Goal: Information Seeking & Learning: Check status

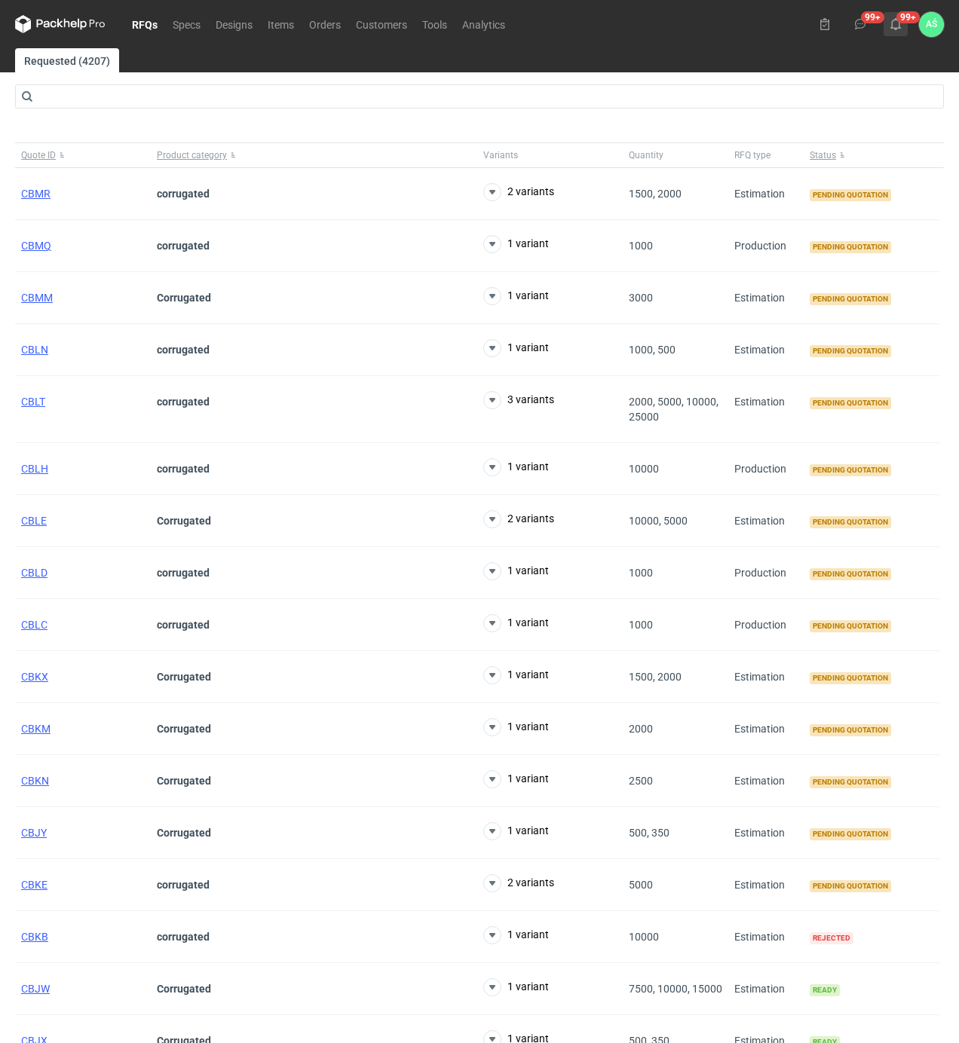
click at [893, 28] on use at bounding box center [895, 24] width 11 height 12
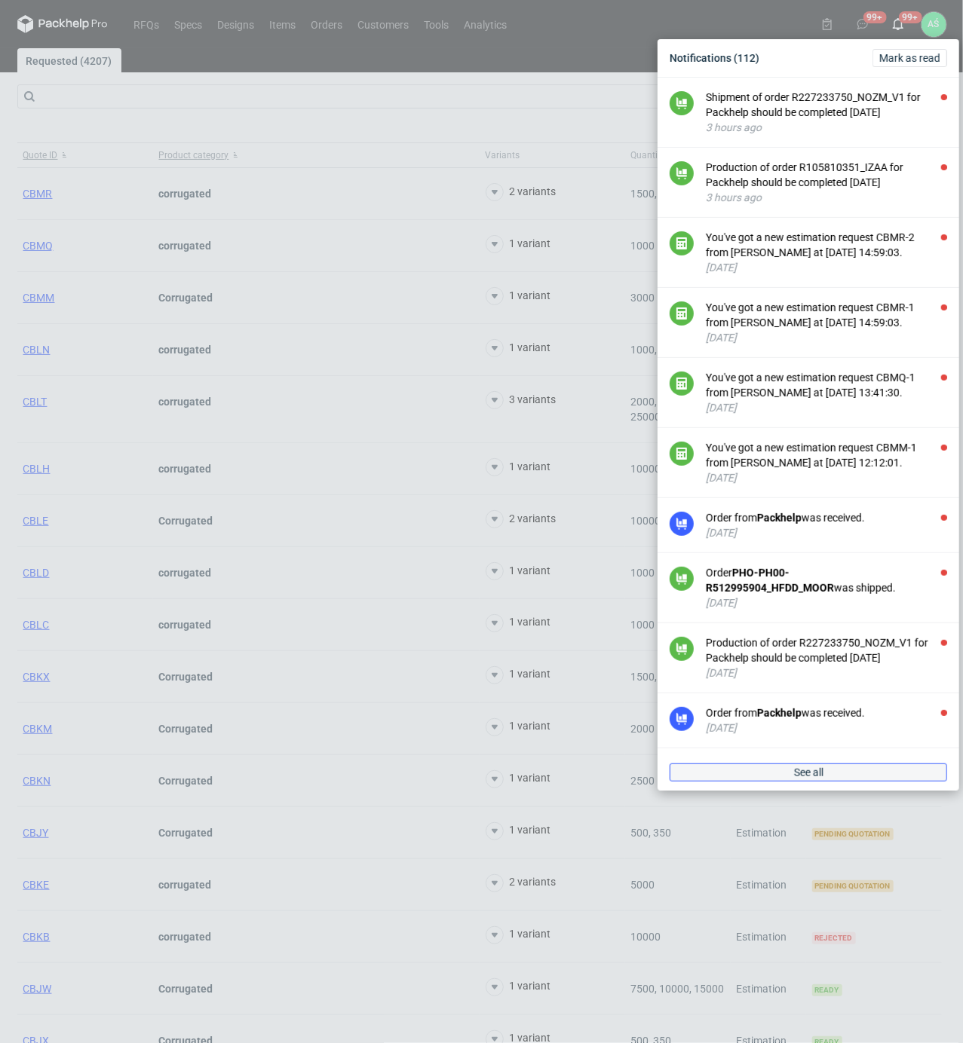
click at [826, 775] on link "See all" at bounding box center [807, 773] width 277 height 18
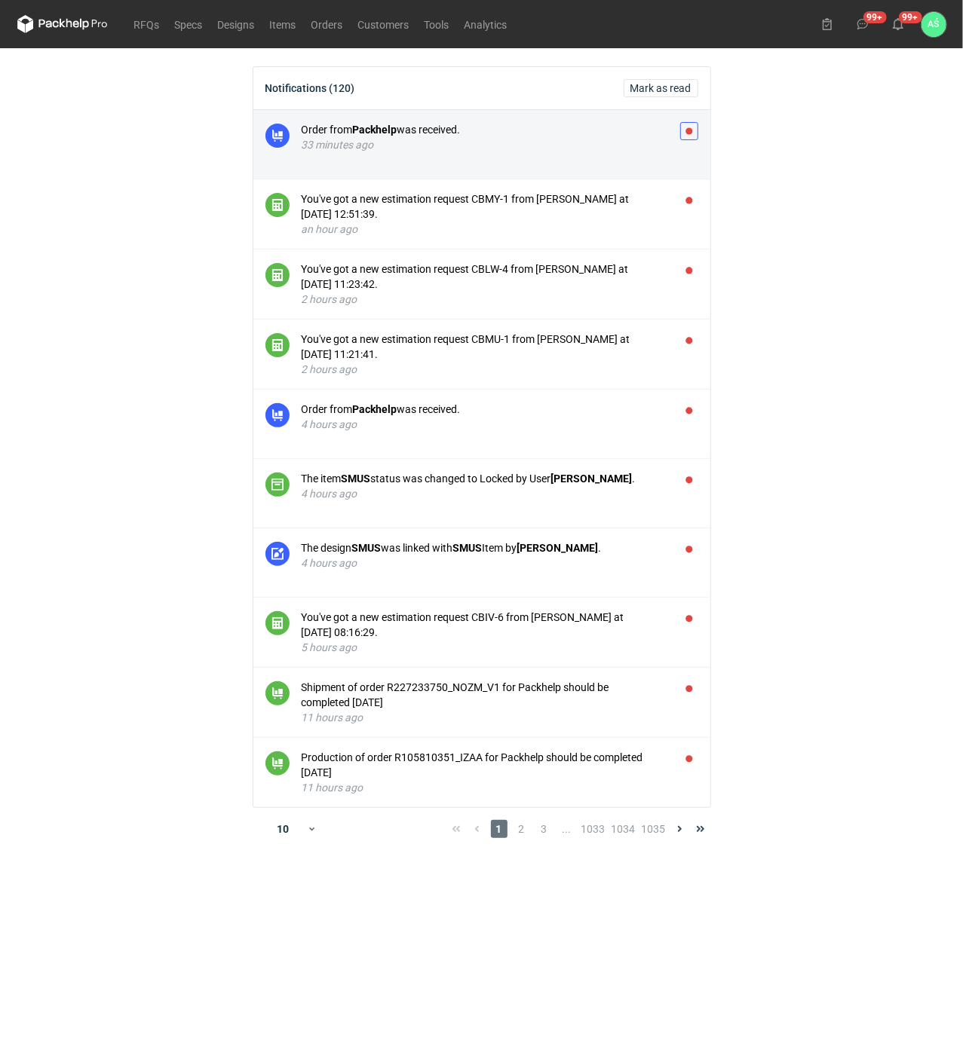
click at [690, 130] on button "button" at bounding box center [689, 131] width 18 height 18
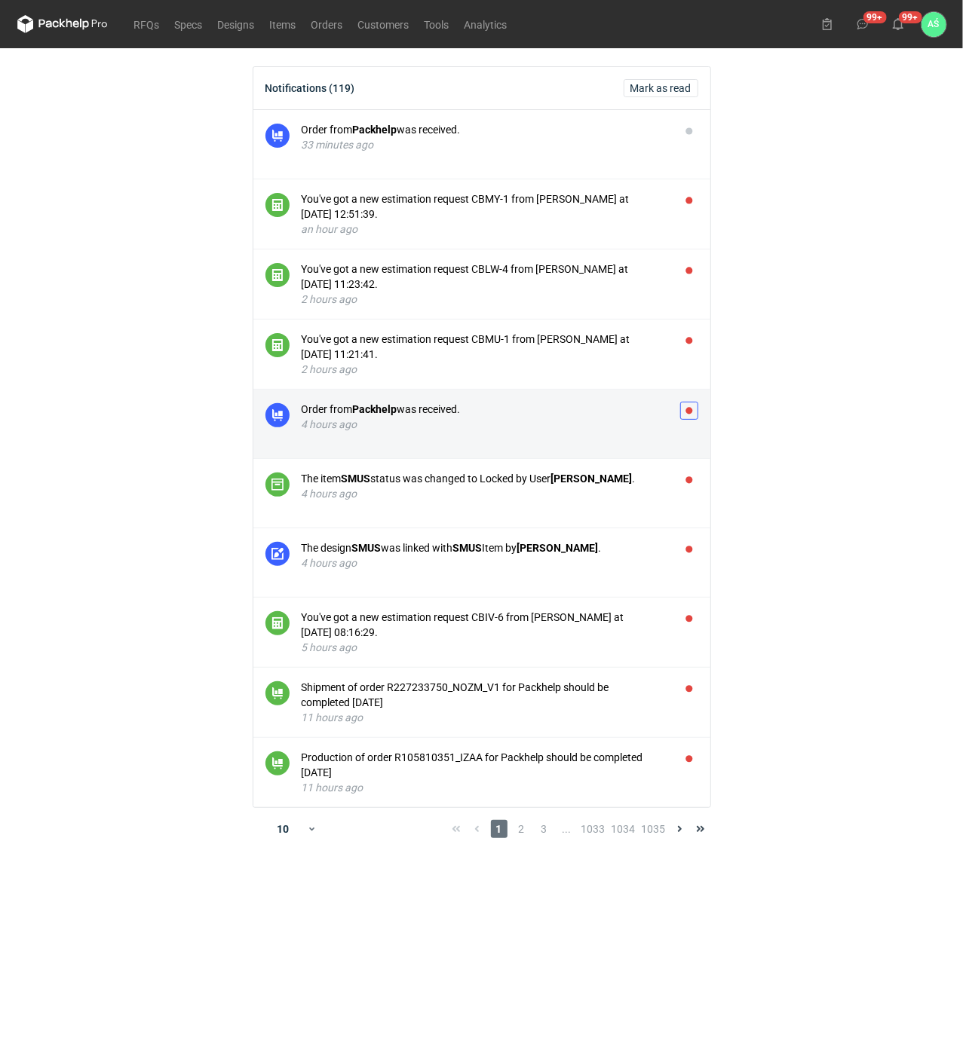
click at [687, 412] on button "button" at bounding box center [689, 411] width 18 height 18
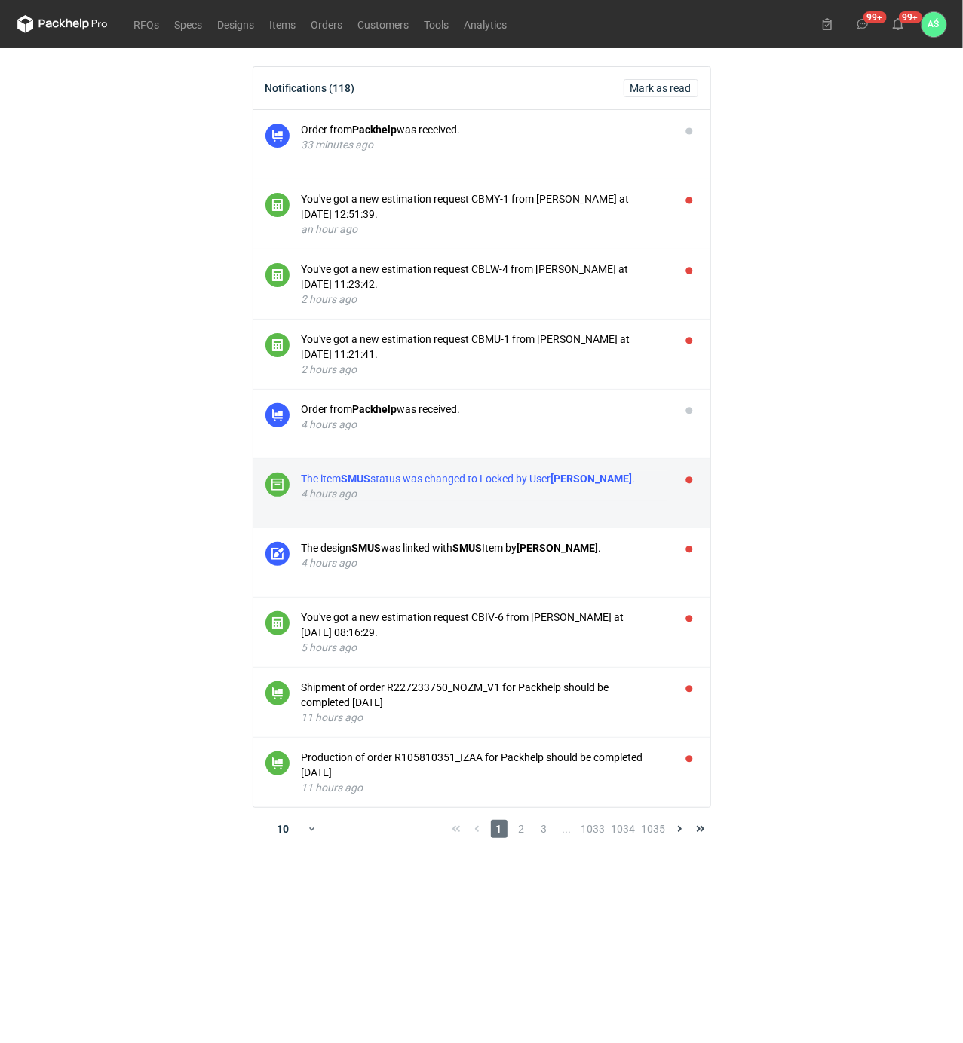
click at [605, 483] on strong "[PERSON_NAME]" at bounding box center [591, 479] width 81 height 12
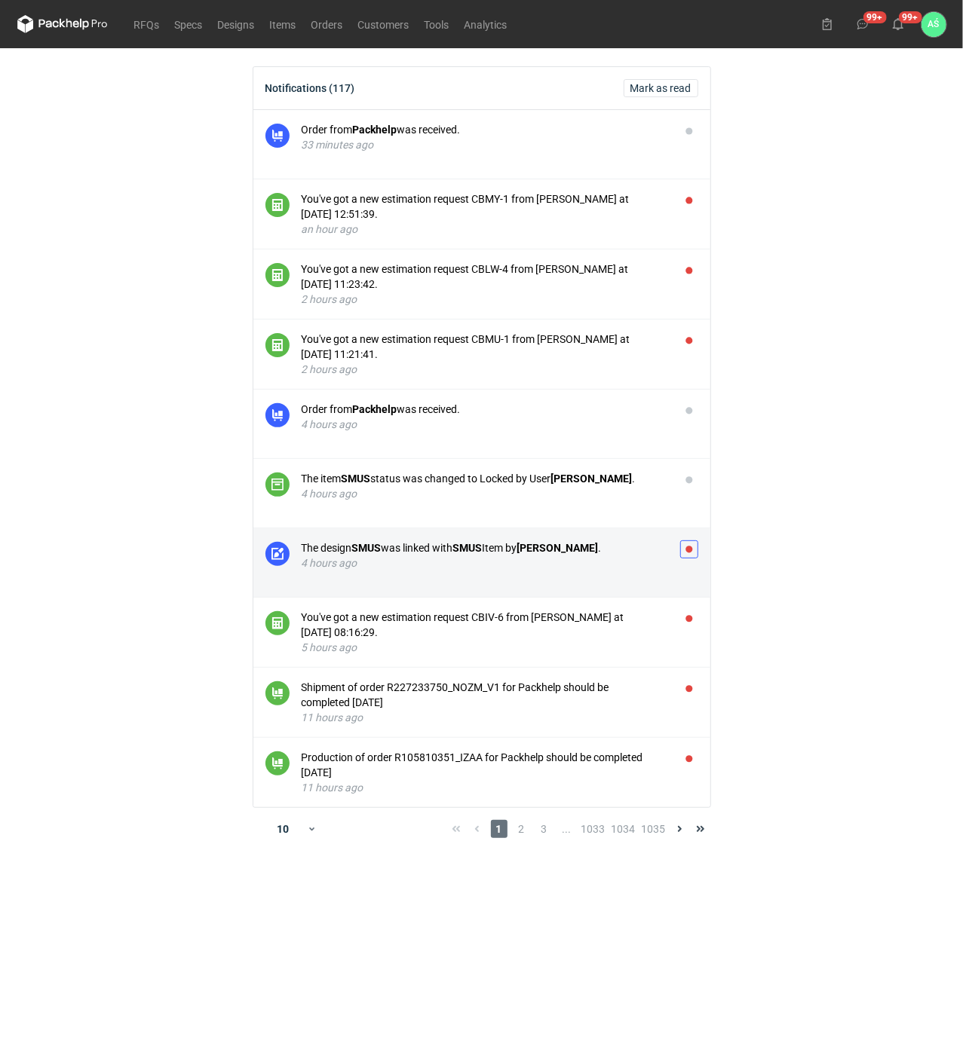
click at [688, 555] on button "button" at bounding box center [689, 549] width 18 height 18
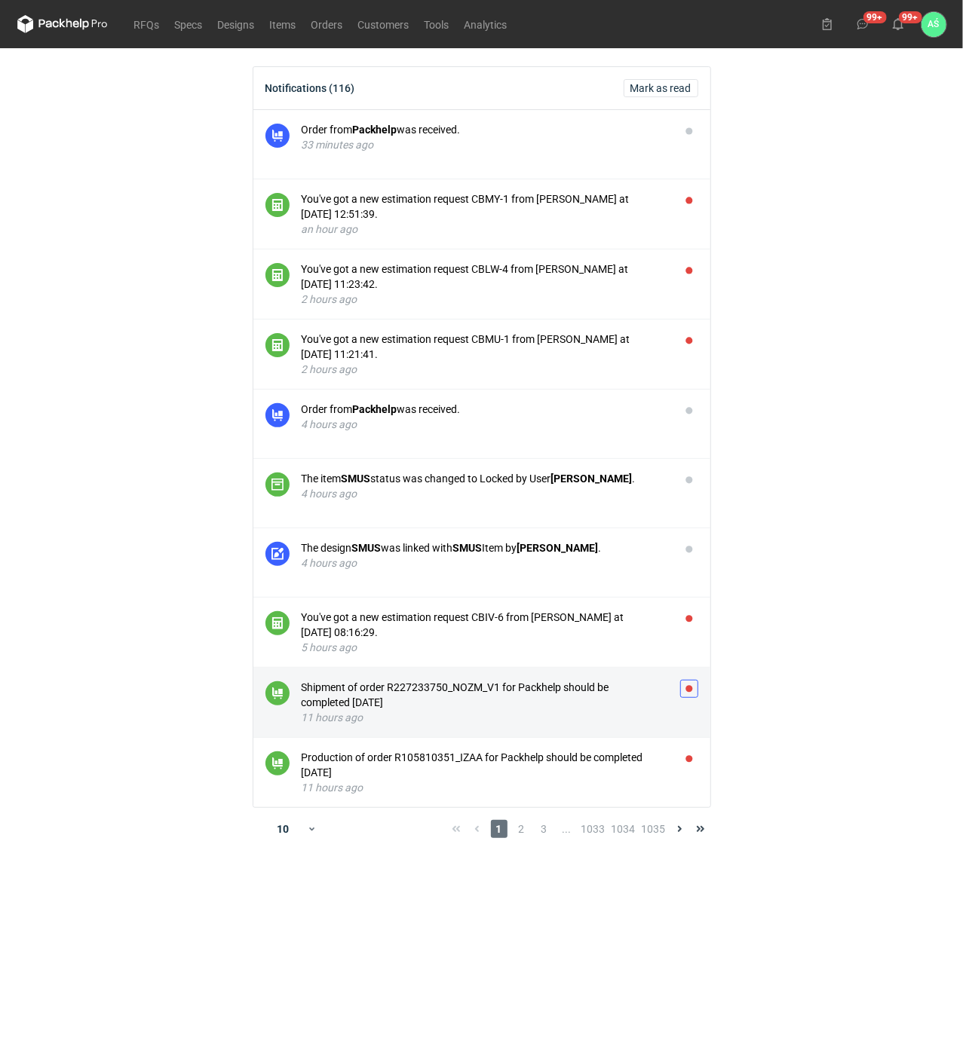
click at [690, 692] on button "button" at bounding box center [689, 689] width 18 height 18
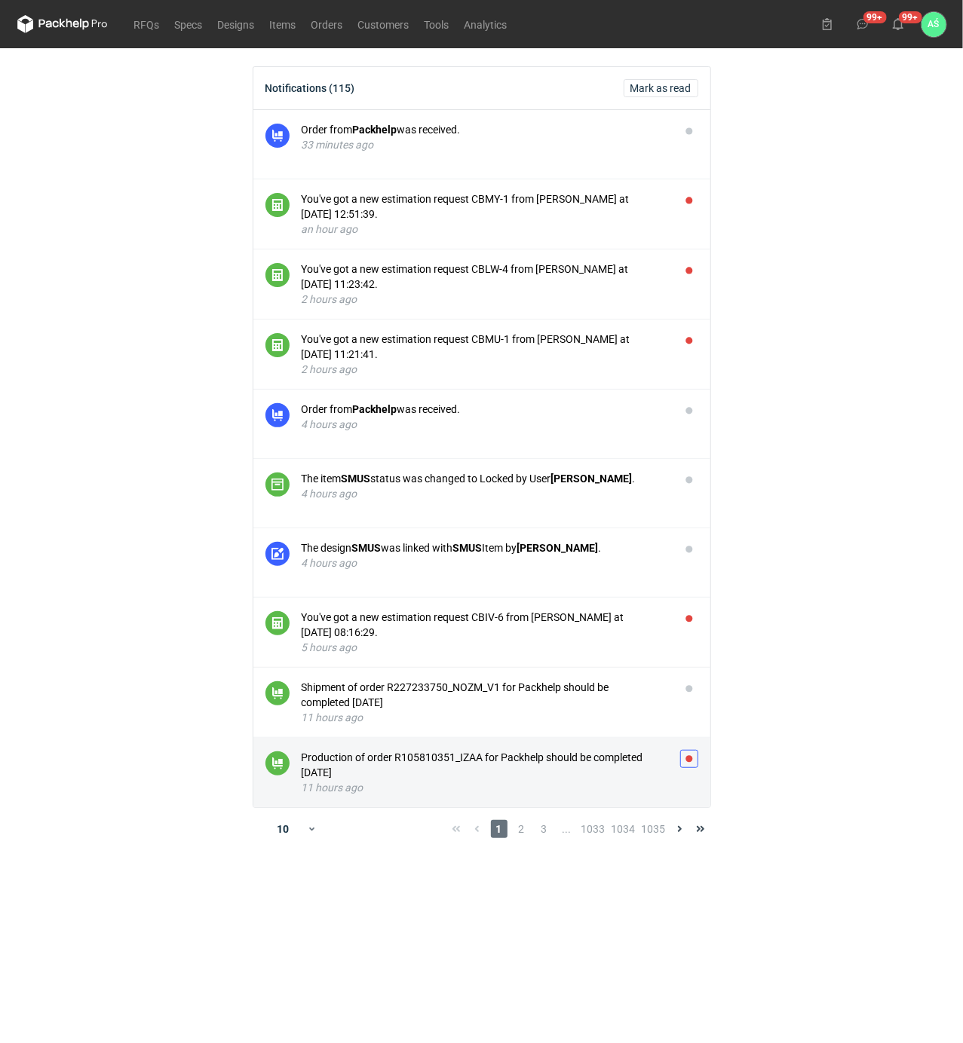
click at [688, 761] on button "button" at bounding box center [689, 759] width 18 height 18
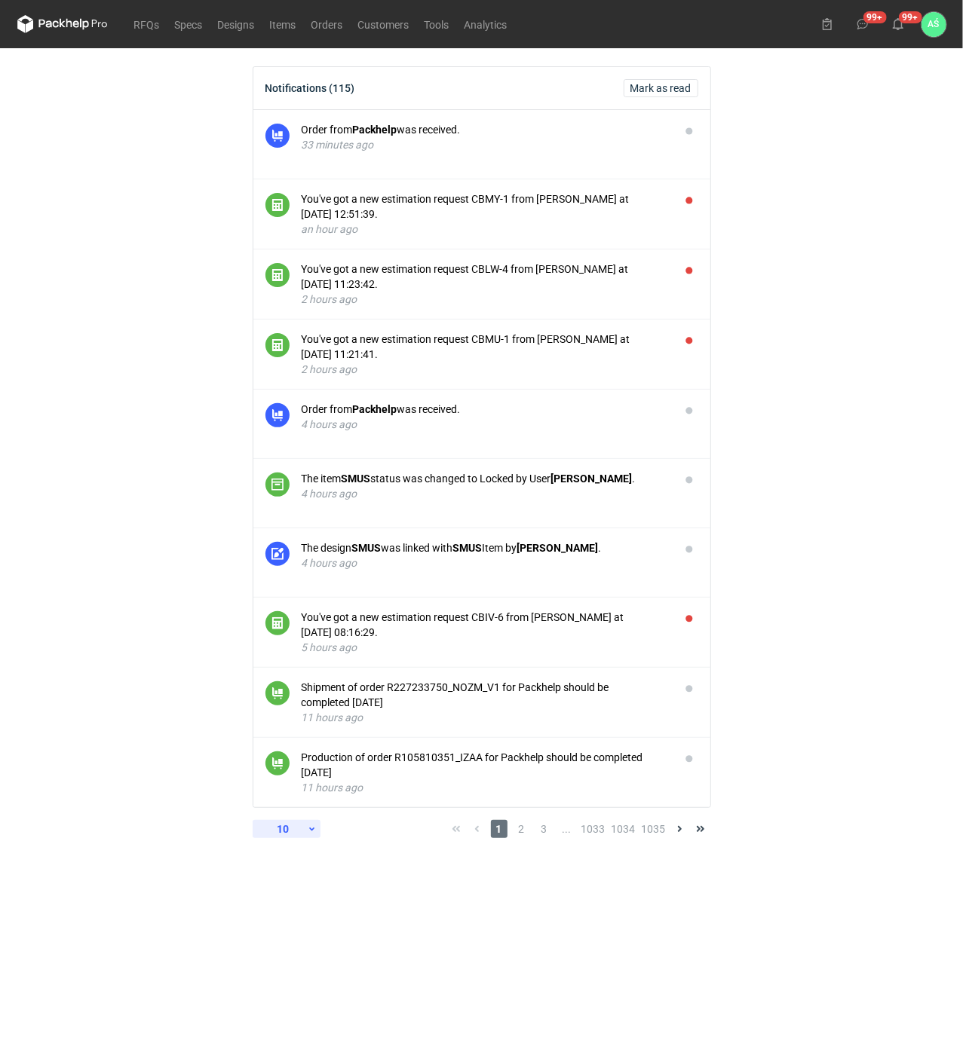
click at [279, 834] on div "10" at bounding box center [283, 829] width 49 height 21
click at [289, 951] on div "60" at bounding box center [287, 956] width 50 height 21
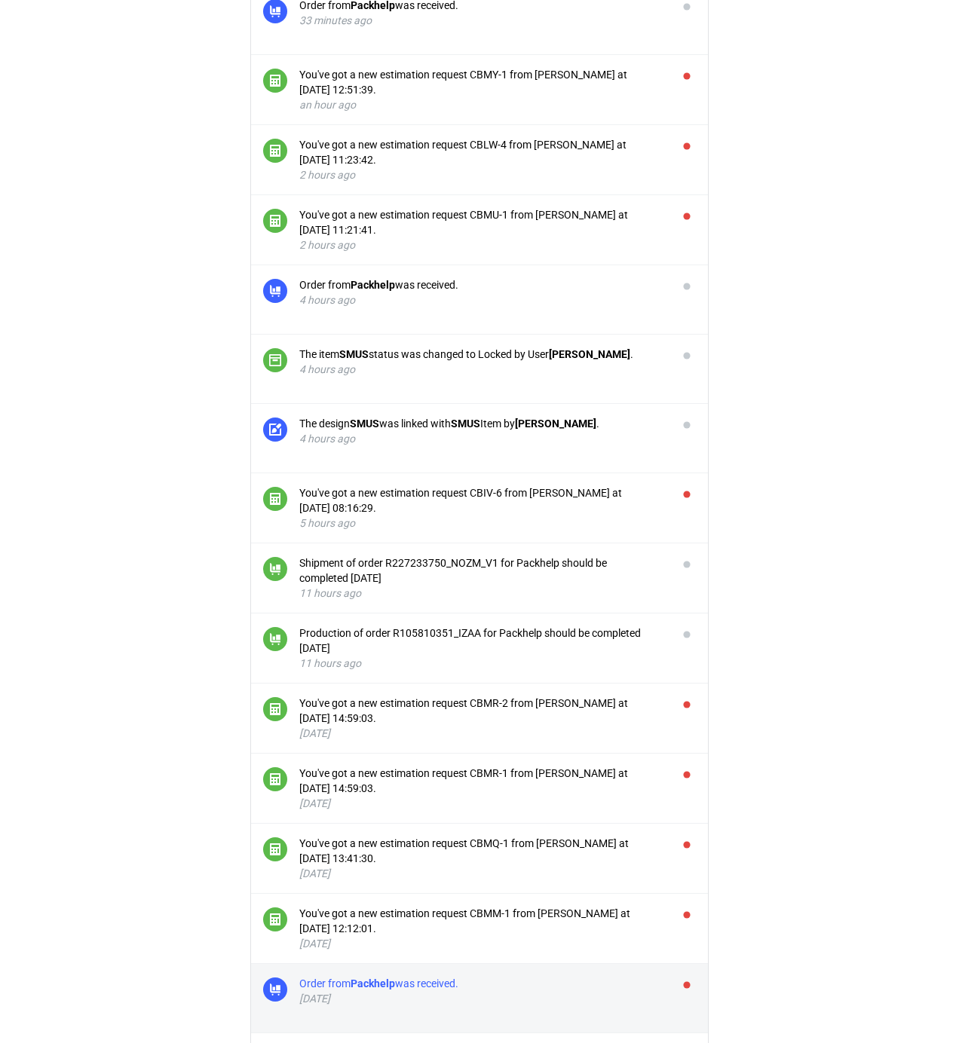
scroll to position [502, 0]
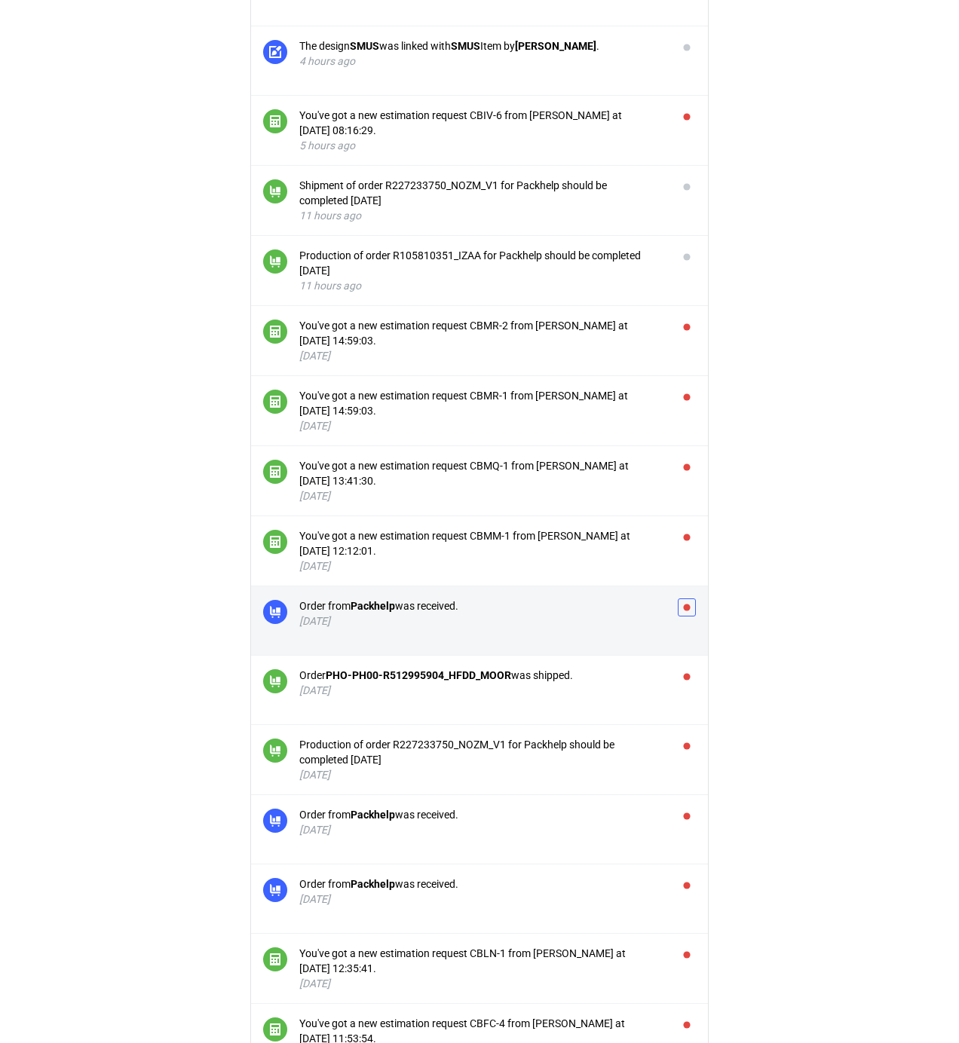
click at [689, 607] on button "button" at bounding box center [687, 608] width 18 height 18
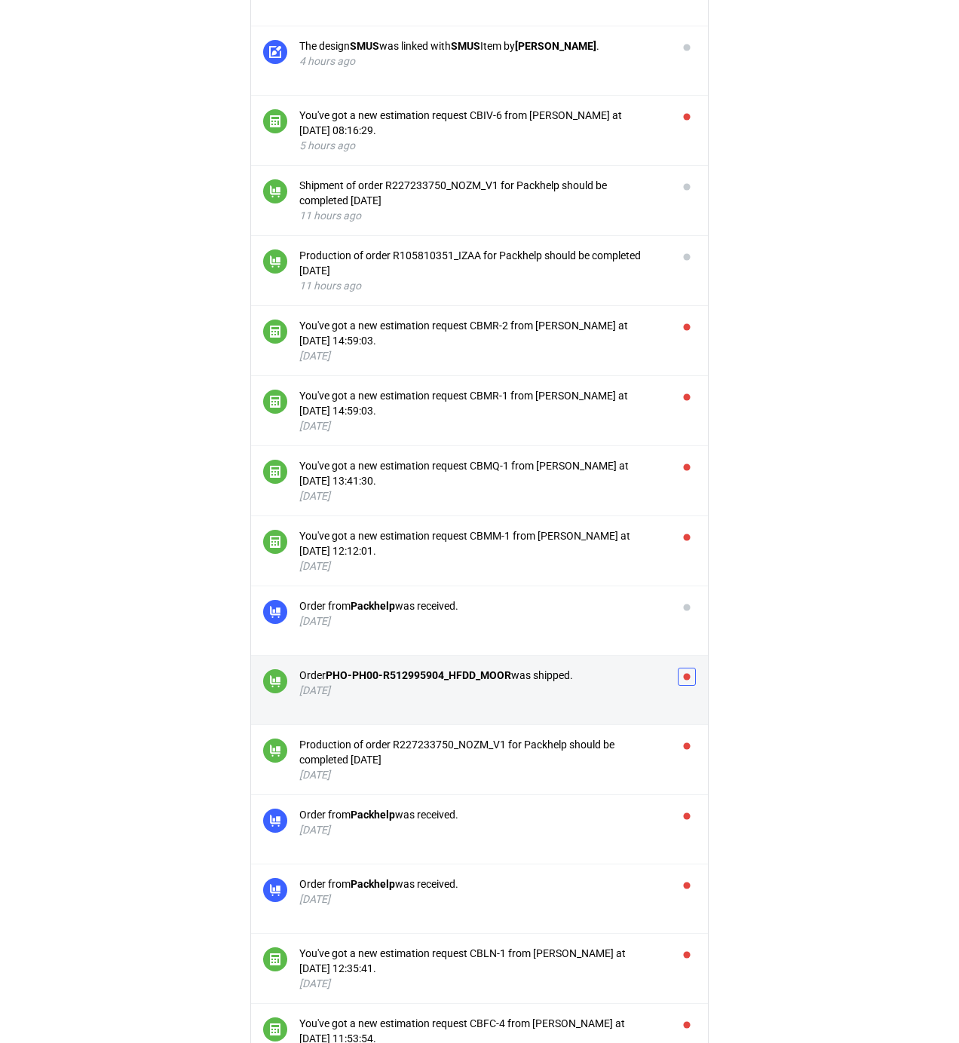
click at [683, 677] on button "button" at bounding box center [687, 677] width 18 height 18
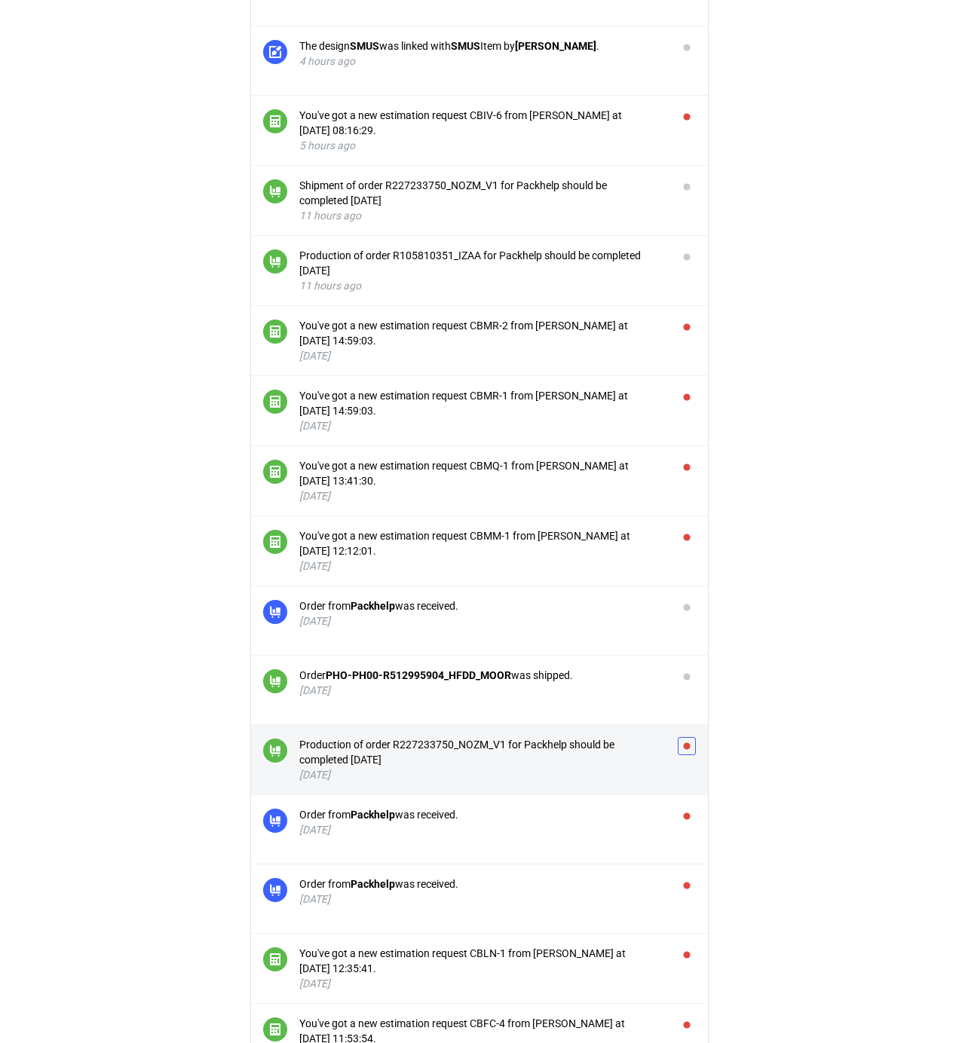
click at [688, 746] on button "button" at bounding box center [687, 746] width 18 height 18
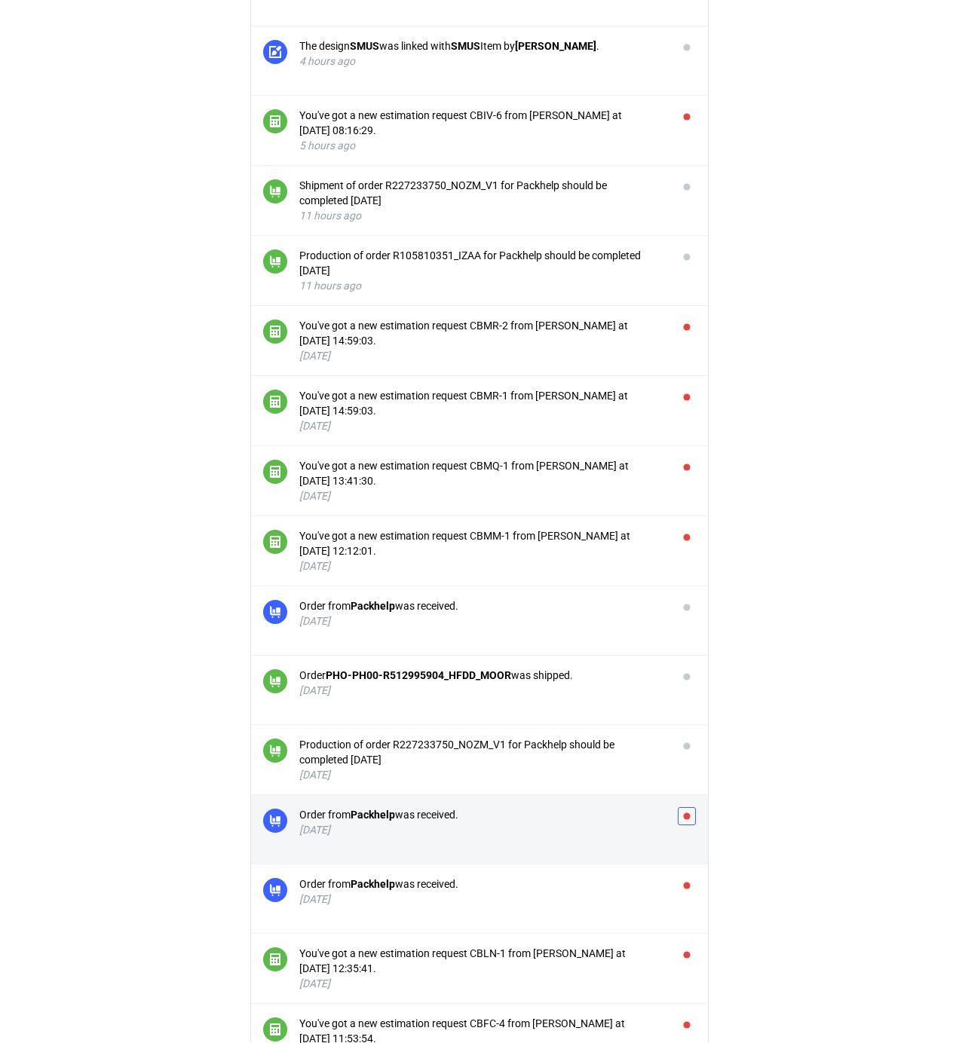
click at [689, 820] on button "button" at bounding box center [687, 816] width 18 height 18
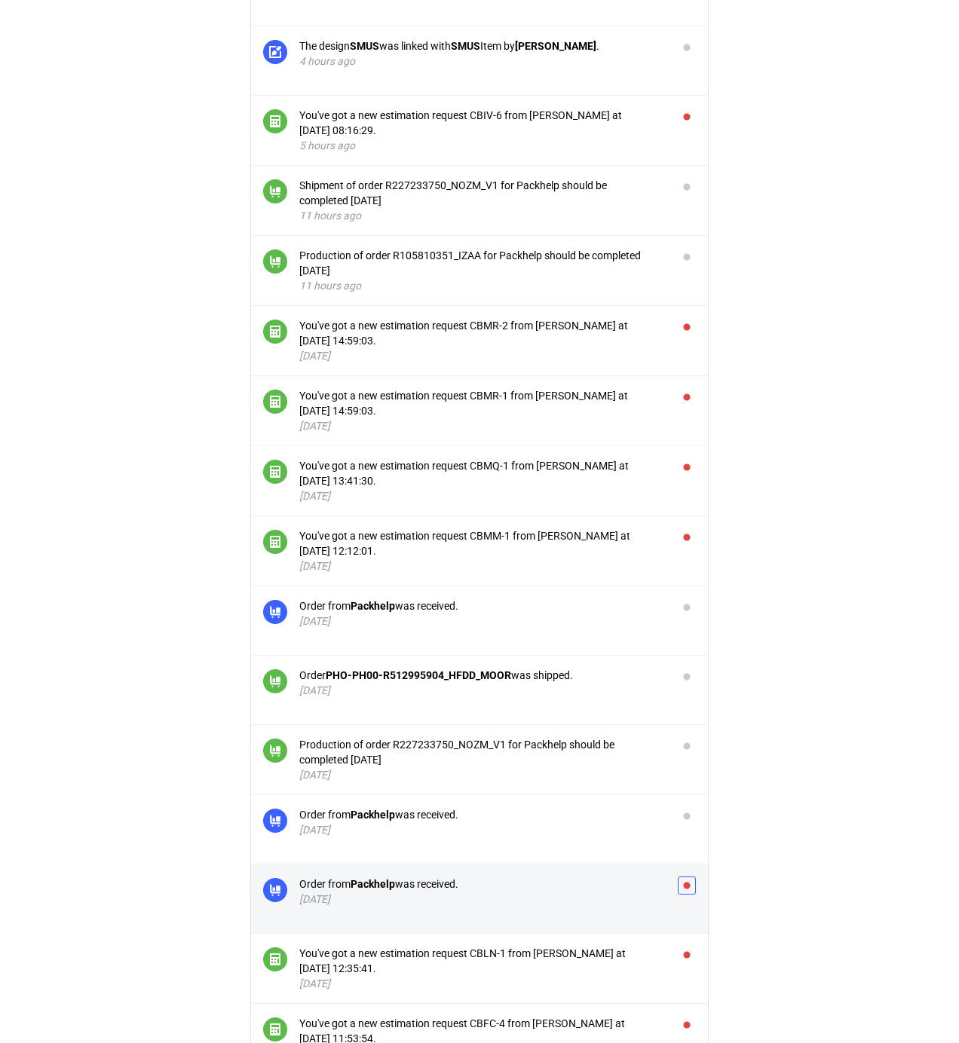
click at [681, 886] on button "button" at bounding box center [687, 886] width 18 height 18
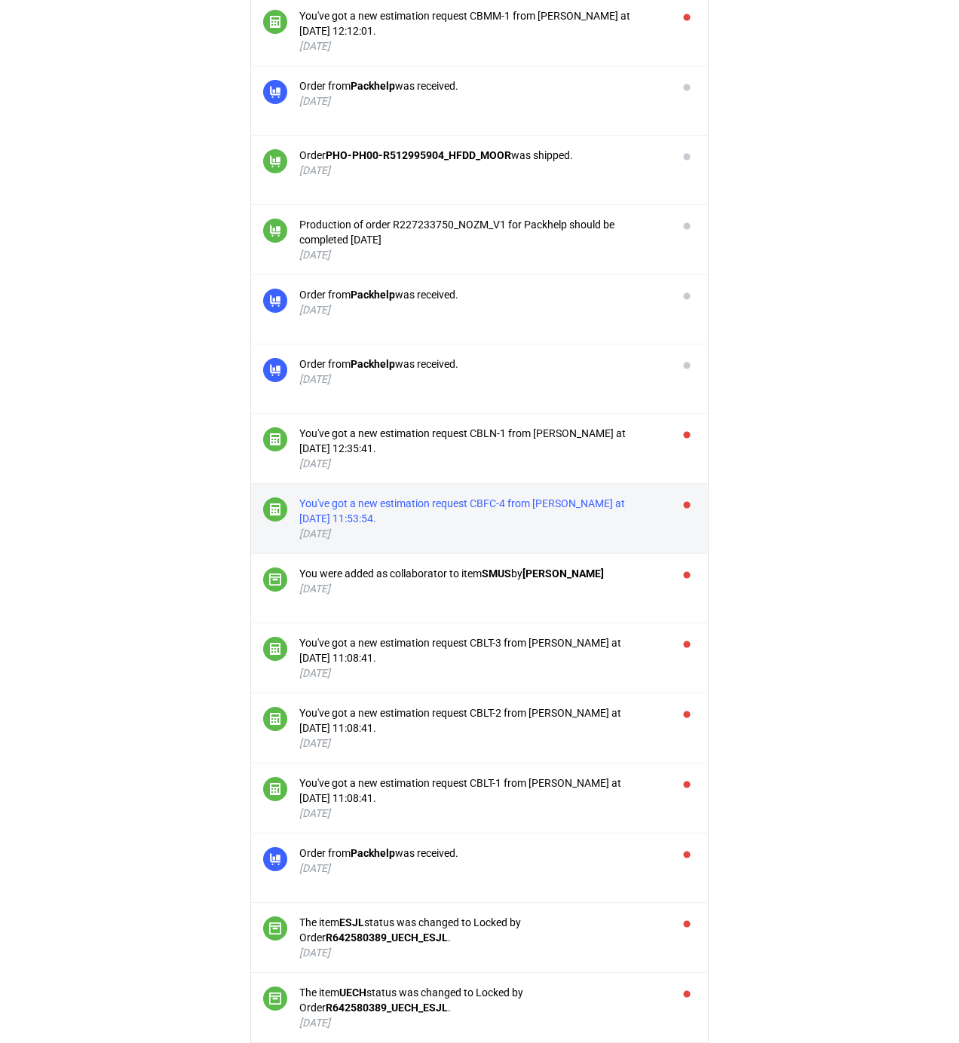
scroll to position [1105, 0]
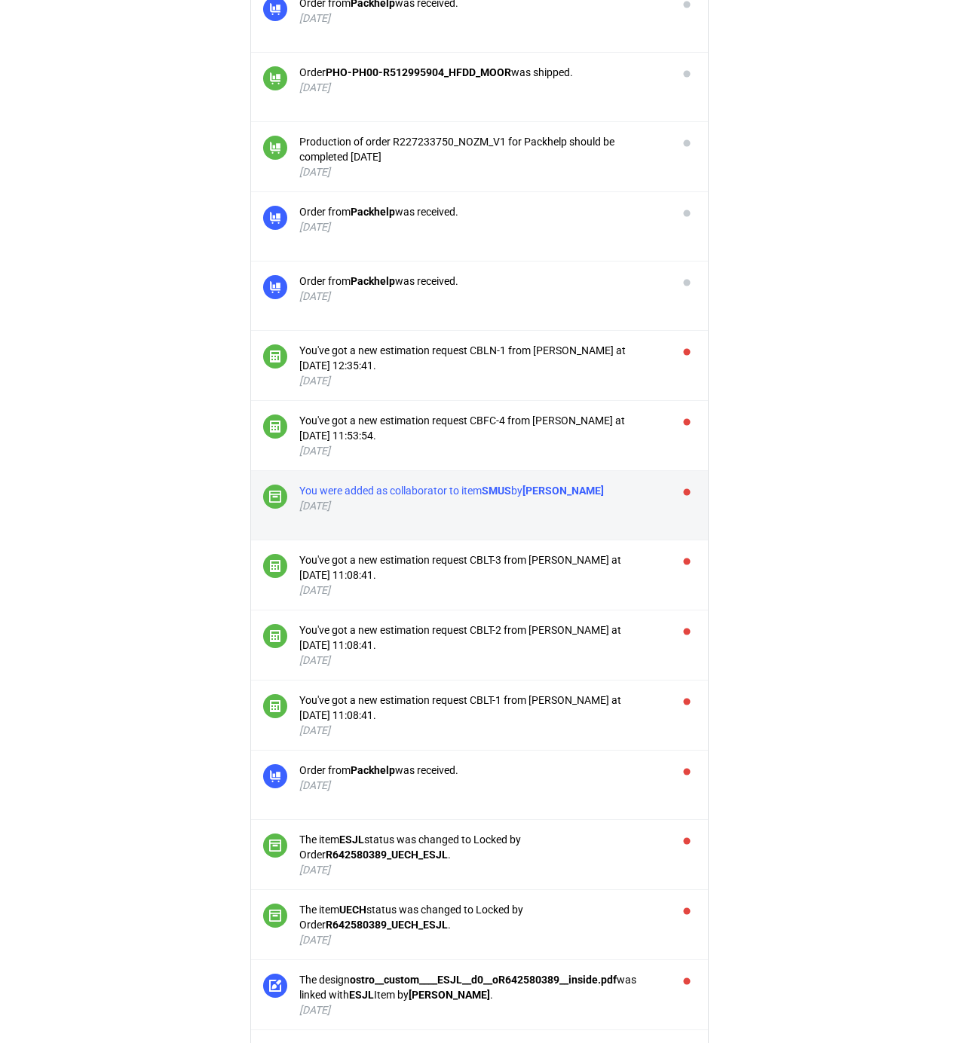
click at [648, 492] on div "You were added as collaborator to item SMUS by [PERSON_NAME]" at bounding box center [482, 490] width 366 height 15
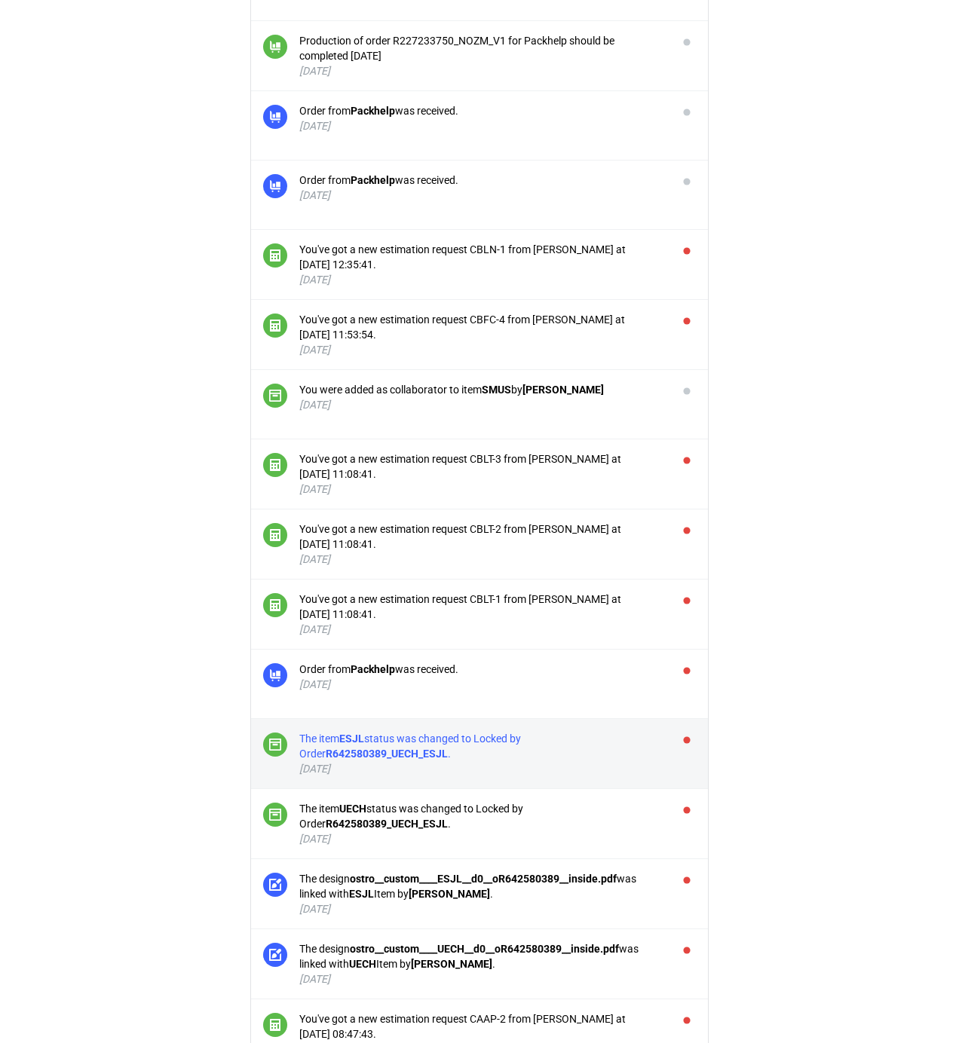
scroll to position [1306, 0]
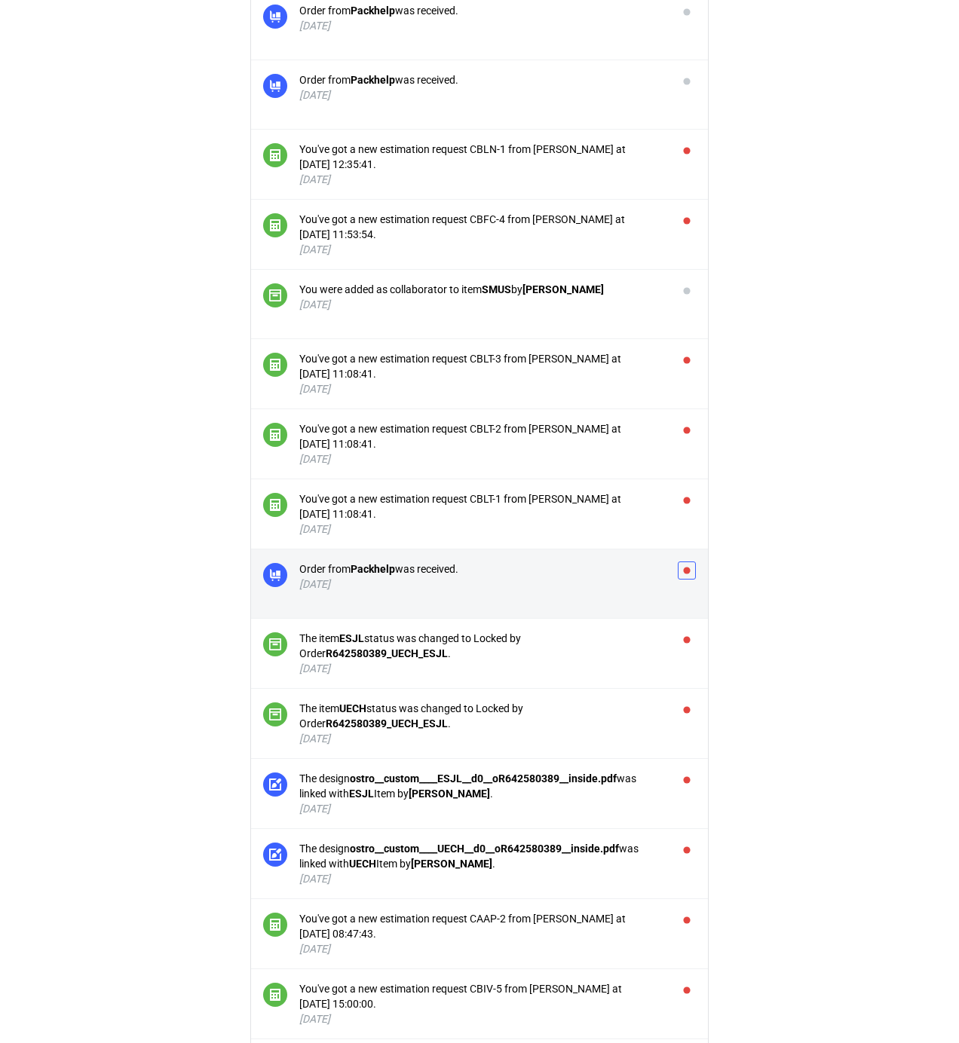
click at [688, 574] on button "button" at bounding box center [687, 571] width 18 height 18
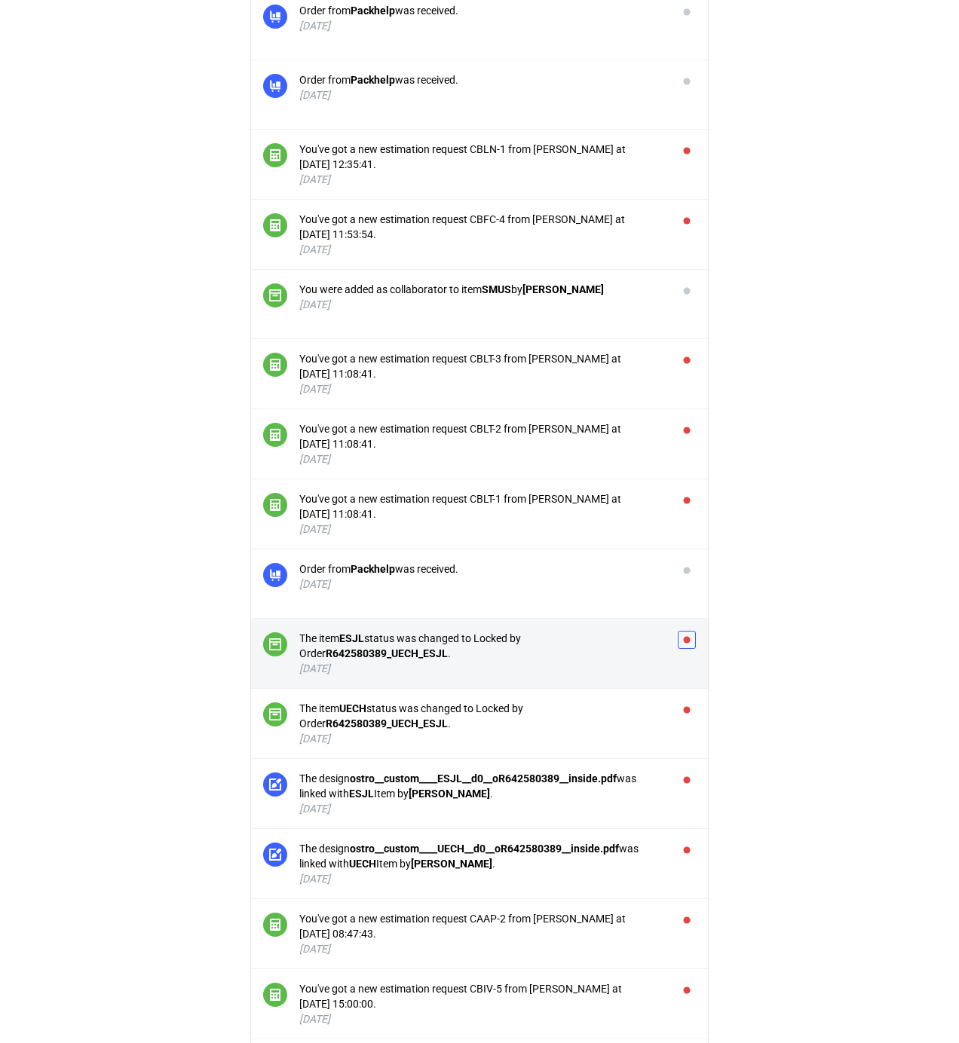
click at [686, 644] on button "button" at bounding box center [687, 640] width 18 height 18
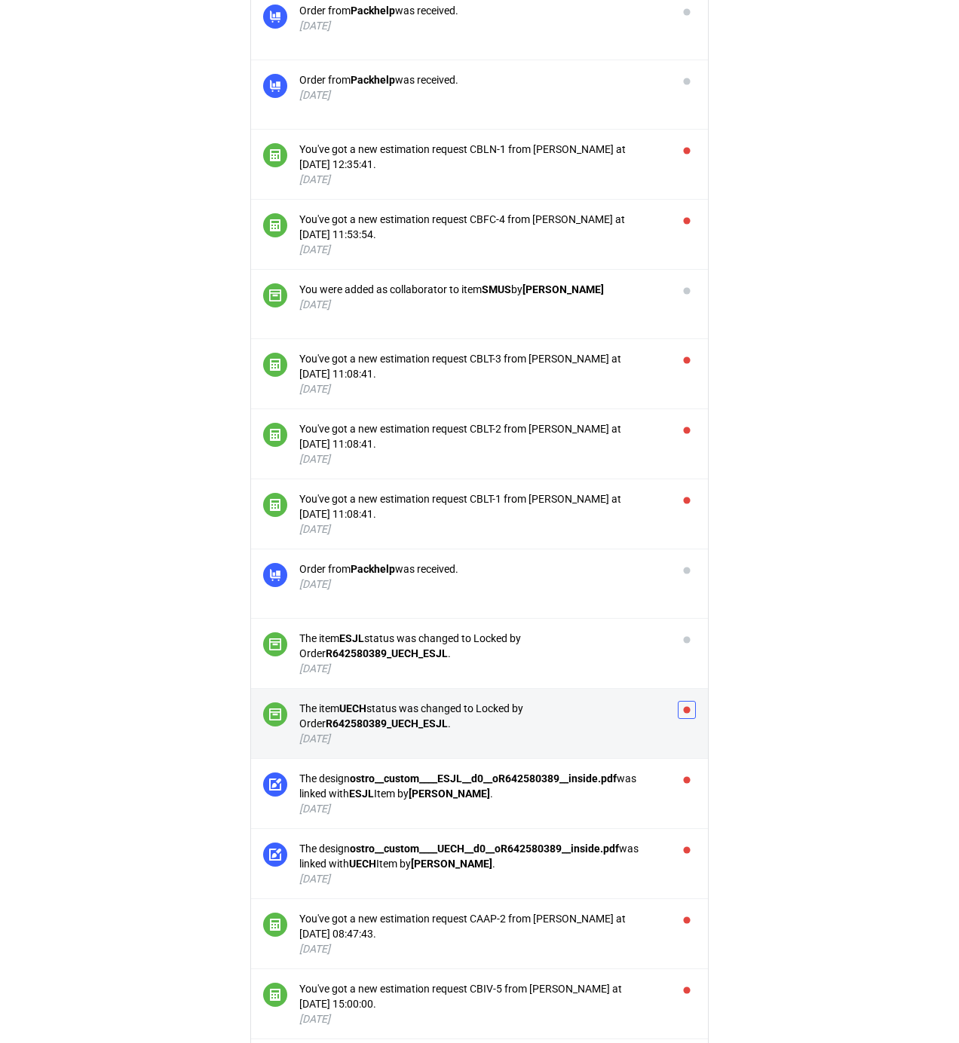
click at [683, 712] on button "button" at bounding box center [687, 710] width 18 height 18
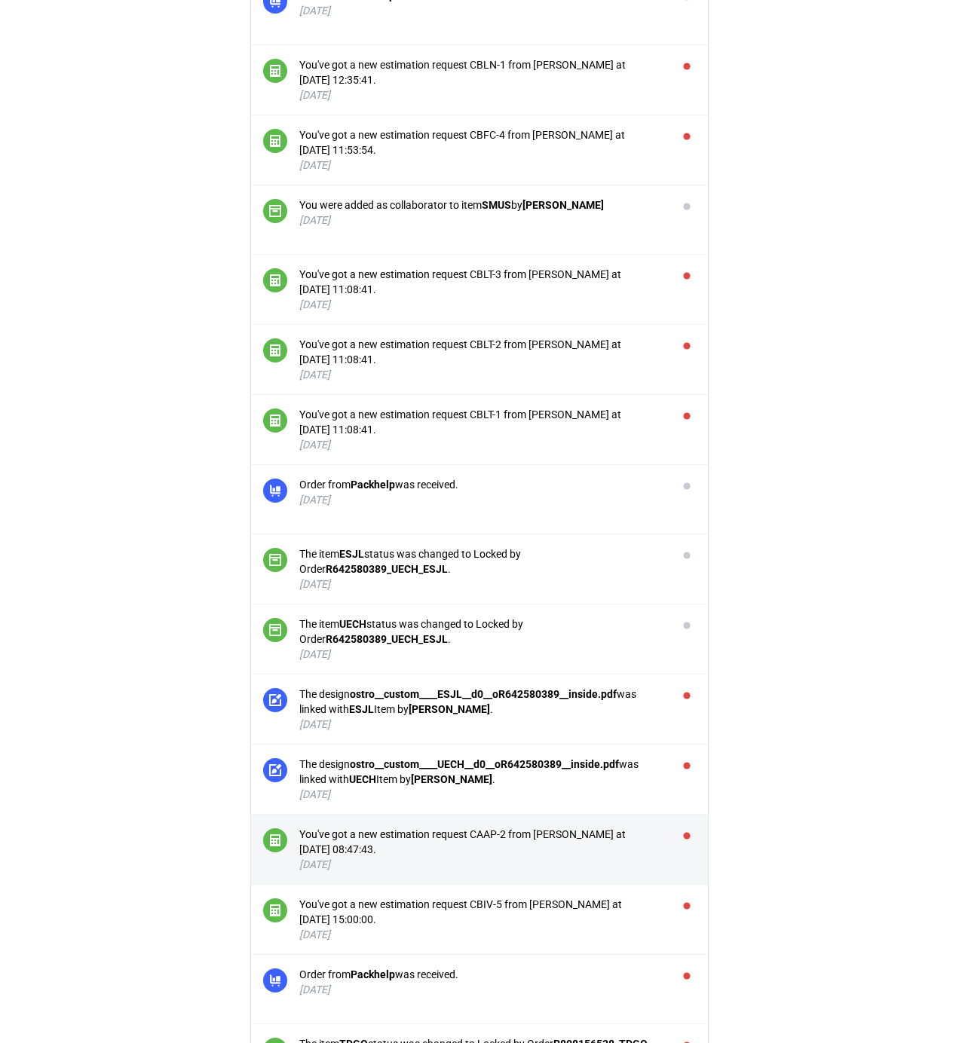
scroll to position [1508, 0]
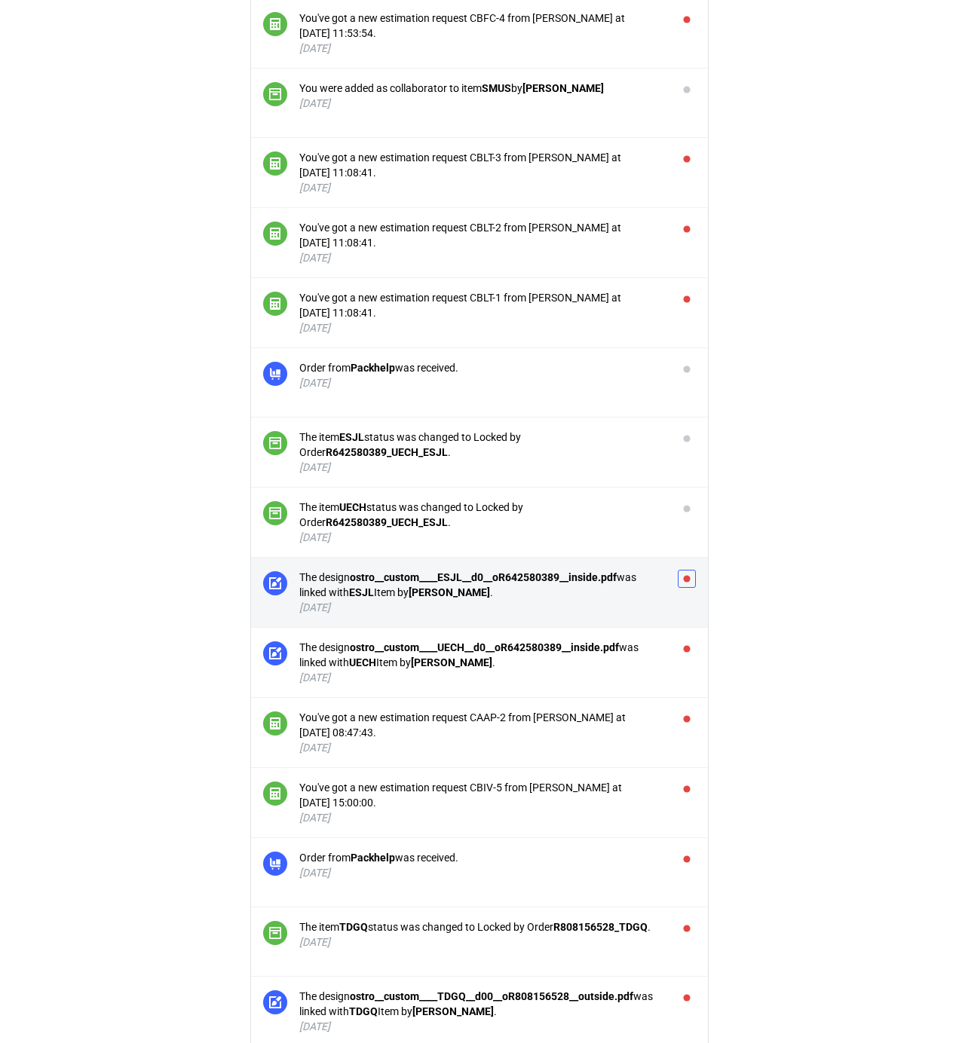
click at [682, 577] on button "button" at bounding box center [687, 579] width 18 height 18
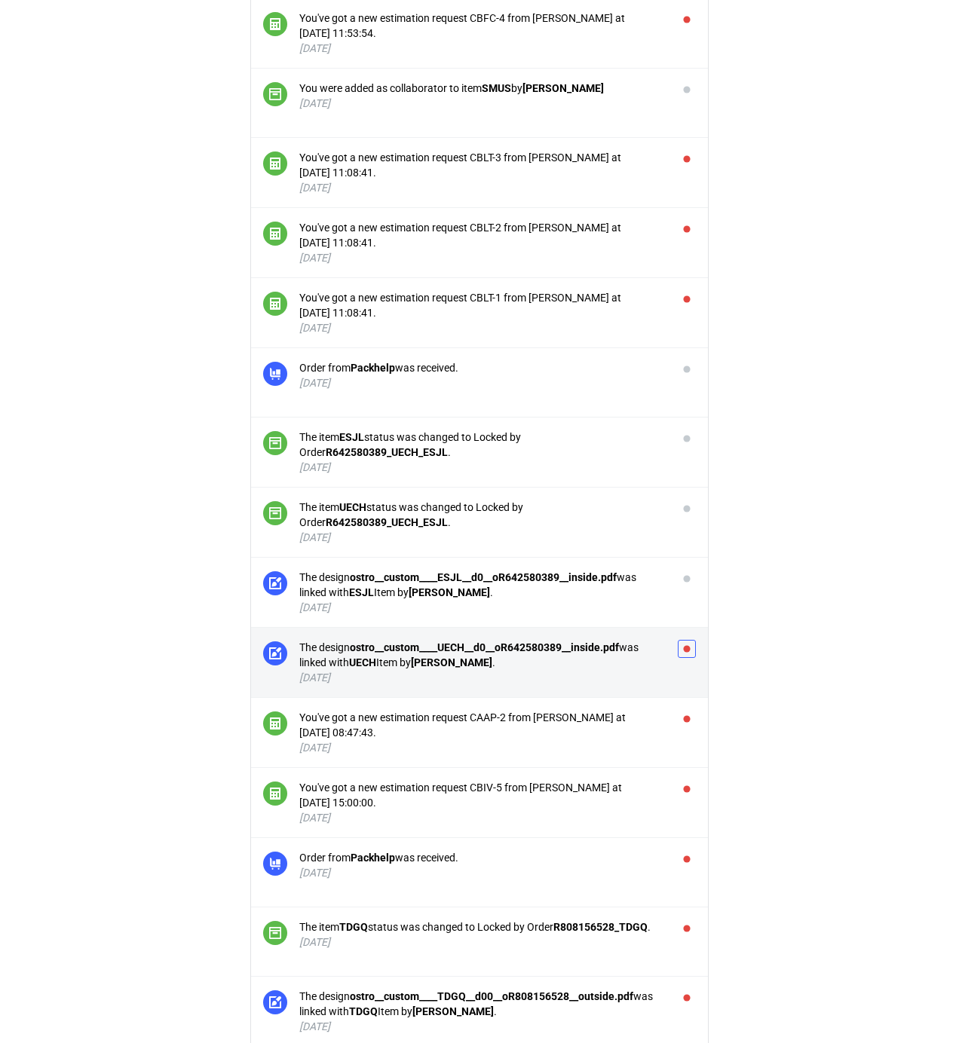
click at [686, 656] on button "button" at bounding box center [687, 649] width 18 height 18
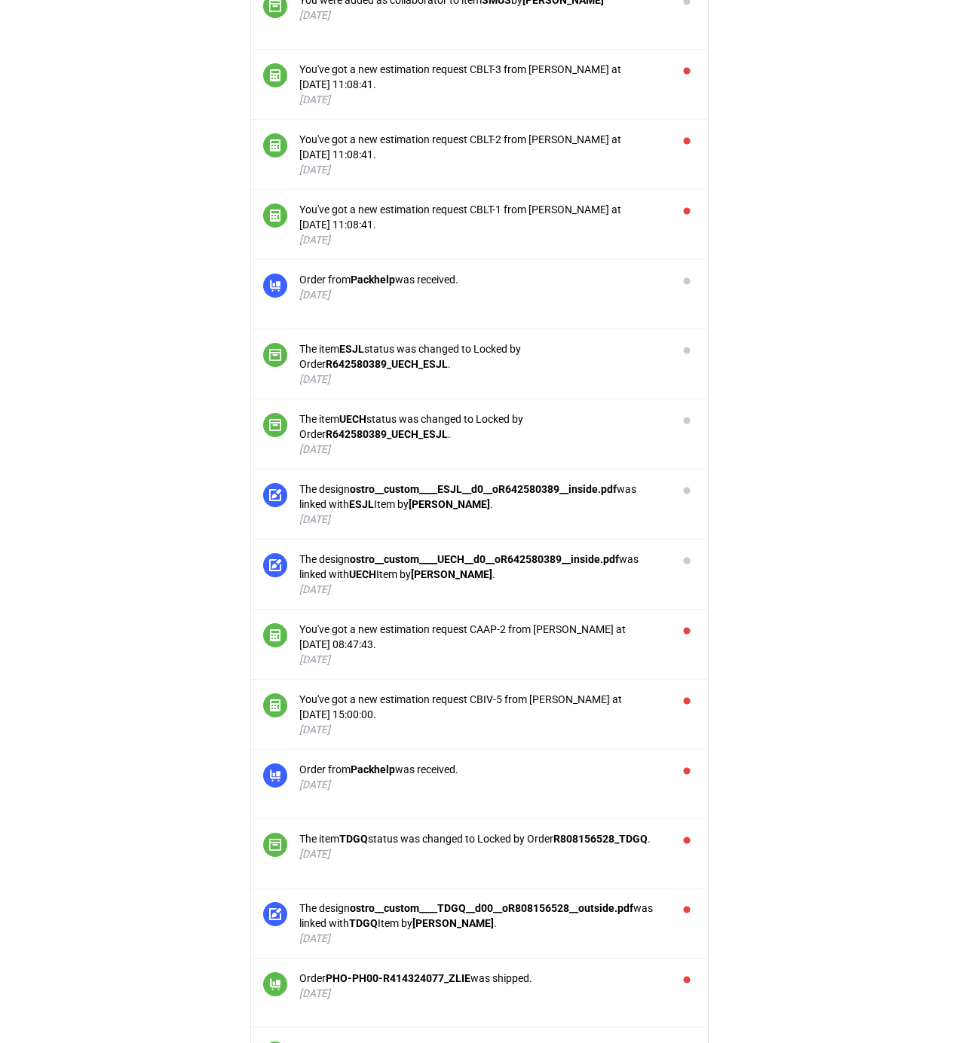
scroll to position [1708, 0]
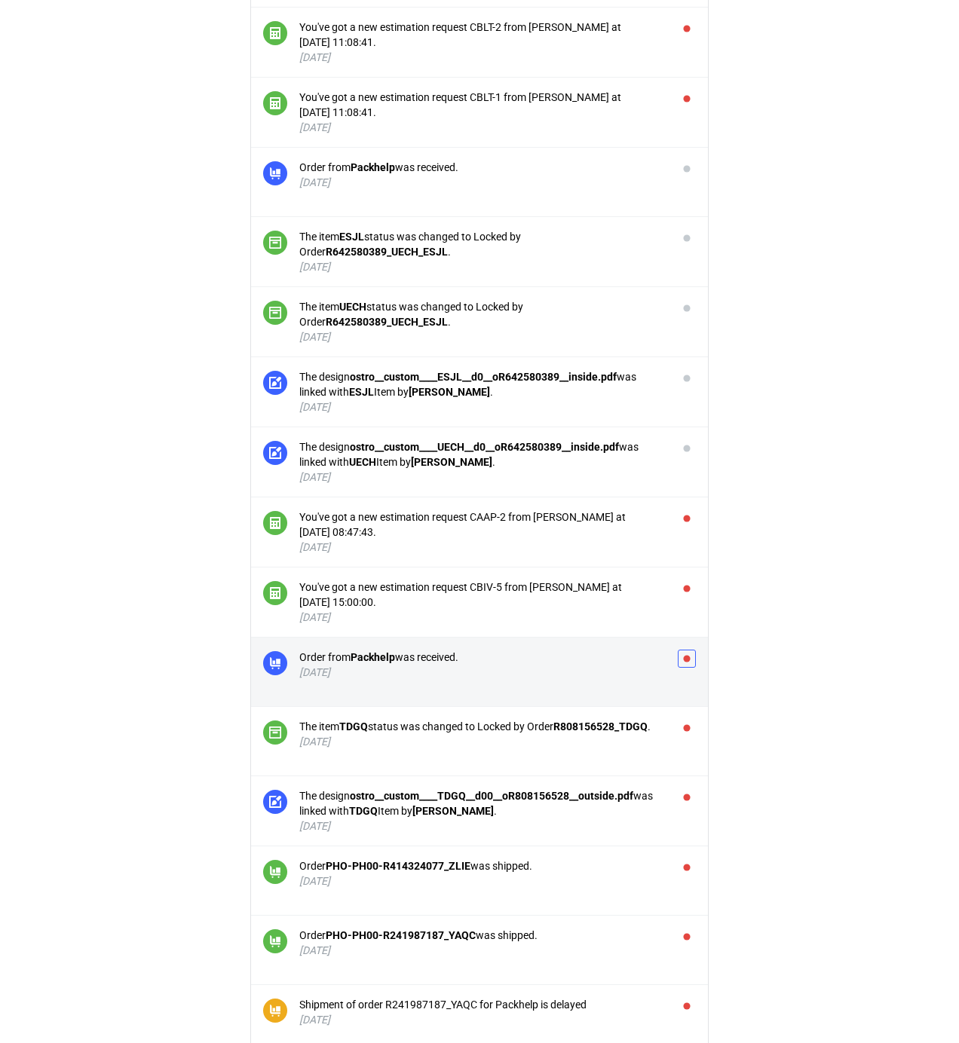
click at [688, 662] on button "button" at bounding box center [687, 659] width 18 height 18
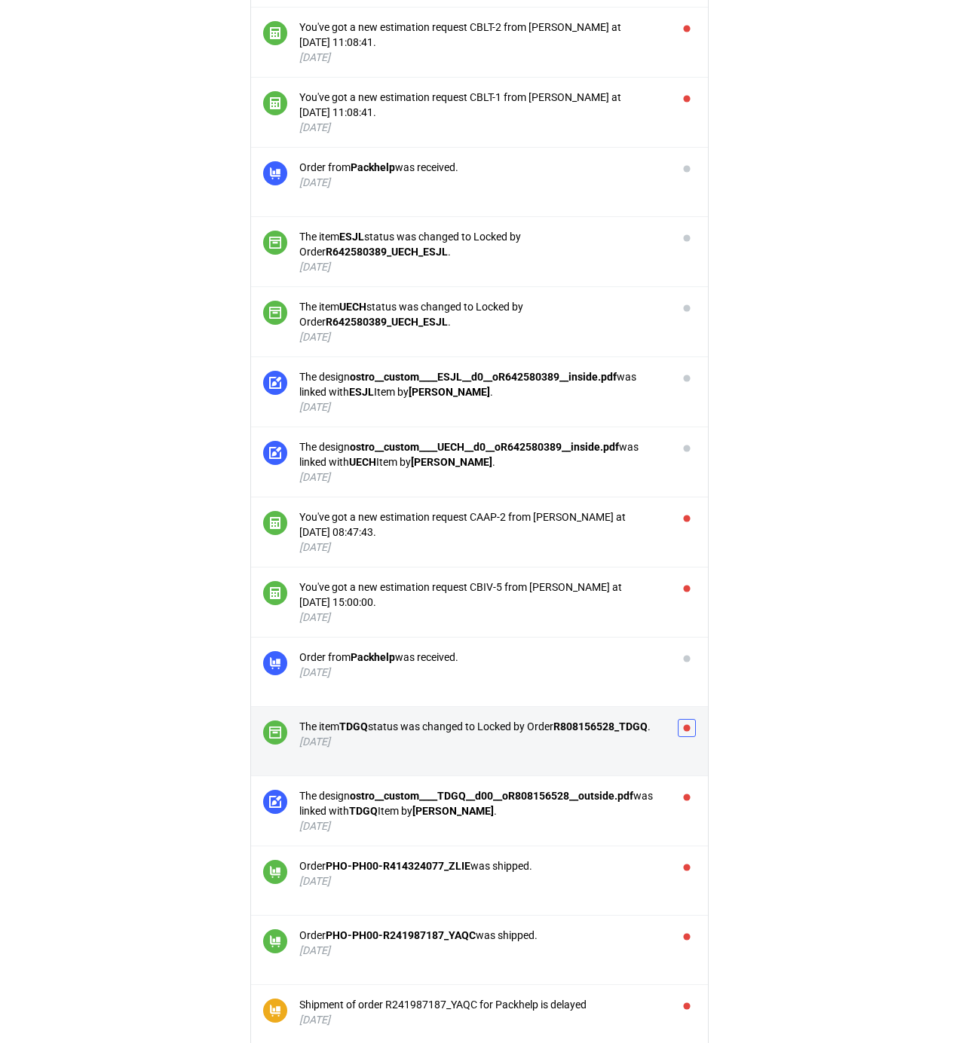
click at [690, 733] on button "button" at bounding box center [687, 728] width 18 height 18
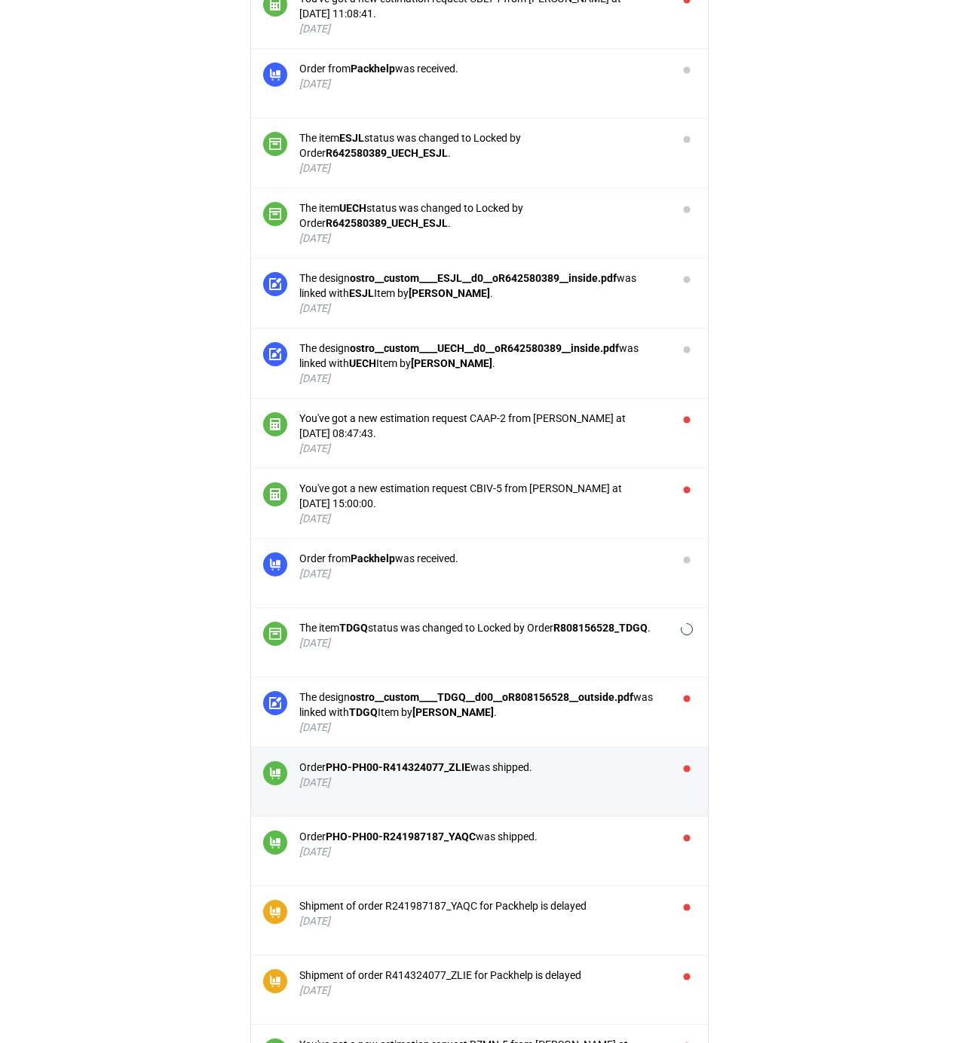
scroll to position [2010, 0]
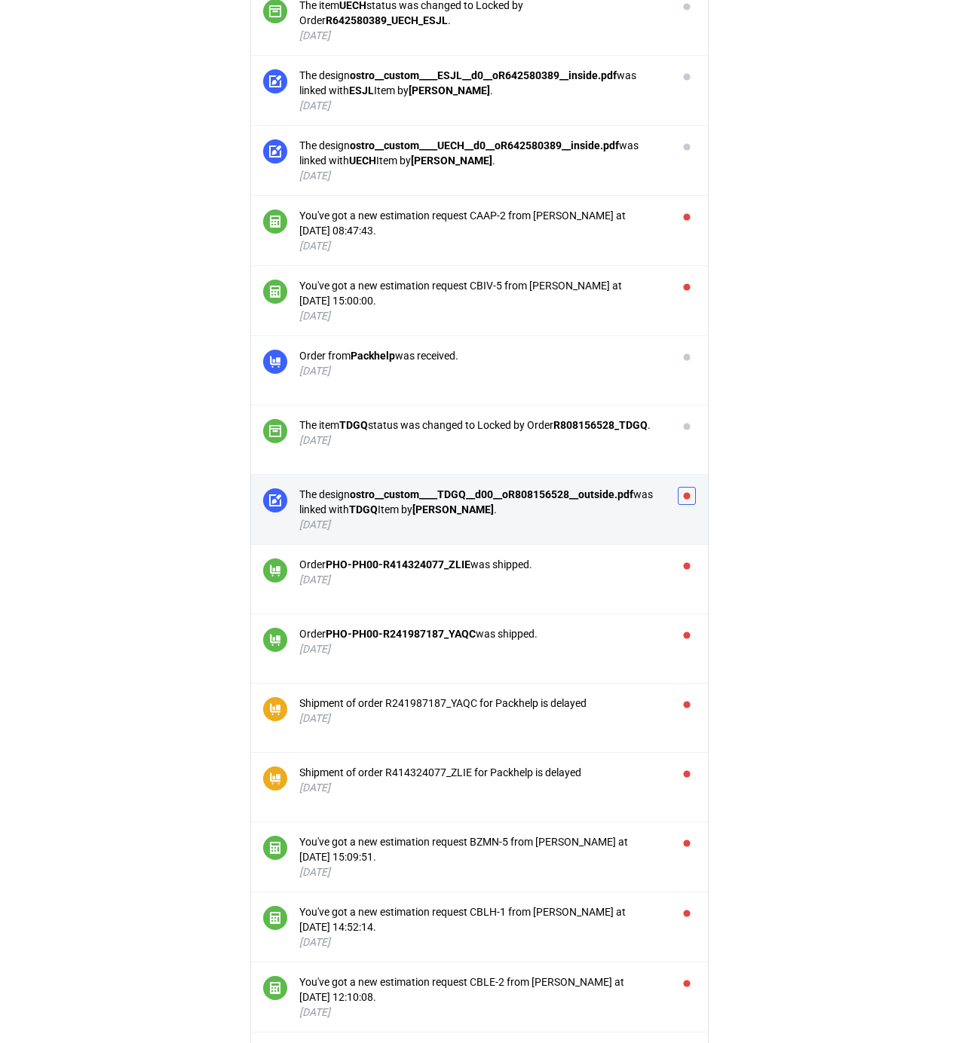
click at [687, 499] on button "button" at bounding box center [687, 496] width 18 height 18
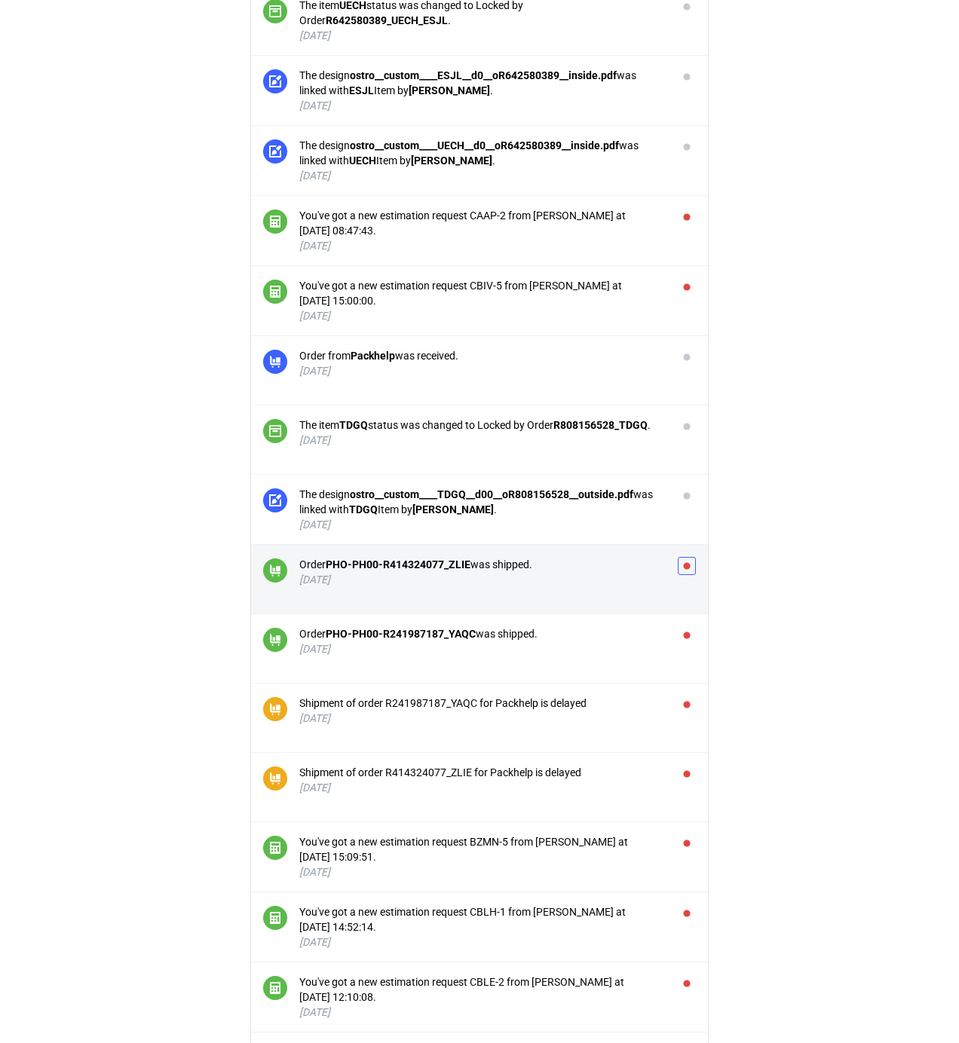
click at [692, 568] on button "button" at bounding box center [687, 566] width 18 height 18
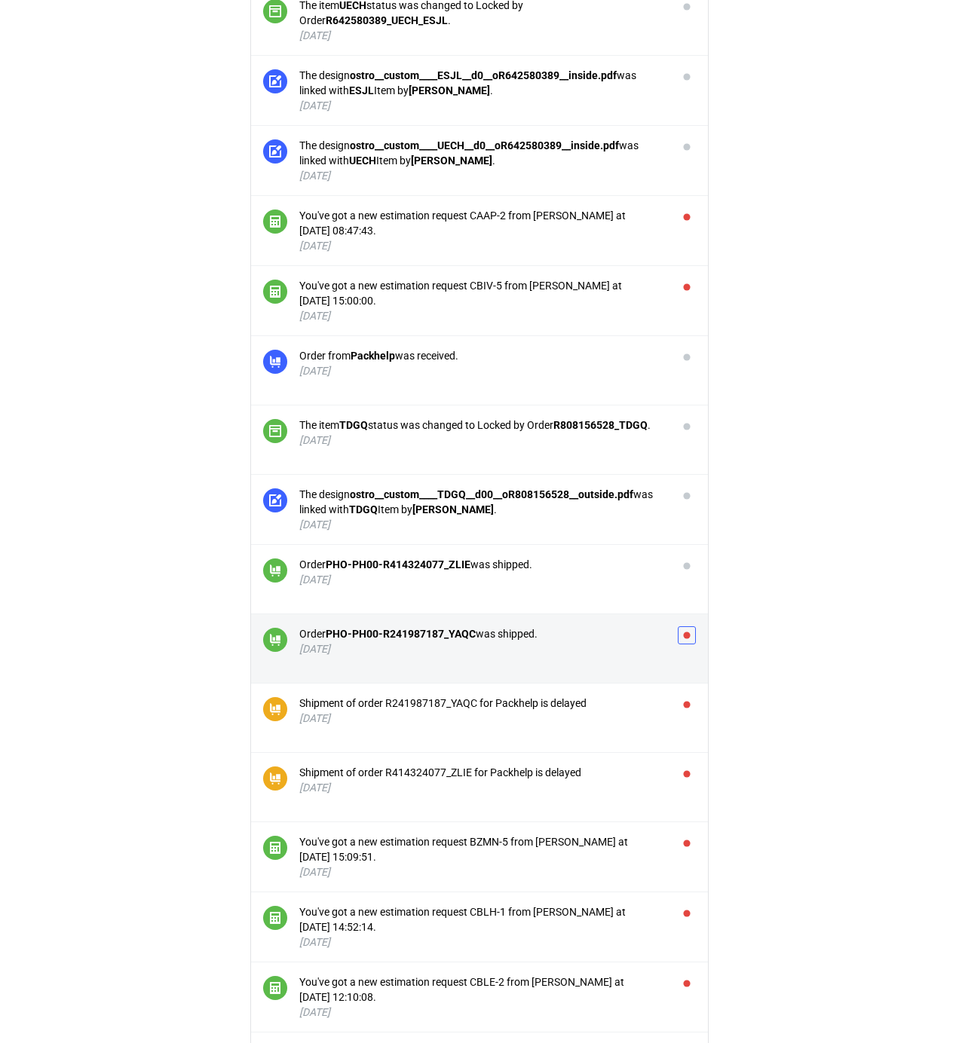
click at [685, 637] on button "button" at bounding box center [687, 635] width 18 height 18
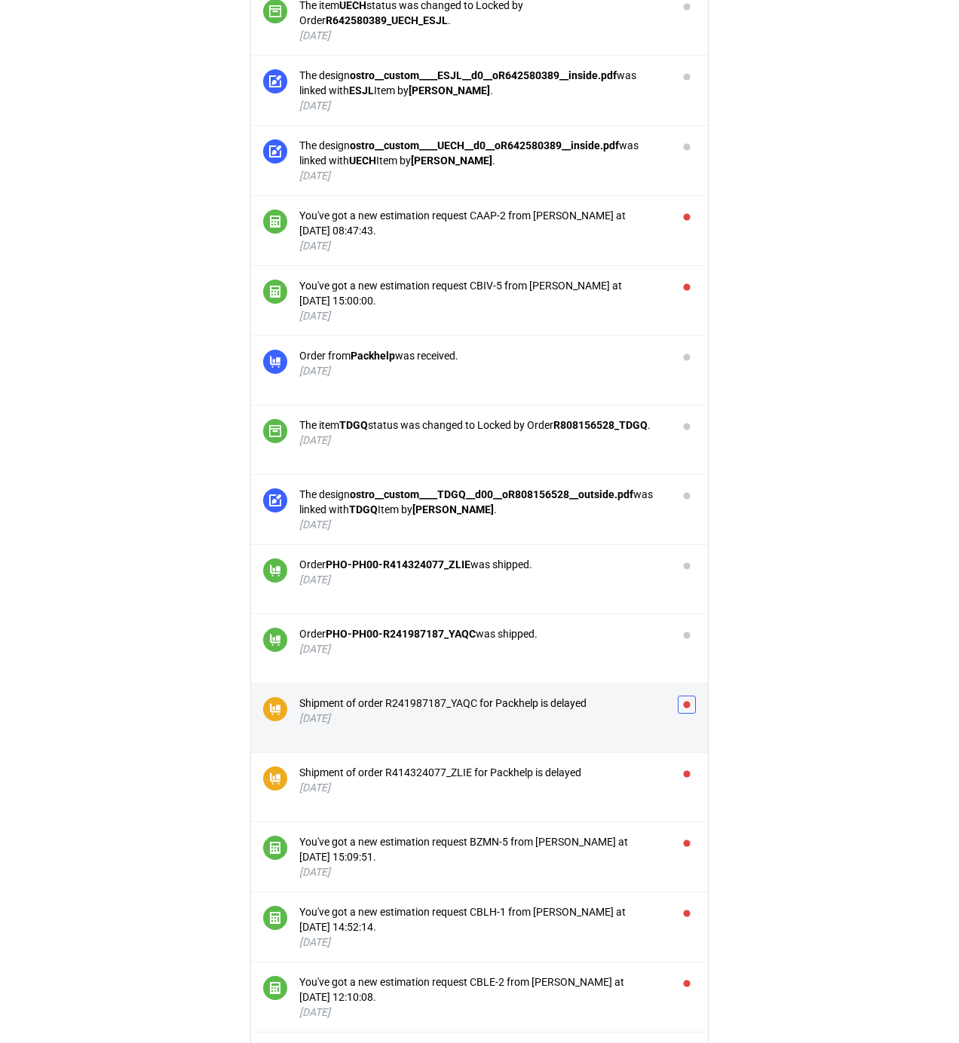
click at [683, 714] on button "button" at bounding box center [687, 705] width 18 height 18
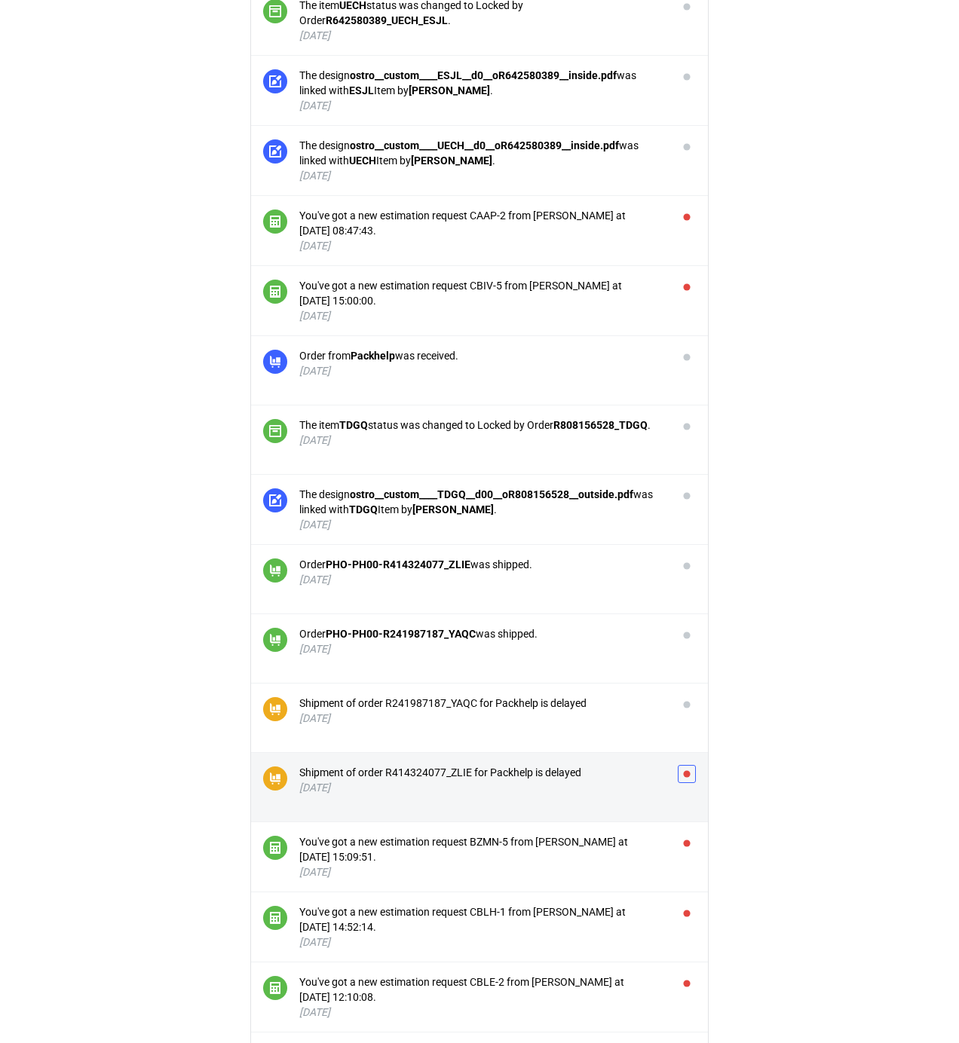
click at [684, 776] on button "button" at bounding box center [687, 774] width 18 height 18
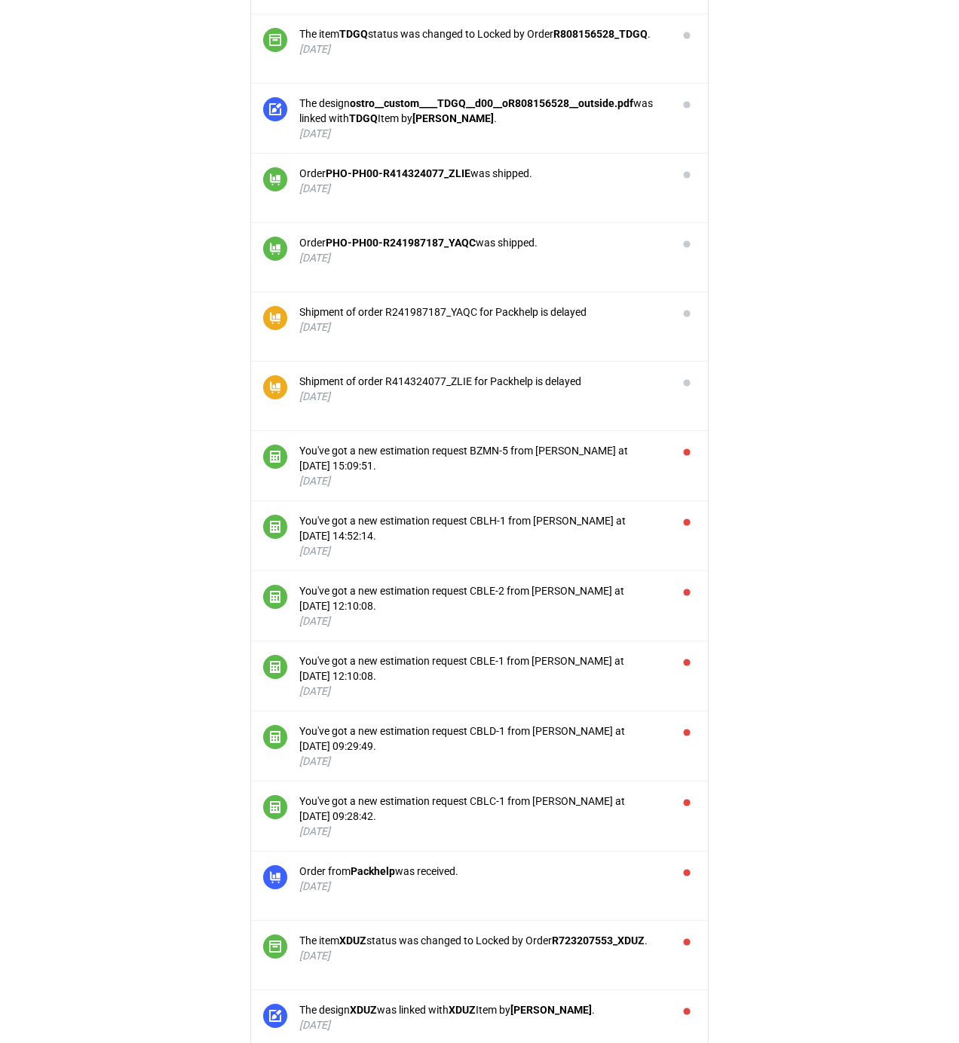
scroll to position [2512, 0]
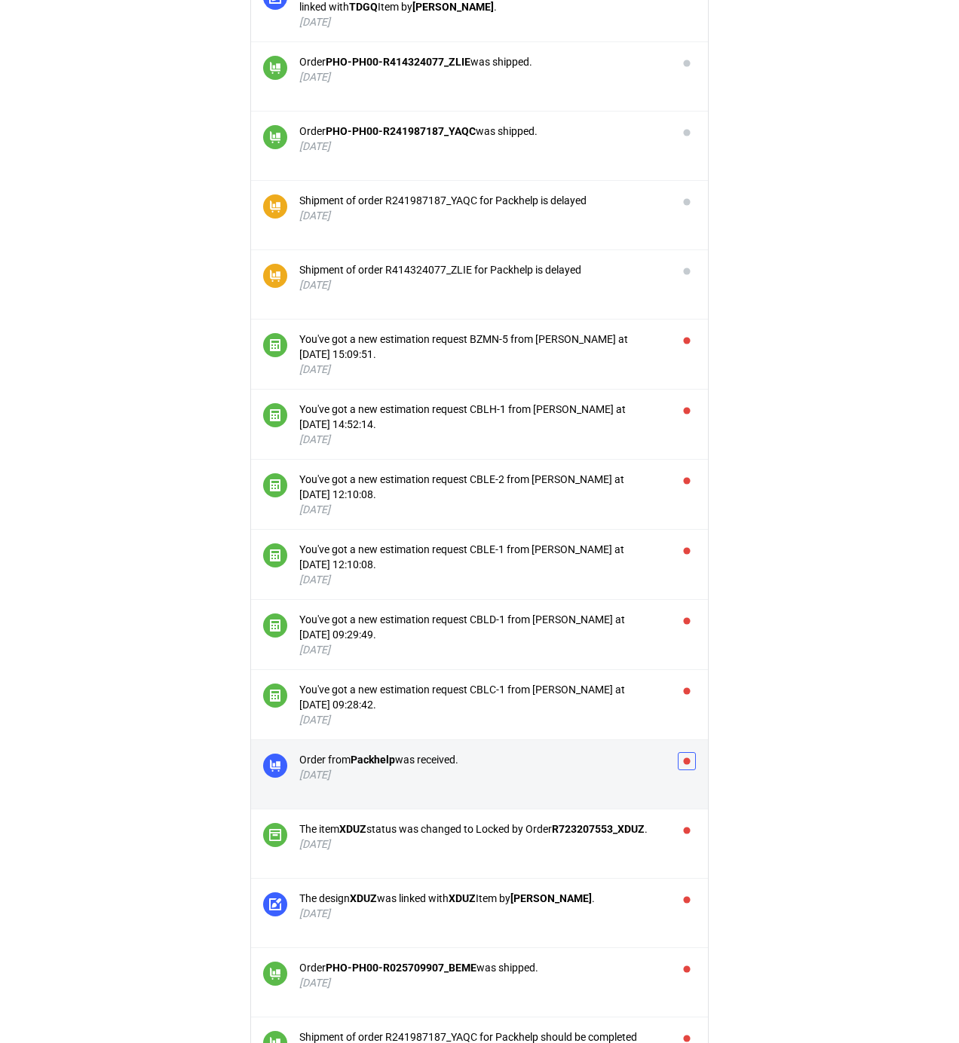
click at [685, 770] on button "button" at bounding box center [687, 761] width 18 height 18
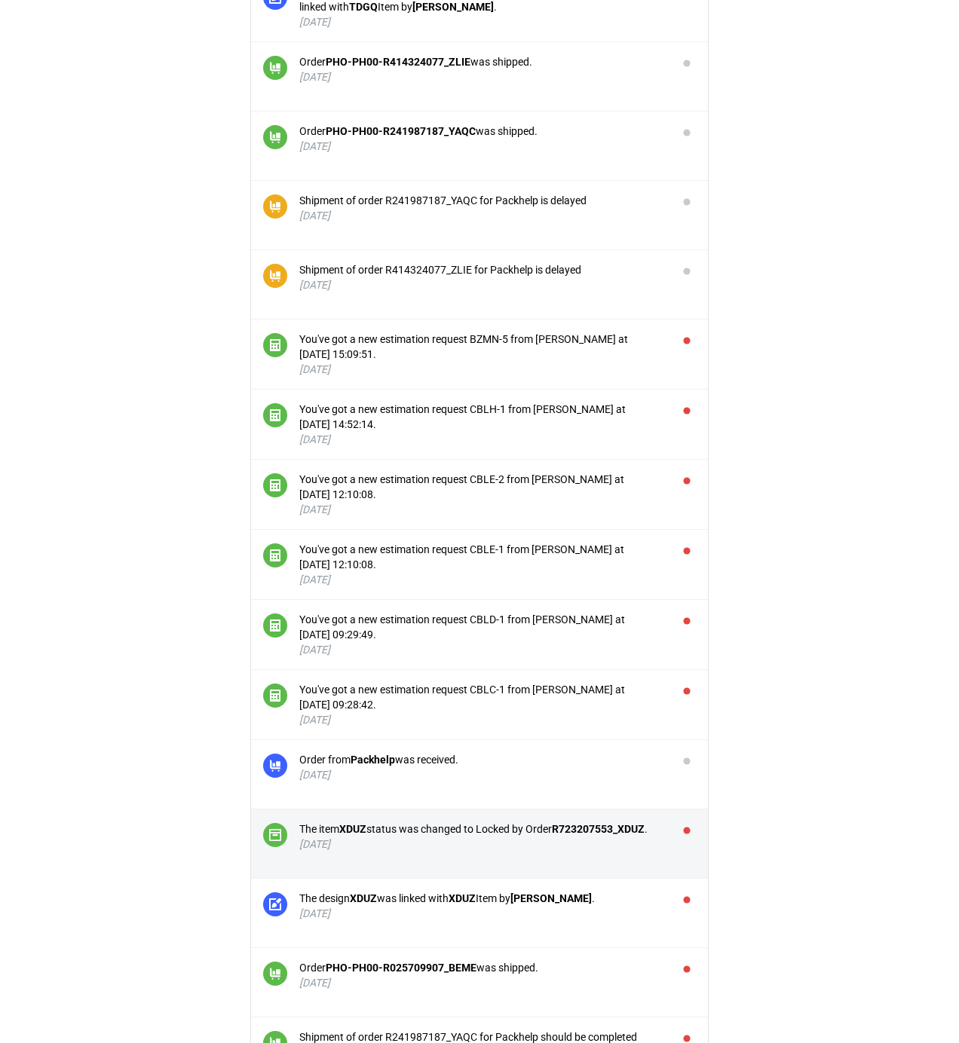
click at [697, 828] on li "The item XDUZ status was changed to Locked by Order R723207553_XDUZ . [DATE]" at bounding box center [479, 844] width 457 height 69
drag, startPoint x: 694, startPoint y: 837, endPoint x: 691, endPoint y: 849, distance: 12.3
click at [692, 837] on button "button" at bounding box center [687, 831] width 18 height 18
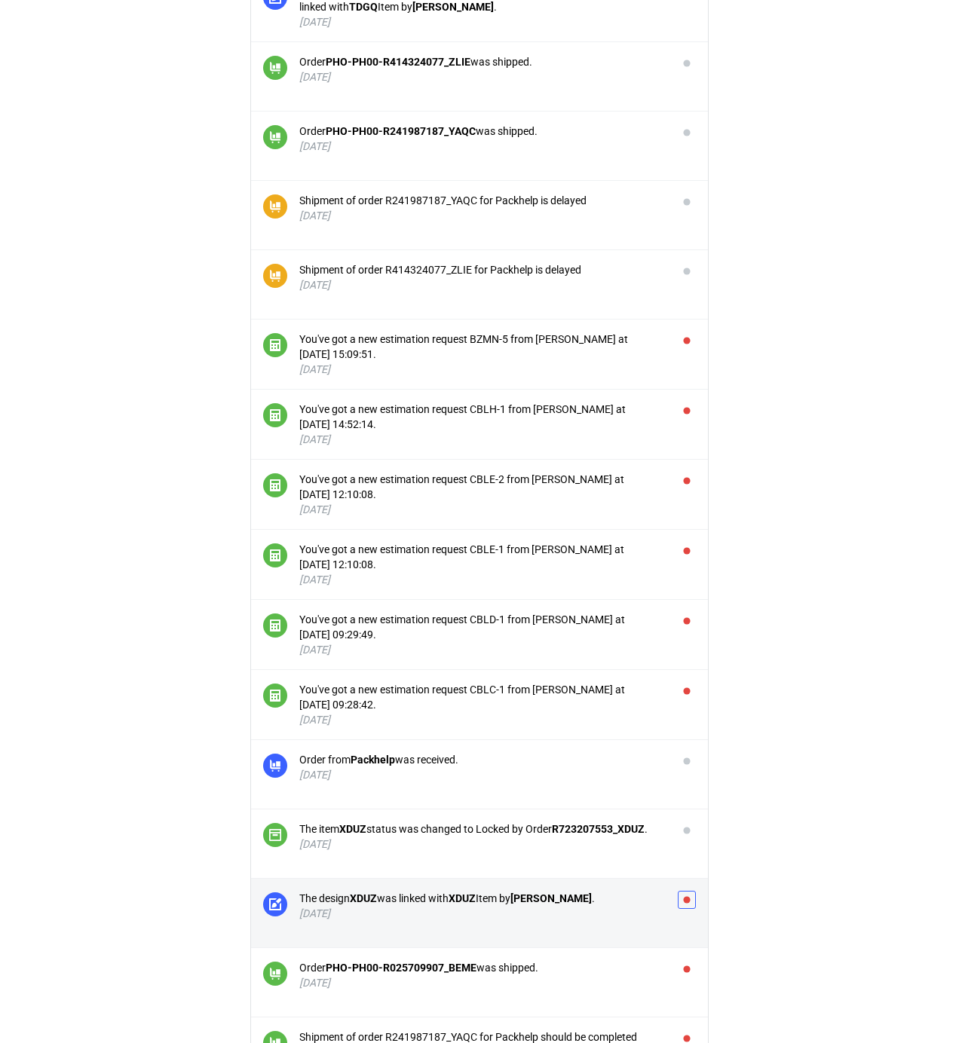
click at [689, 909] on button "button" at bounding box center [687, 900] width 18 height 18
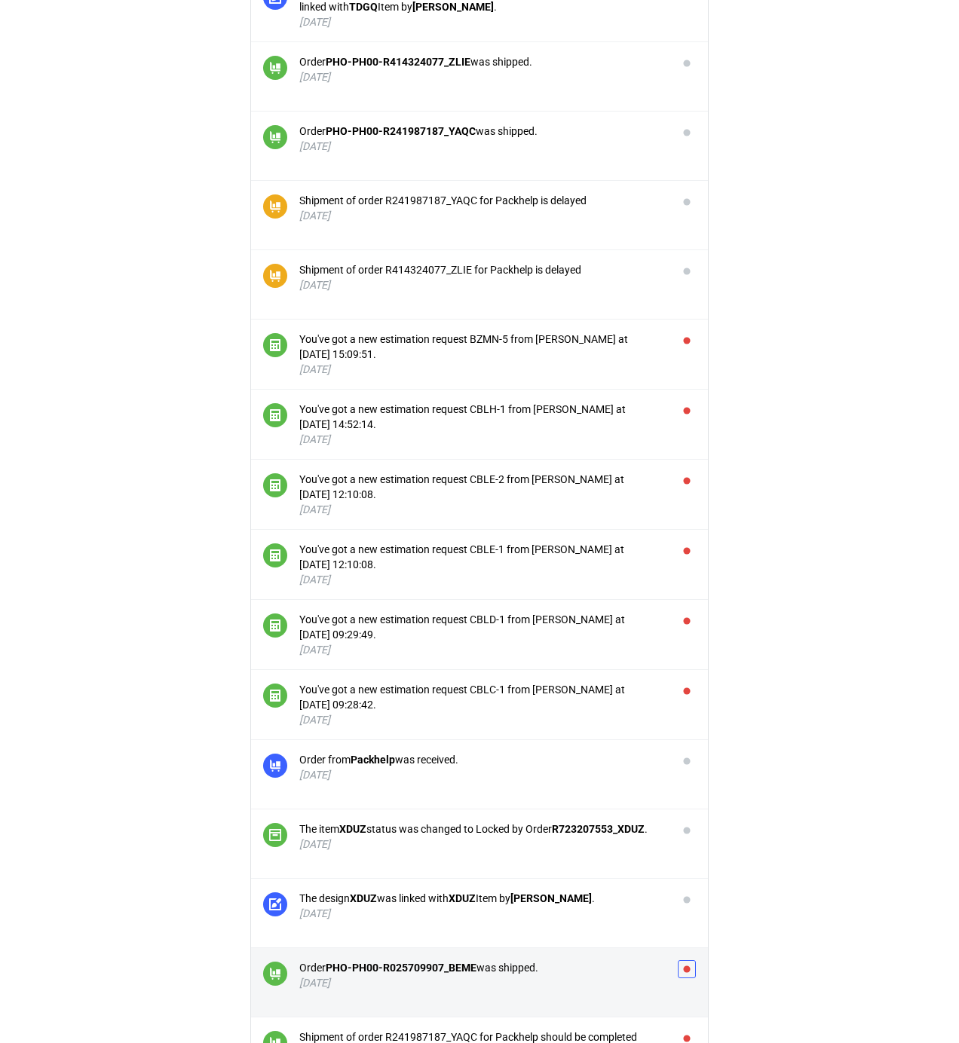
click at [687, 975] on button "button" at bounding box center [687, 969] width 18 height 18
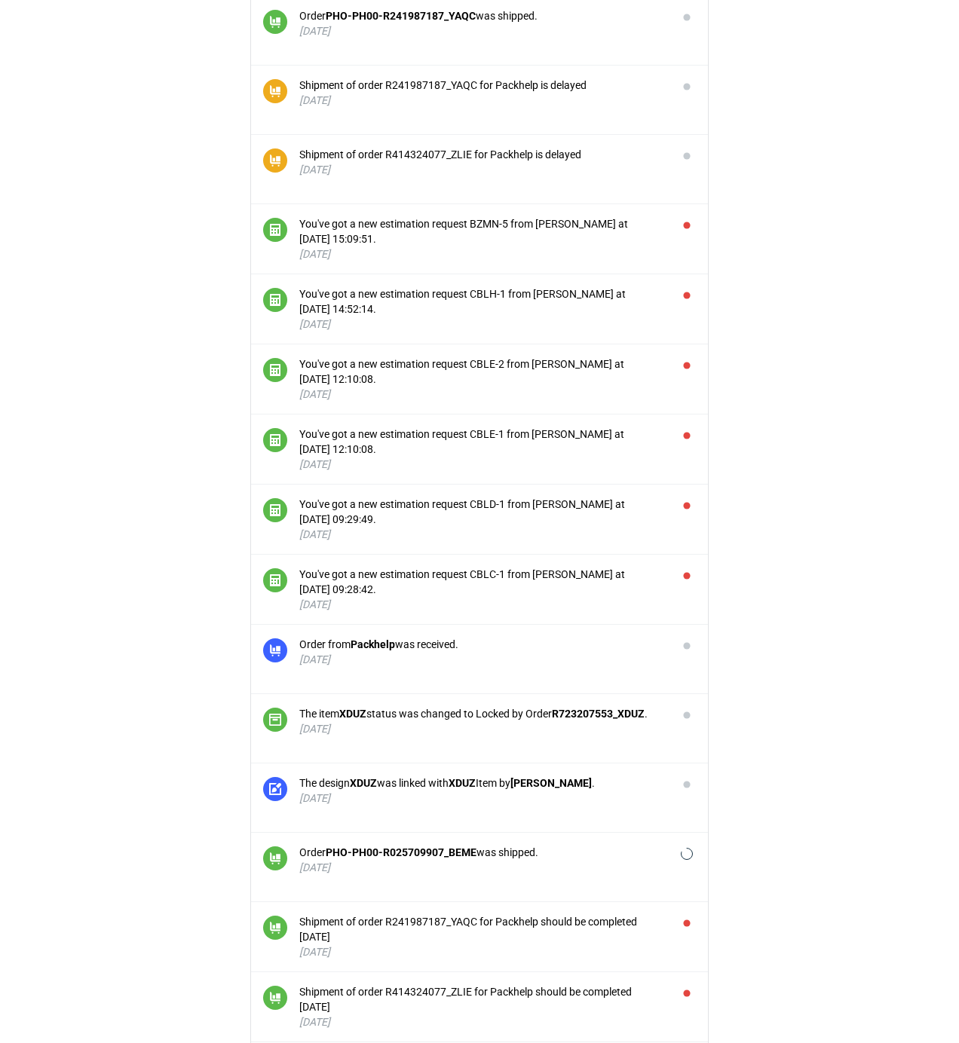
scroll to position [2814, 0]
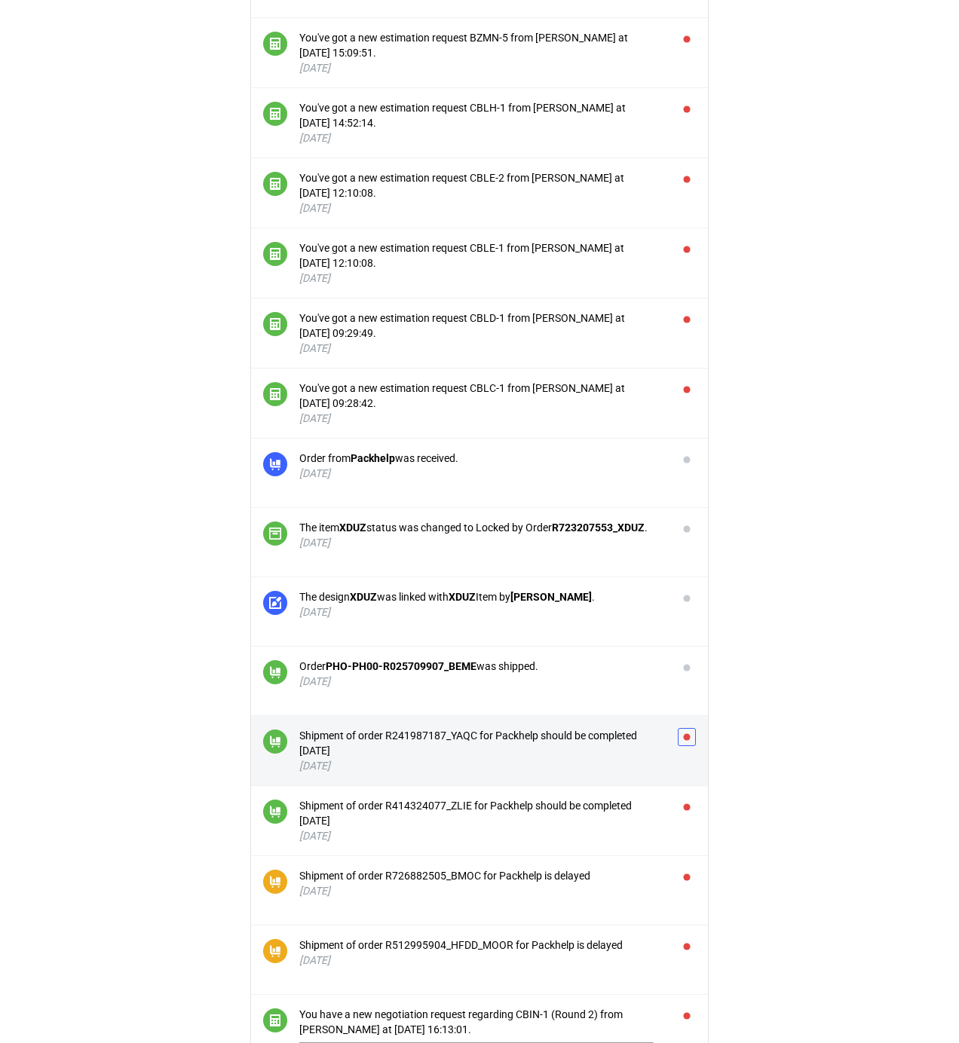
click at [687, 746] on button "button" at bounding box center [687, 737] width 18 height 18
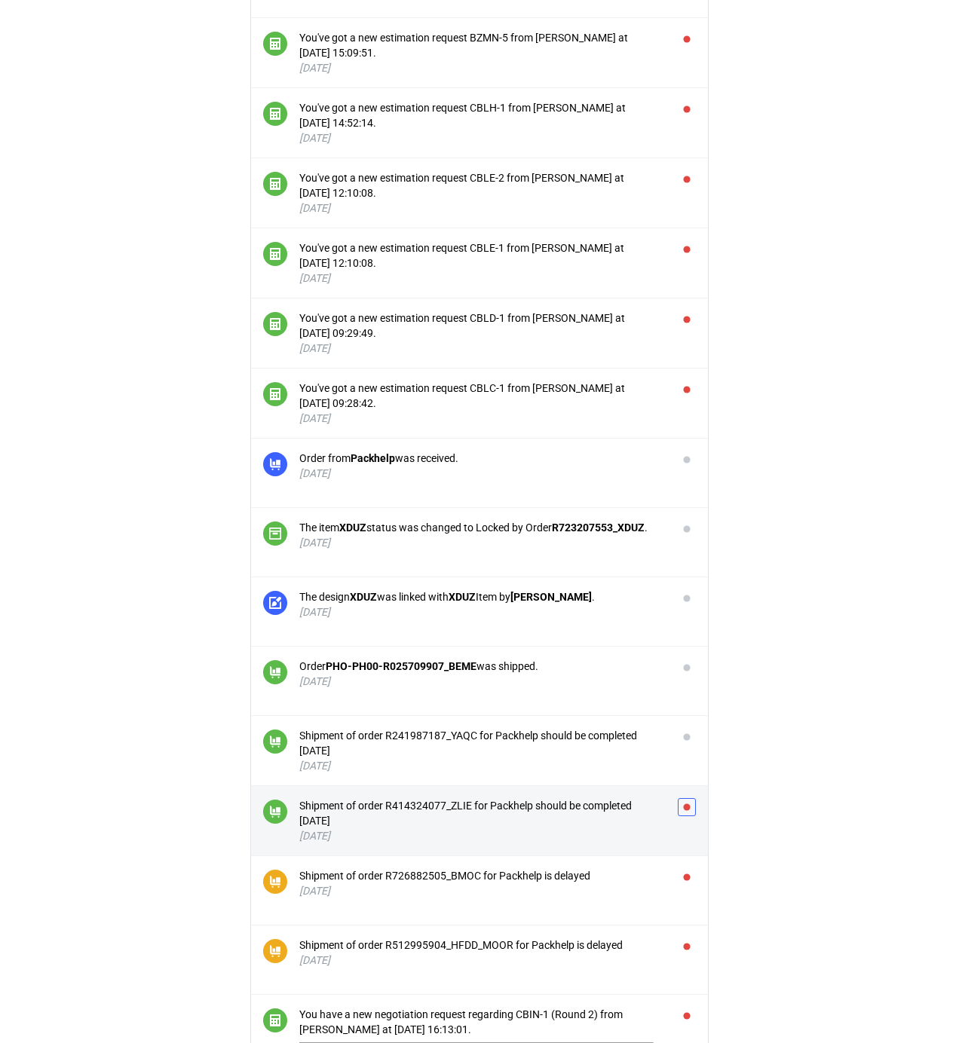
click at [689, 813] on button "button" at bounding box center [687, 807] width 18 height 18
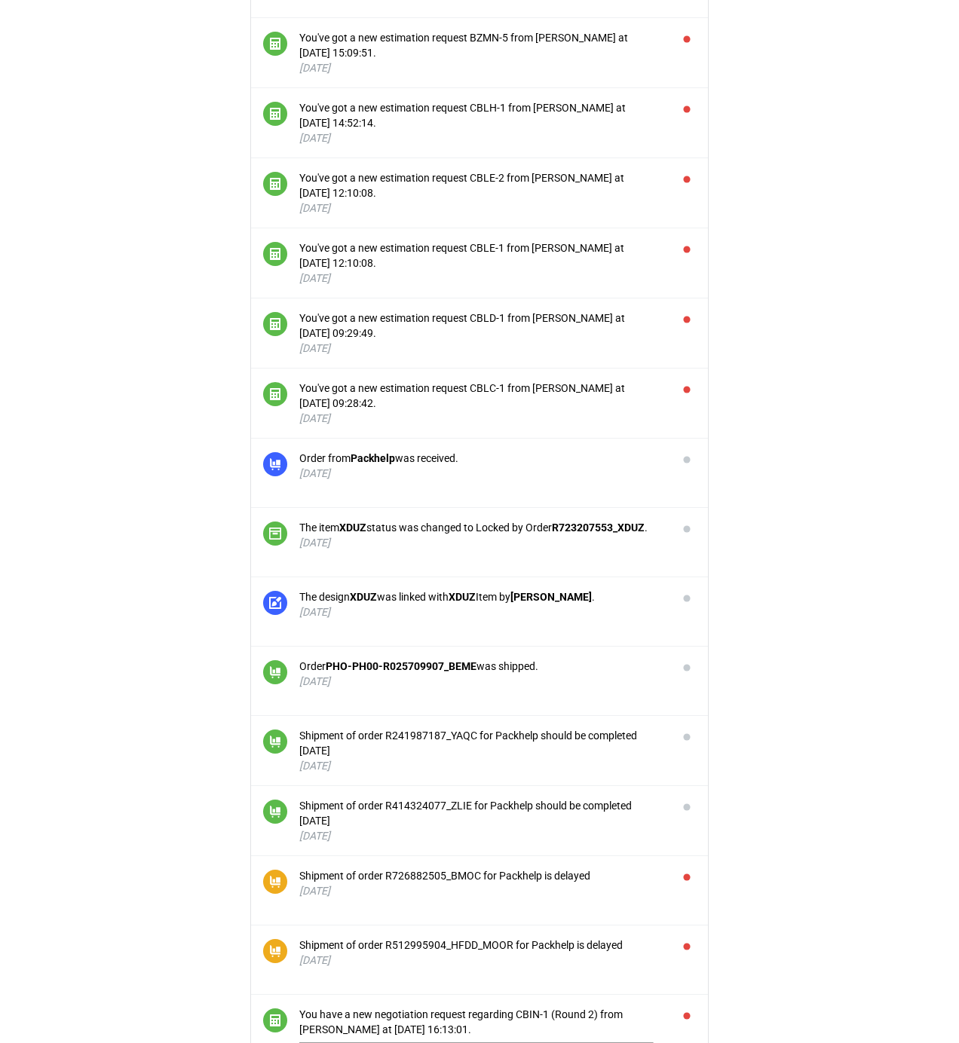
scroll to position [3015, 0]
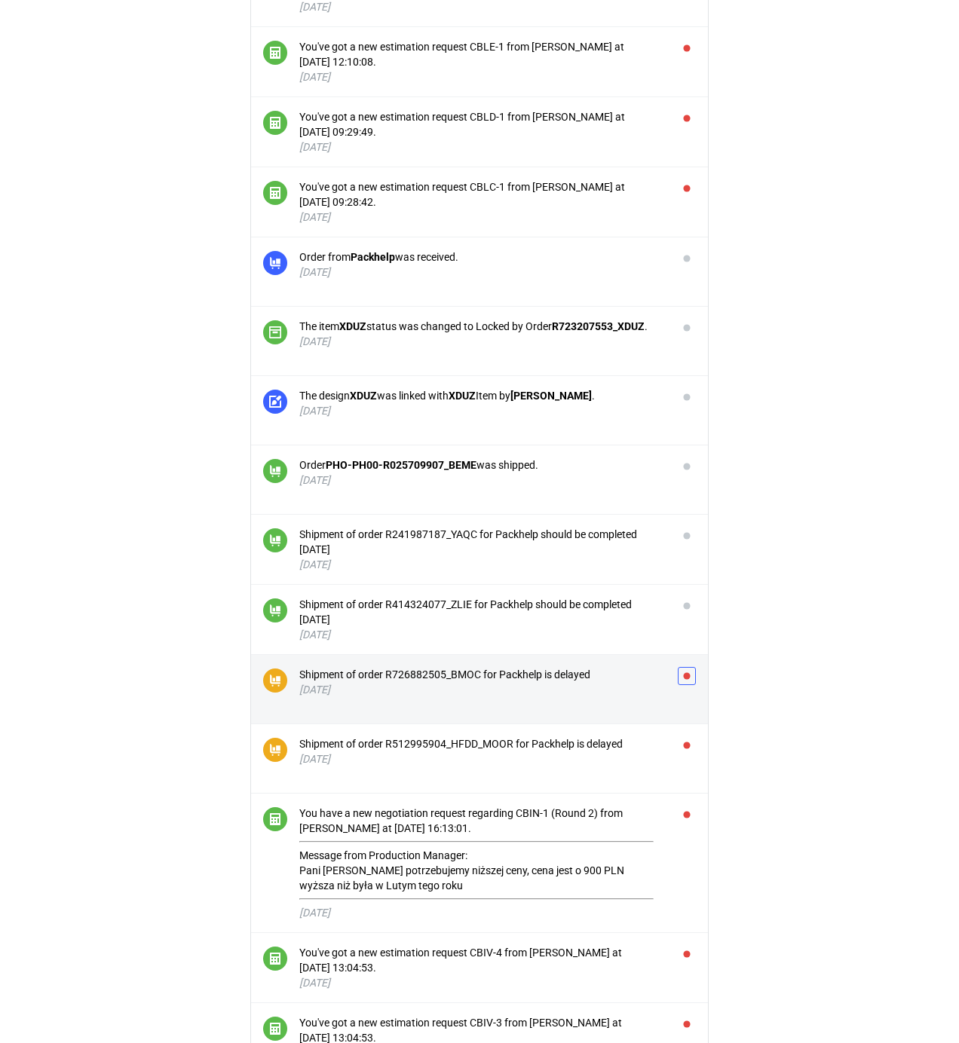
click at [687, 684] on button "button" at bounding box center [687, 676] width 18 height 18
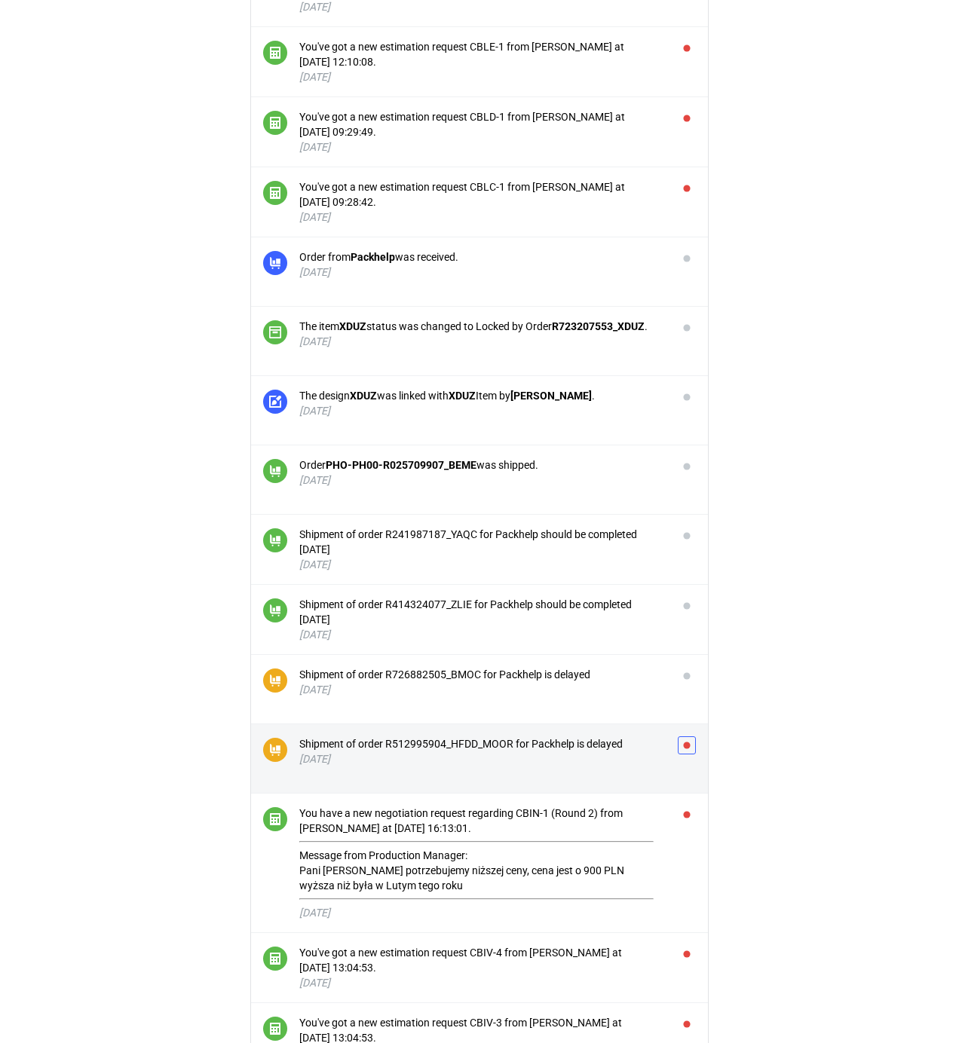
click at [687, 755] on button "button" at bounding box center [687, 745] width 18 height 18
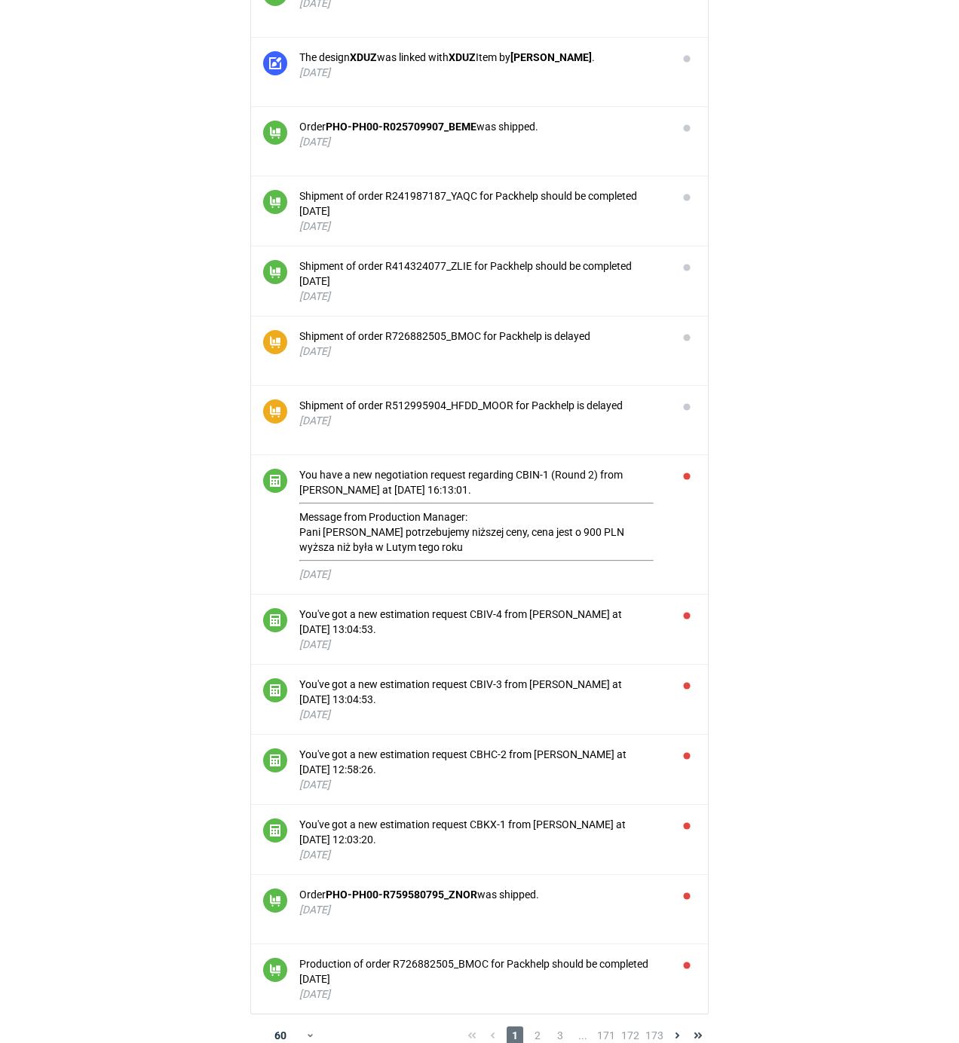
scroll to position [3386, 0]
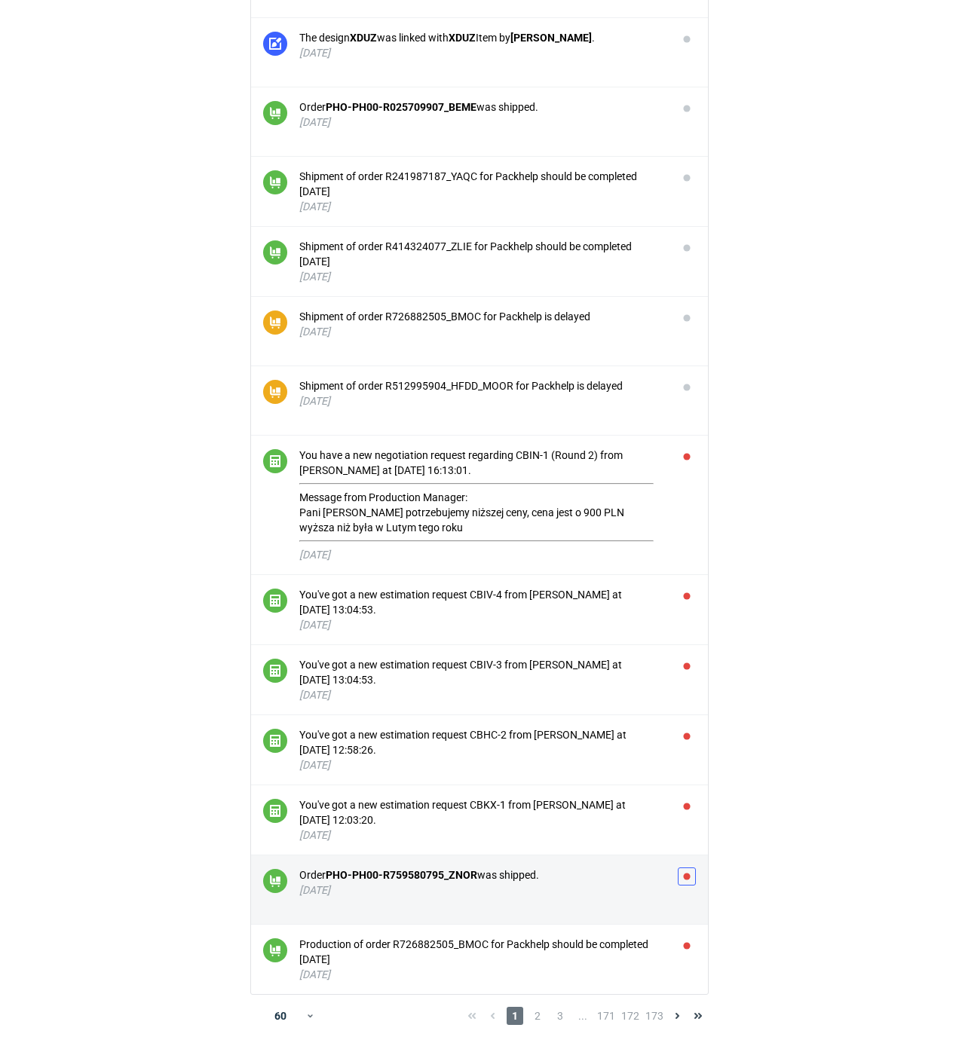
click at [692, 875] on button "button" at bounding box center [687, 877] width 18 height 18
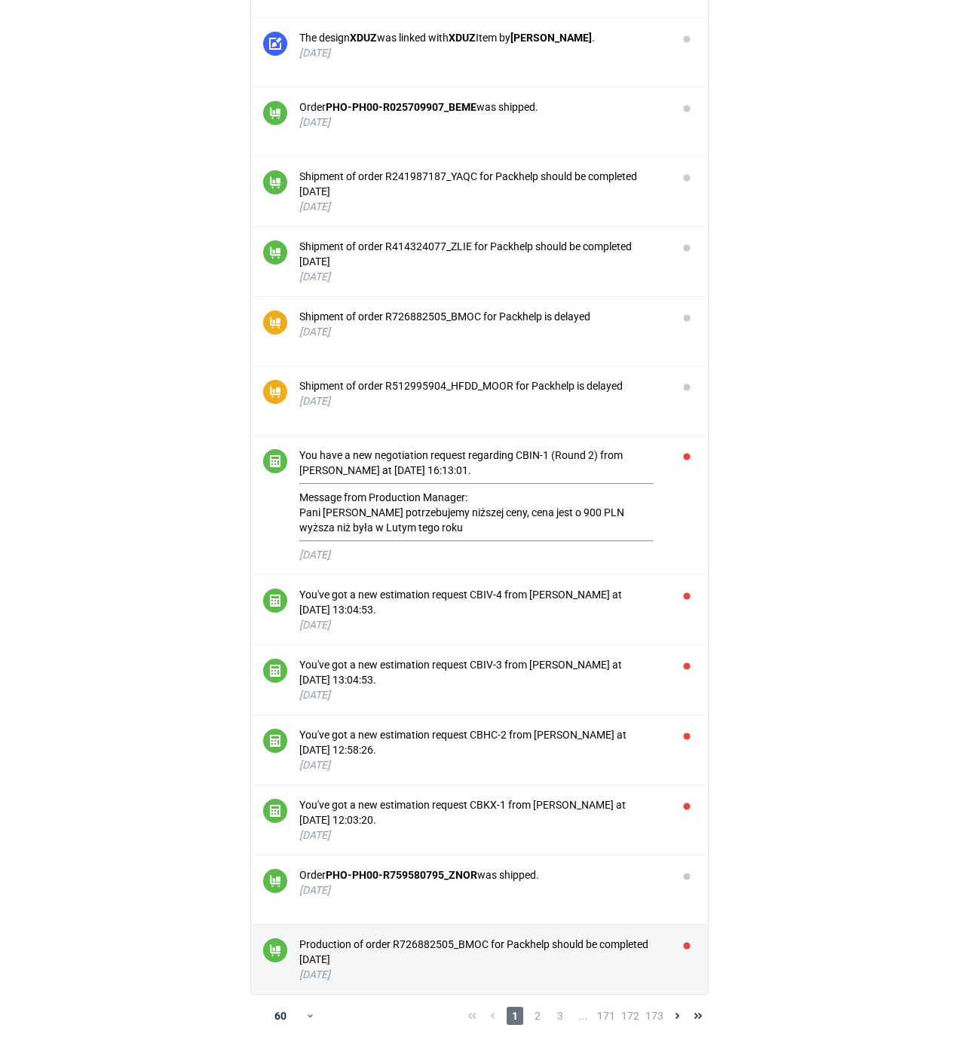
click at [697, 939] on li "Production of order R726882505_BMOC for Packhelp should be completed [DATE] [DA…" at bounding box center [479, 959] width 457 height 69
click at [691, 945] on button "button" at bounding box center [687, 946] width 18 height 18
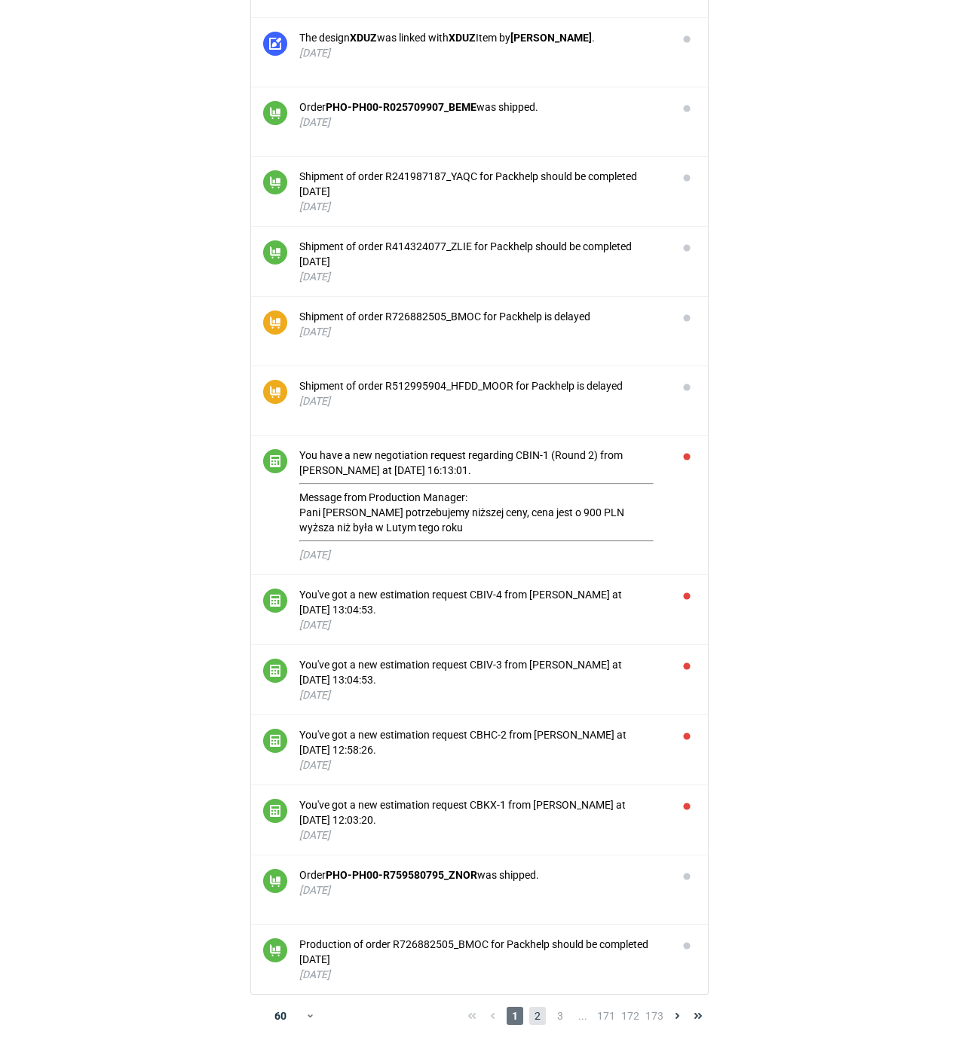
click at [538, 1015] on span "2" at bounding box center [537, 1016] width 17 height 18
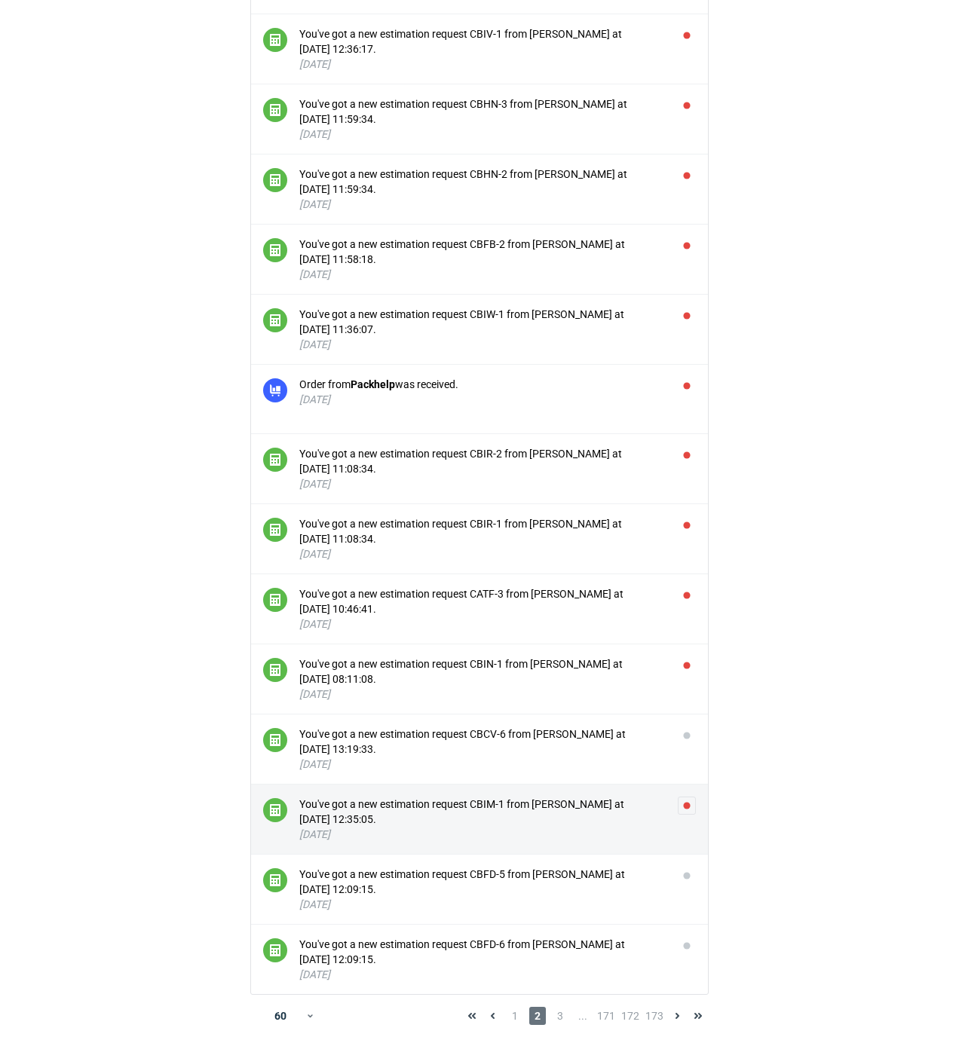
scroll to position [3269, 0]
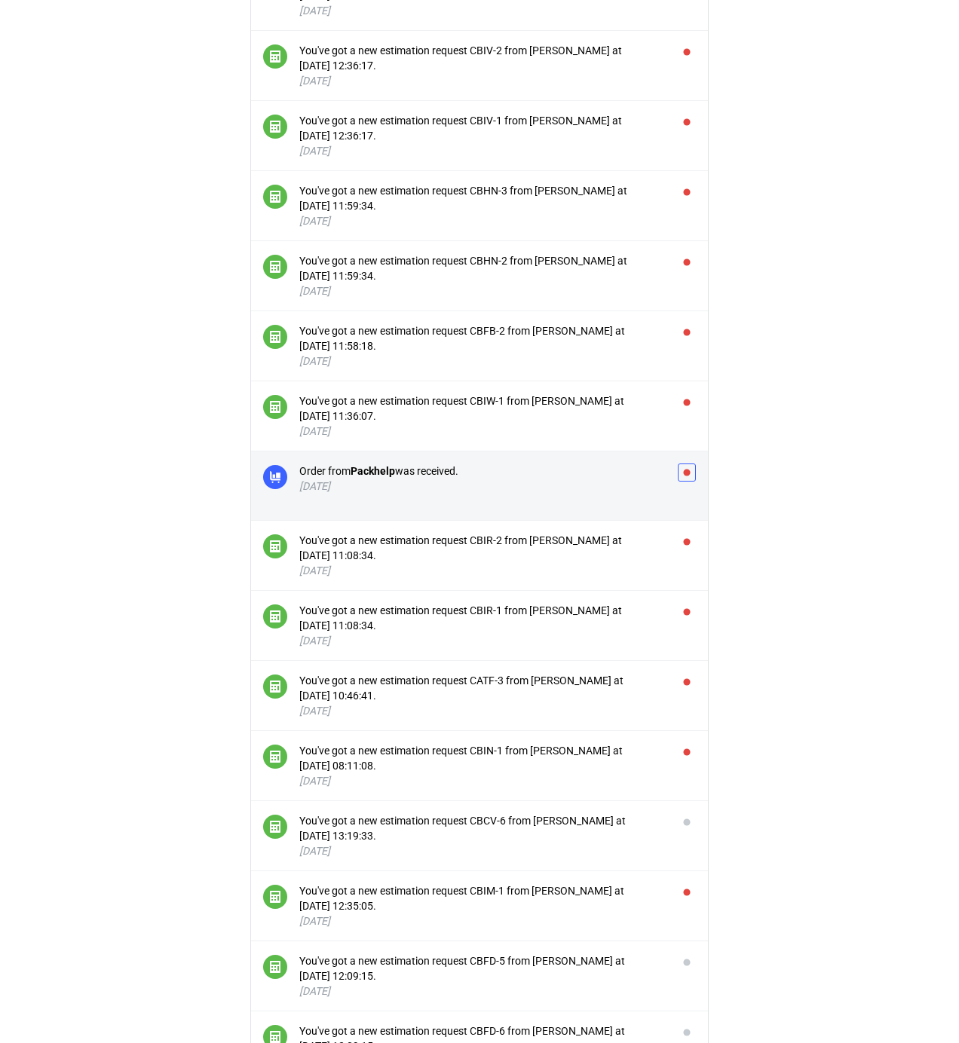
click at [685, 479] on button "button" at bounding box center [687, 473] width 18 height 18
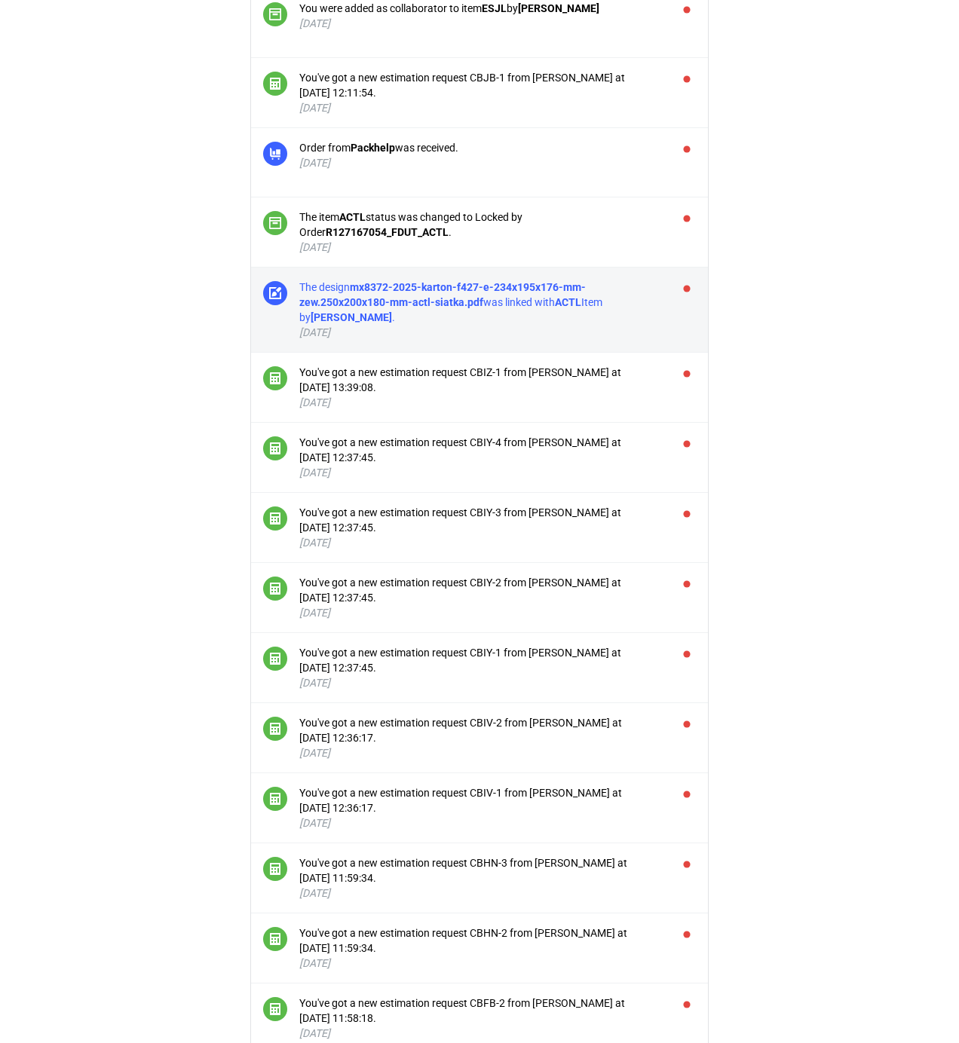
scroll to position [2566, 0]
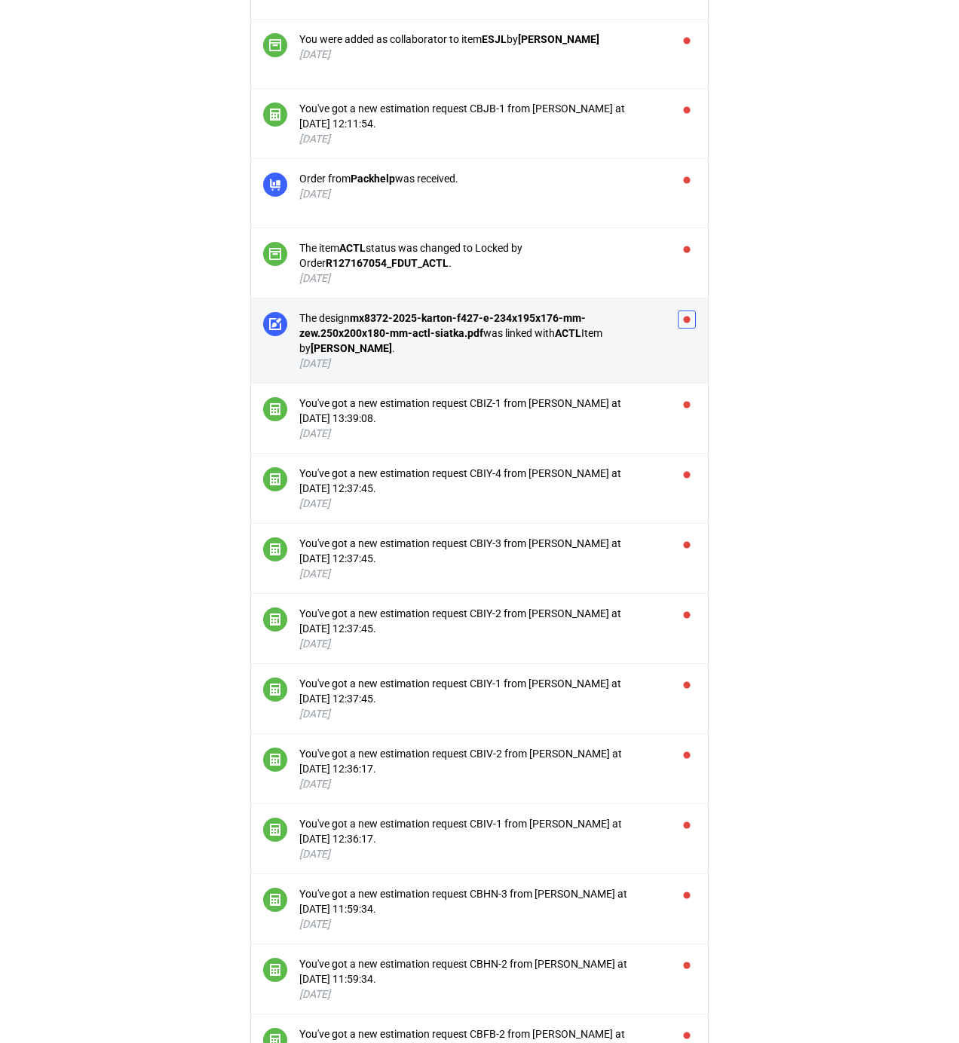
click at [685, 327] on button "button" at bounding box center [687, 320] width 18 height 18
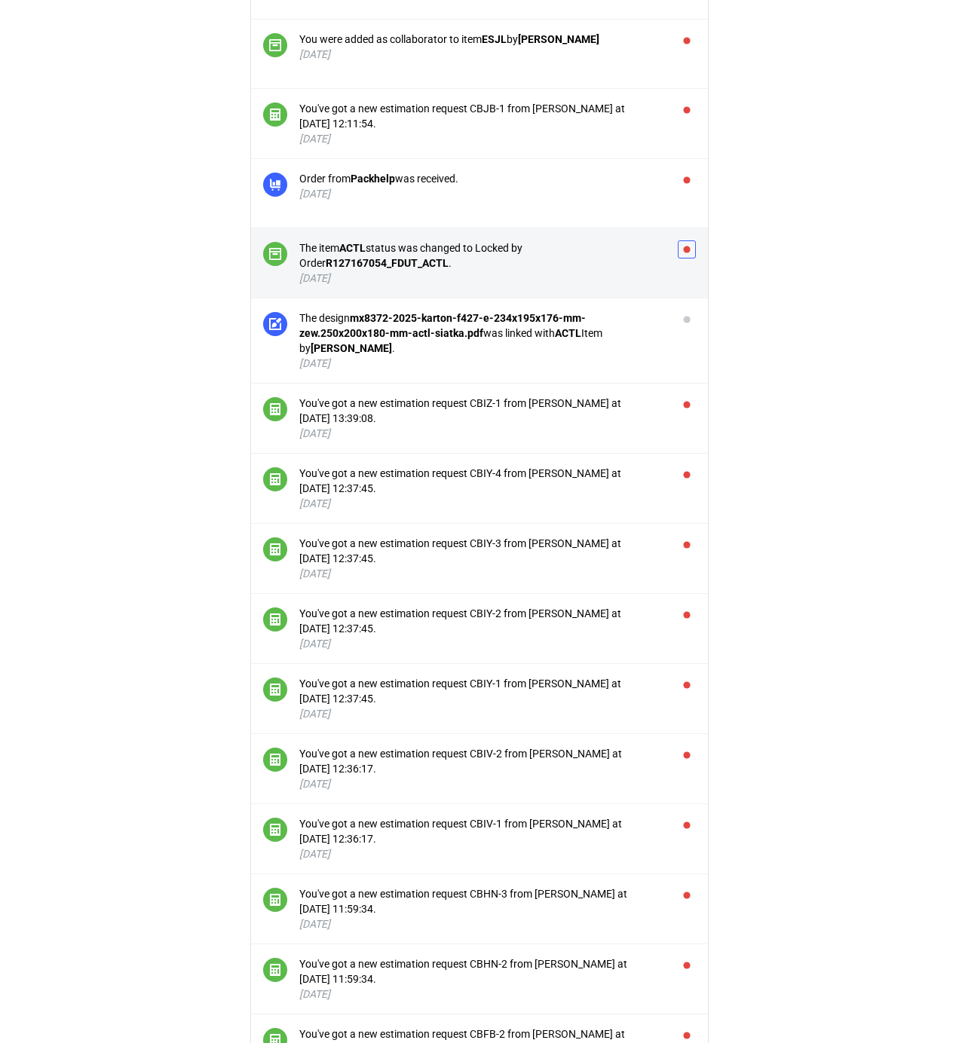
click at [689, 255] on button "button" at bounding box center [687, 249] width 18 height 18
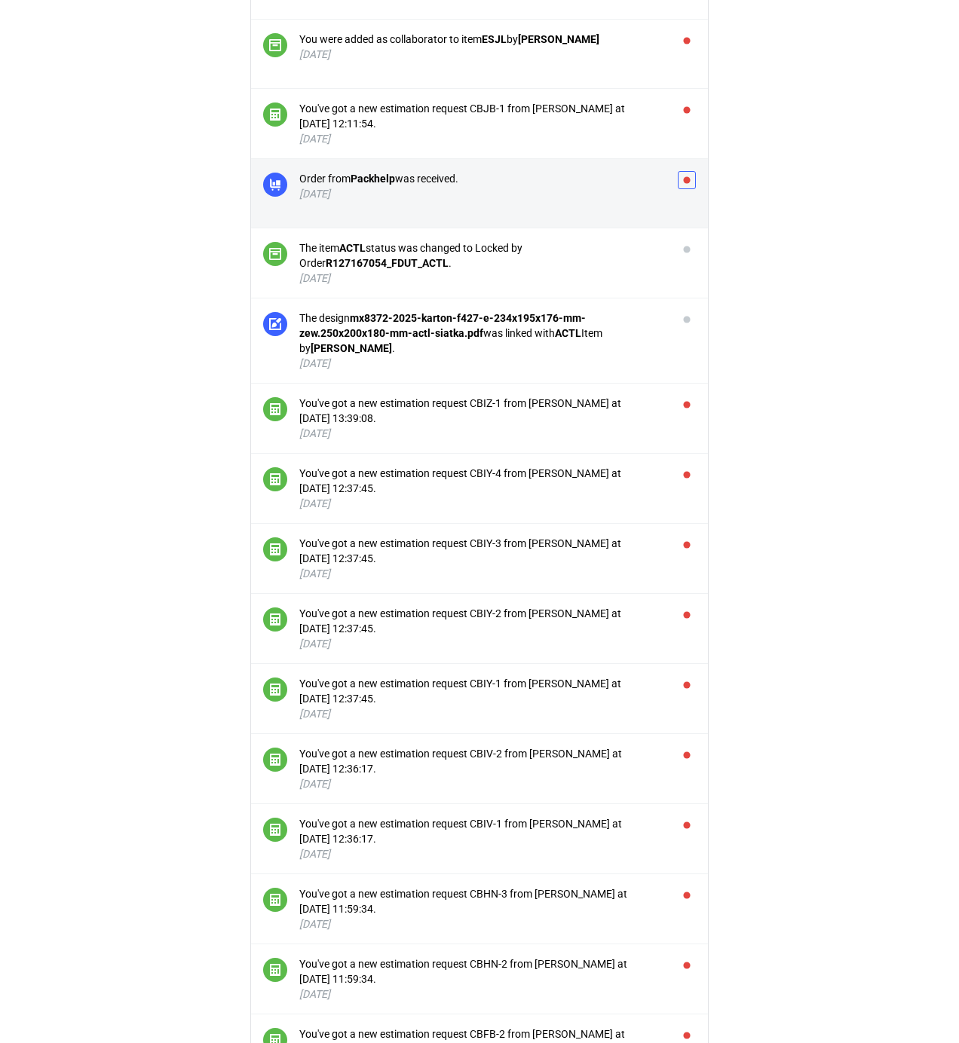
click at [688, 187] on button "button" at bounding box center [687, 180] width 18 height 18
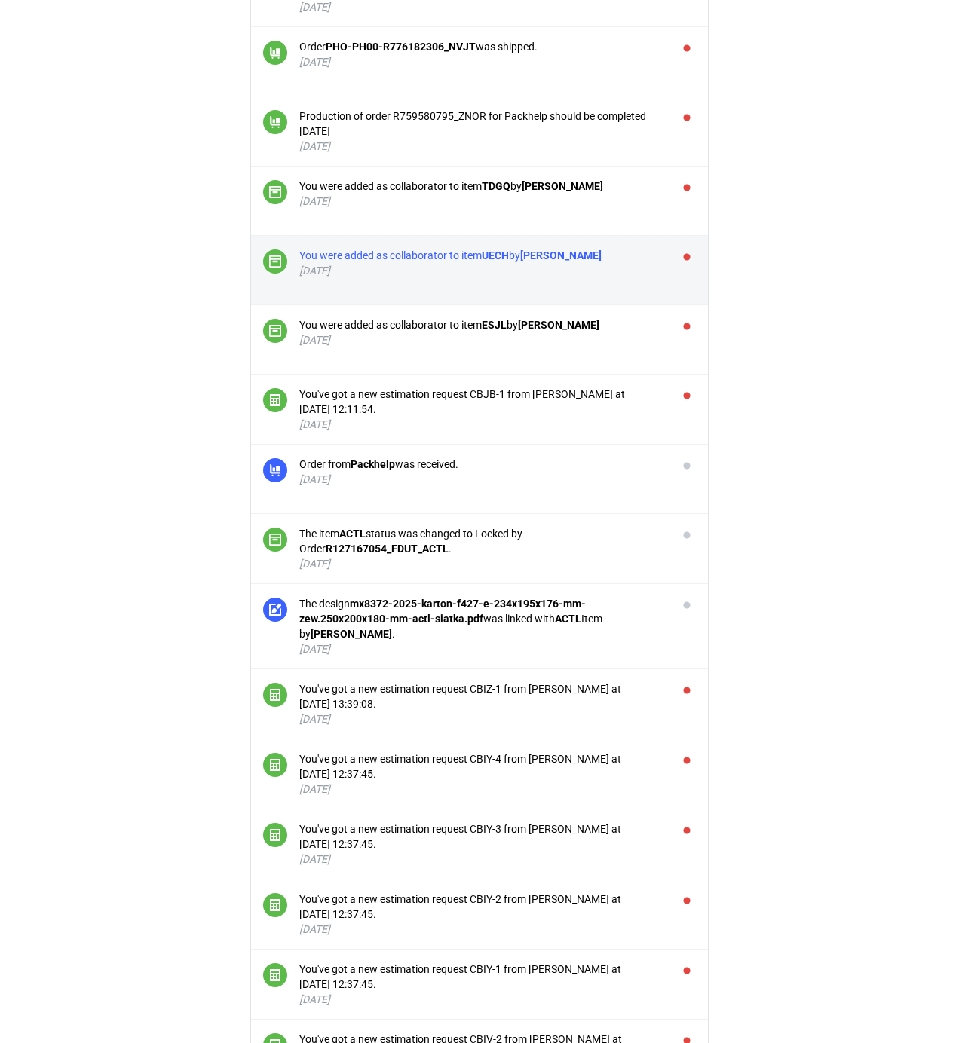
scroll to position [2163, 0]
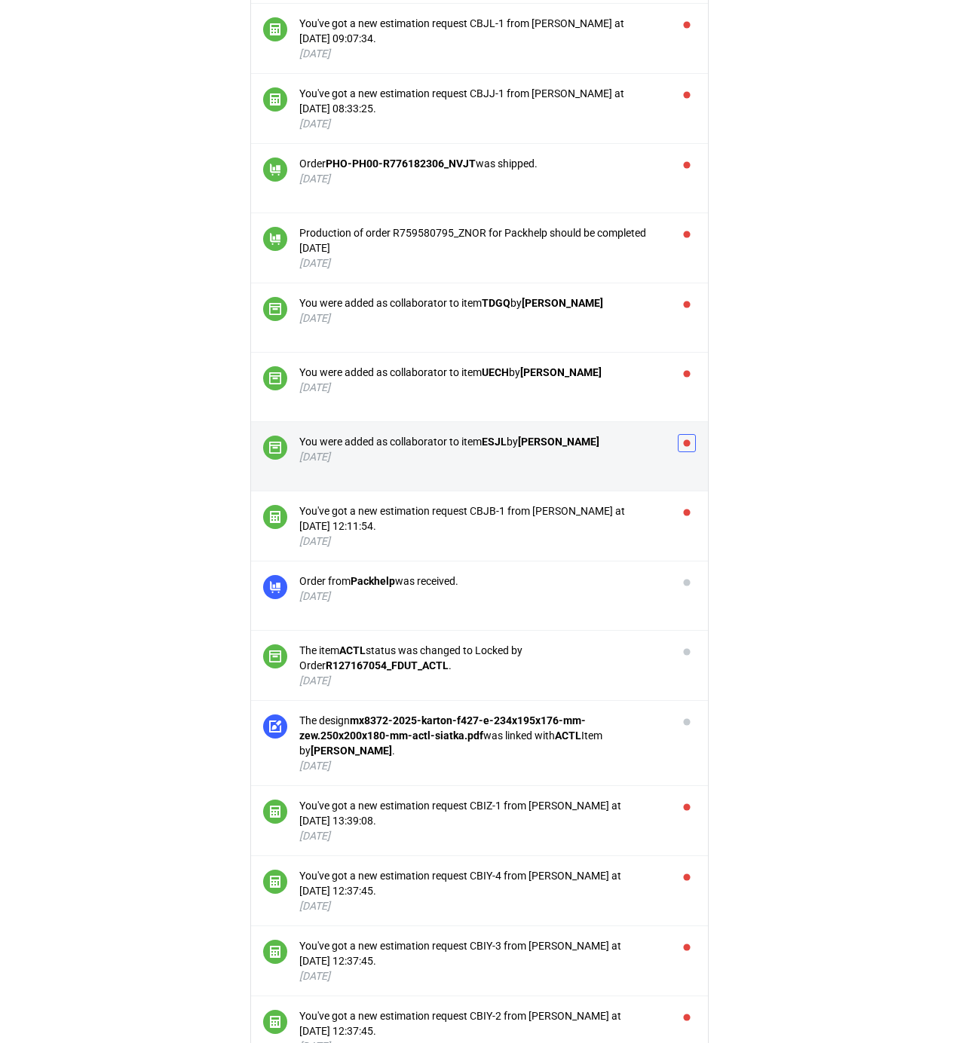
click at [687, 448] on button "button" at bounding box center [687, 443] width 18 height 18
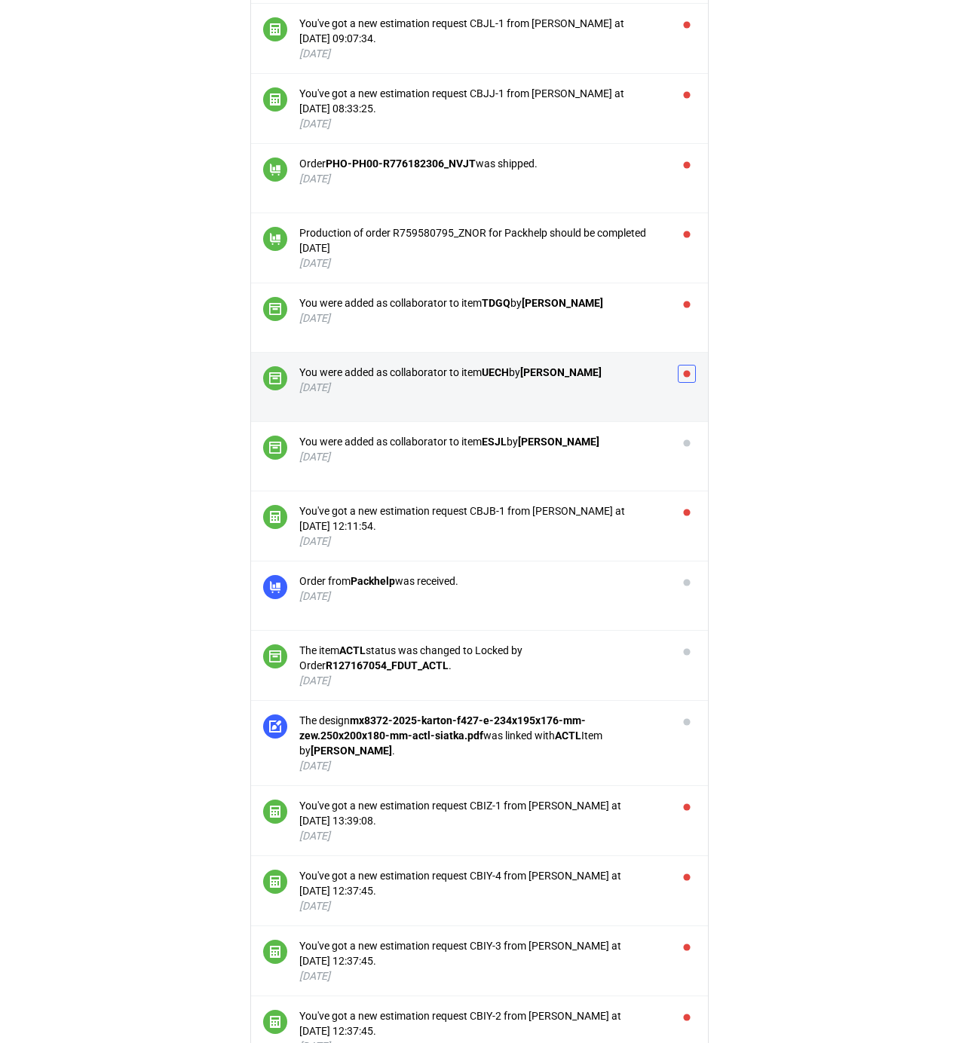
click at [688, 380] on button "button" at bounding box center [687, 374] width 18 height 18
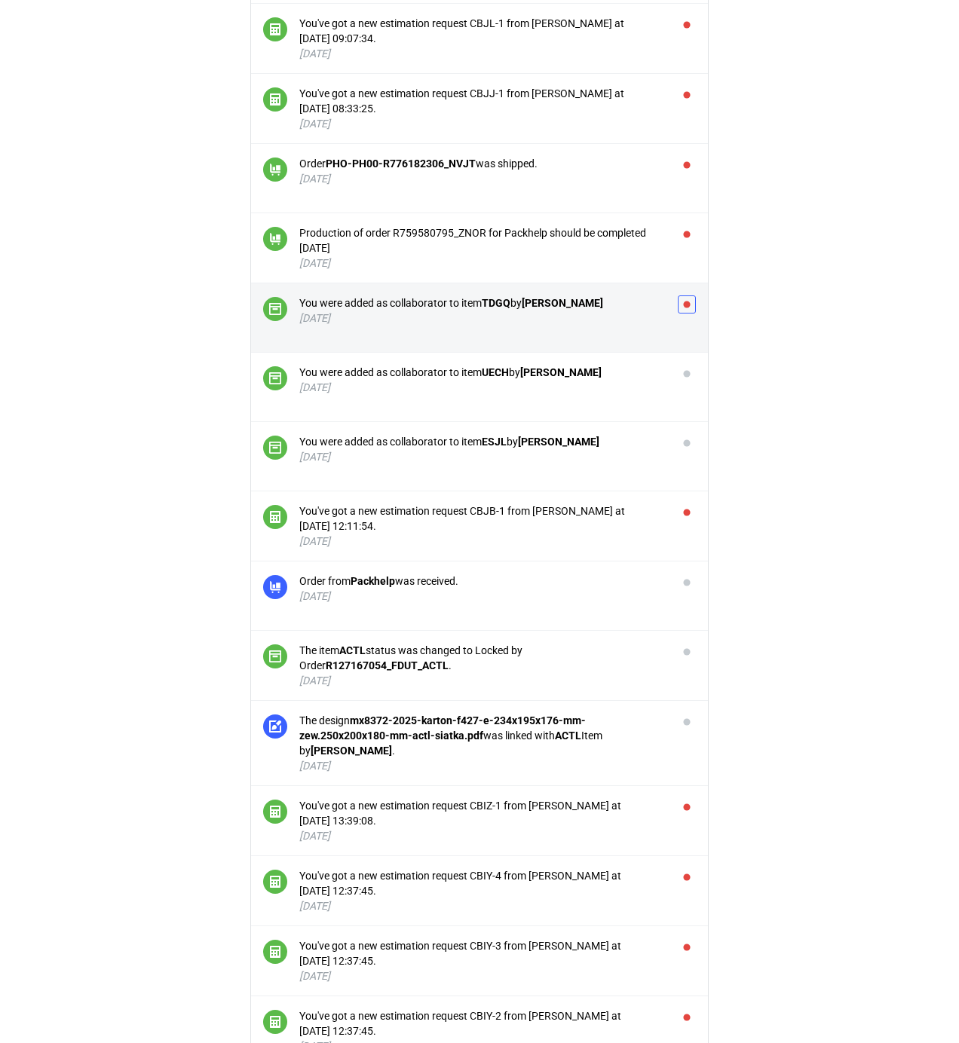
click at [684, 308] on button "button" at bounding box center [687, 304] width 18 height 18
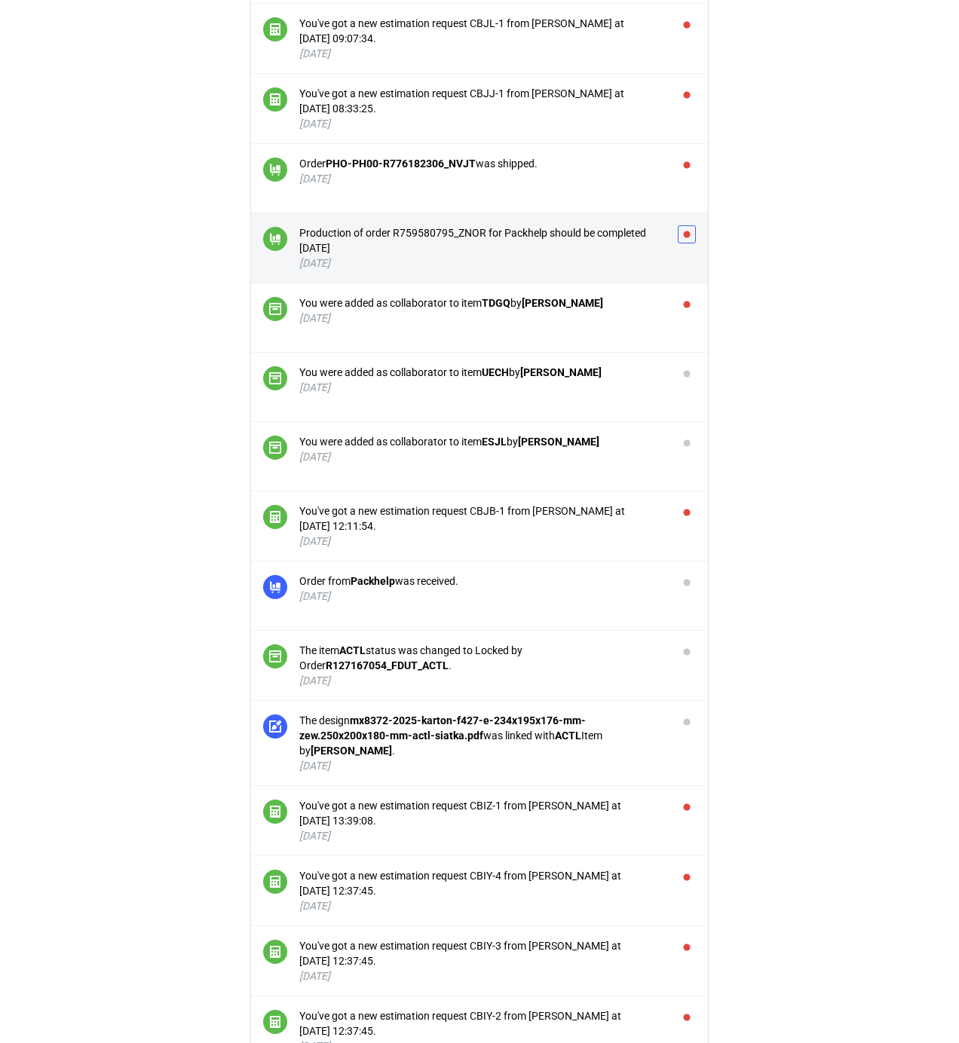
click at [681, 241] on button "button" at bounding box center [687, 234] width 18 height 18
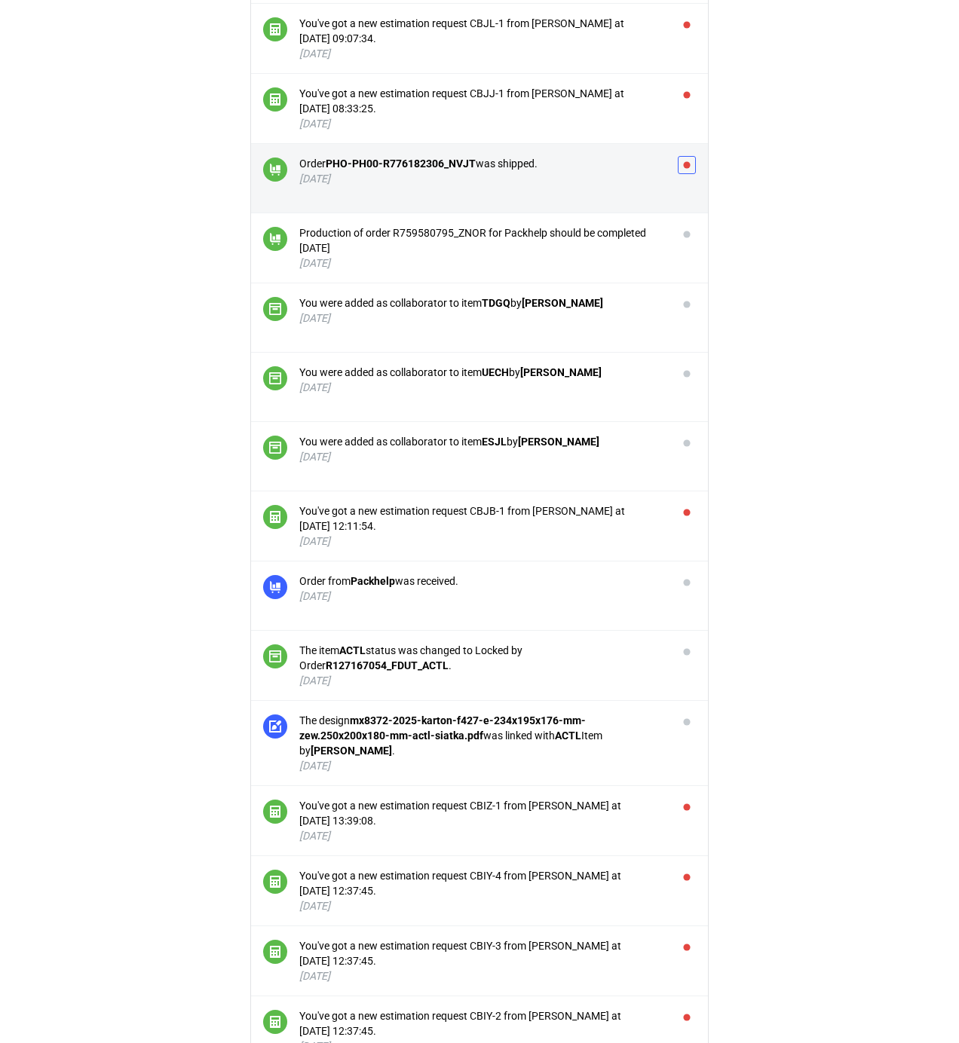
click at [686, 173] on button "button" at bounding box center [687, 165] width 18 height 18
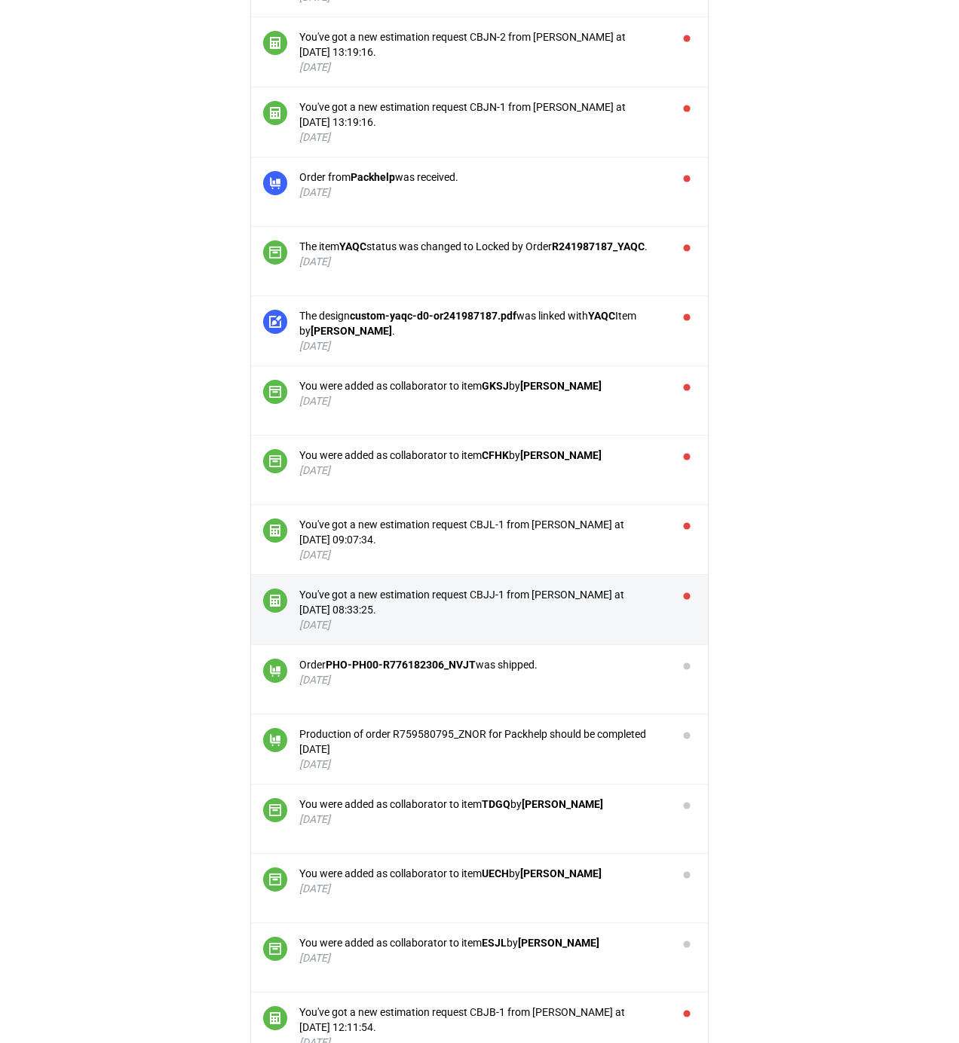
scroll to position [1661, 0]
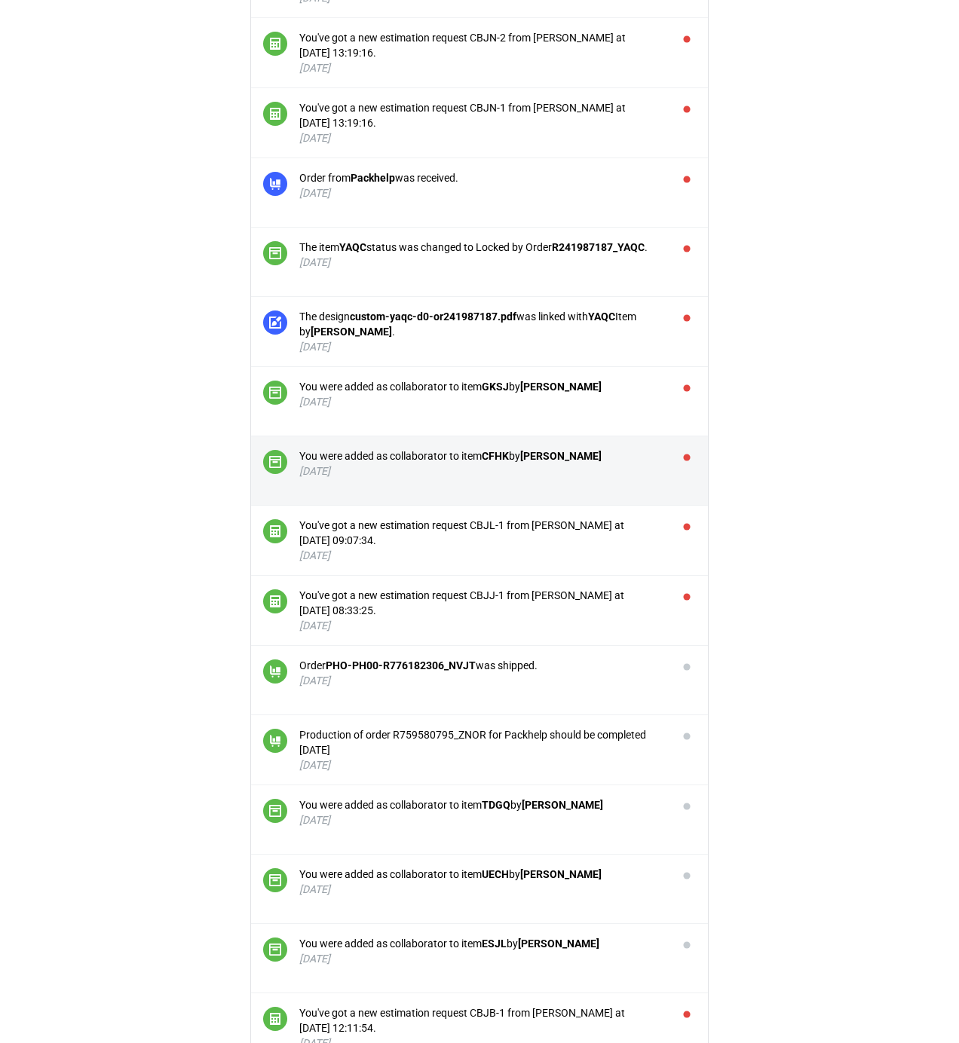
click at [690, 449] on li "You were added as collaborator to item CFHK by [PERSON_NAME] [DATE]" at bounding box center [479, 470] width 457 height 69
click at [689, 462] on button "button" at bounding box center [687, 458] width 18 height 18
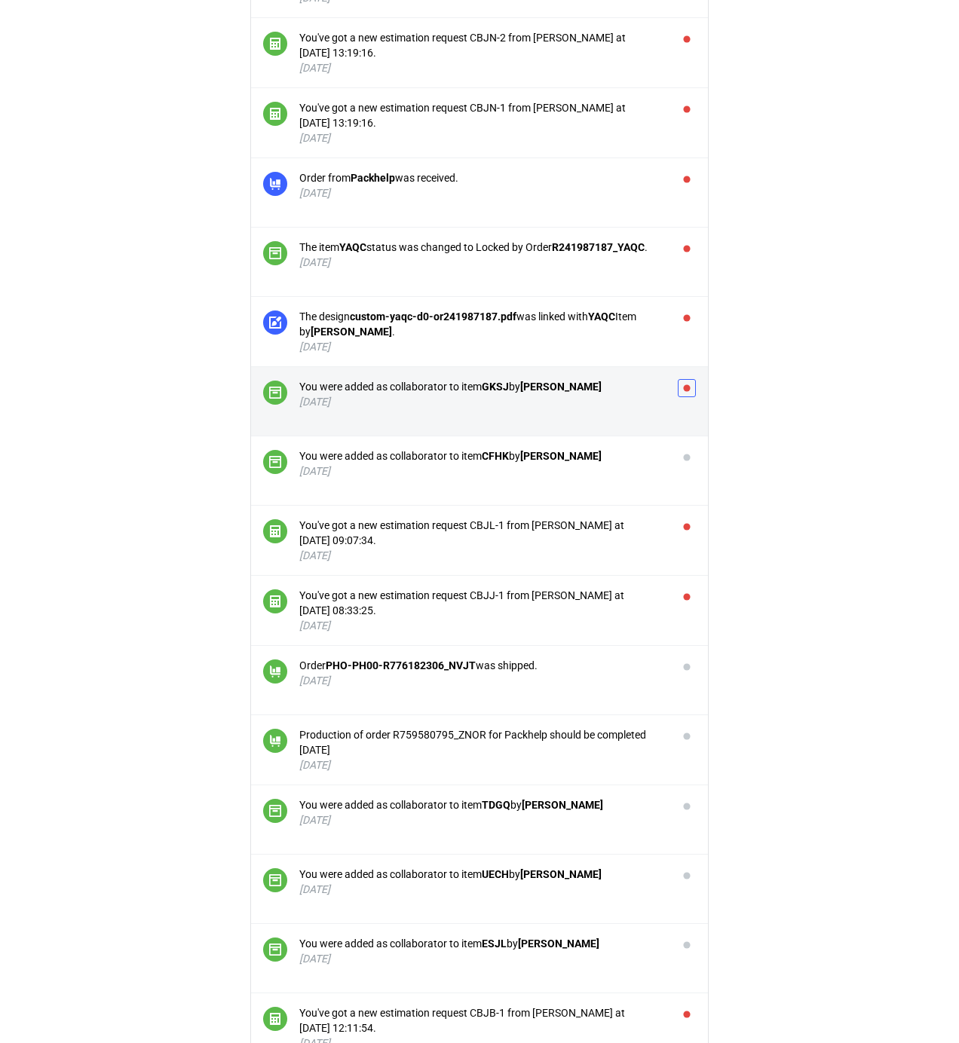
click at [694, 393] on button "button" at bounding box center [687, 388] width 18 height 18
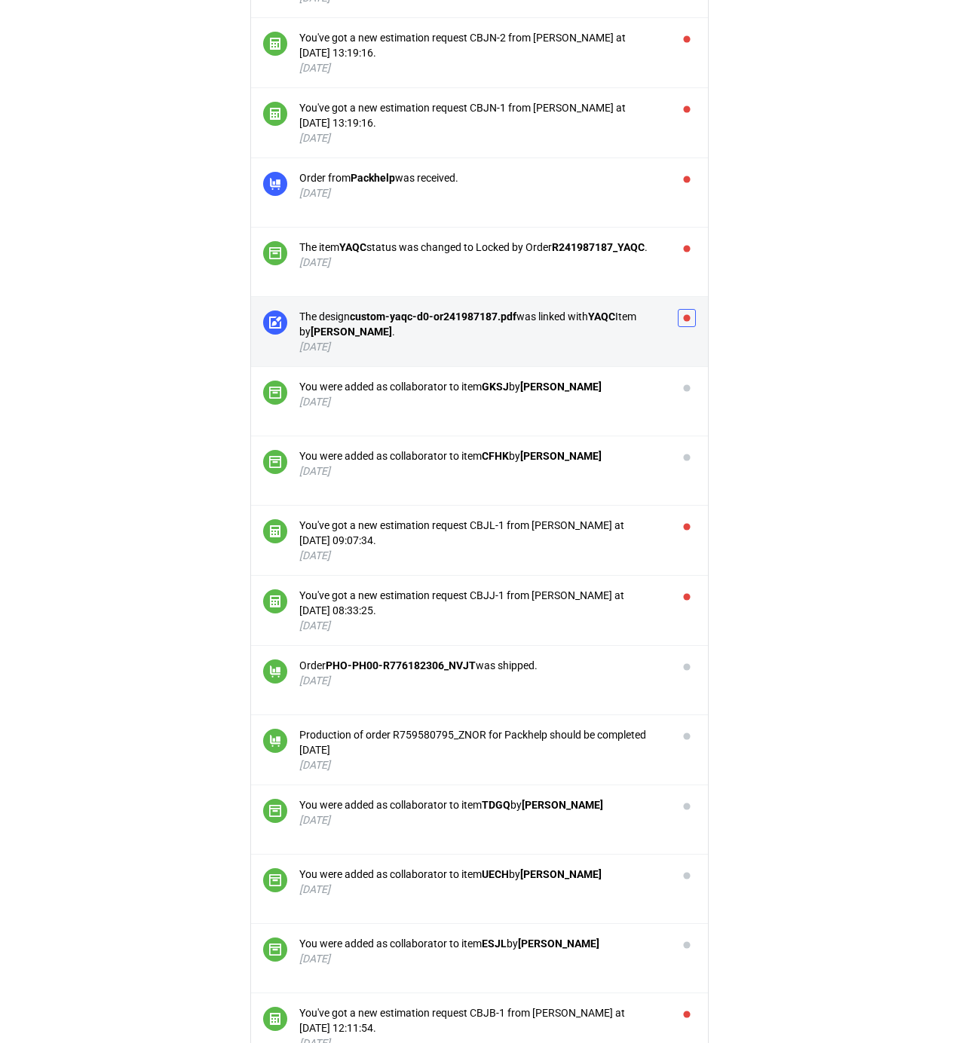
click at [690, 323] on button "button" at bounding box center [687, 318] width 18 height 18
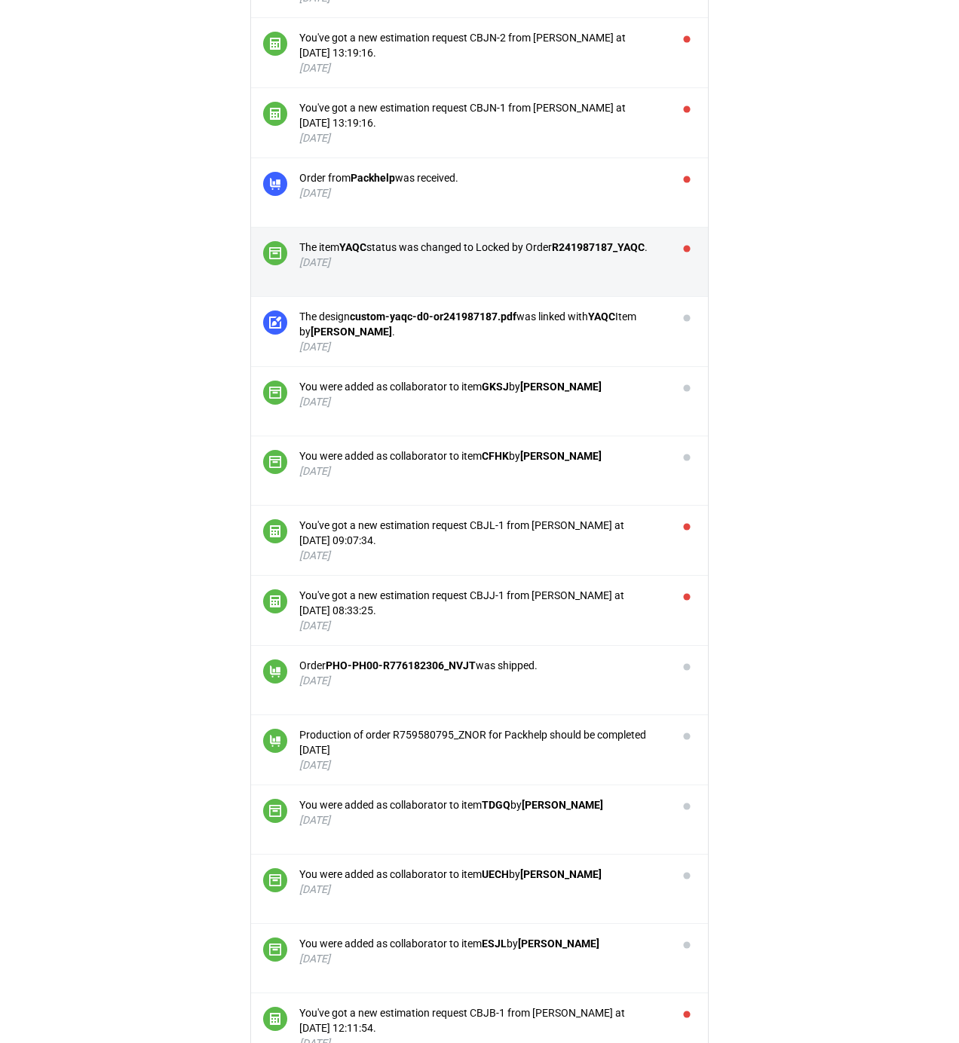
click at [691, 244] on li "The item YAQC status was changed to Locked by Order R241987187_YAQC . [DATE]" at bounding box center [479, 262] width 457 height 69
click at [687, 249] on button "button" at bounding box center [687, 249] width 18 height 18
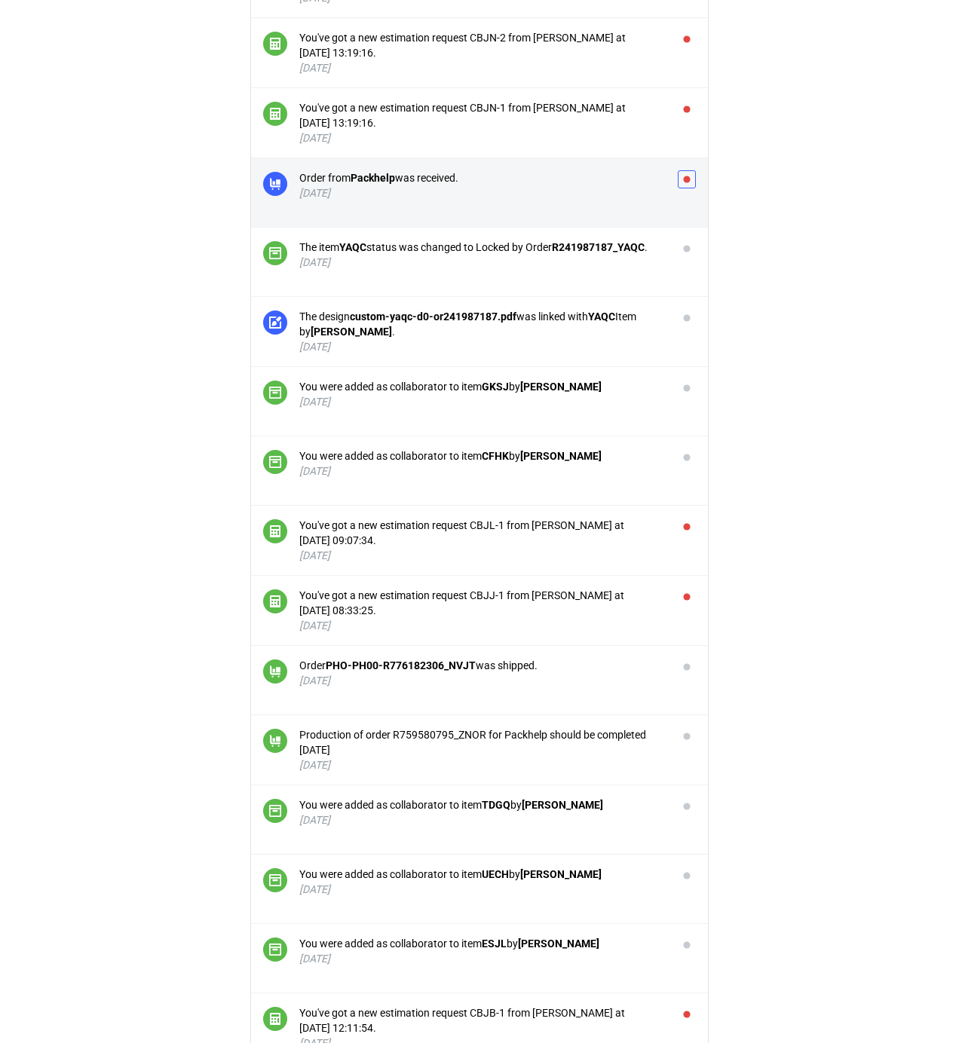
click at [687, 184] on button "button" at bounding box center [687, 179] width 18 height 18
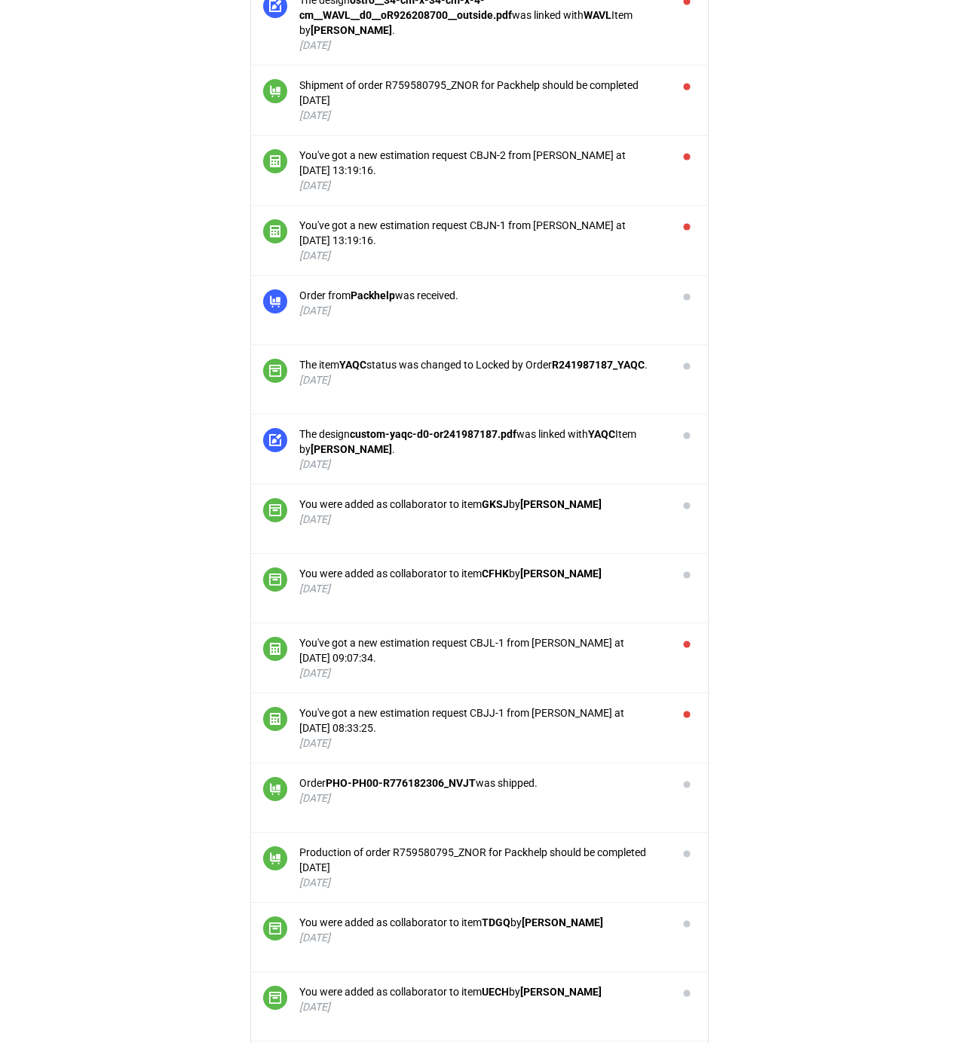
scroll to position [1259, 0]
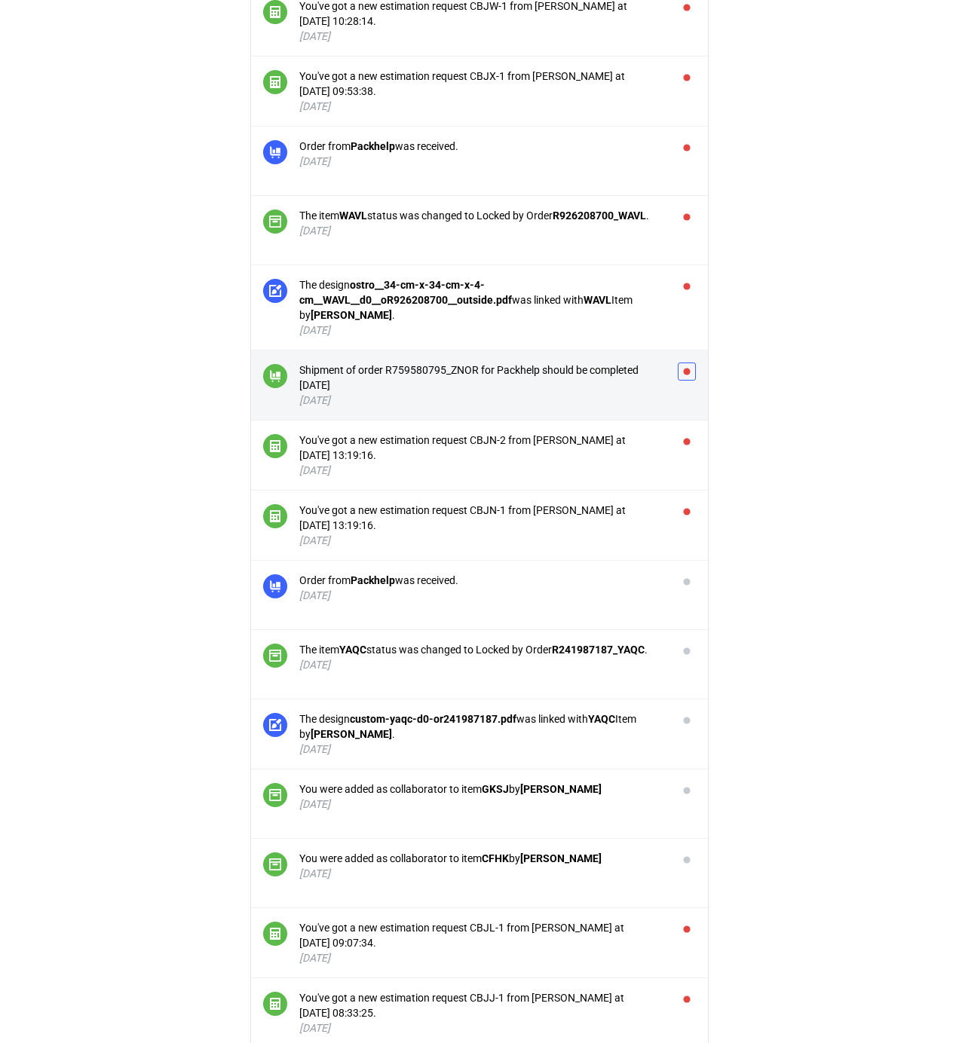
click at [685, 377] on button "button" at bounding box center [687, 372] width 18 height 18
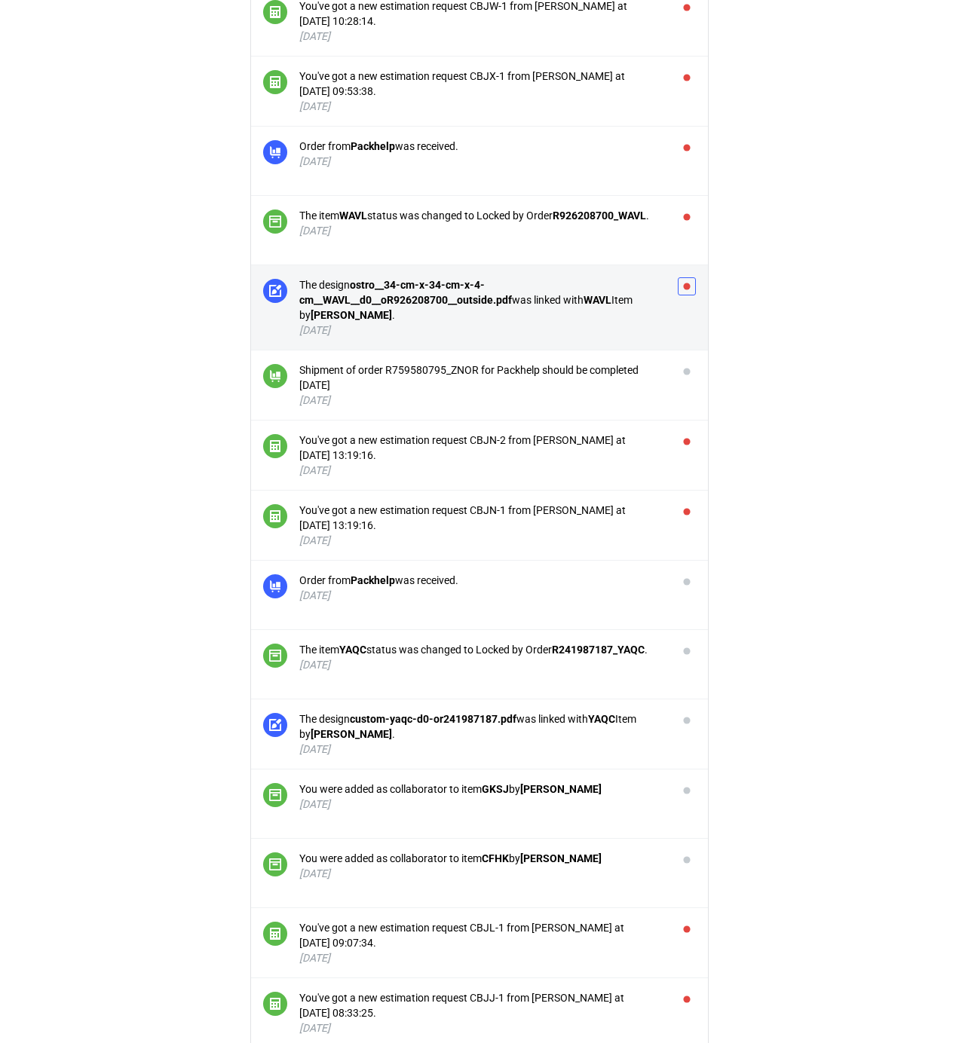
click at [688, 286] on button "button" at bounding box center [687, 286] width 18 height 18
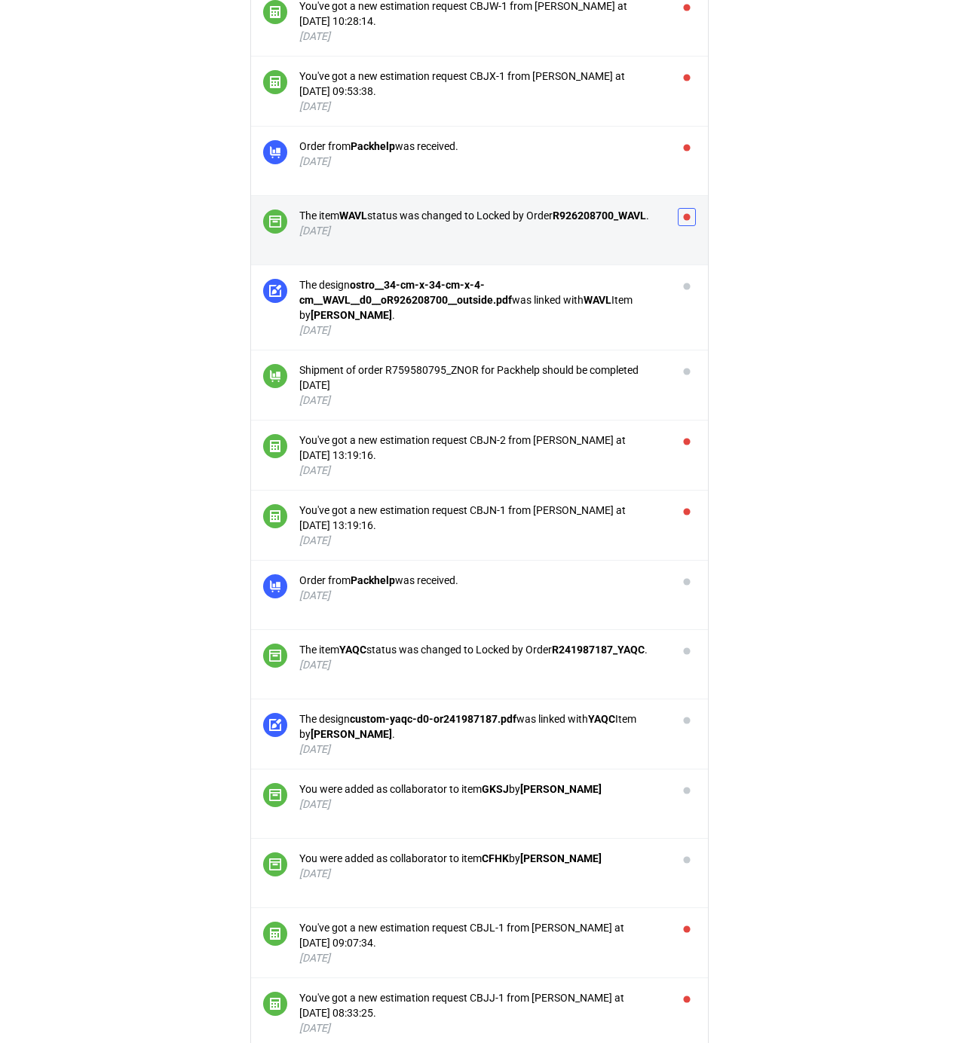
click at [689, 225] on button "button" at bounding box center [687, 217] width 18 height 18
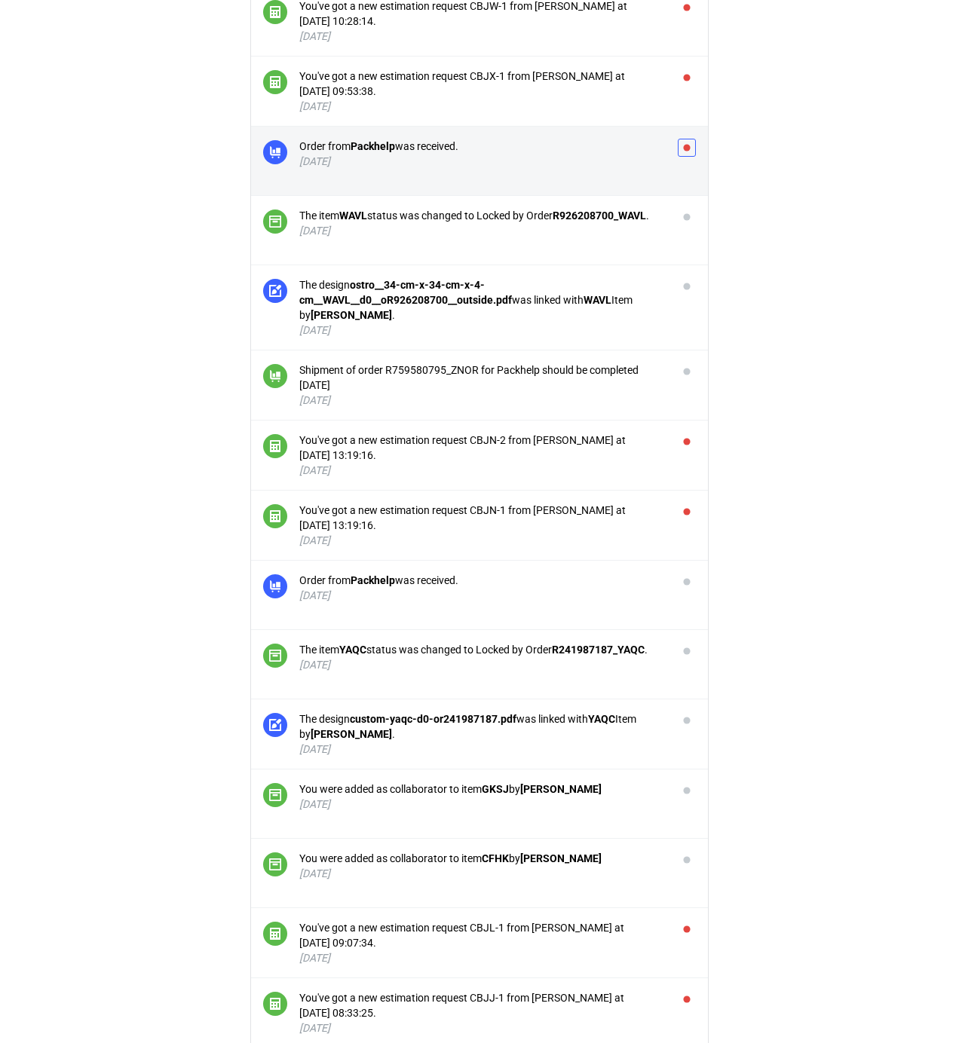
click at [685, 152] on button "button" at bounding box center [687, 148] width 18 height 18
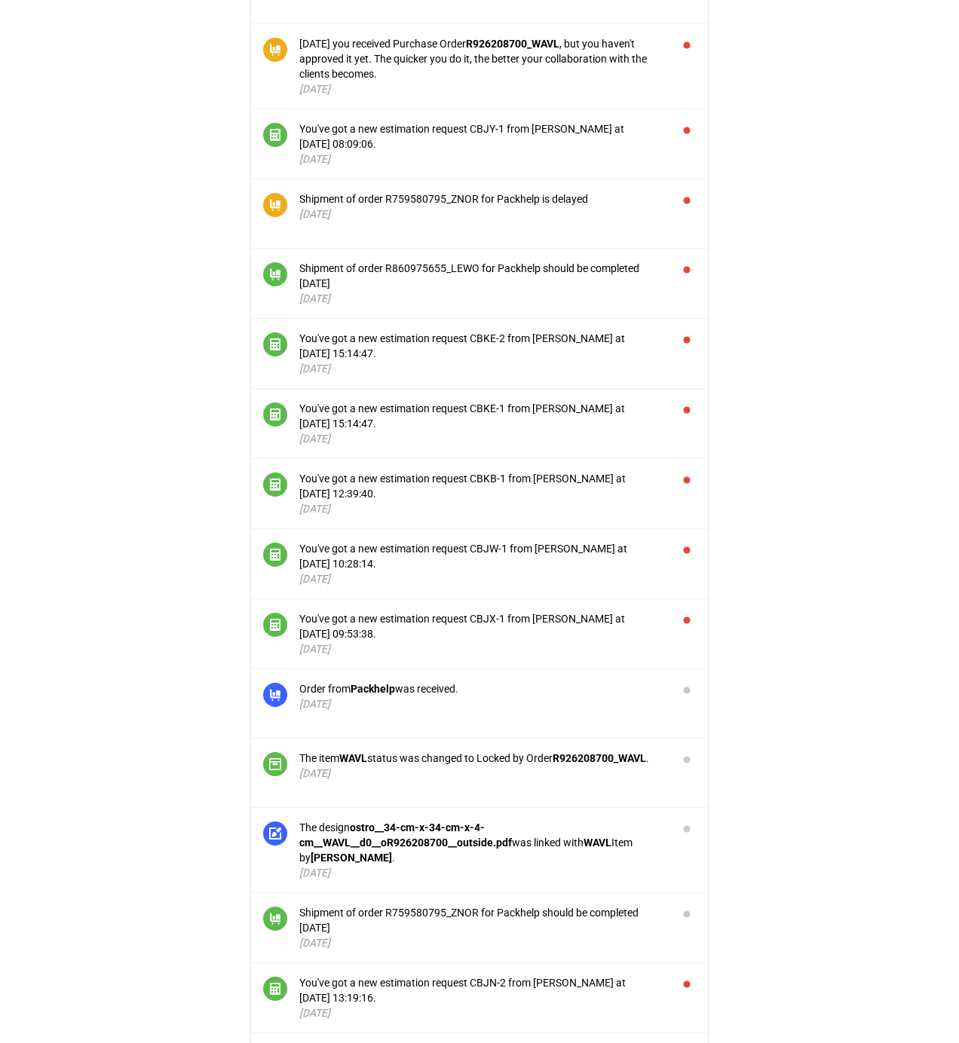
scroll to position [656, 0]
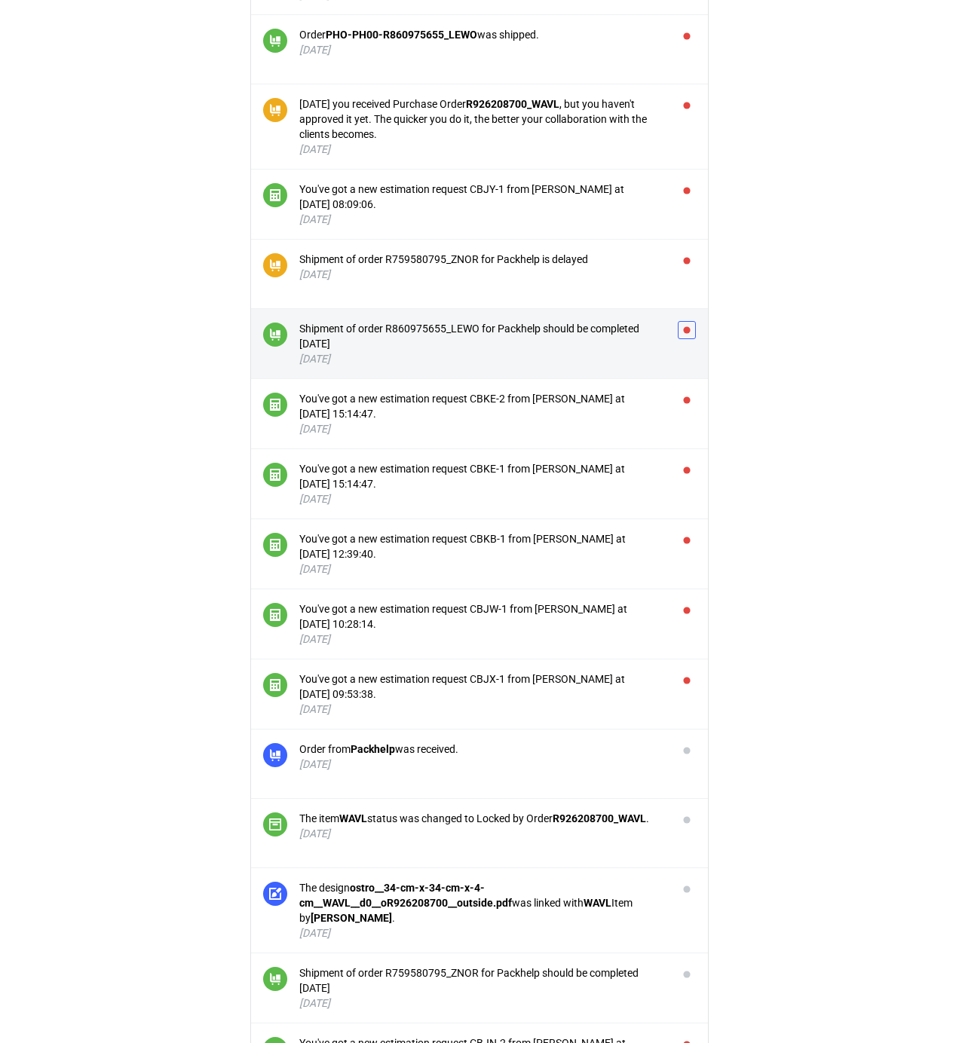
click at [689, 330] on button "button" at bounding box center [687, 330] width 18 height 18
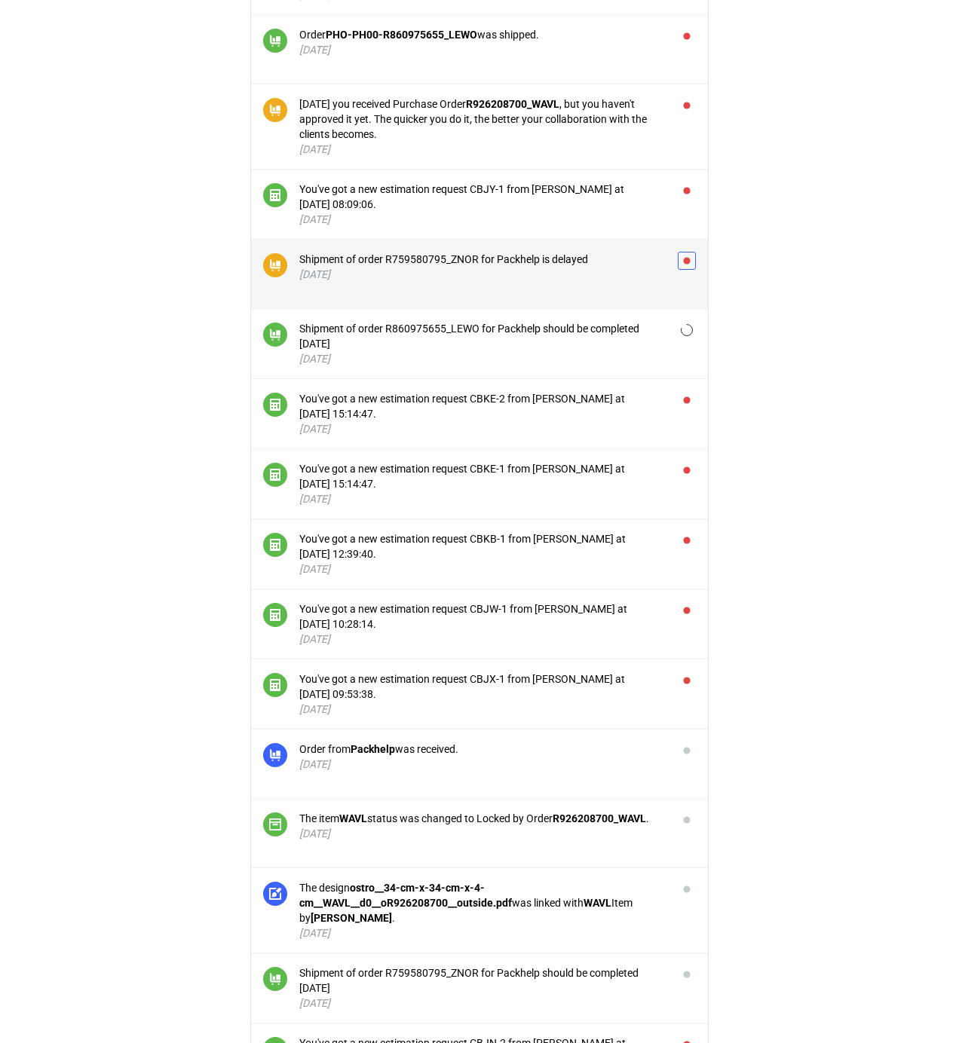
click at [690, 258] on button "button" at bounding box center [687, 261] width 18 height 18
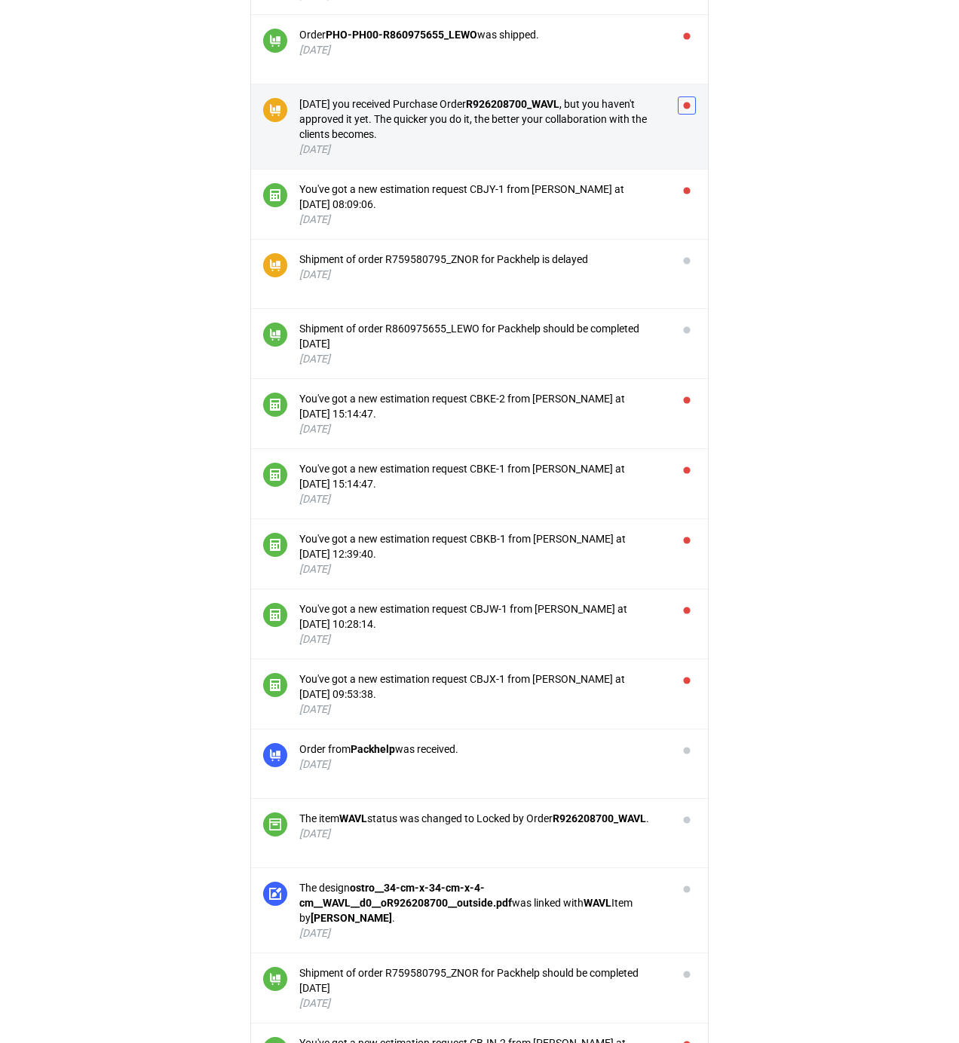
click at [687, 109] on button "button" at bounding box center [687, 105] width 18 height 18
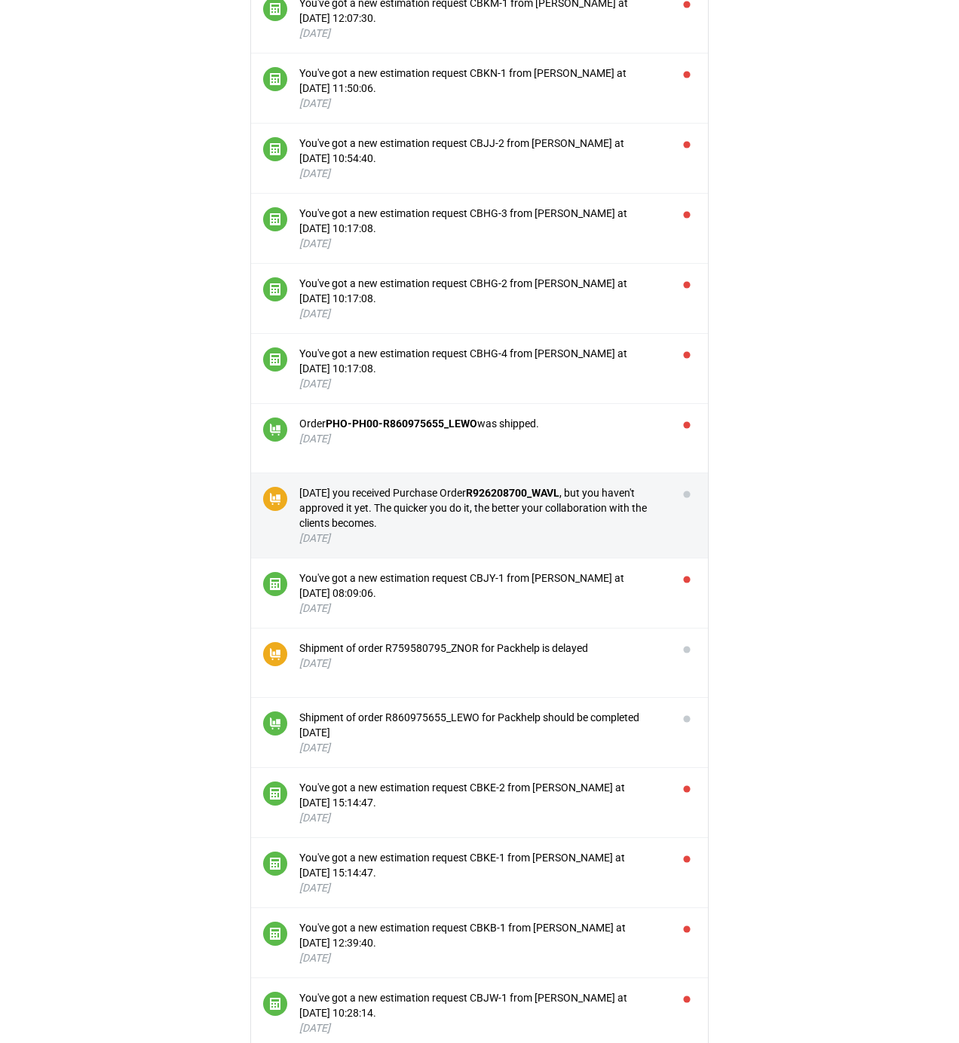
scroll to position [254, 0]
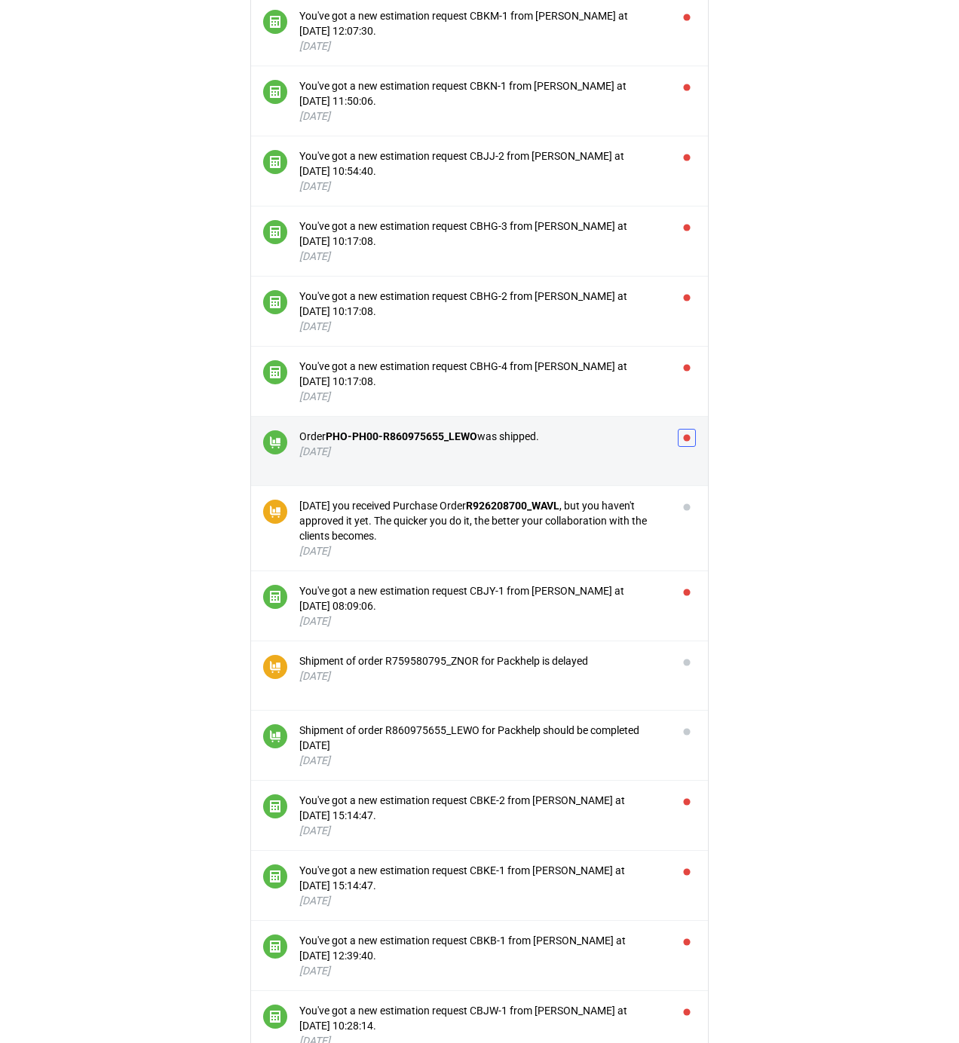
click at [685, 438] on button "button" at bounding box center [687, 438] width 18 height 18
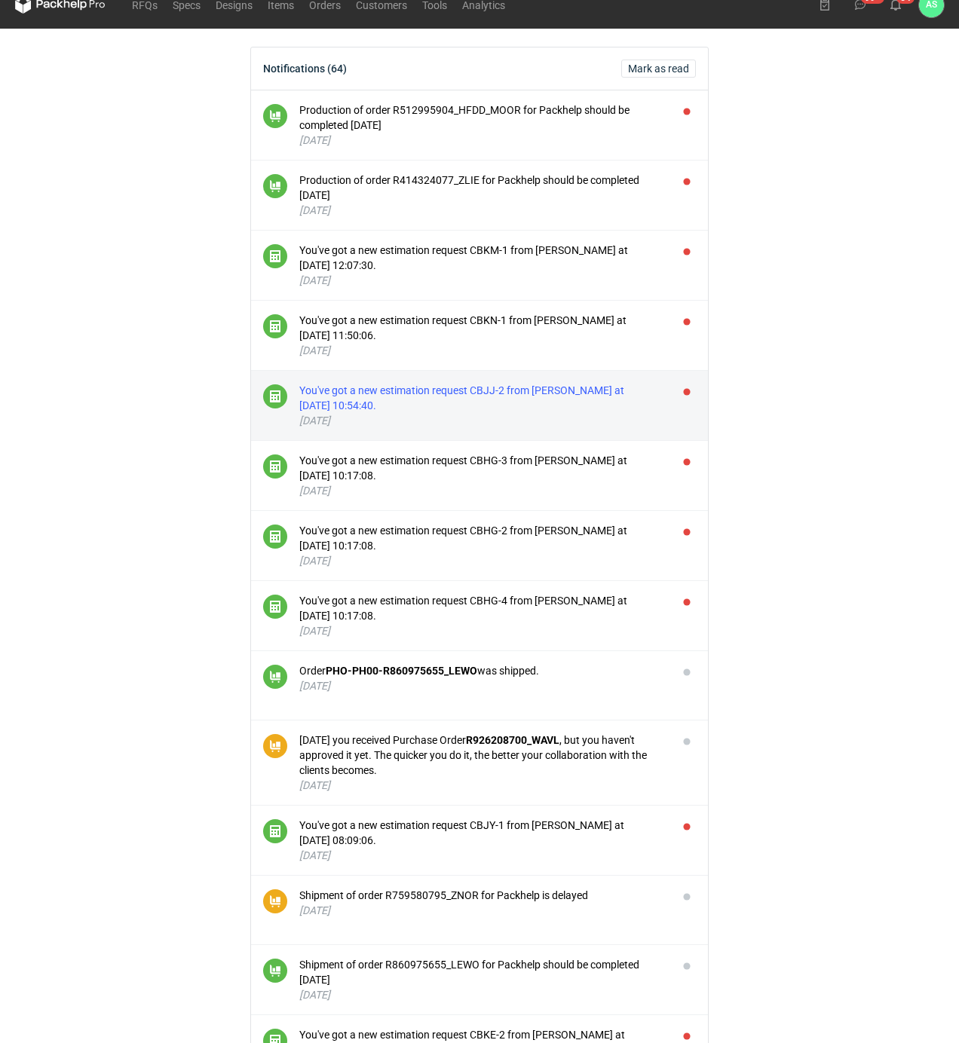
scroll to position [0, 0]
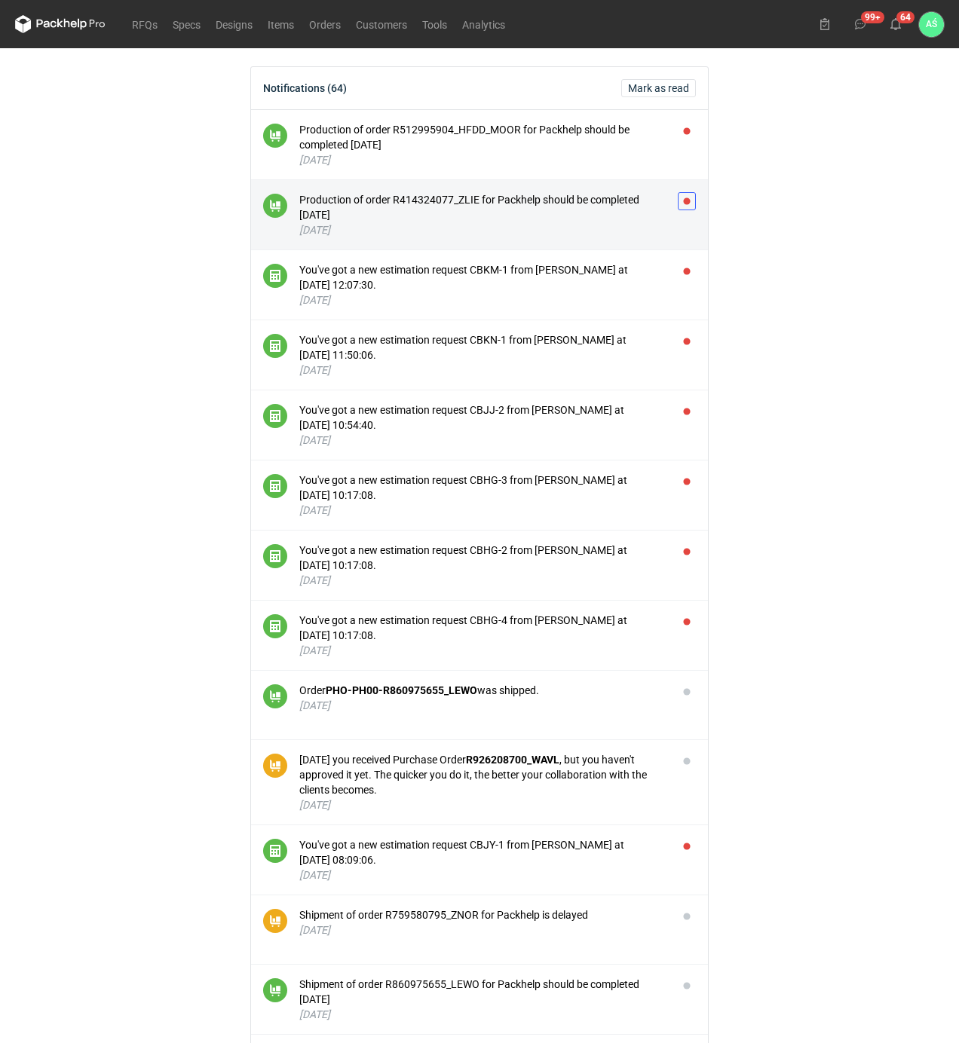
click at [689, 202] on button "button" at bounding box center [687, 201] width 18 height 18
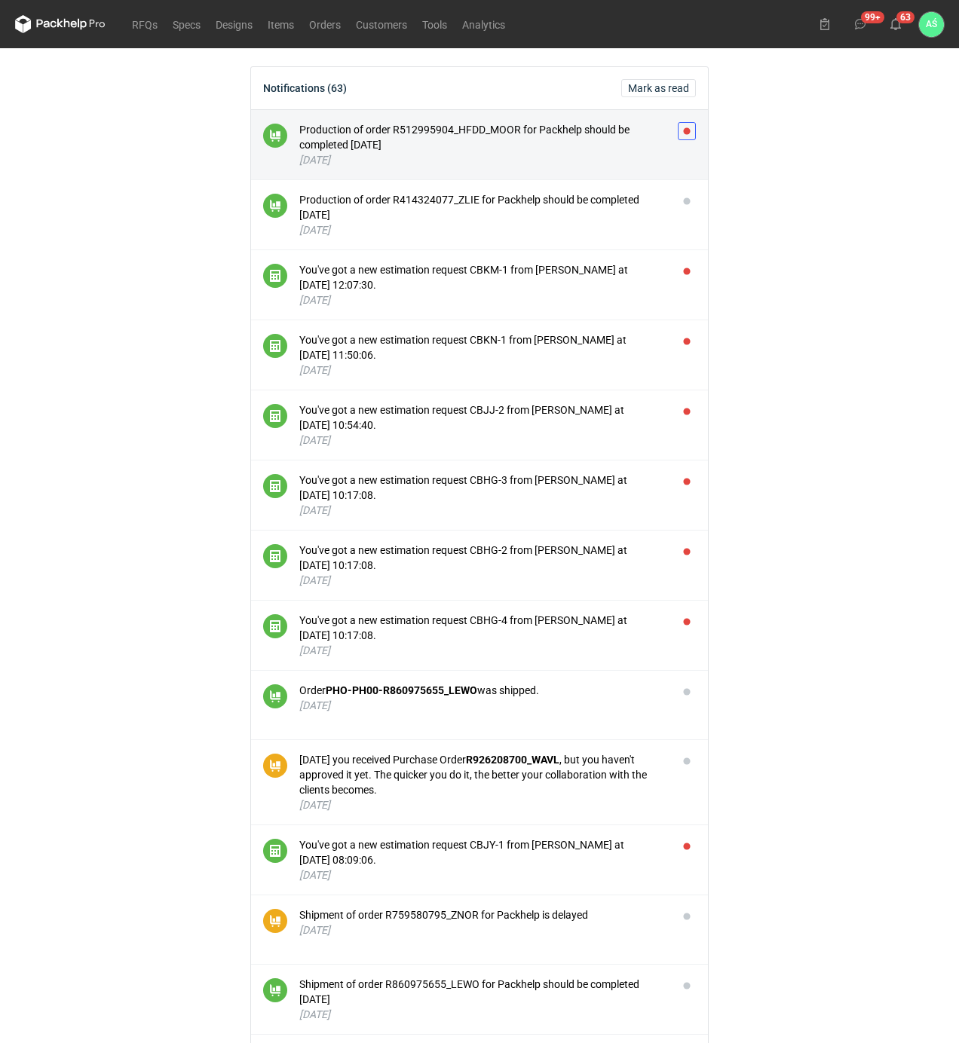
click at [691, 130] on button "button" at bounding box center [687, 131] width 18 height 18
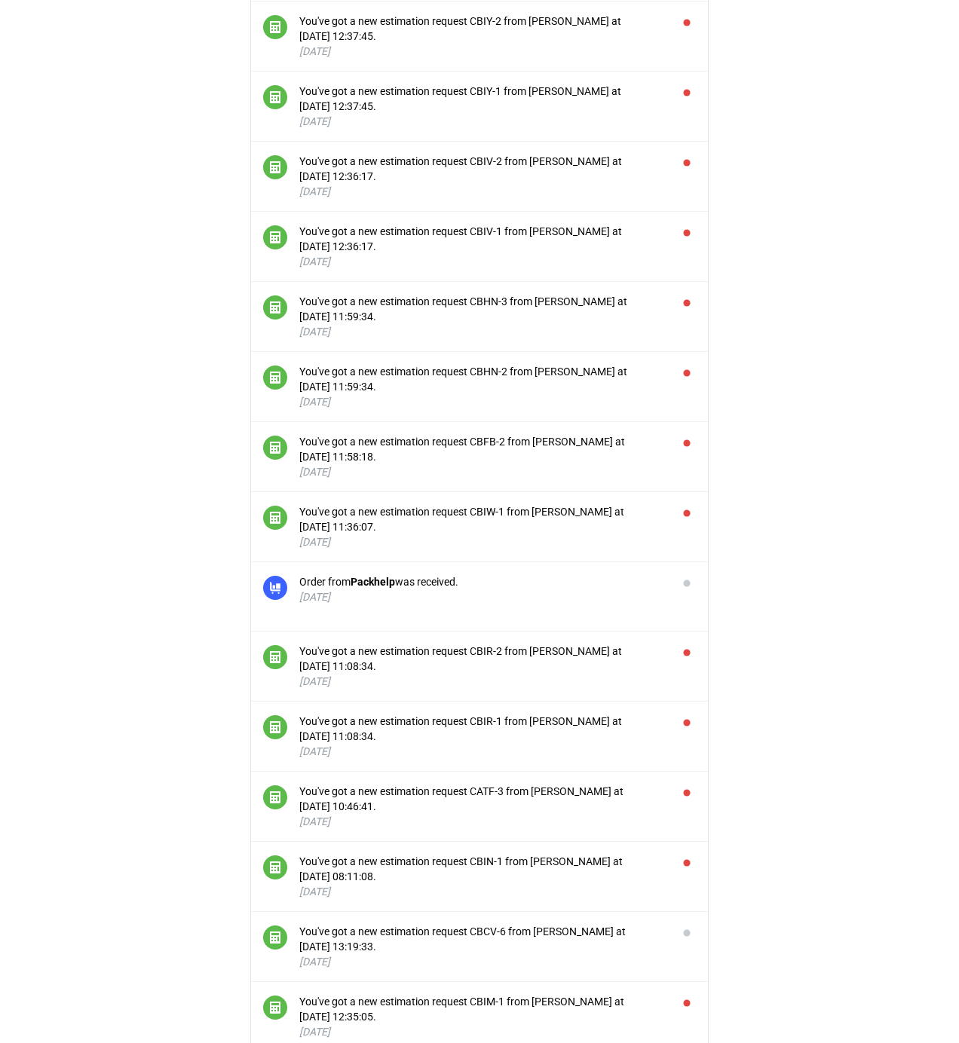
scroll to position [3370, 0]
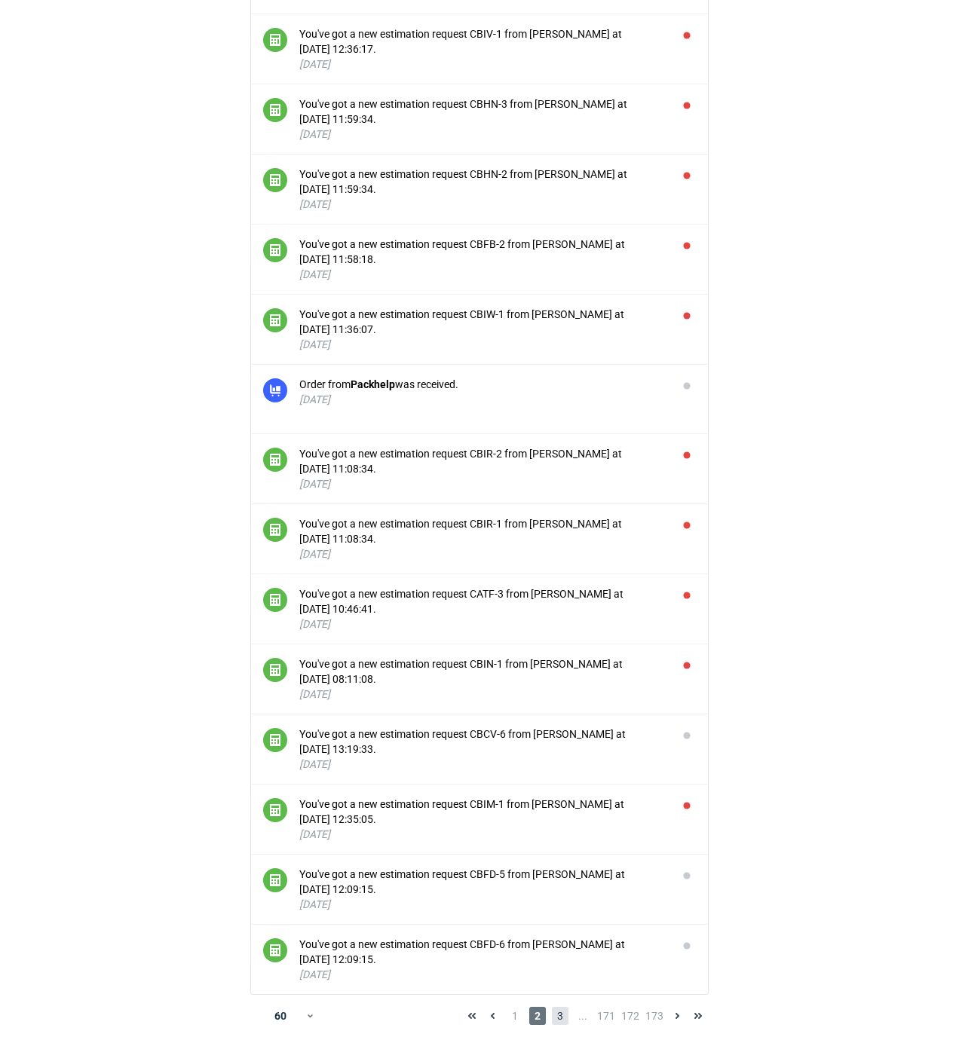
click at [565, 1015] on span "3" at bounding box center [560, 1016] width 17 height 18
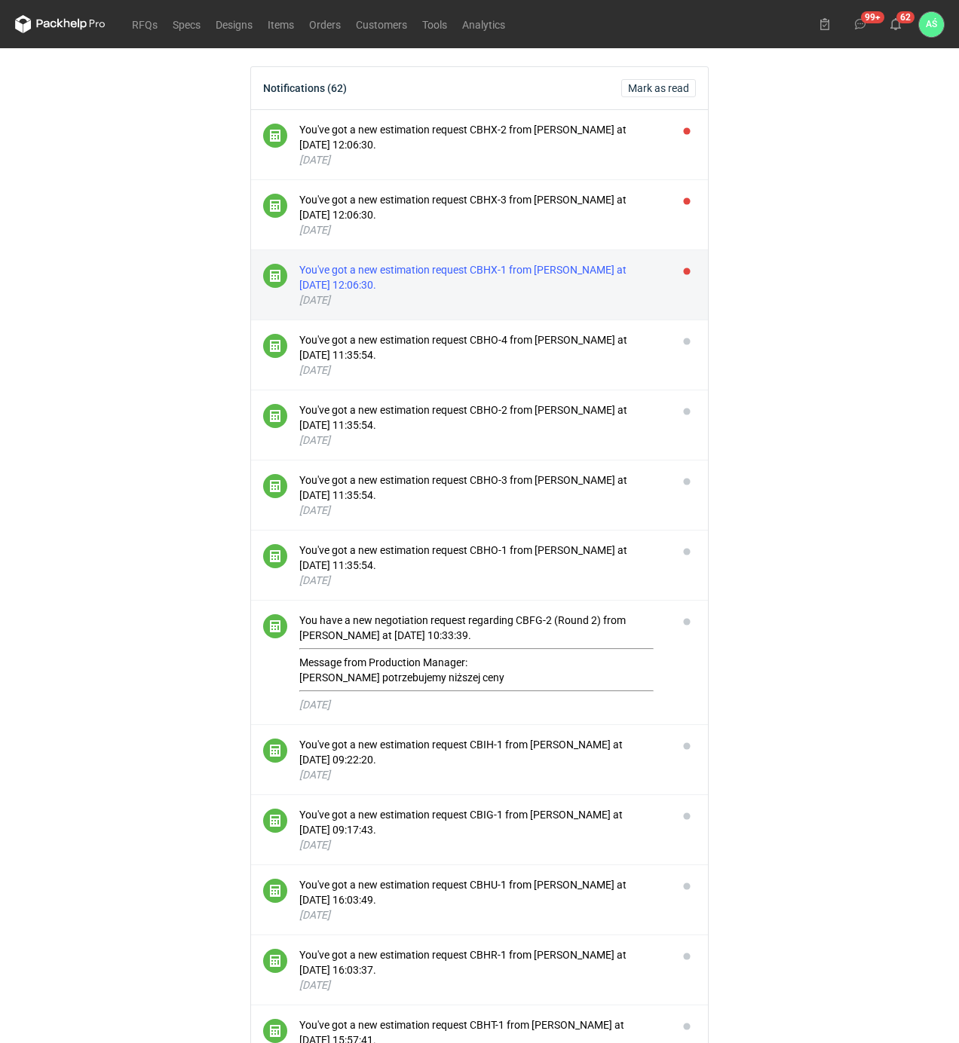
click at [573, 272] on div "You've got a new estimation request CBHX-1 from [PERSON_NAME] at [DATE] 12:06:3…" at bounding box center [482, 277] width 366 height 30
click at [685, 271] on button "button" at bounding box center [687, 271] width 18 height 18
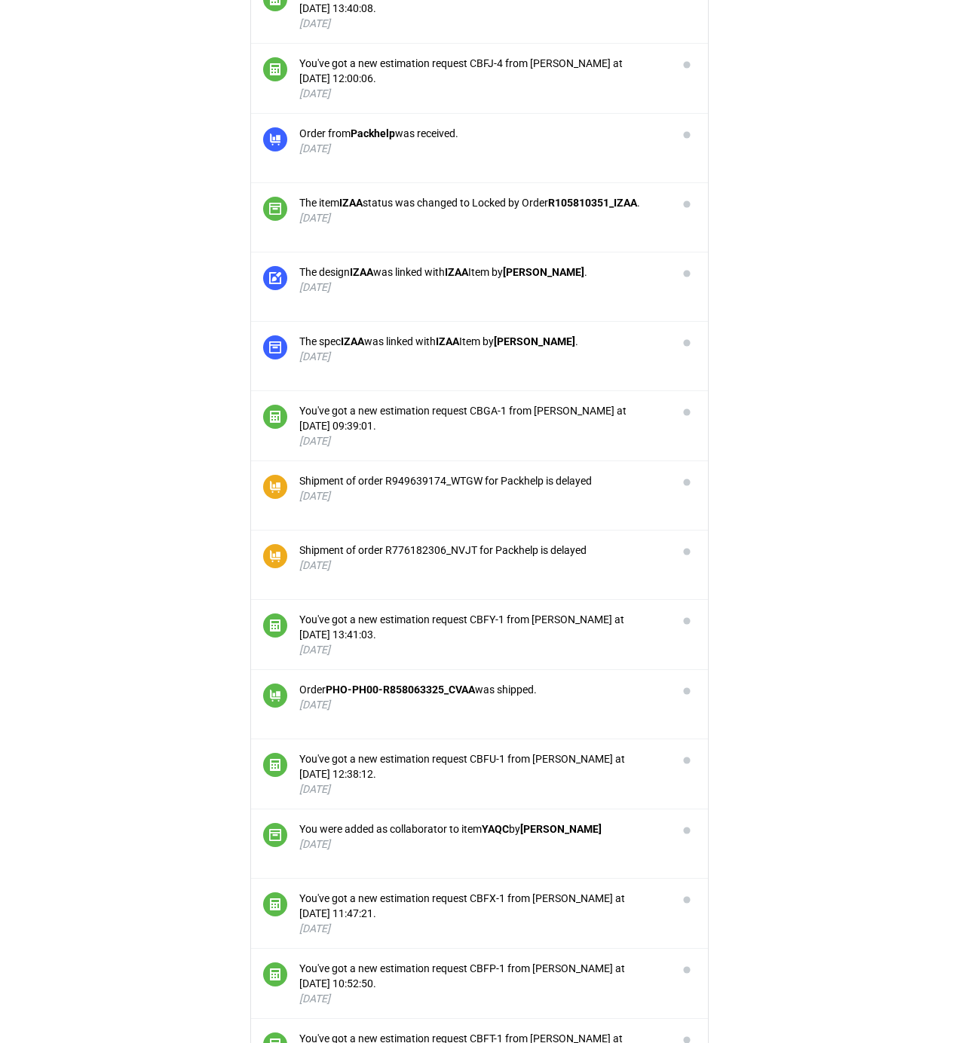
scroll to position [3430, 0]
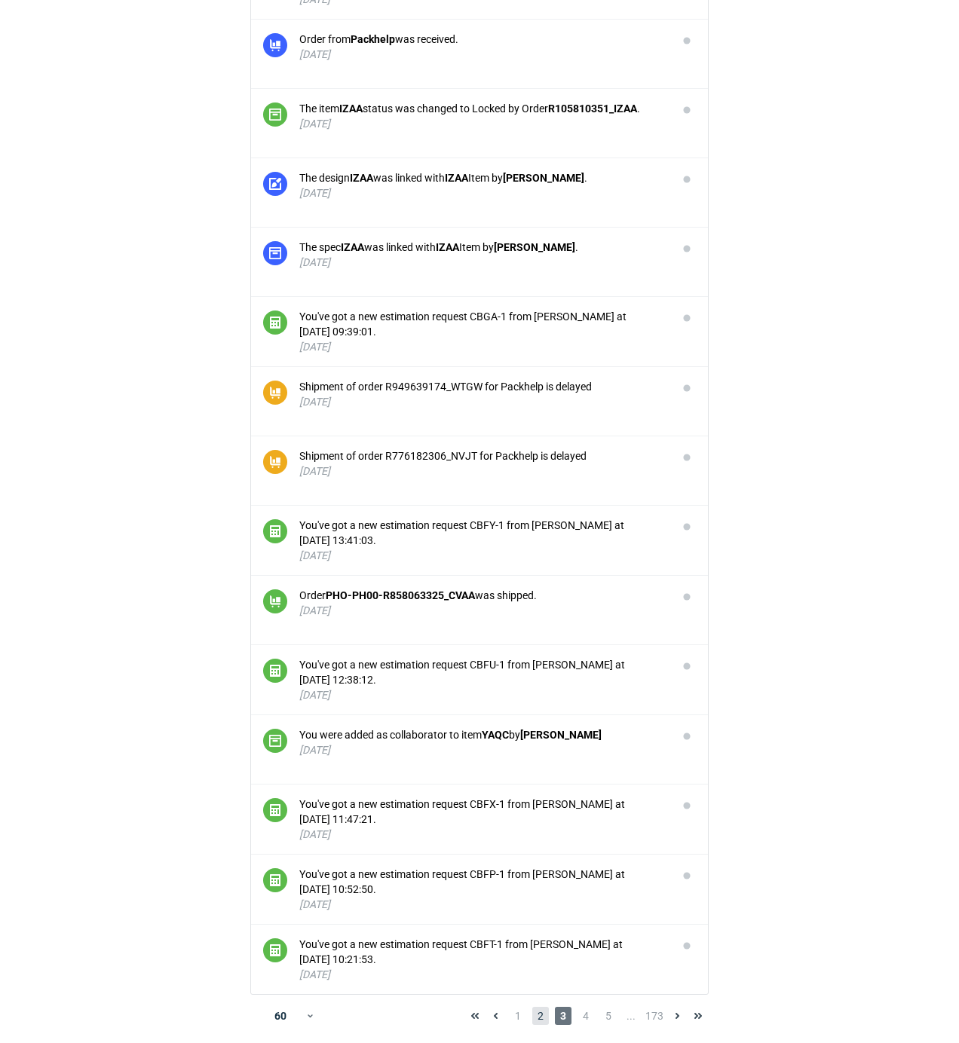
click at [544, 1013] on span "2" at bounding box center [540, 1016] width 17 height 18
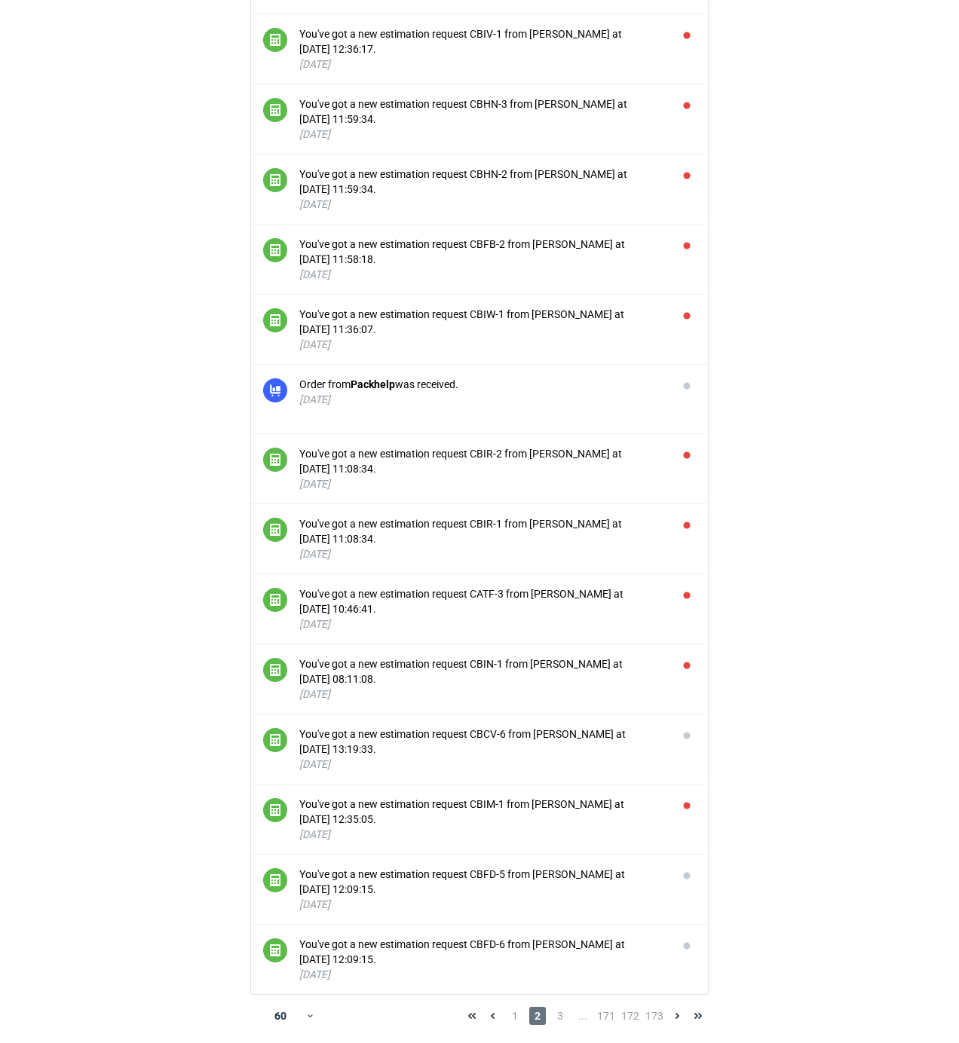
scroll to position [3370, 0]
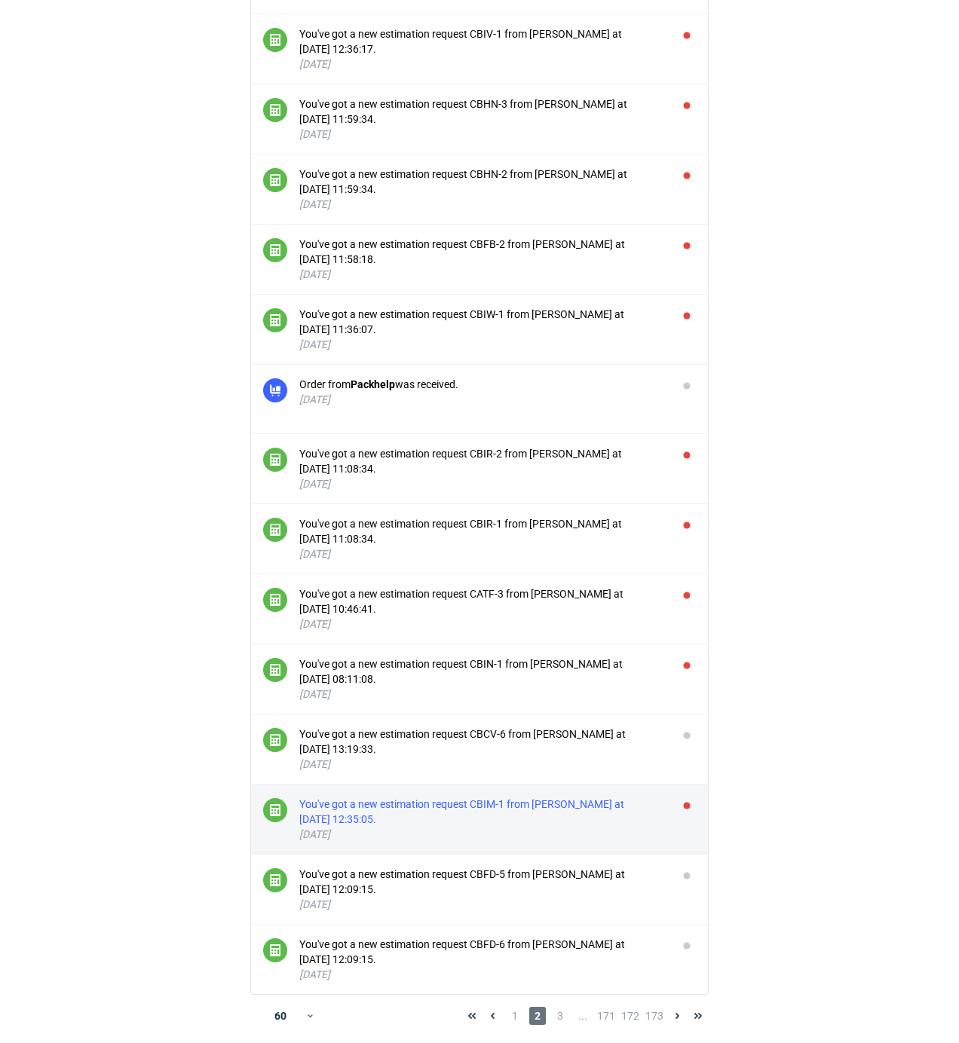
click at [559, 807] on div "You've got a new estimation request CBIM-1 from [PERSON_NAME] at [DATE] 12:35:0…" at bounding box center [482, 812] width 366 height 30
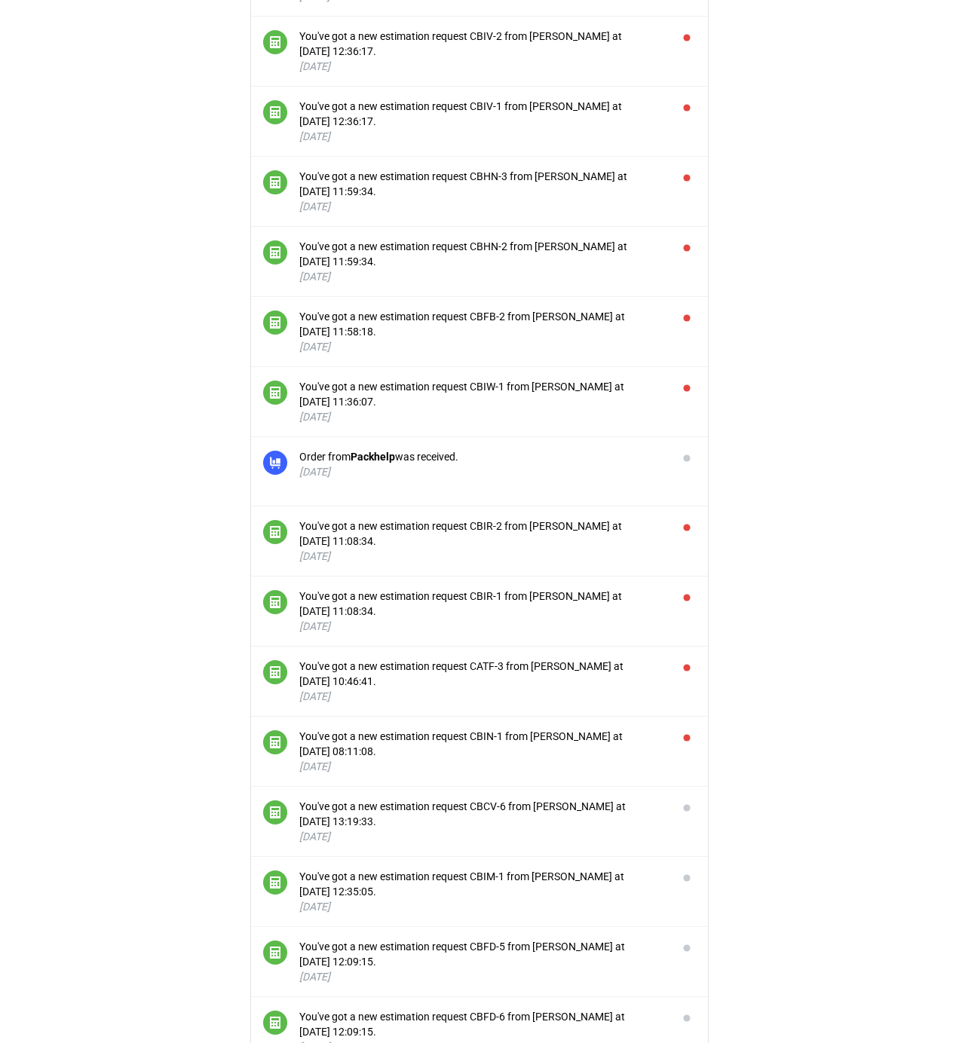
scroll to position [3370, 0]
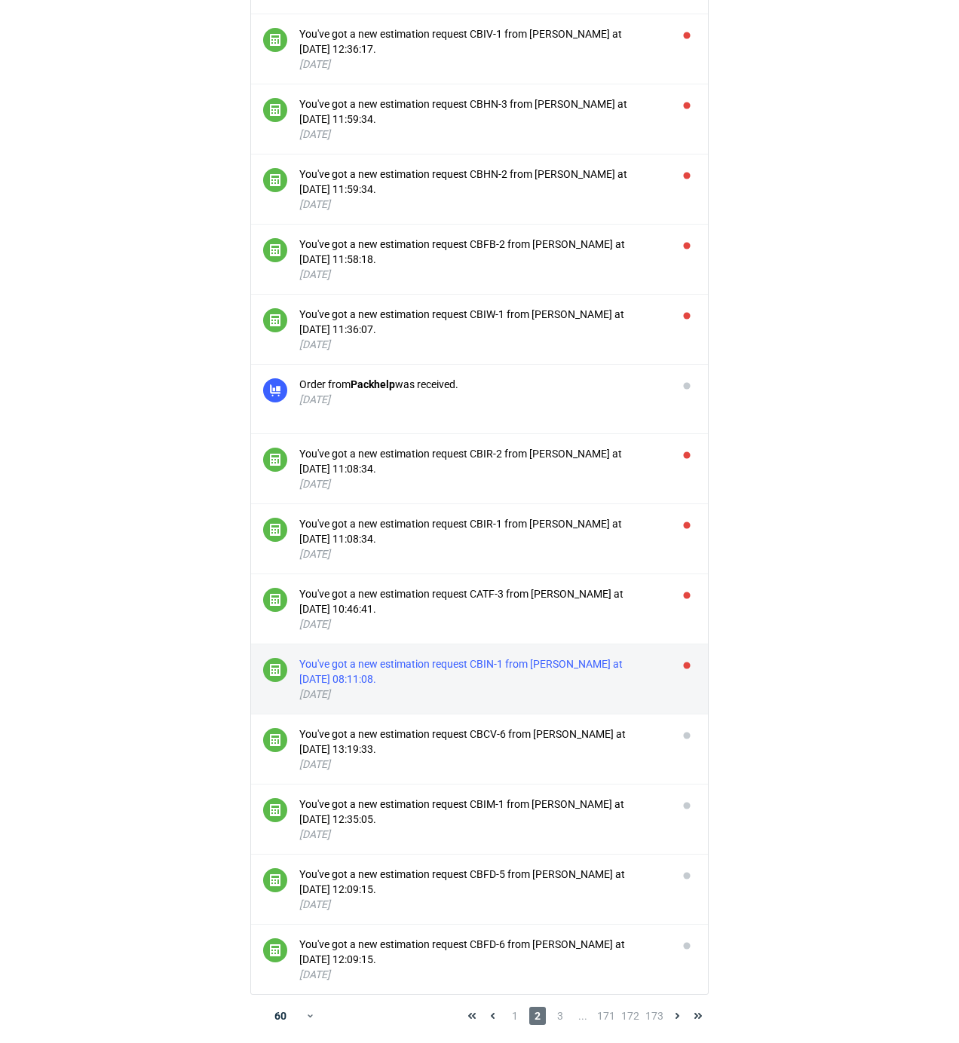
click at [574, 665] on div "You've got a new estimation request CBIN-1 from [PERSON_NAME] at [DATE] 08:11:0…" at bounding box center [482, 672] width 366 height 30
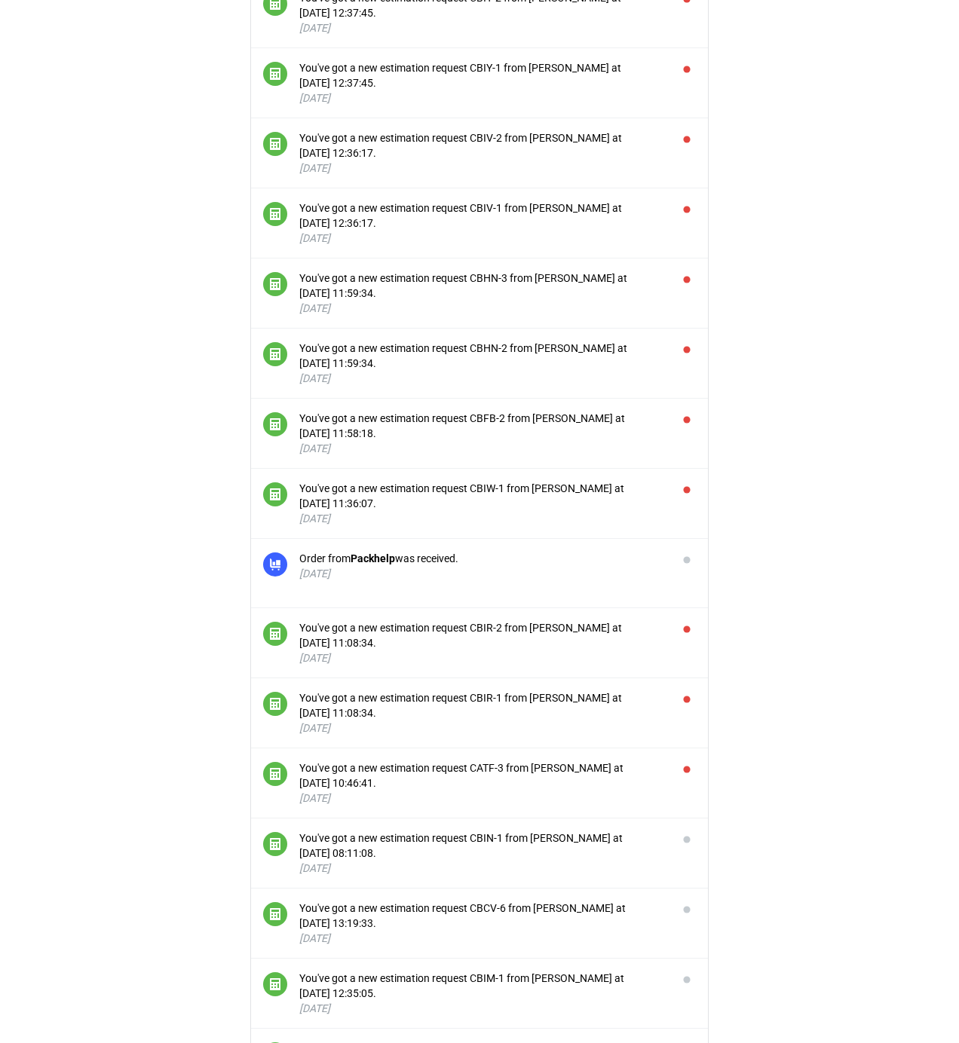
scroll to position [3332, 0]
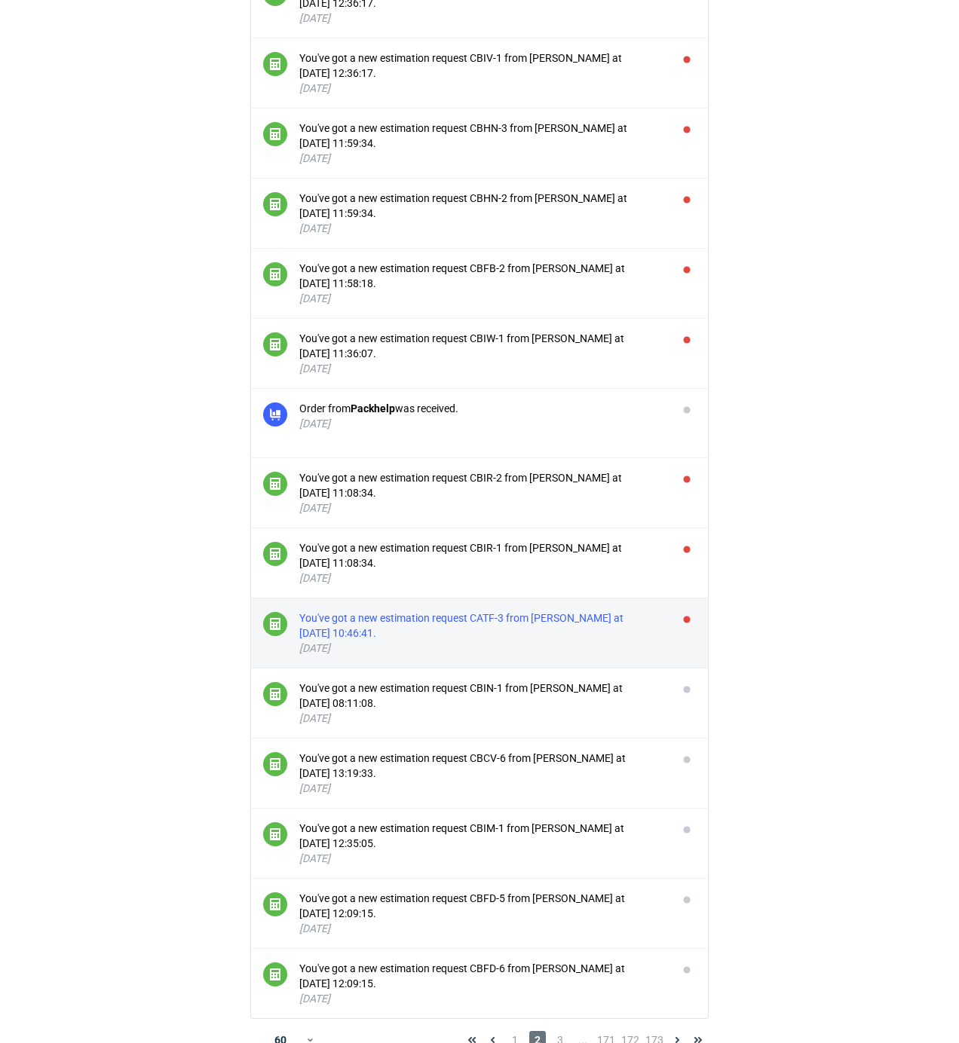
click at [626, 636] on div "You've got a new estimation request CATF-3 from [PERSON_NAME] at [DATE] 10:46:4…" at bounding box center [482, 626] width 366 height 30
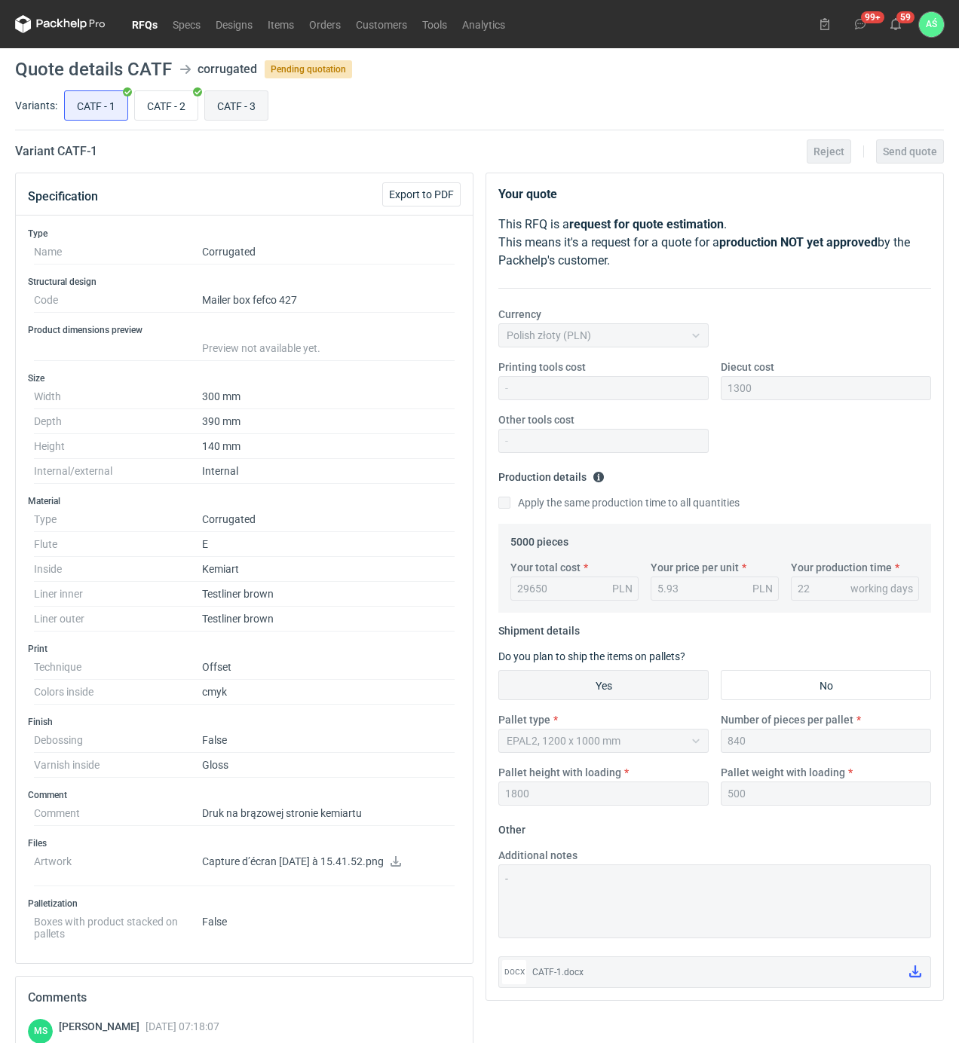
click at [240, 103] on input "CATF - 3" at bounding box center [236, 105] width 63 height 29
radio input "true"
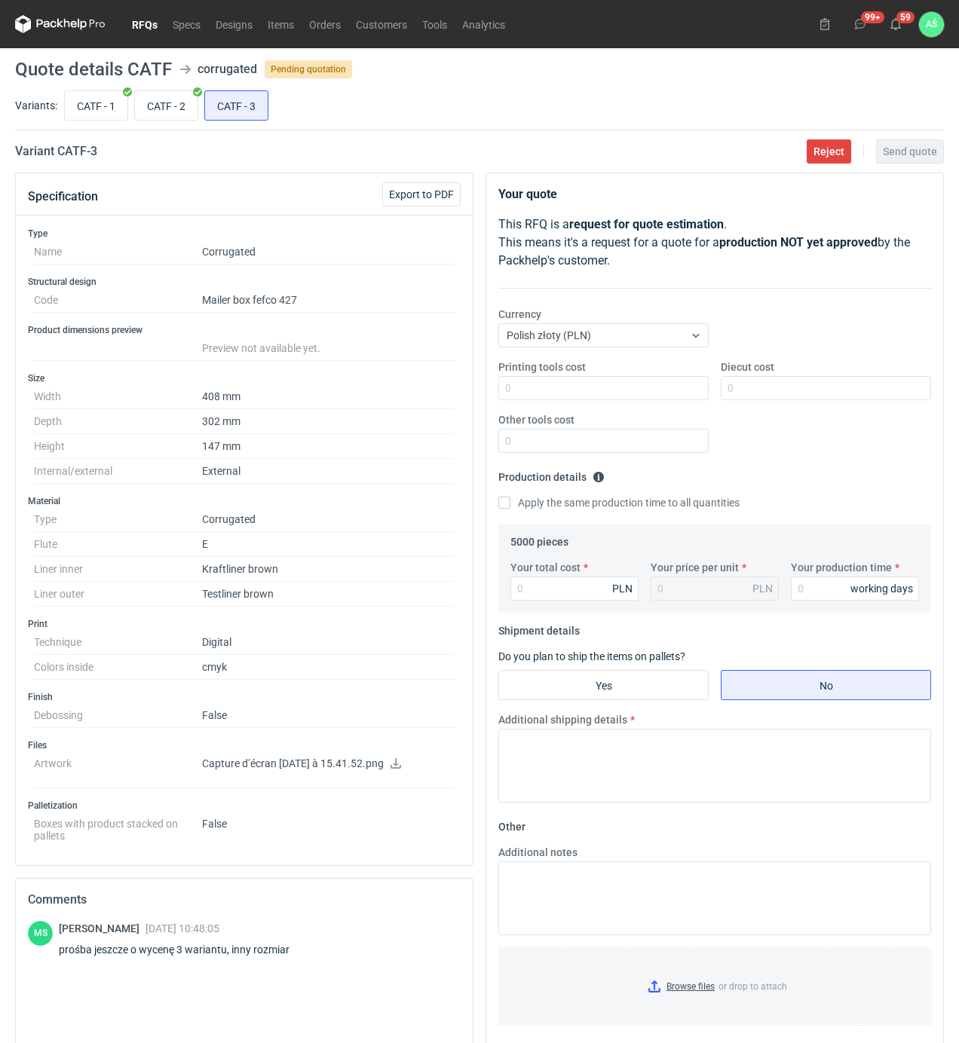
click at [135, 91] on input "CATF - 2" at bounding box center [166, 105] width 63 height 29
radio input "true"
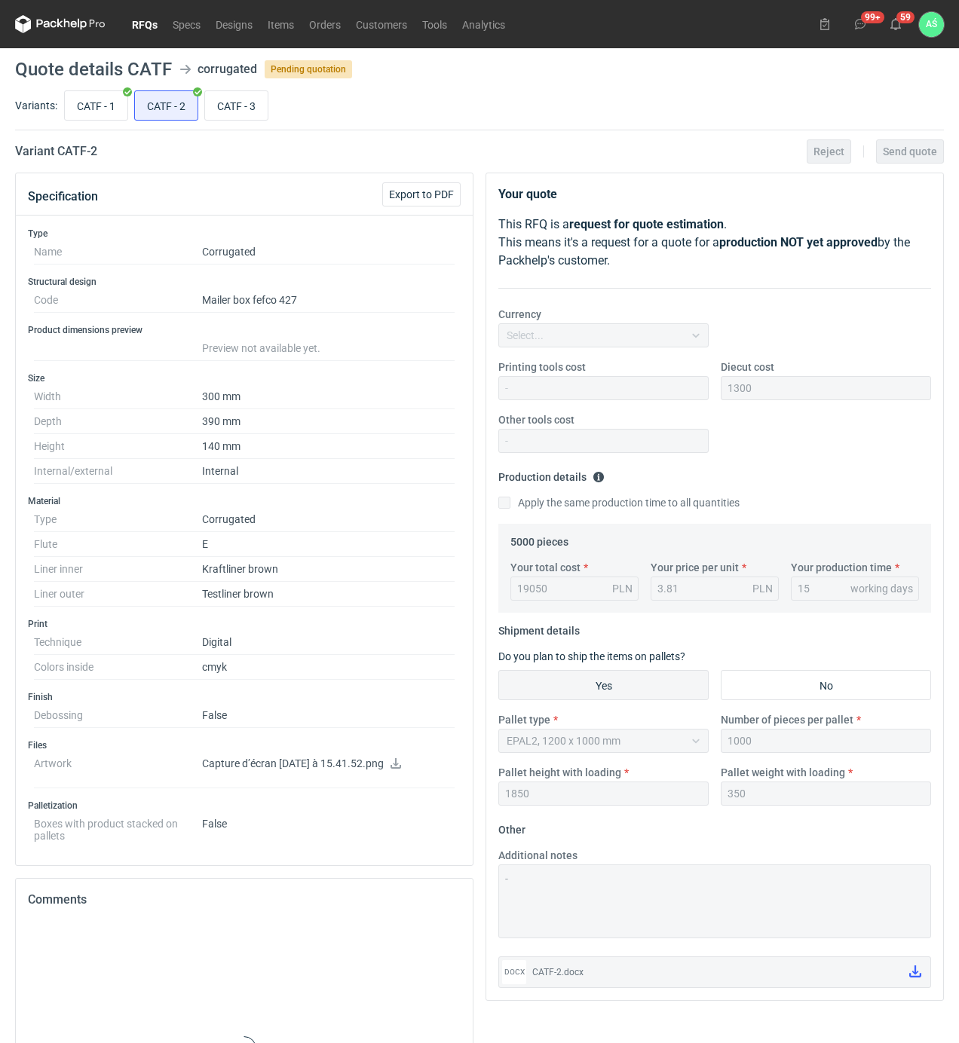
click at [65, 91] on input "CATF - 1" at bounding box center [96, 105] width 63 height 29
radio input "true"
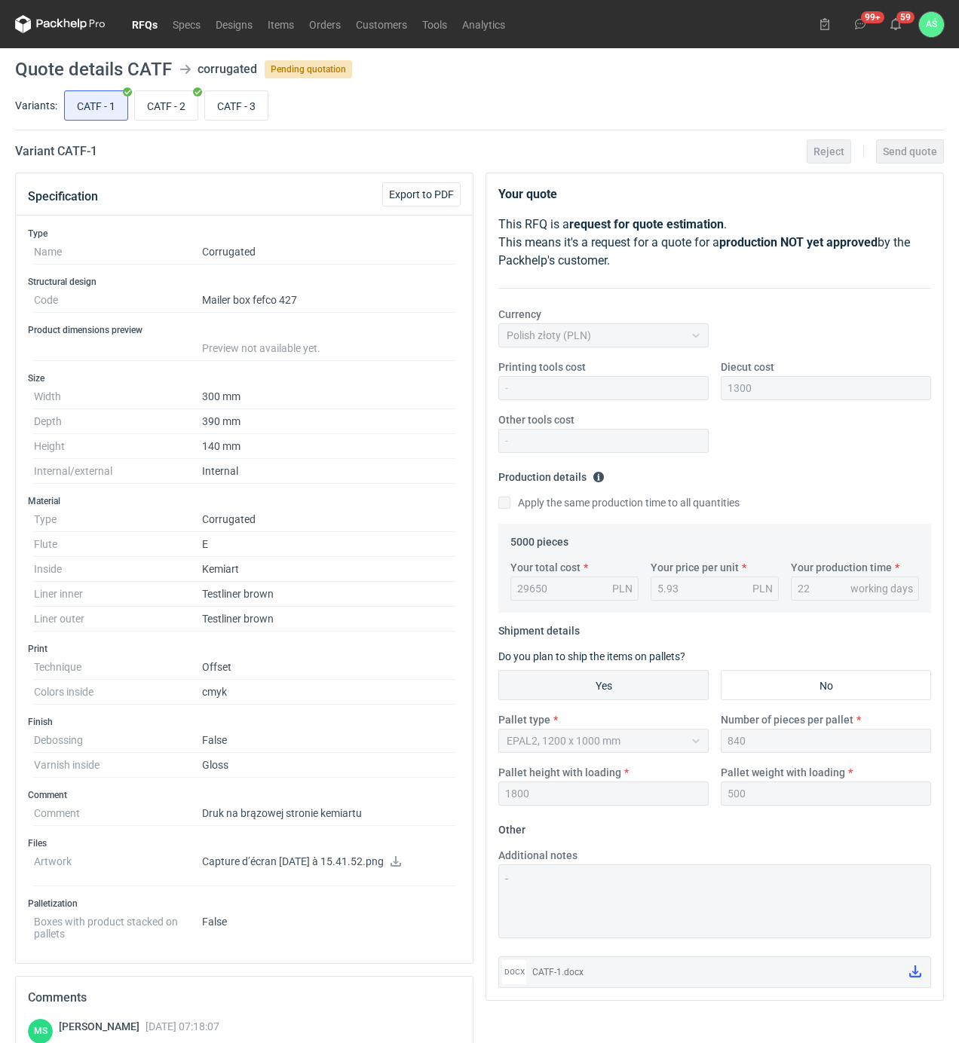
click at [205, 91] on input "CATF - 3" at bounding box center [236, 105] width 63 height 29
radio input "true"
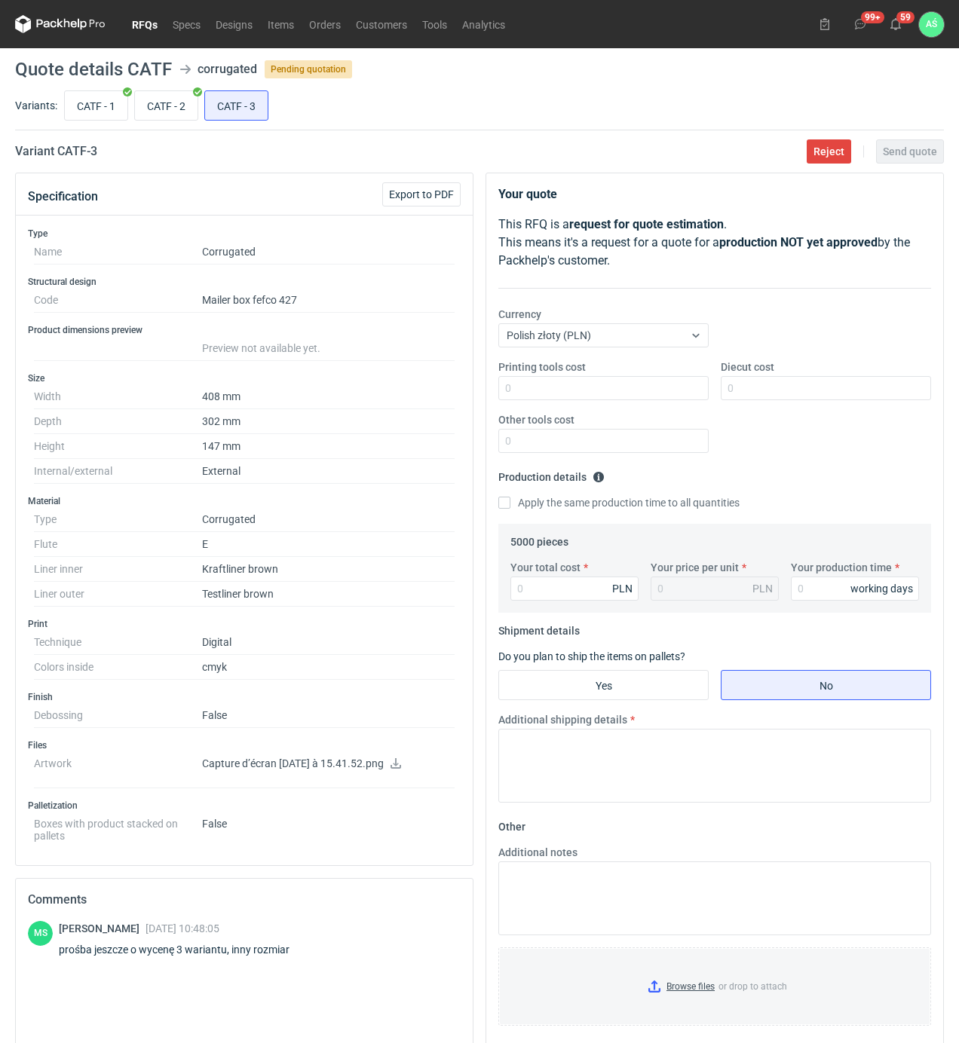
click at [135, 91] on input "CATF - 2" at bounding box center [166, 105] width 63 height 29
radio input "true"
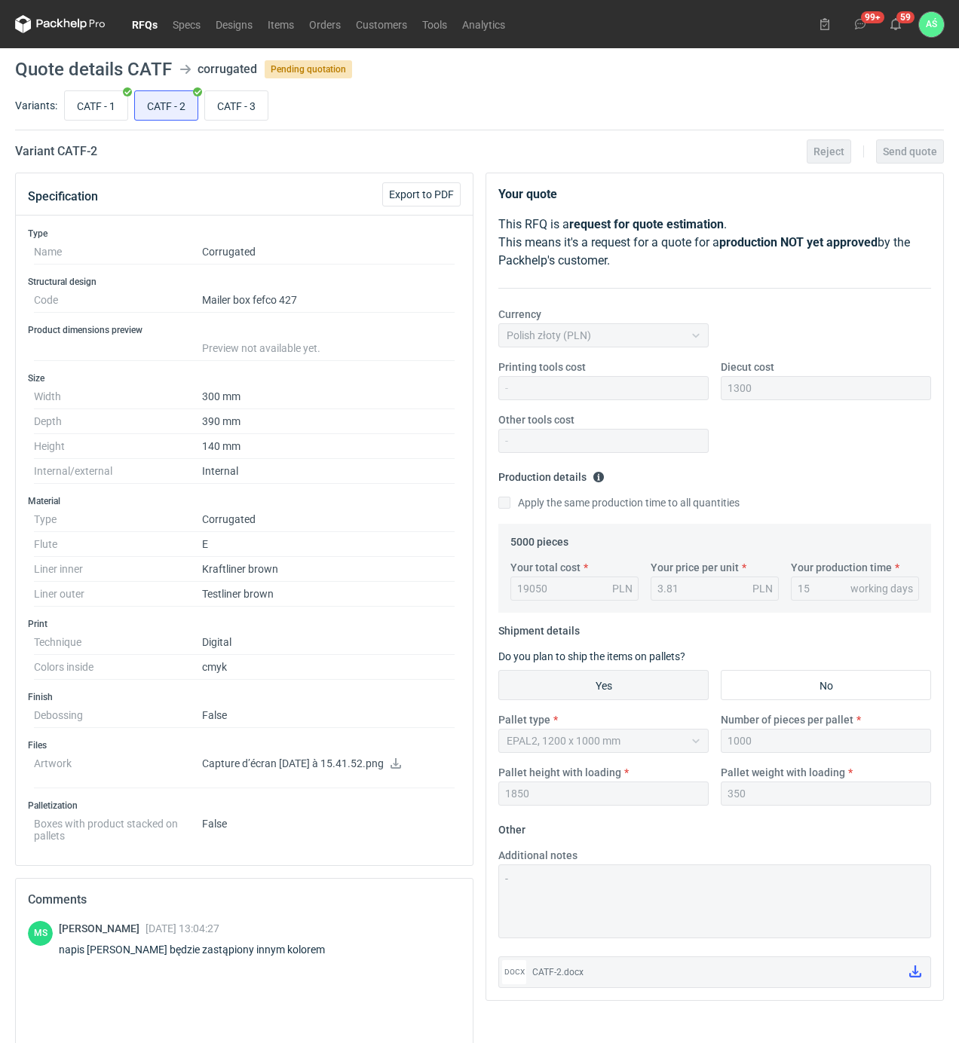
click at [65, 91] on input "CATF - 1" at bounding box center [96, 105] width 63 height 29
radio input "true"
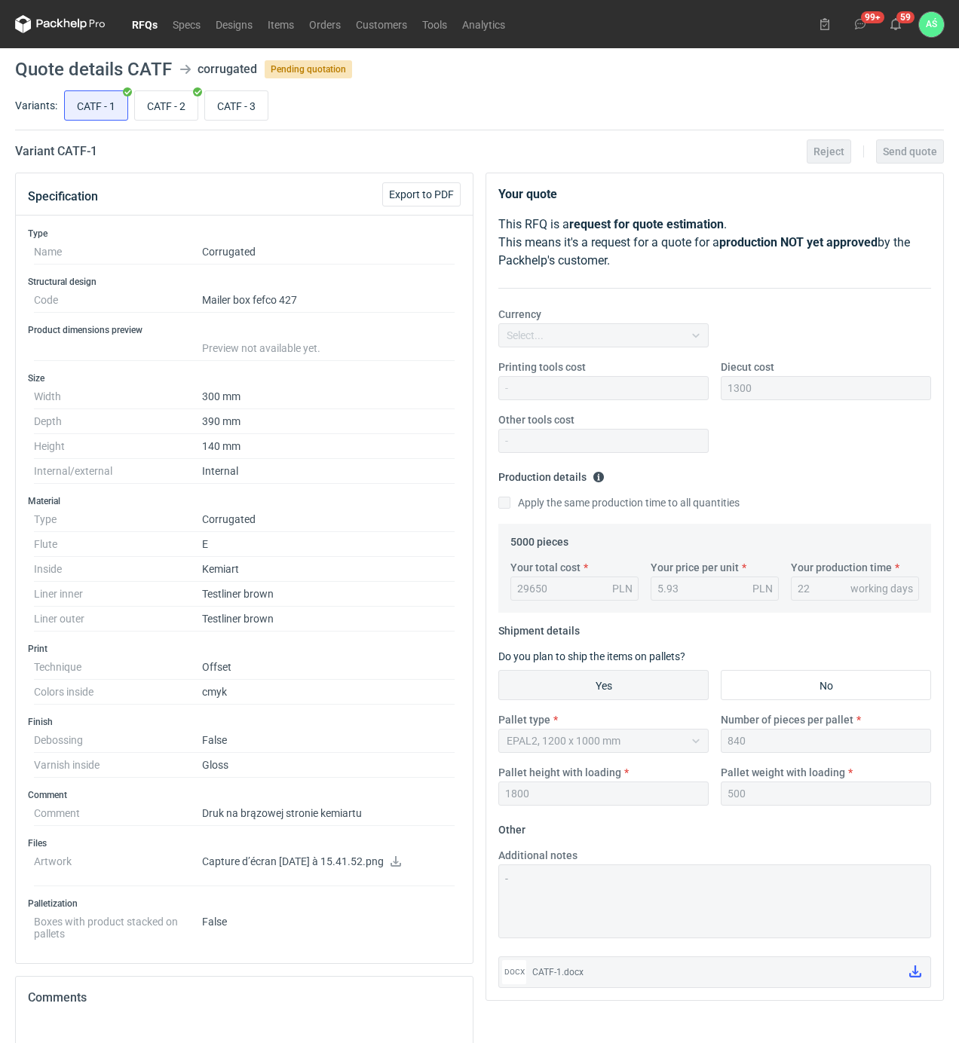
click at [205, 91] on input "CATF - 3" at bounding box center [236, 105] width 63 height 29
radio input "true"
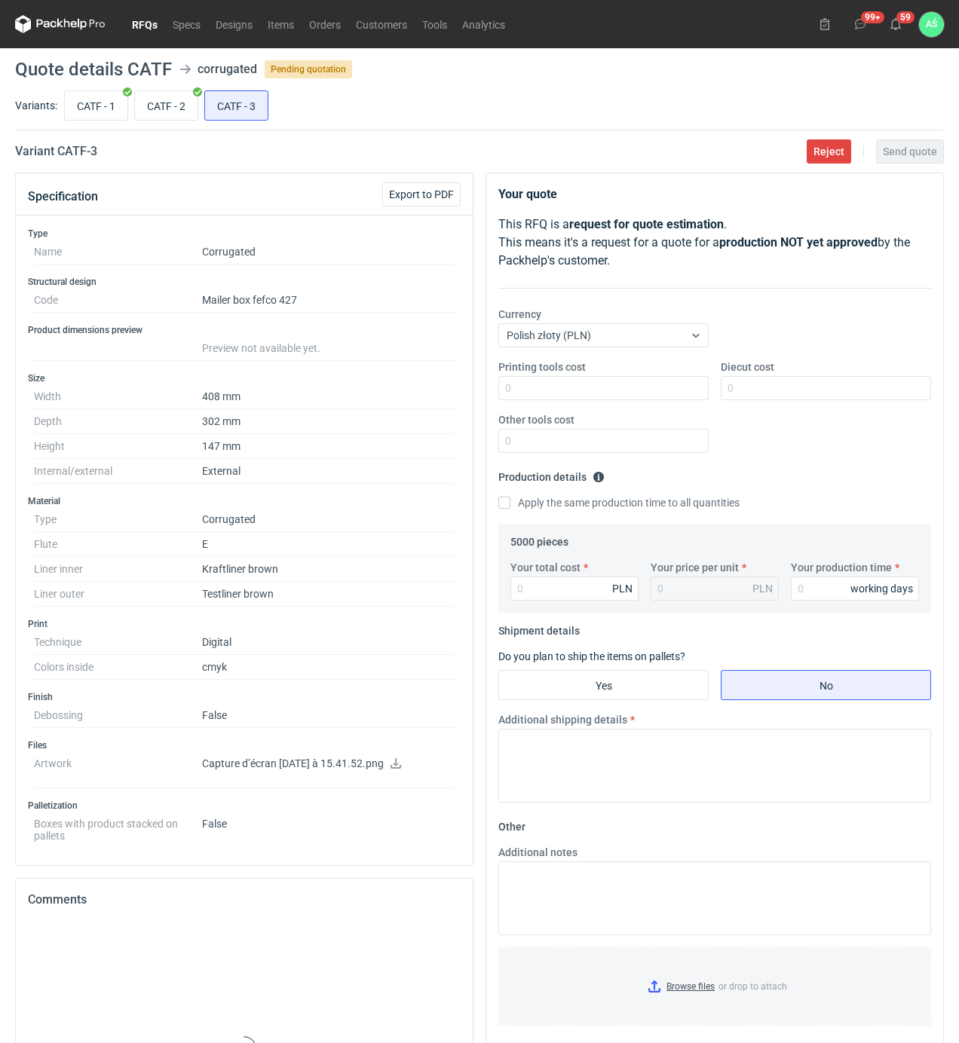
click at [135, 91] on input "CATF - 2" at bounding box center [166, 105] width 63 height 29
radio input "true"
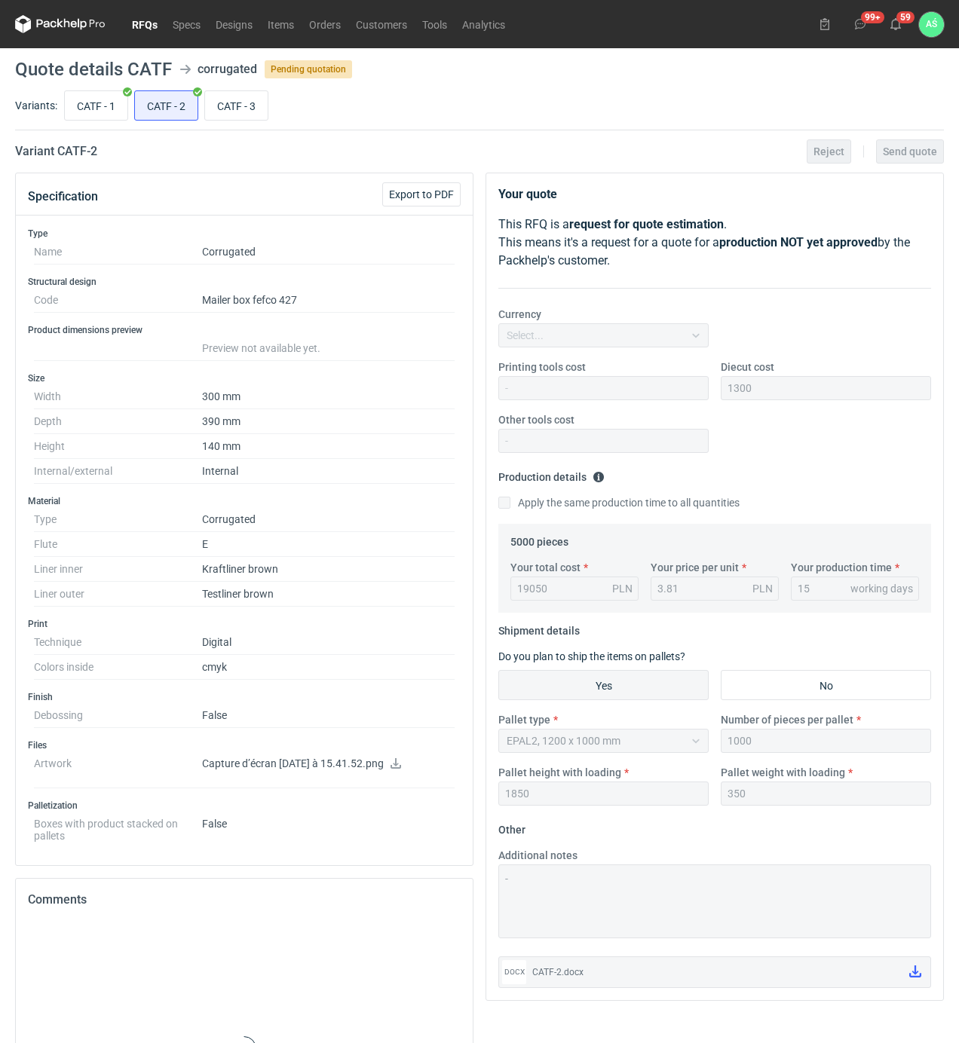
click at [65, 91] on input "CATF - 1" at bounding box center [96, 105] width 63 height 29
radio input "true"
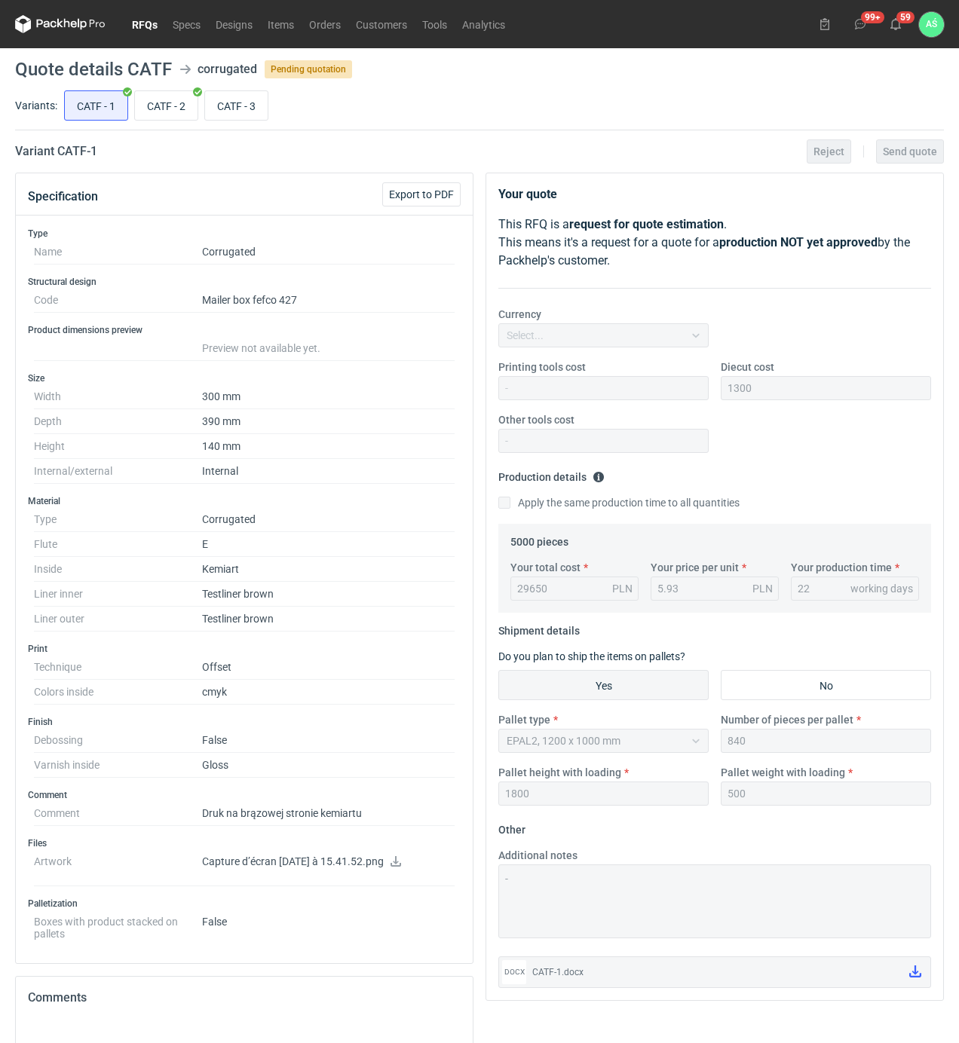
click at [205, 91] on input "CATF - 3" at bounding box center [236, 105] width 63 height 29
radio input "true"
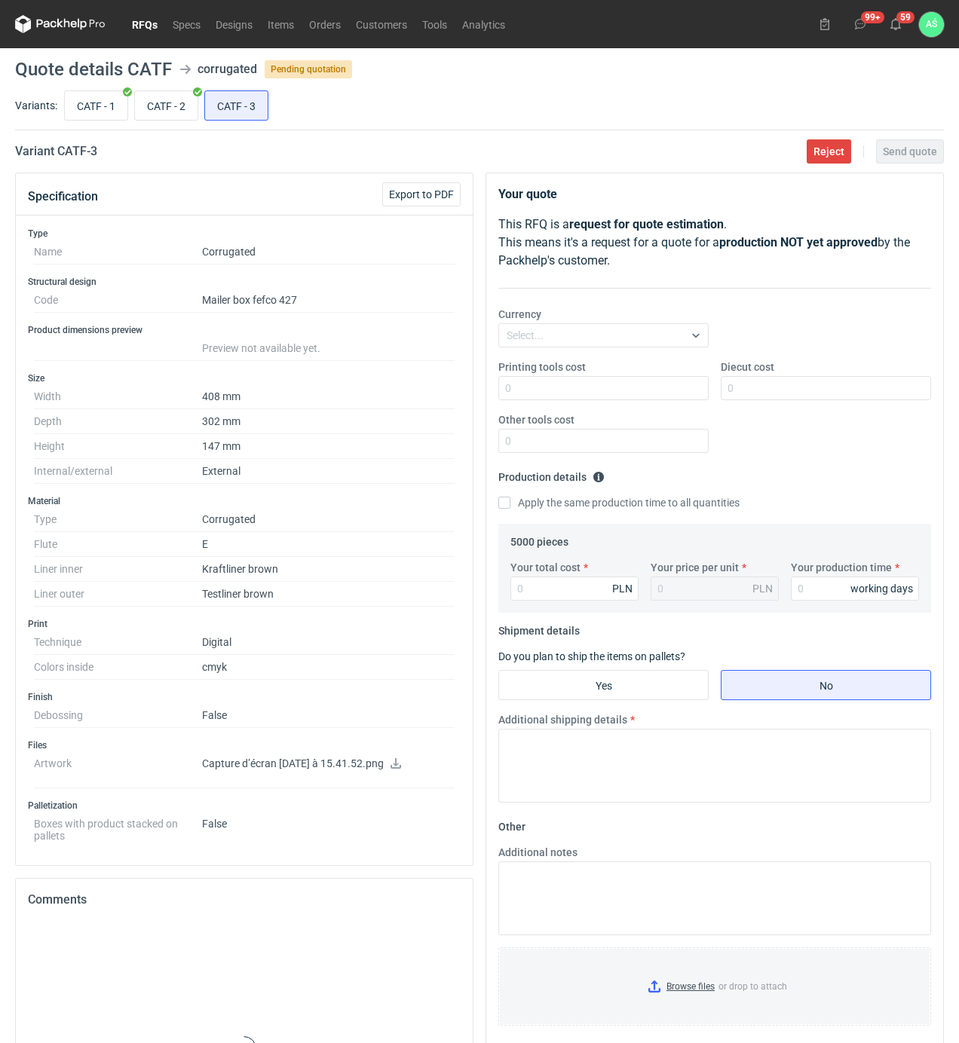
click at [135, 91] on input "CATF - 2" at bounding box center [166, 105] width 63 height 29
radio input "true"
click at [65, 91] on input "CATF - 1" at bounding box center [96, 105] width 63 height 29
radio input "true"
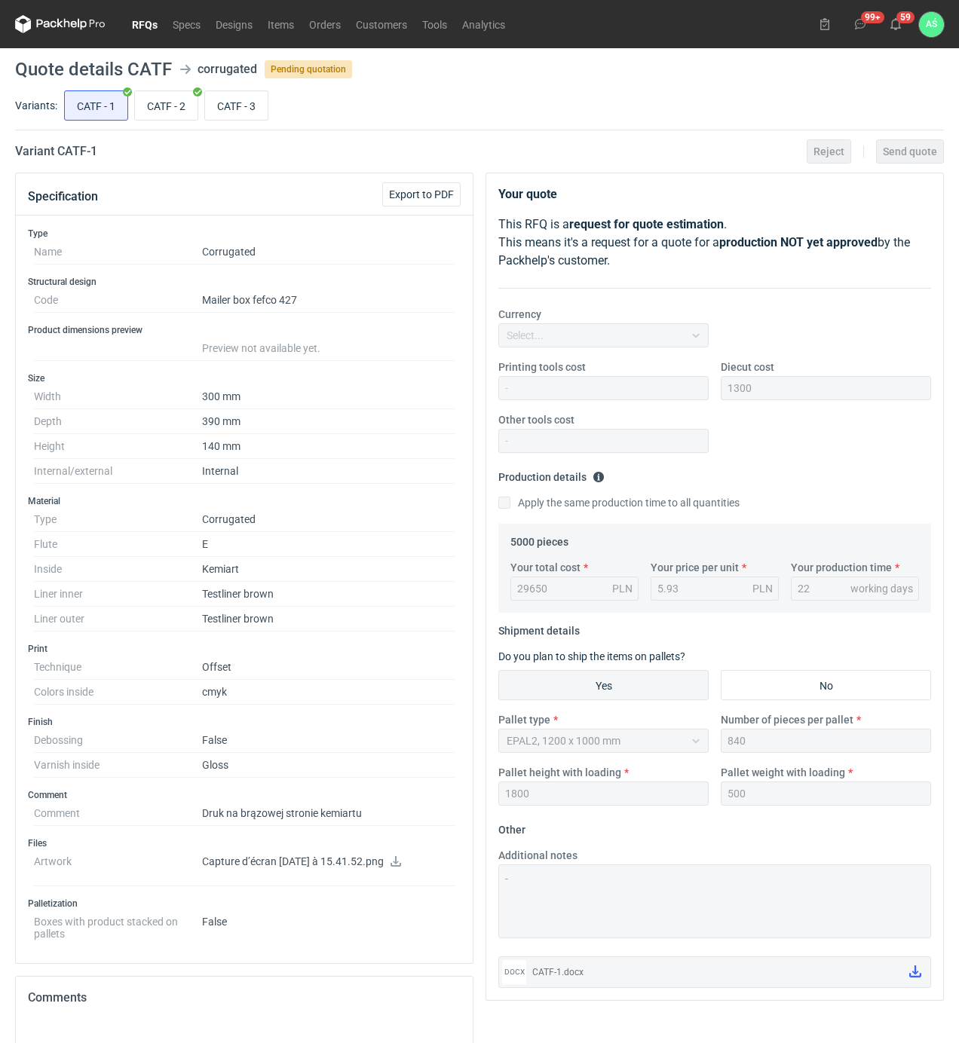
click at [205, 91] on input "CATF - 3" at bounding box center [236, 105] width 63 height 29
radio input "true"
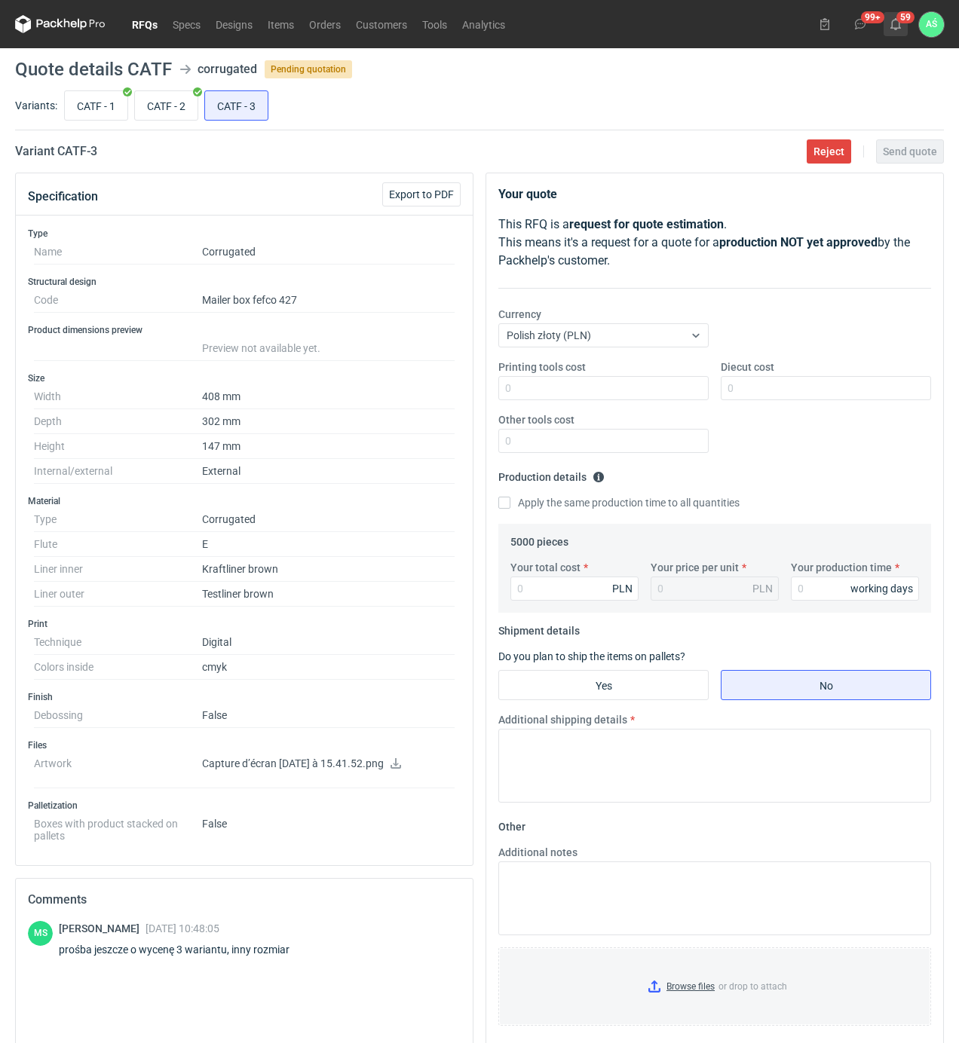
click at [899, 26] on use at bounding box center [895, 24] width 11 height 12
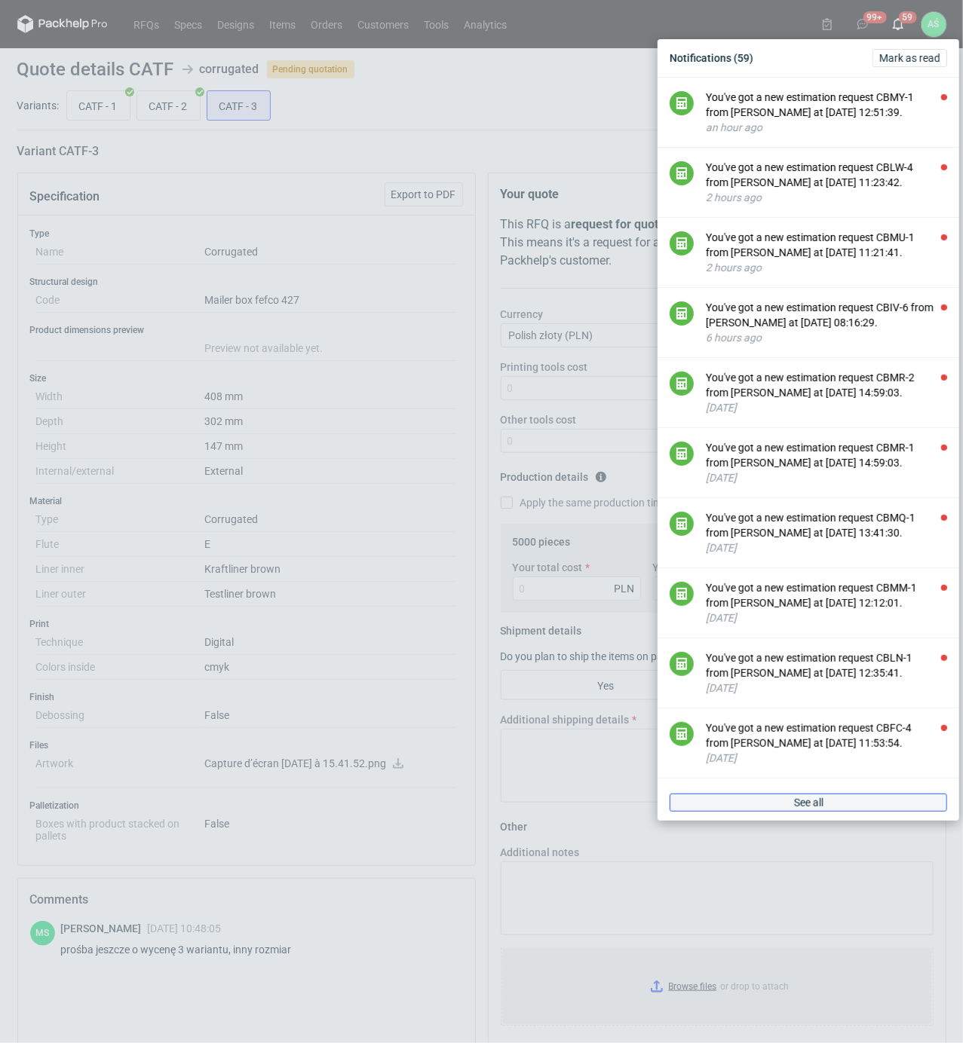
click at [796, 808] on span "See all" at bounding box center [808, 803] width 29 height 11
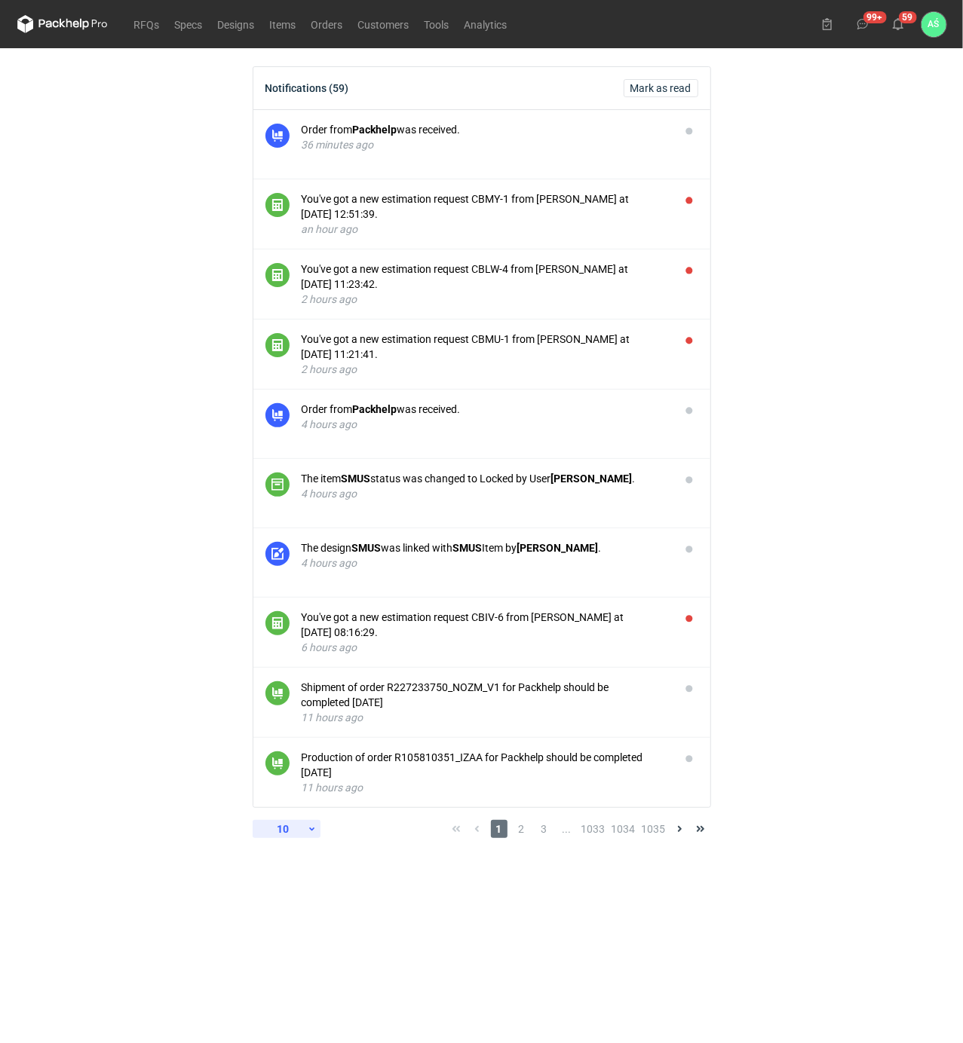
click at [305, 826] on div "10" at bounding box center [283, 829] width 49 height 21
click at [288, 948] on div "60" at bounding box center [287, 956] width 50 height 21
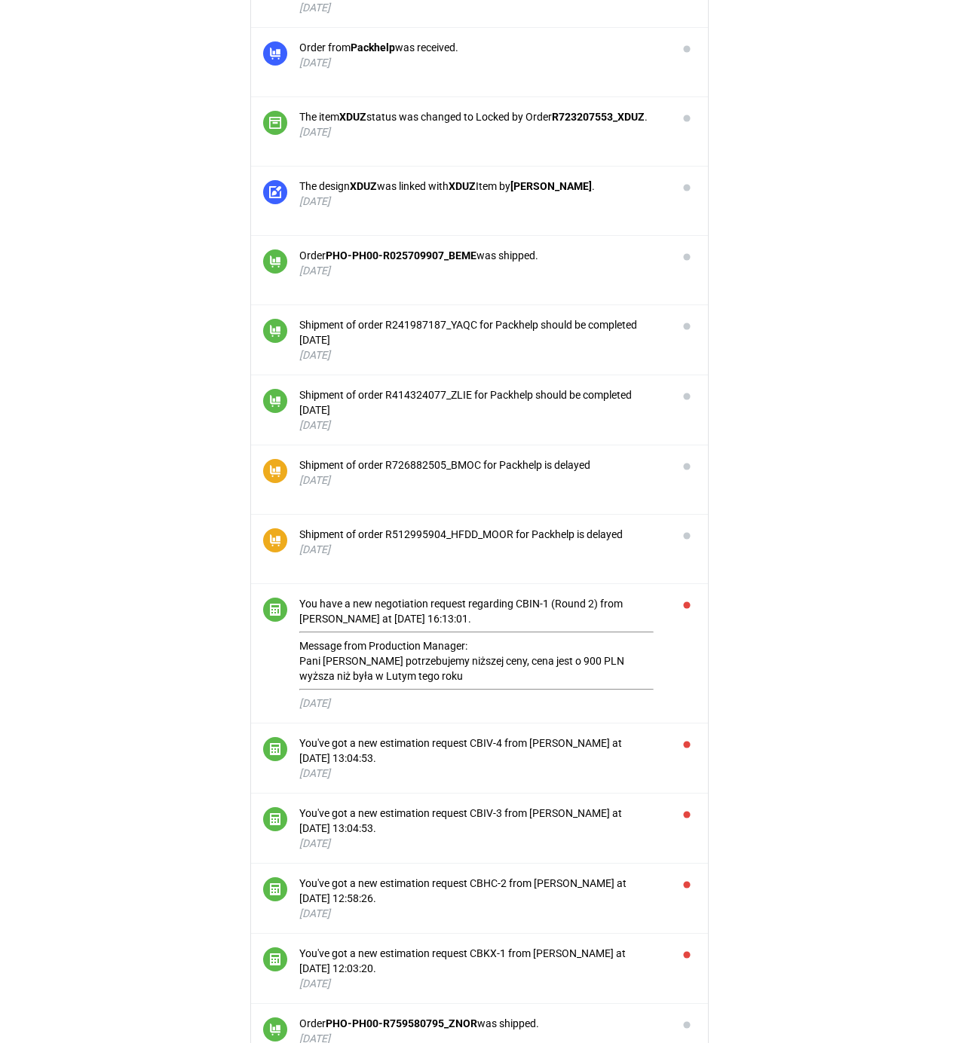
scroll to position [3386, 0]
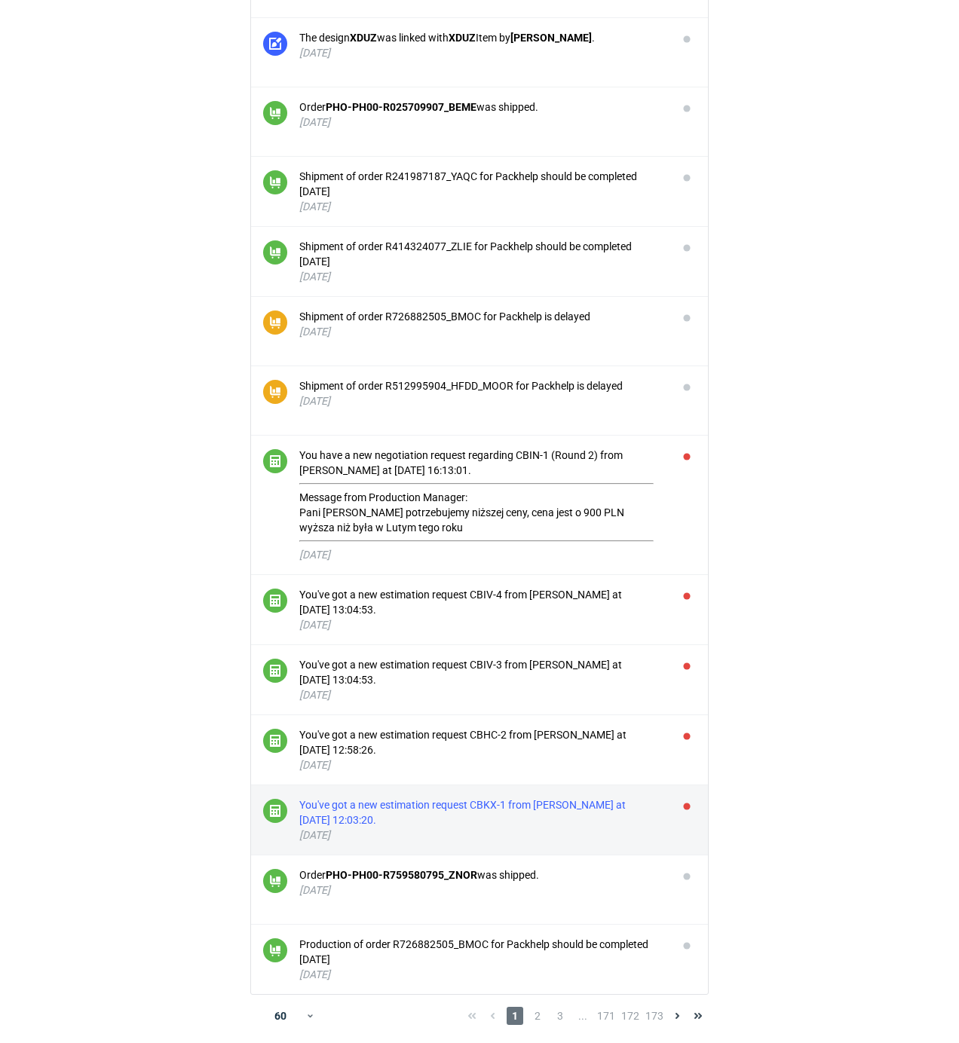
click at [609, 803] on div "You've got a new estimation request CBKX-1 from [PERSON_NAME] at [DATE] 12:03:2…" at bounding box center [482, 813] width 366 height 30
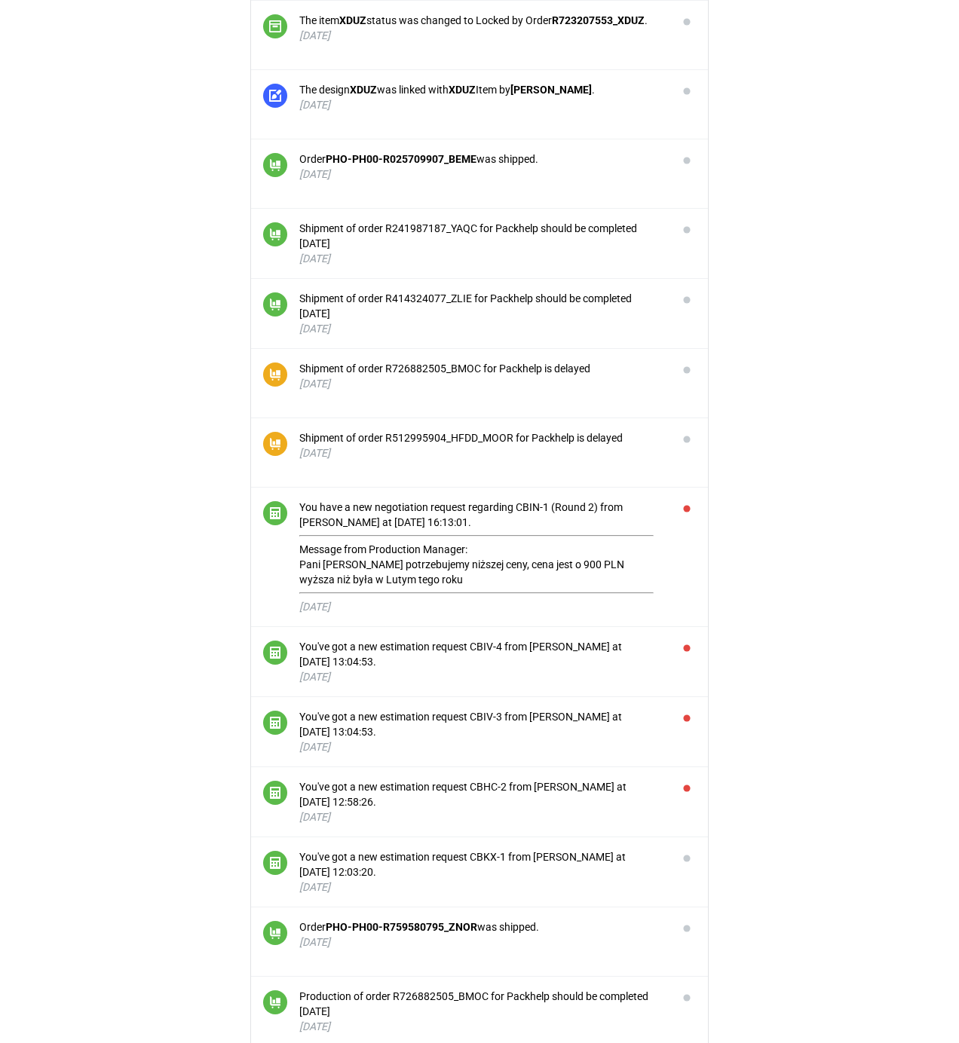
scroll to position [3386, 0]
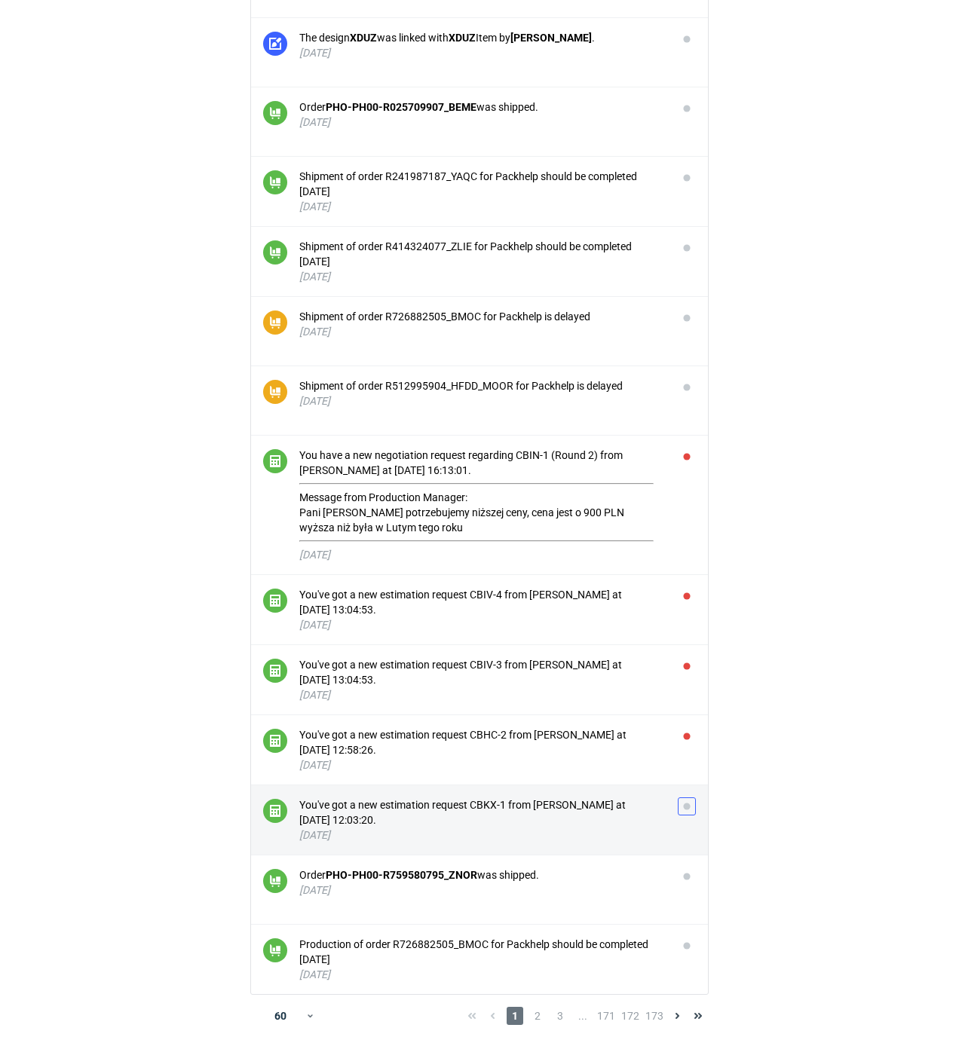
click at [685, 809] on button "button" at bounding box center [687, 807] width 18 height 18
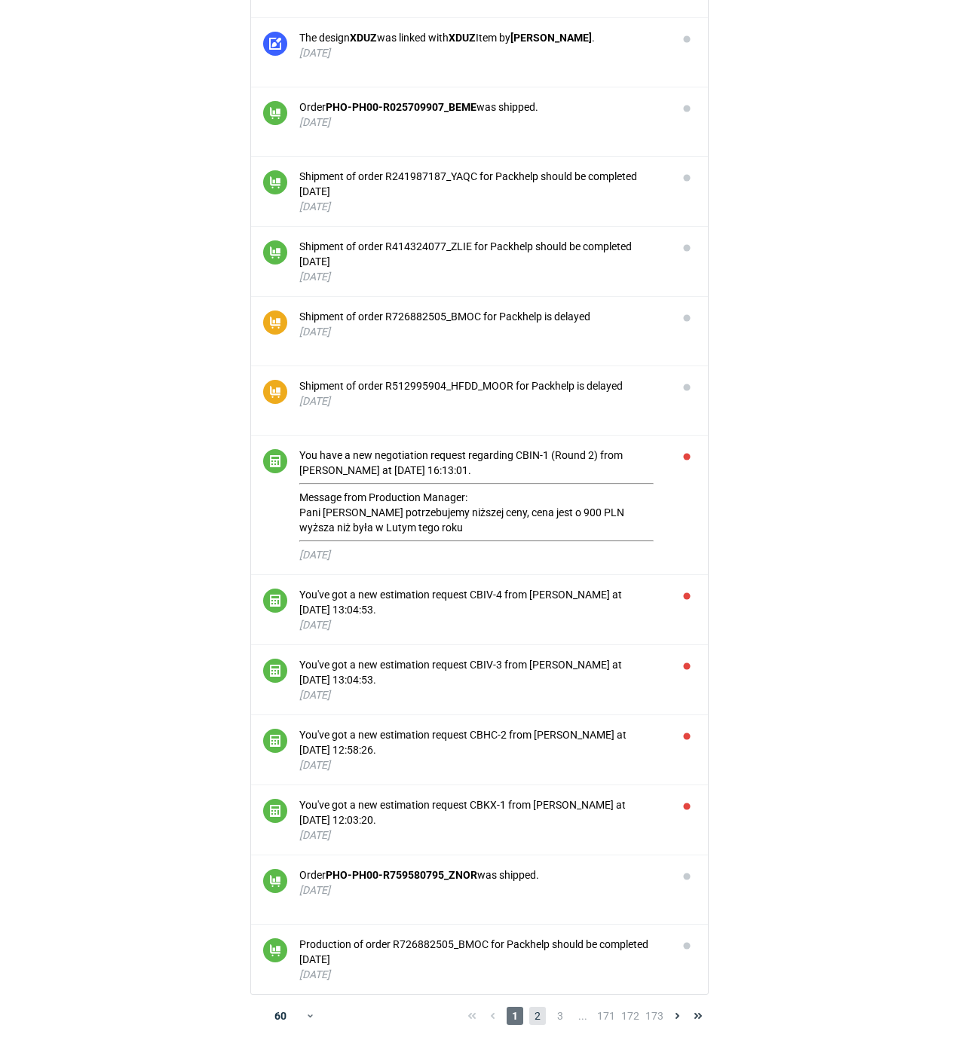
click at [537, 1016] on span "2" at bounding box center [537, 1016] width 17 height 18
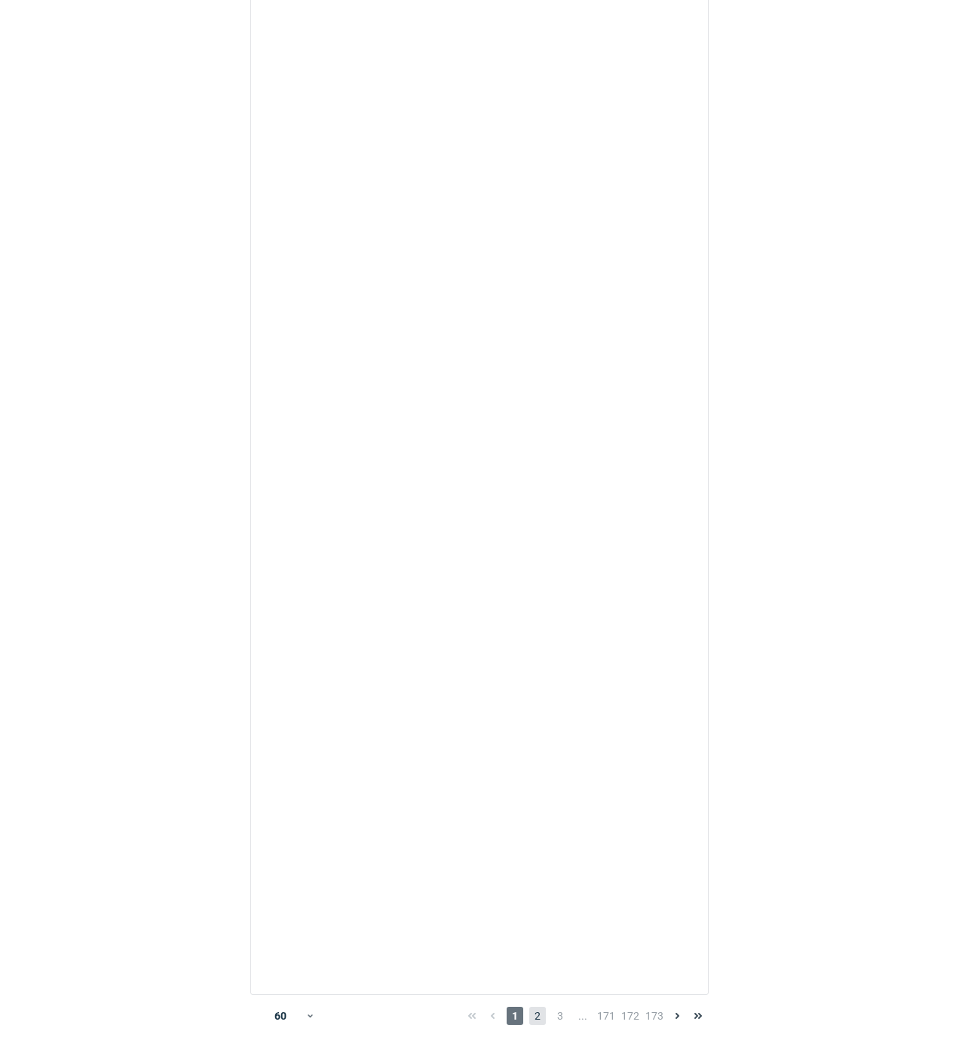
scroll to position [3370, 0]
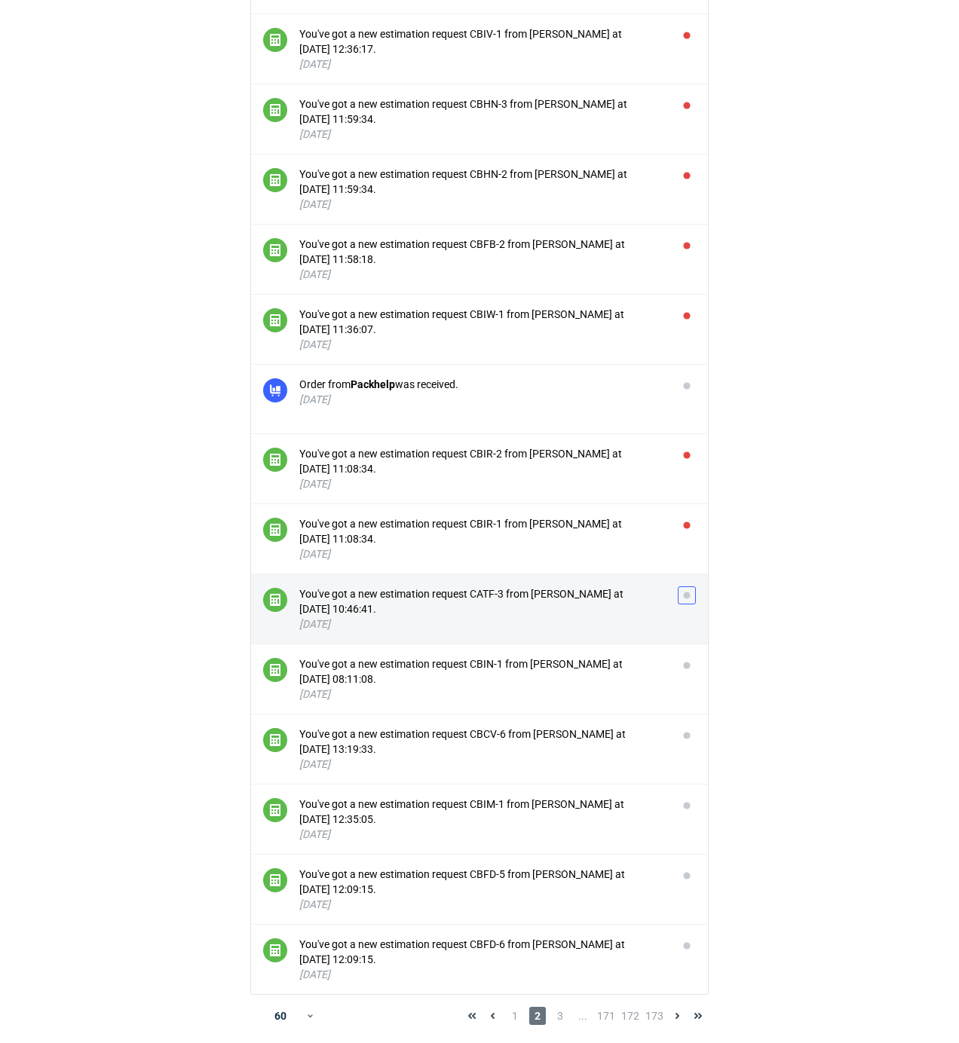
click at [685, 594] on button "button" at bounding box center [687, 595] width 18 height 18
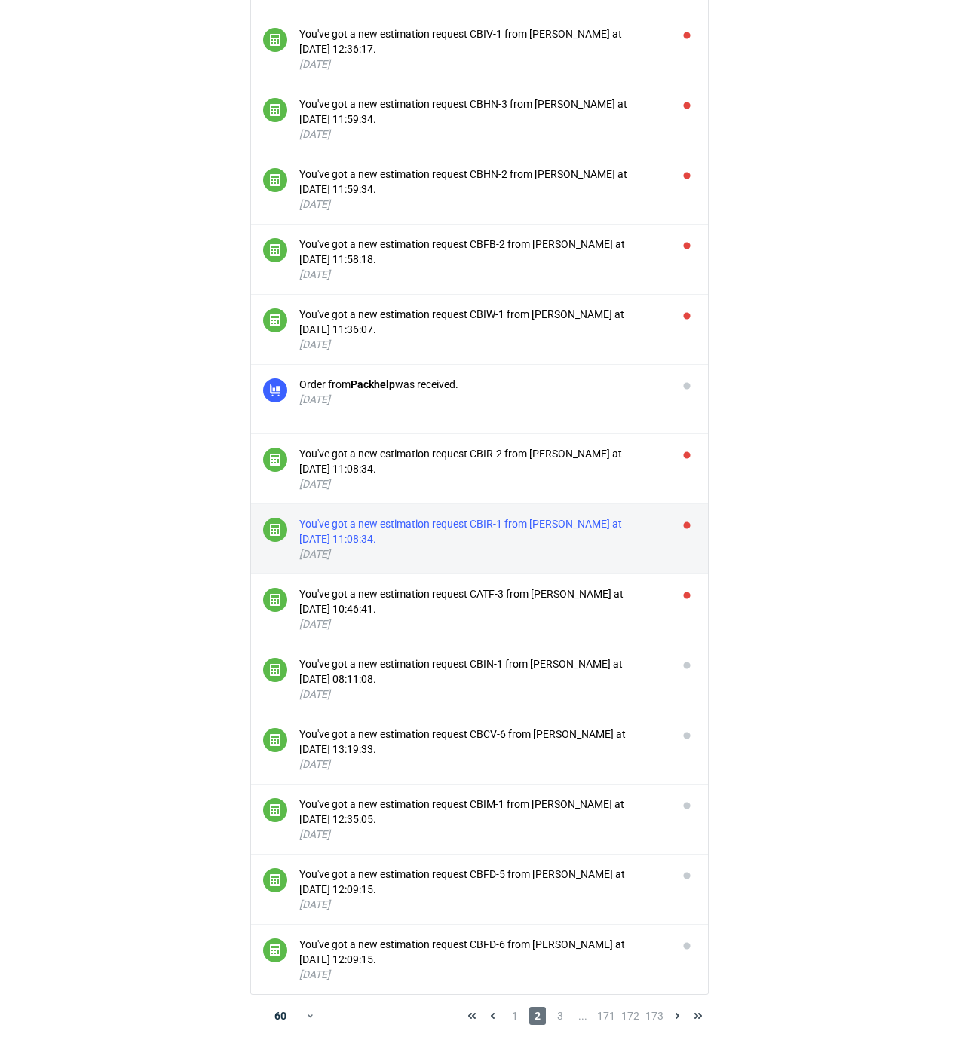
click at [501, 525] on div "You've got a new estimation request CBIR-1 from [PERSON_NAME] at [DATE] 11:08:3…" at bounding box center [482, 531] width 366 height 30
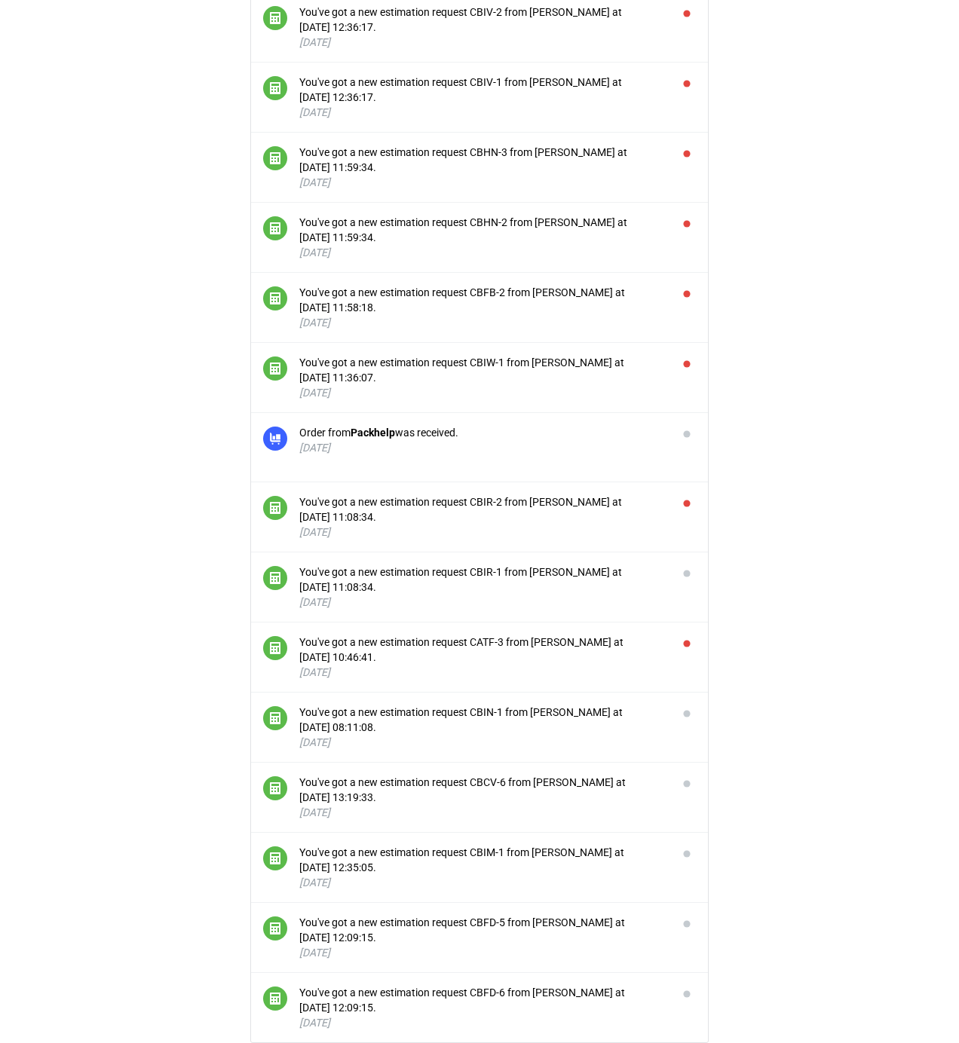
scroll to position [3370, 0]
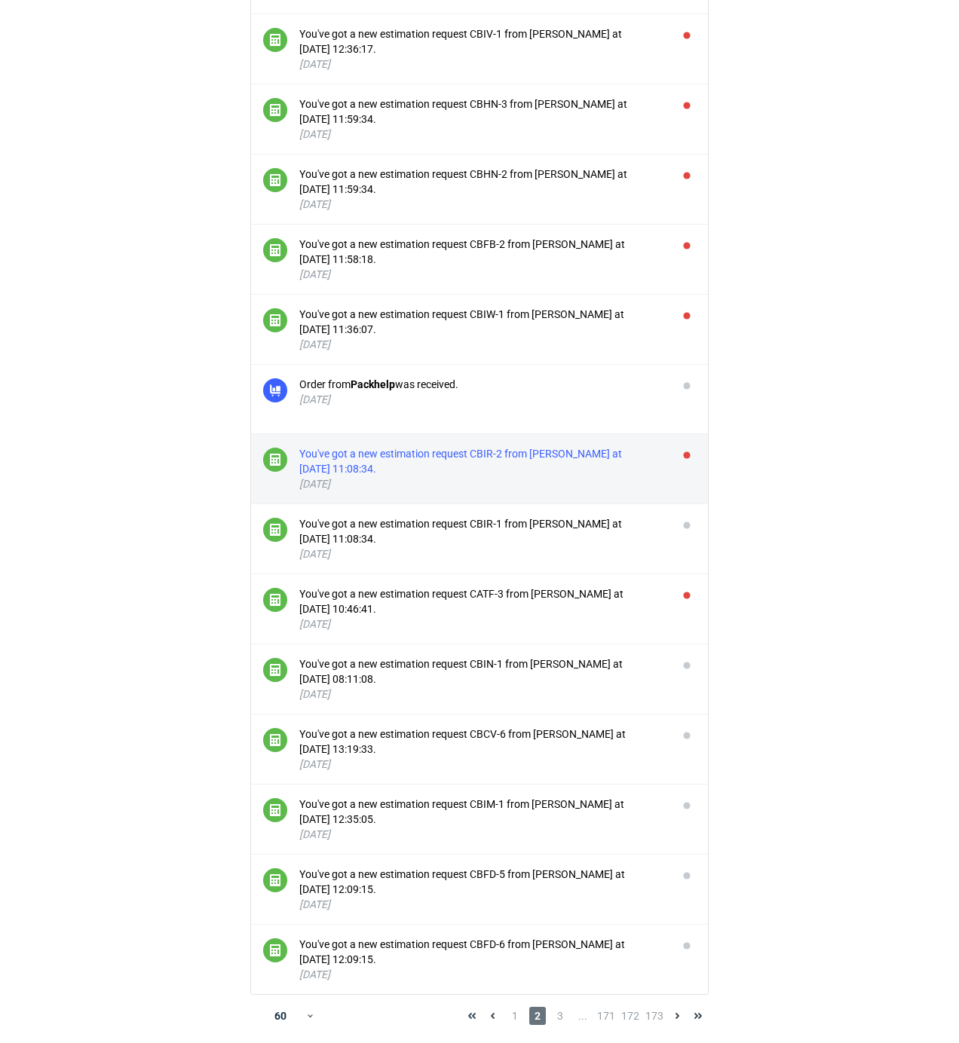
click at [565, 456] on div "You've got a new estimation request CBIR-2 from [PERSON_NAME] at [DATE] 11:08:3…" at bounding box center [482, 461] width 366 height 30
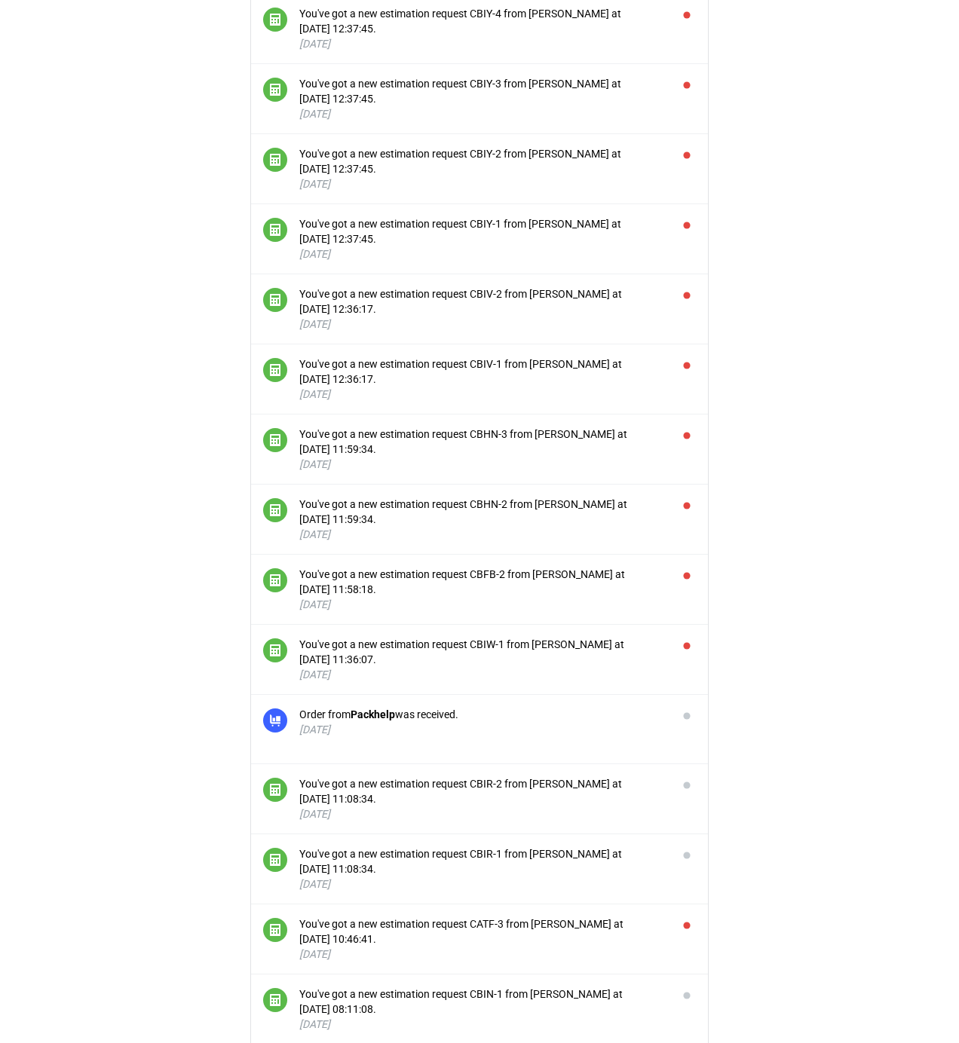
scroll to position [3030, 0]
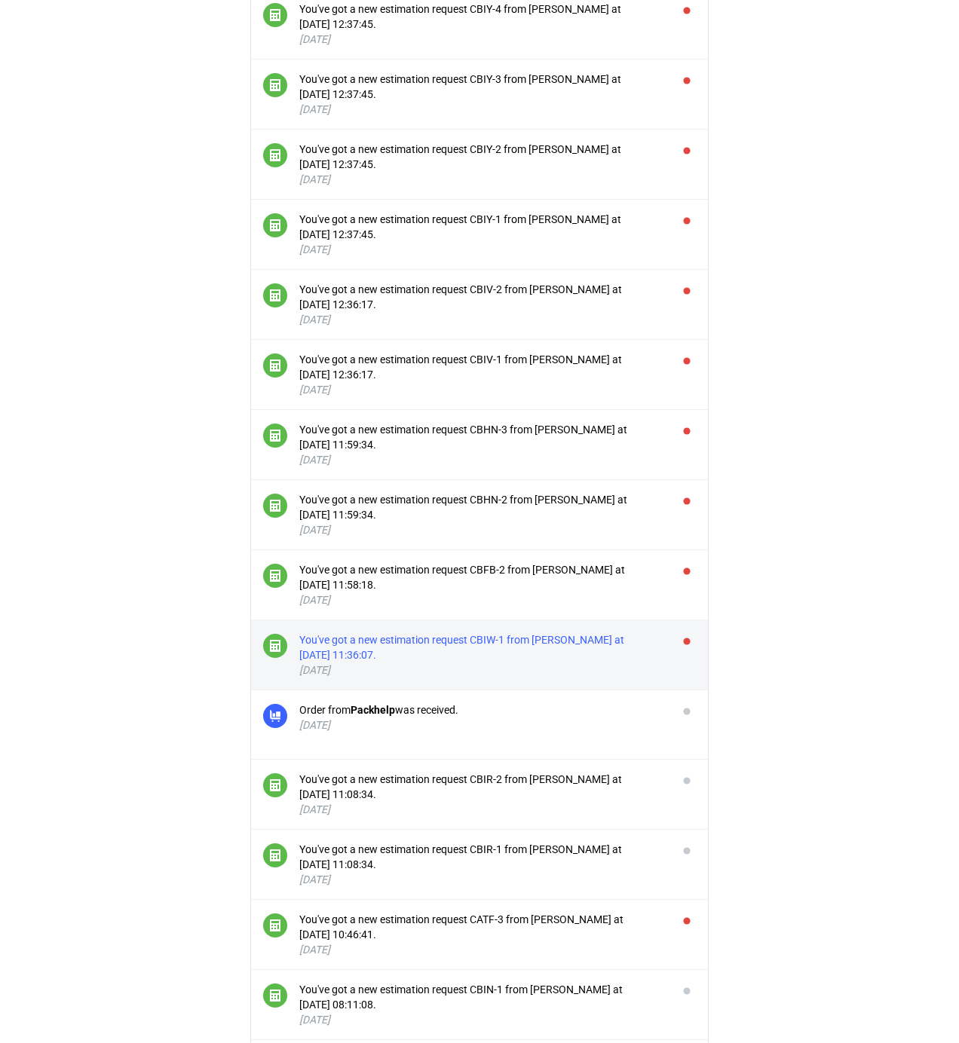
click at [556, 644] on div "You've got a new estimation request CBIW-1 from [PERSON_NAME] at [DATE] 11:36:0…" at bounding box center [482, 647] width 366 height 30
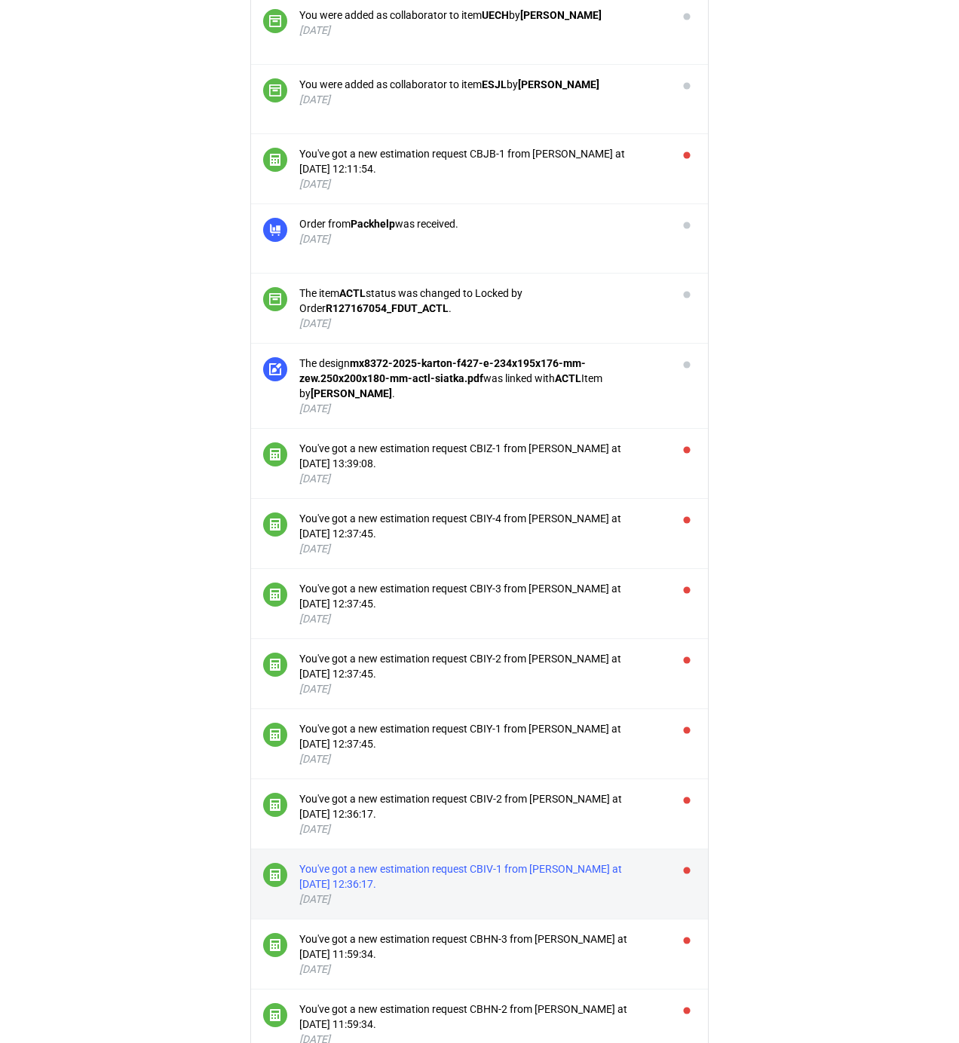
scroll to position [2729, 0]
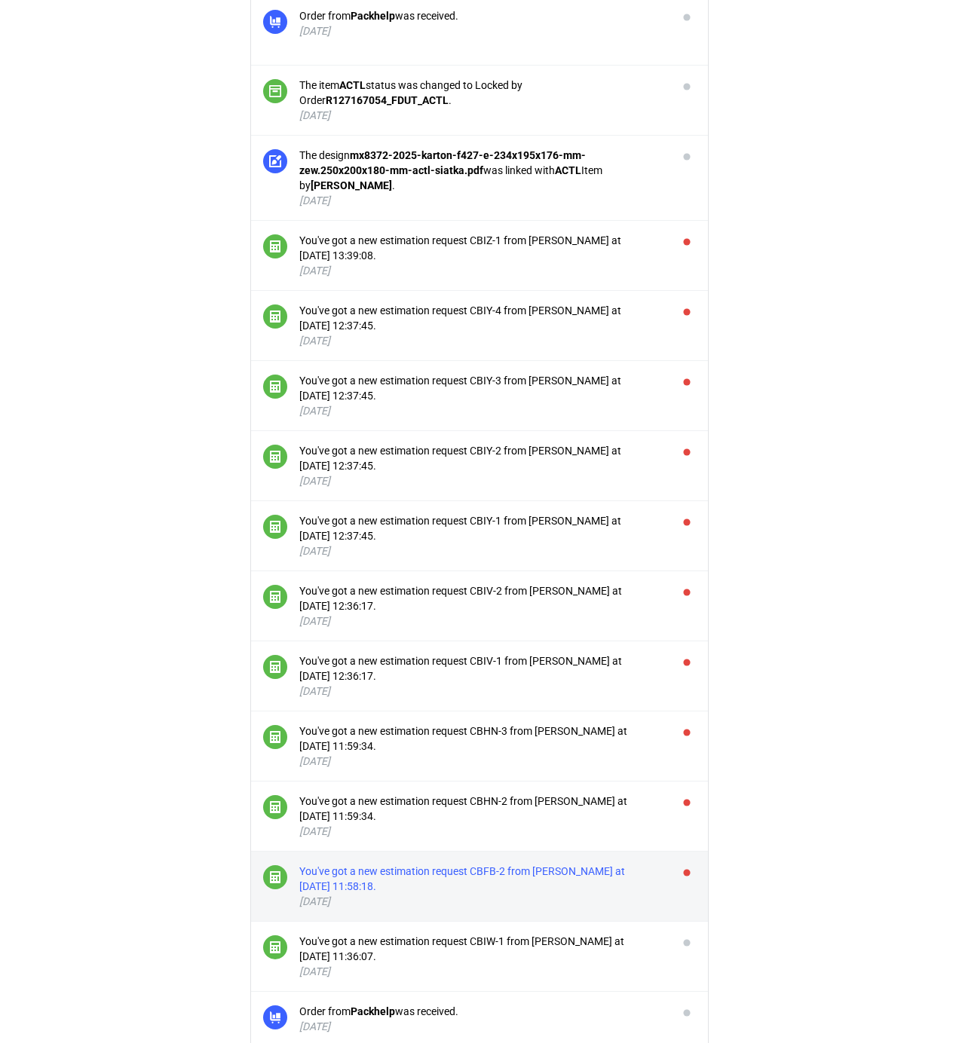
click at [511, 876] on div "You've got a new estimation request CBFB-2 from [PERSON_NAME] at [DATE] 11:58:1…" at bounding box center [482, 879] width 366 height 30
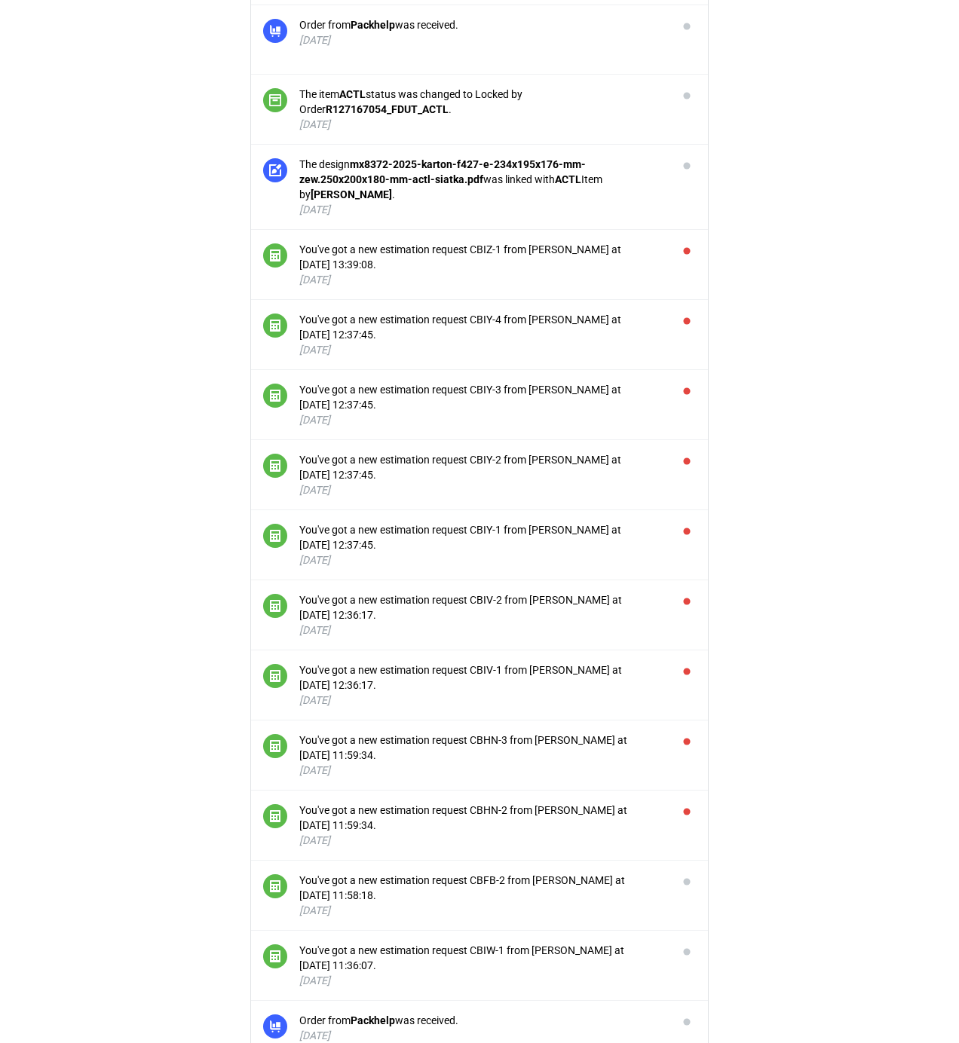
scroll to position [2729, 0]
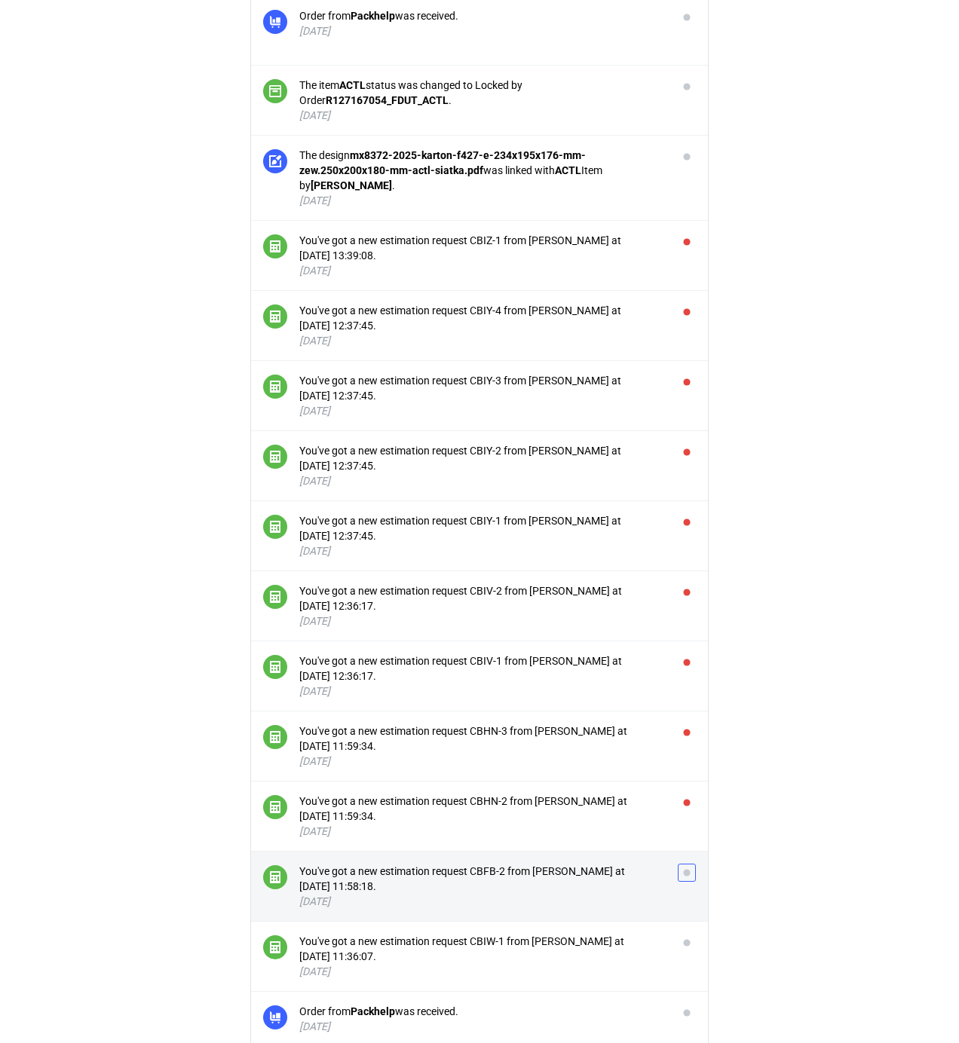
click at [688, 881] on button "button" at bounding box center [687, 873] width 18 height 18
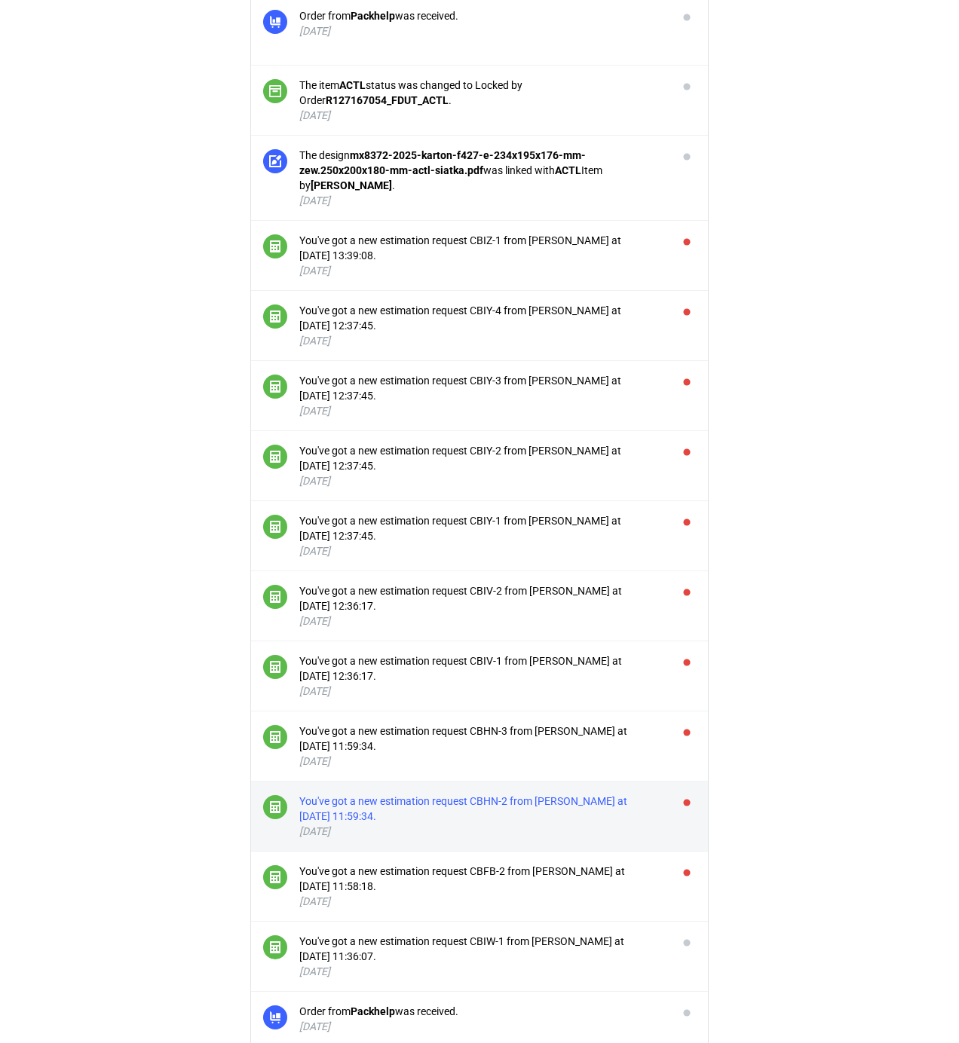
click at [586, 812] on div "You've got a new estimation request CBHN-2 from [PERSON_NAME] at [DATE] 11:59:3…" at bounding box center [482, 809] width 366 height 30
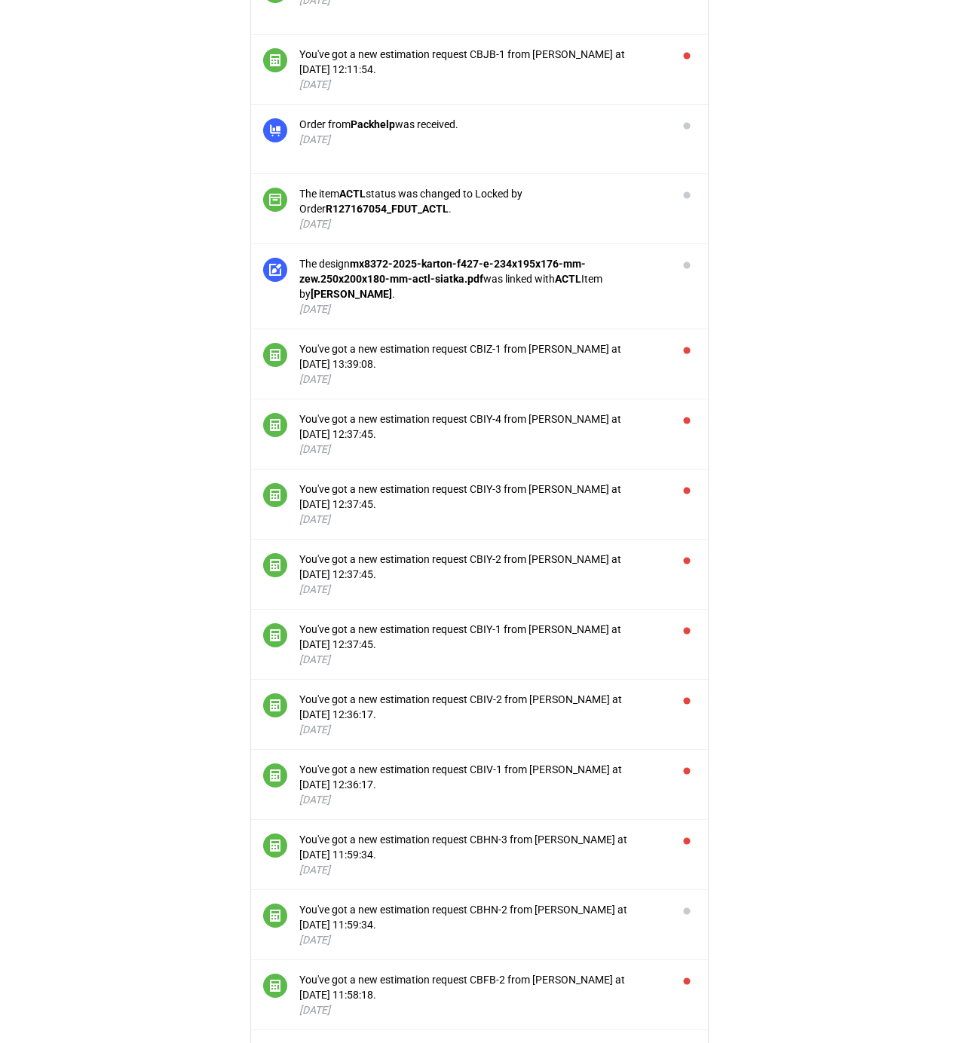
scroll to position [2628, 0]
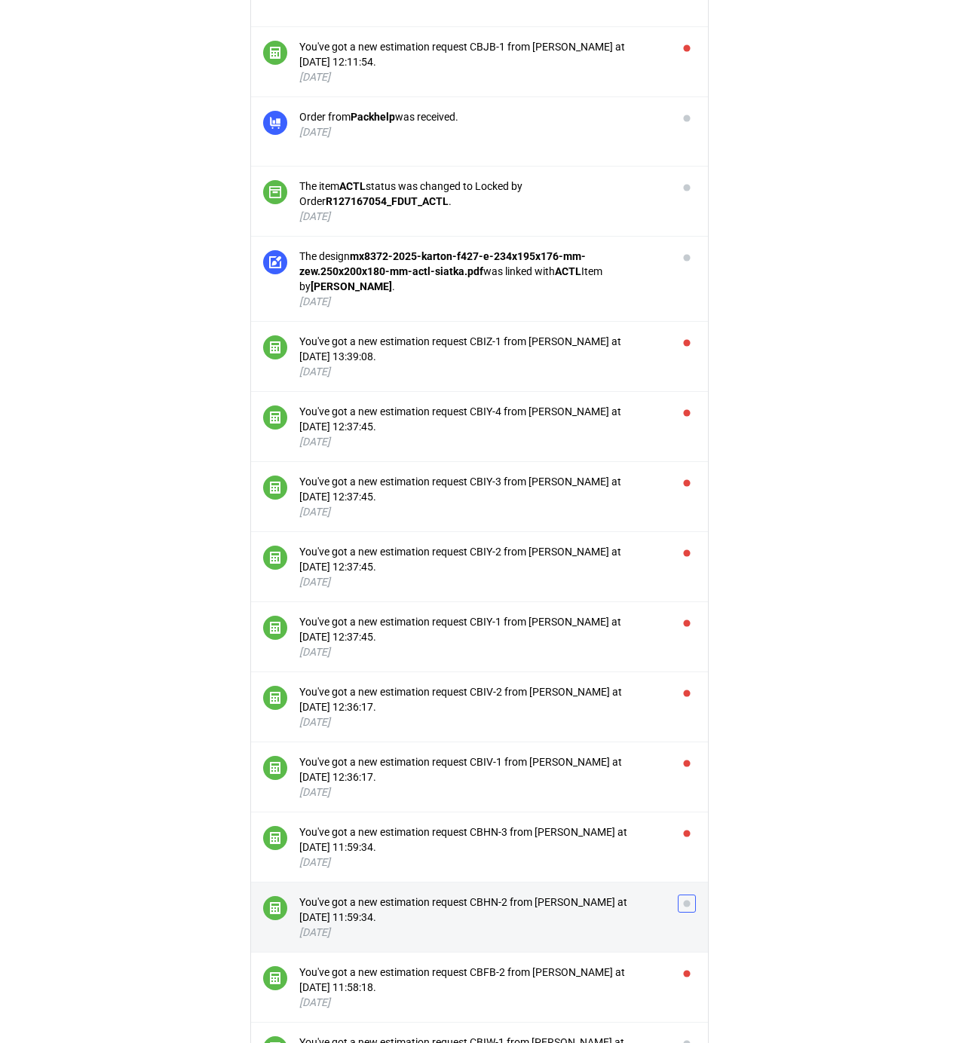
click at [684, 912] on button "button" at bounding box center [687, 904] width 18 height 18
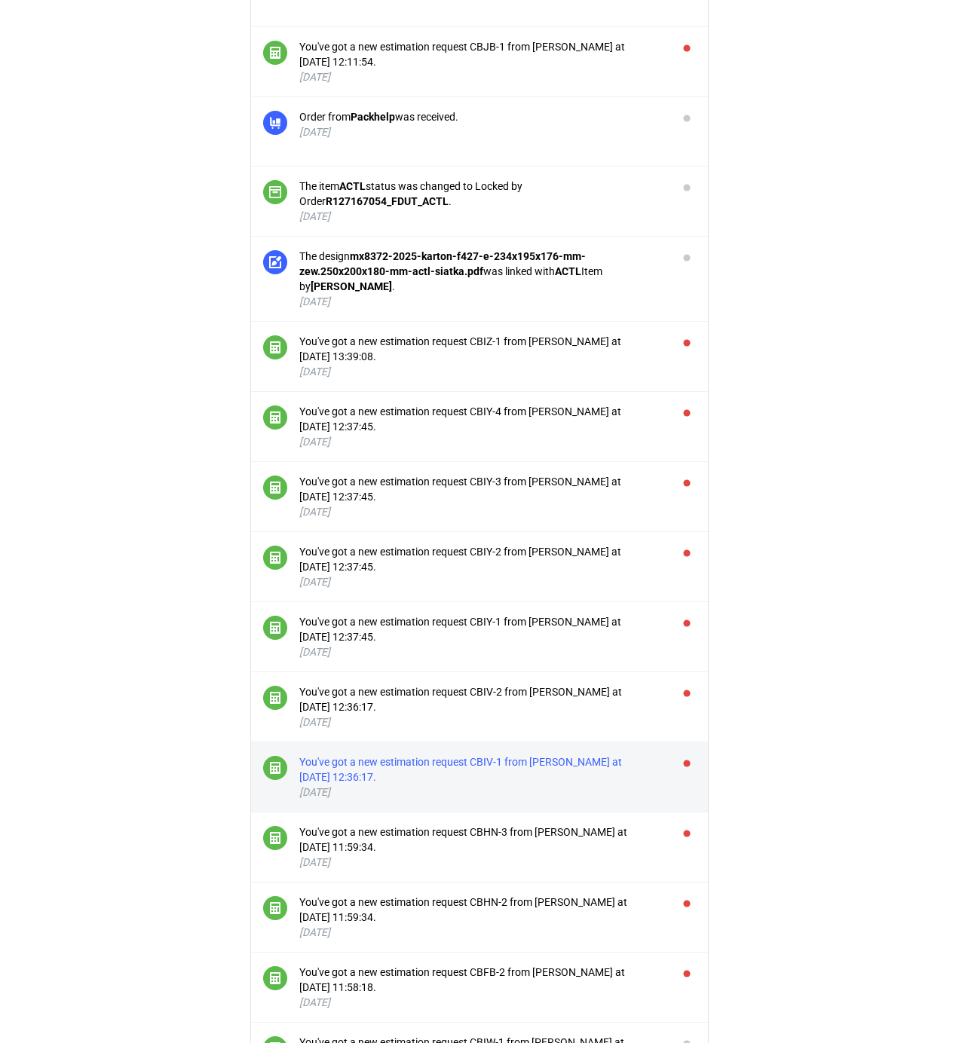
click at [519, 770] on div "You've got a new estimation request CBIV-1 from [PERSON_NAME] at [DATE] 12:36:1…" at bounding box center [482, 770] width 366 height 30
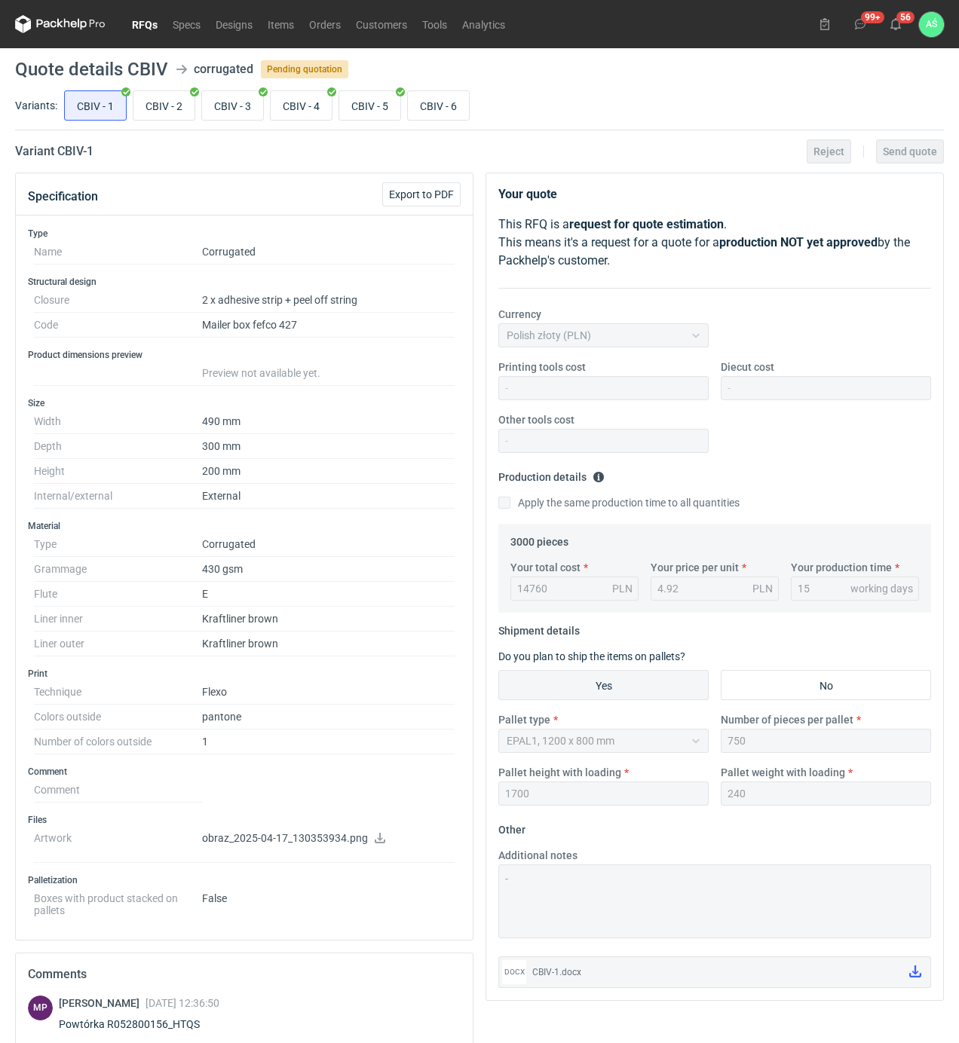
scroll to position [2427, 0]
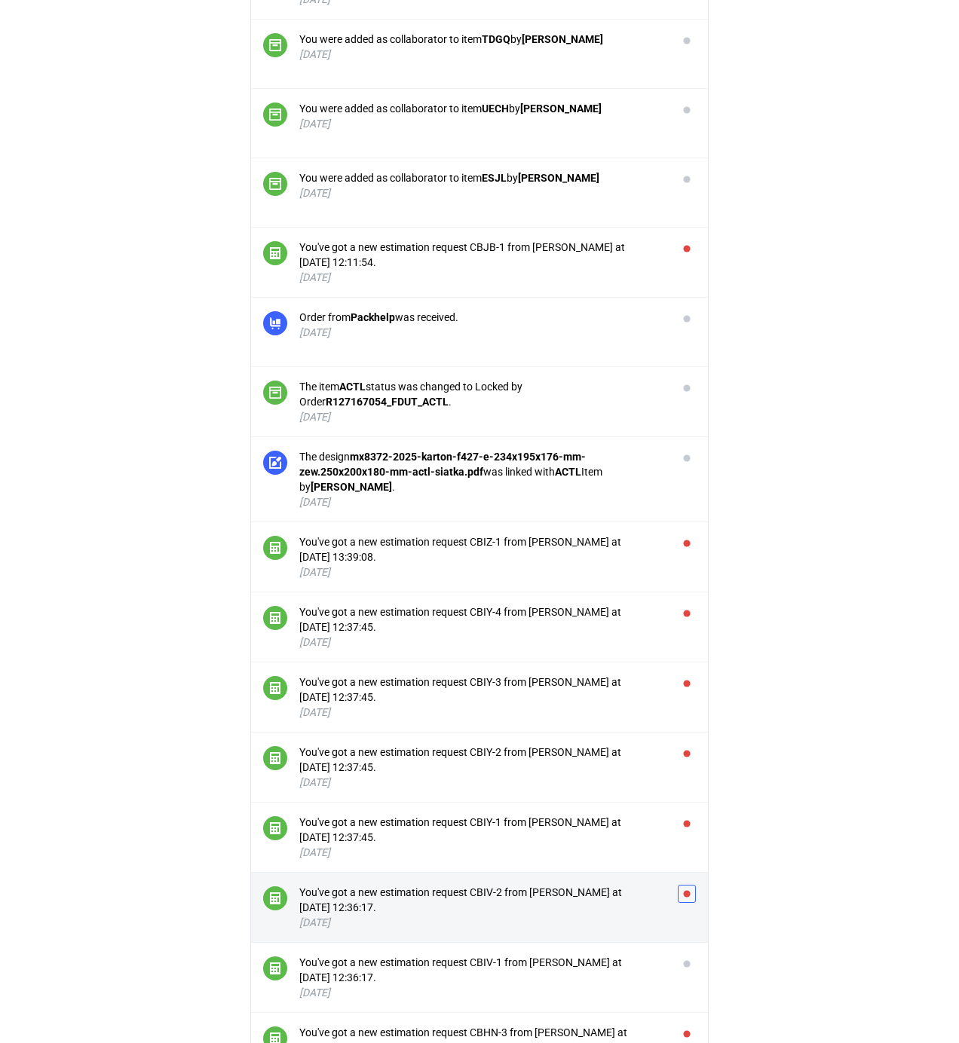
click at [690, 903] on button "button" at bounding box center [687, 894] width 18 height 18
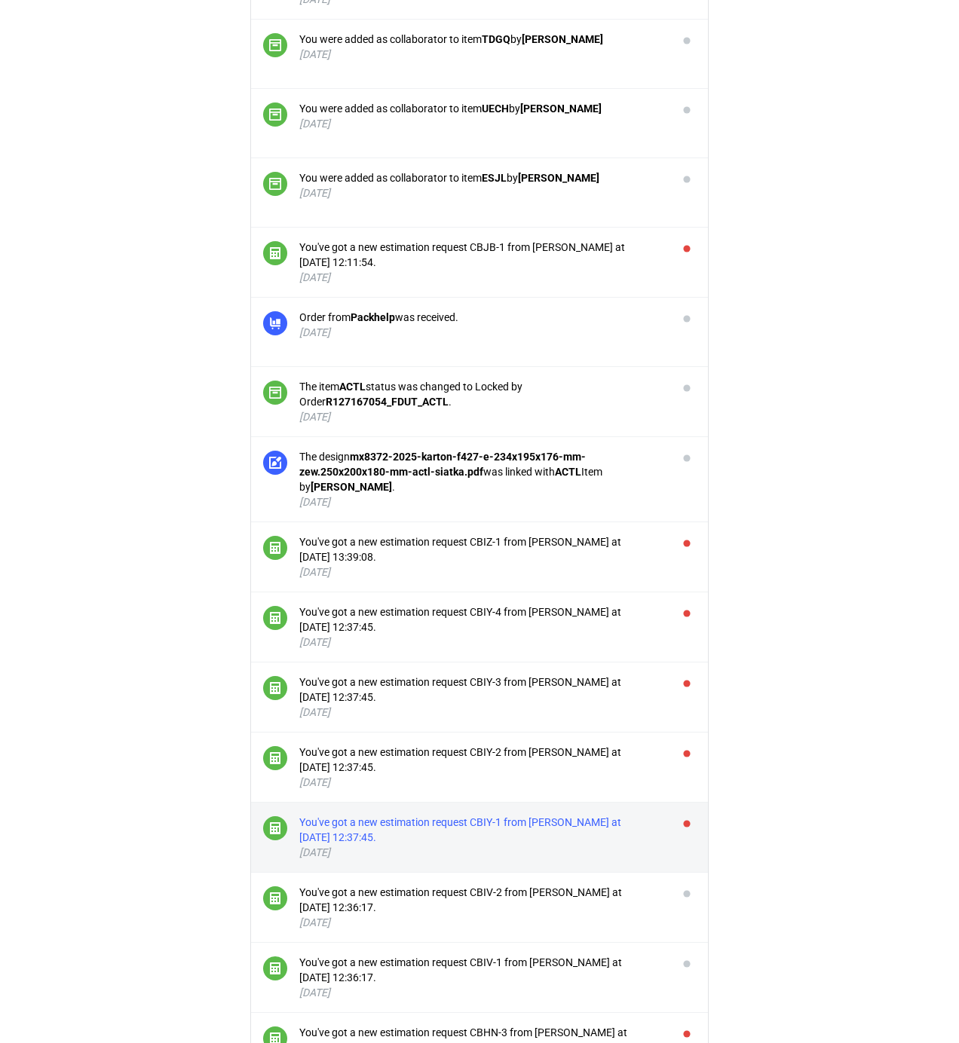
click at [620, 845] on div "You've got a new estimation request CBIY-1 from [PERSON_NAME] at [DATE] 12:37:4…" at bounding box center [482, 830] width 366 height 30
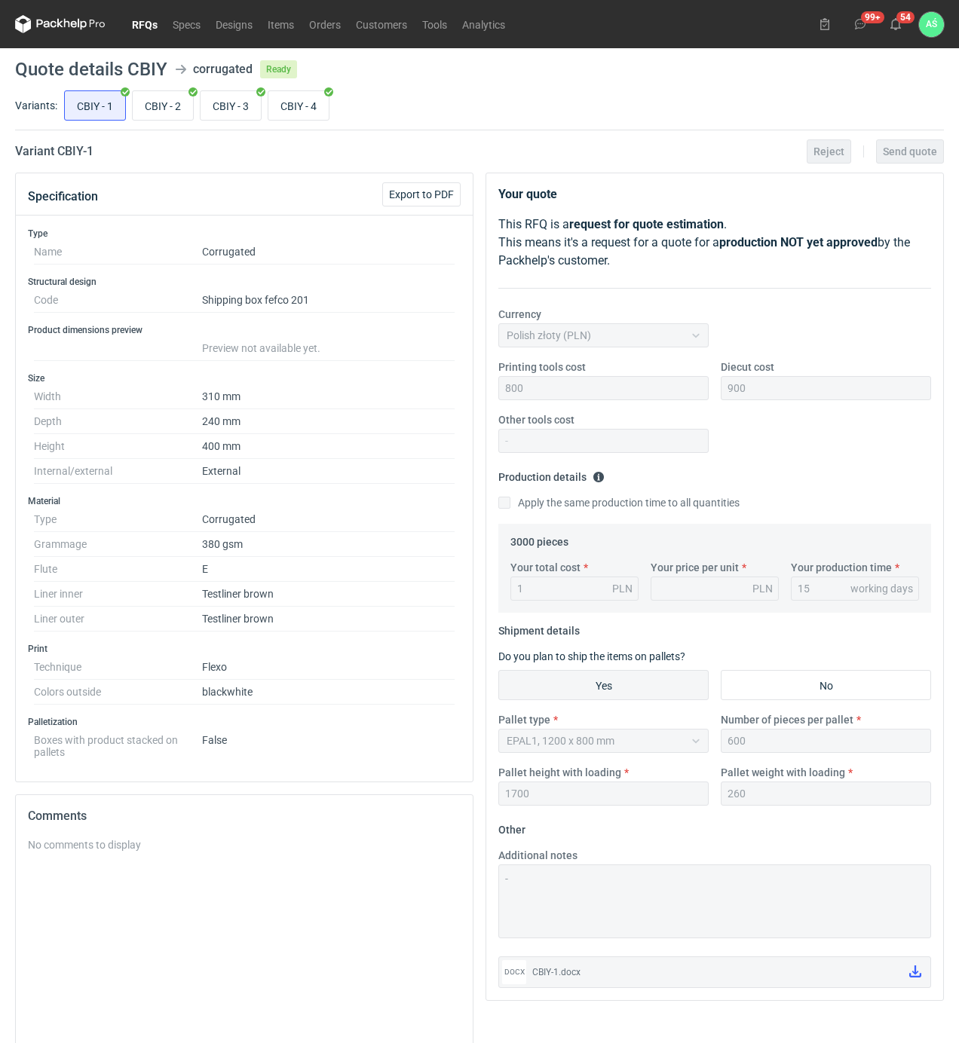
scroll to position [2427, 0]
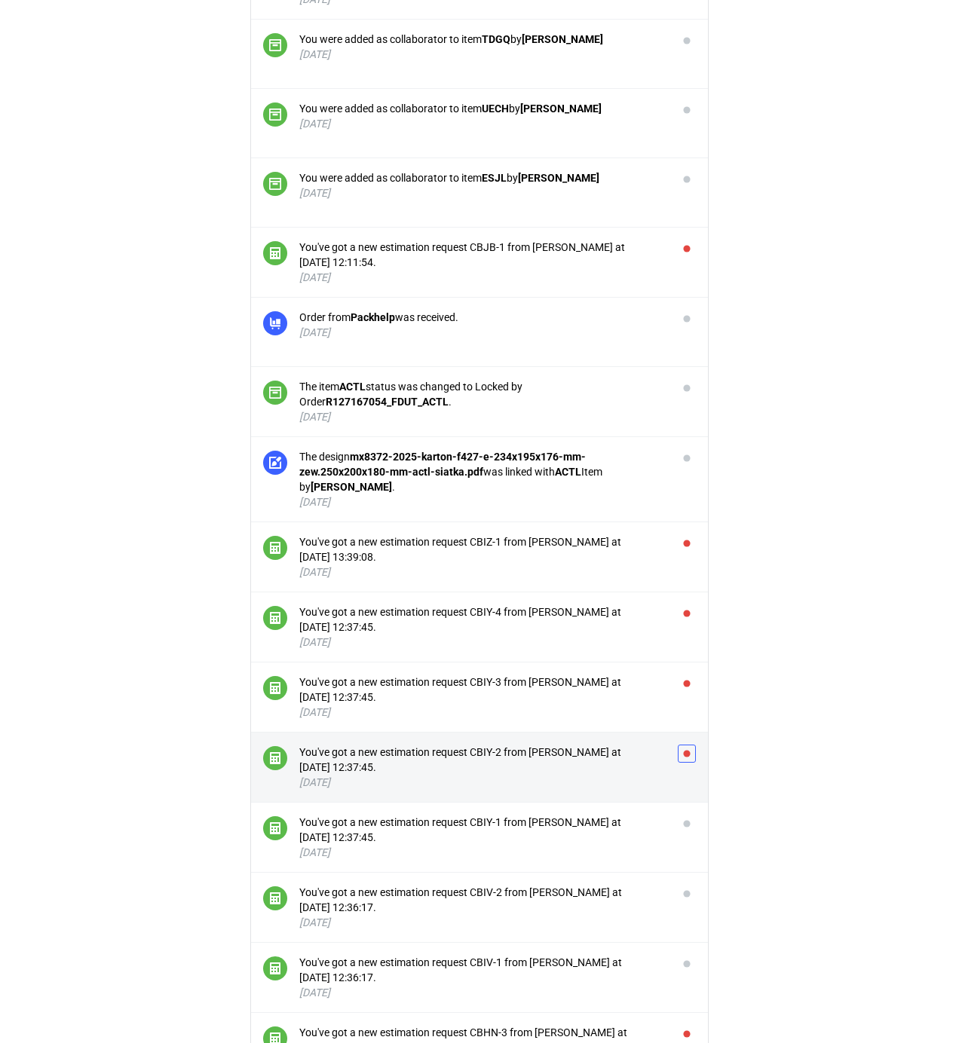
click at [689, 758] on button "button" at bounding box center [687, 754] width 18 height 18
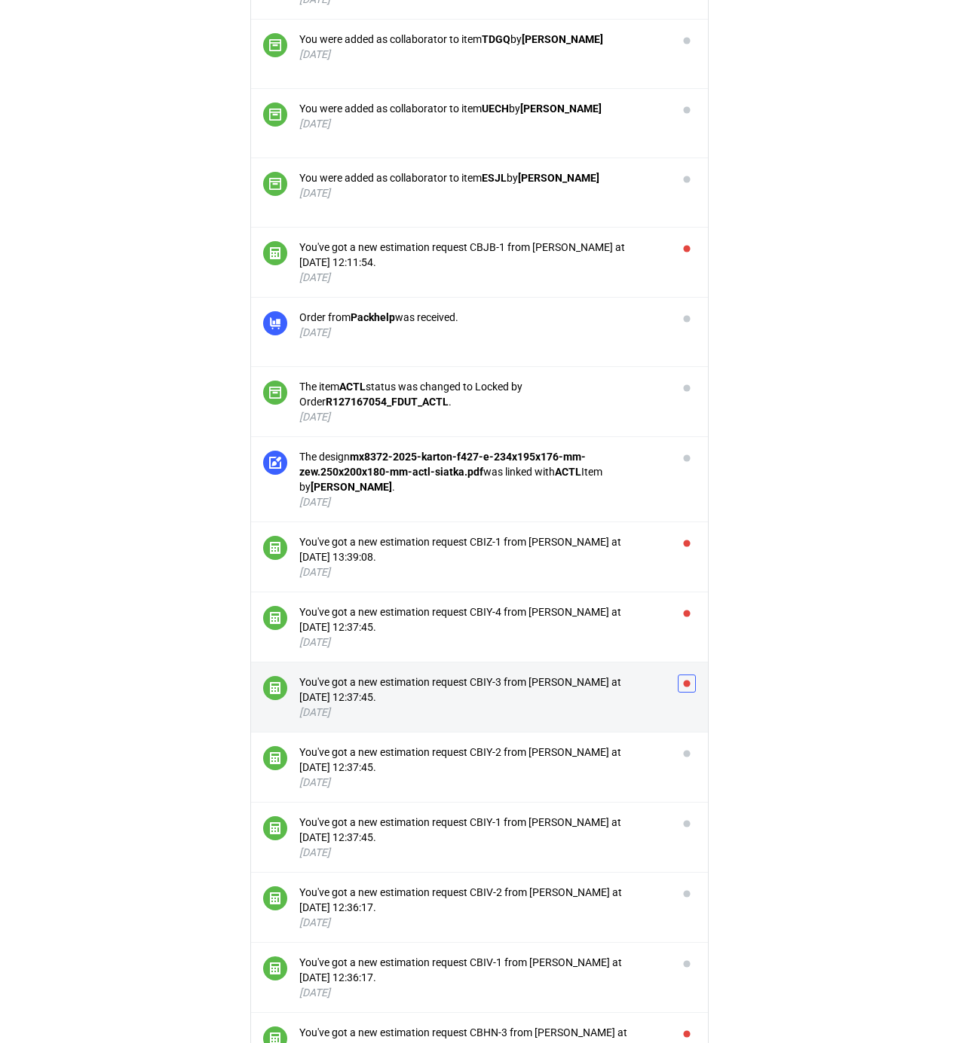
click at [686, 692] on button "button" at bounding box center [687, 684] width 18 height 18
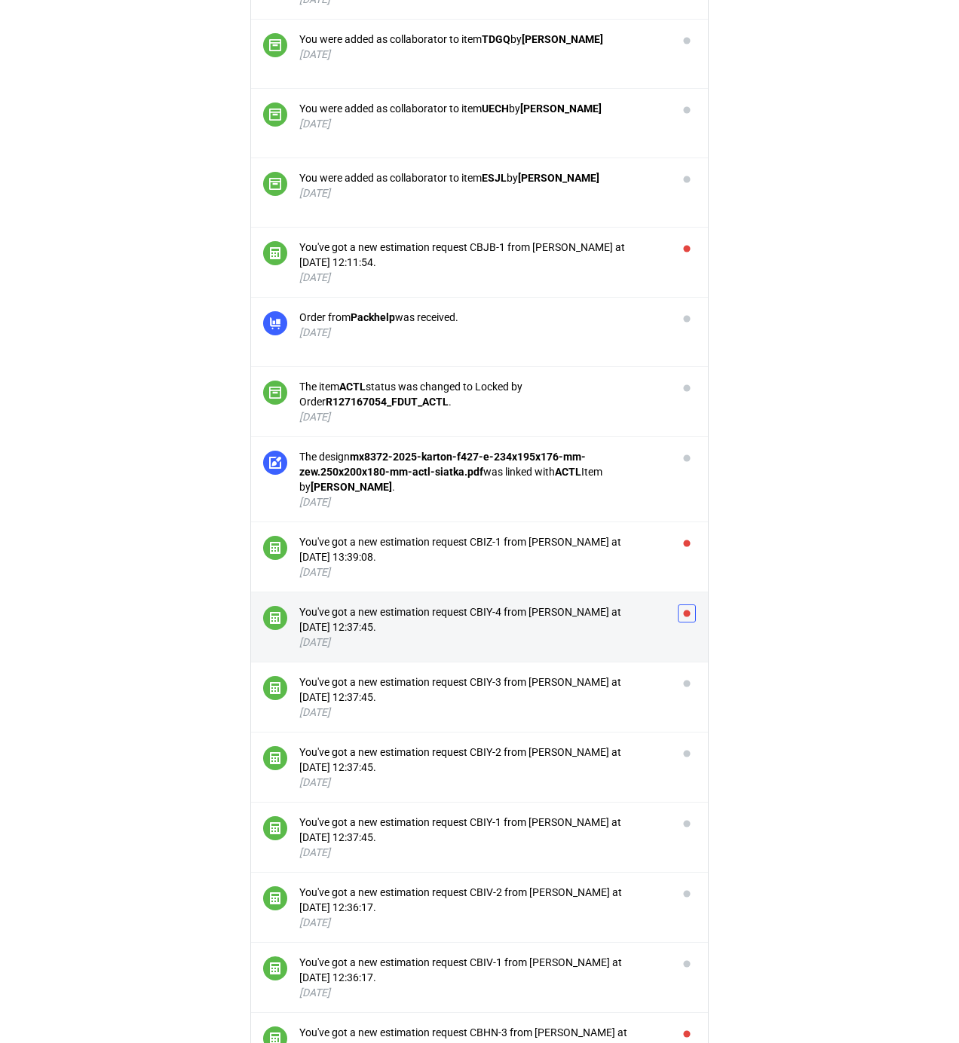
click at [680, 623] on button "button" at bounding box center [687, 614] width 18 height 18
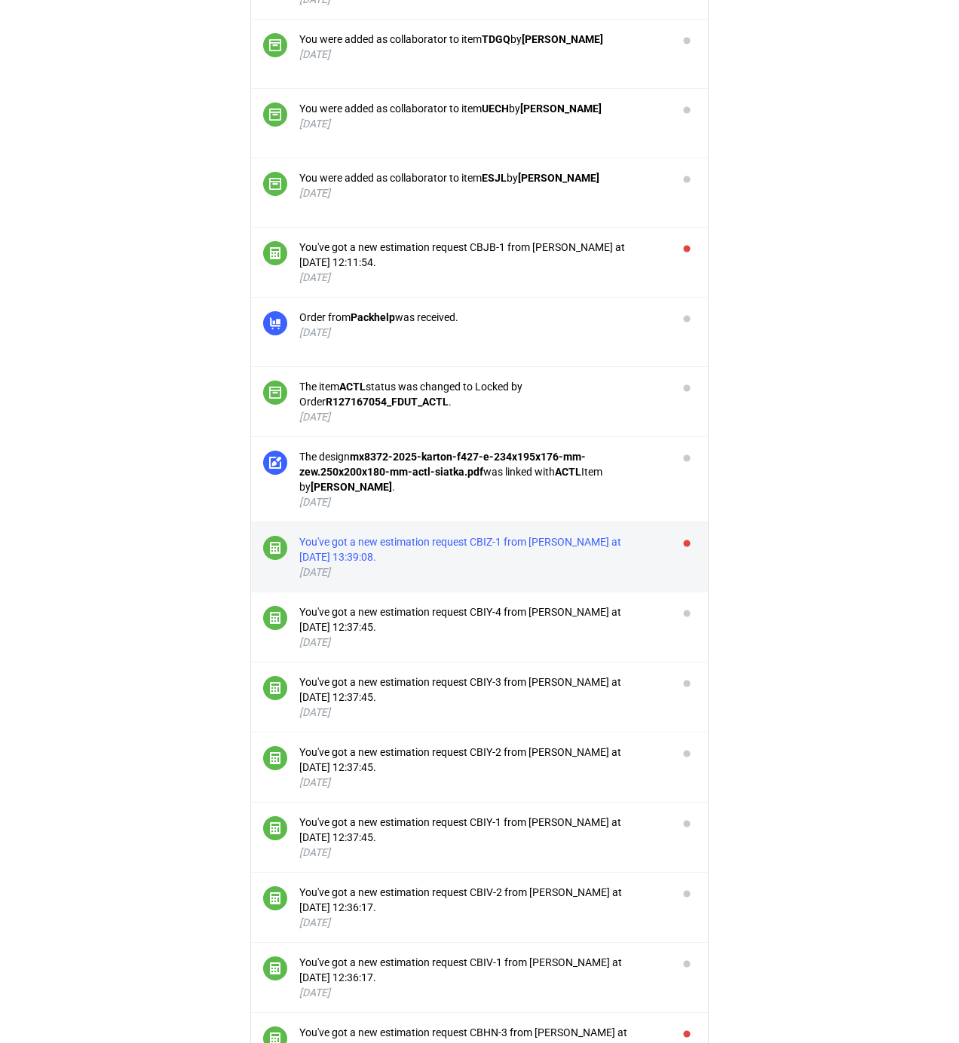
click at [622, 544] on div "You've got a new estimation request CBIZ-1 from [PERSON_NAME] at [DATE] 13:39:0…" at bounding box center [482, 549] width 366 height 30
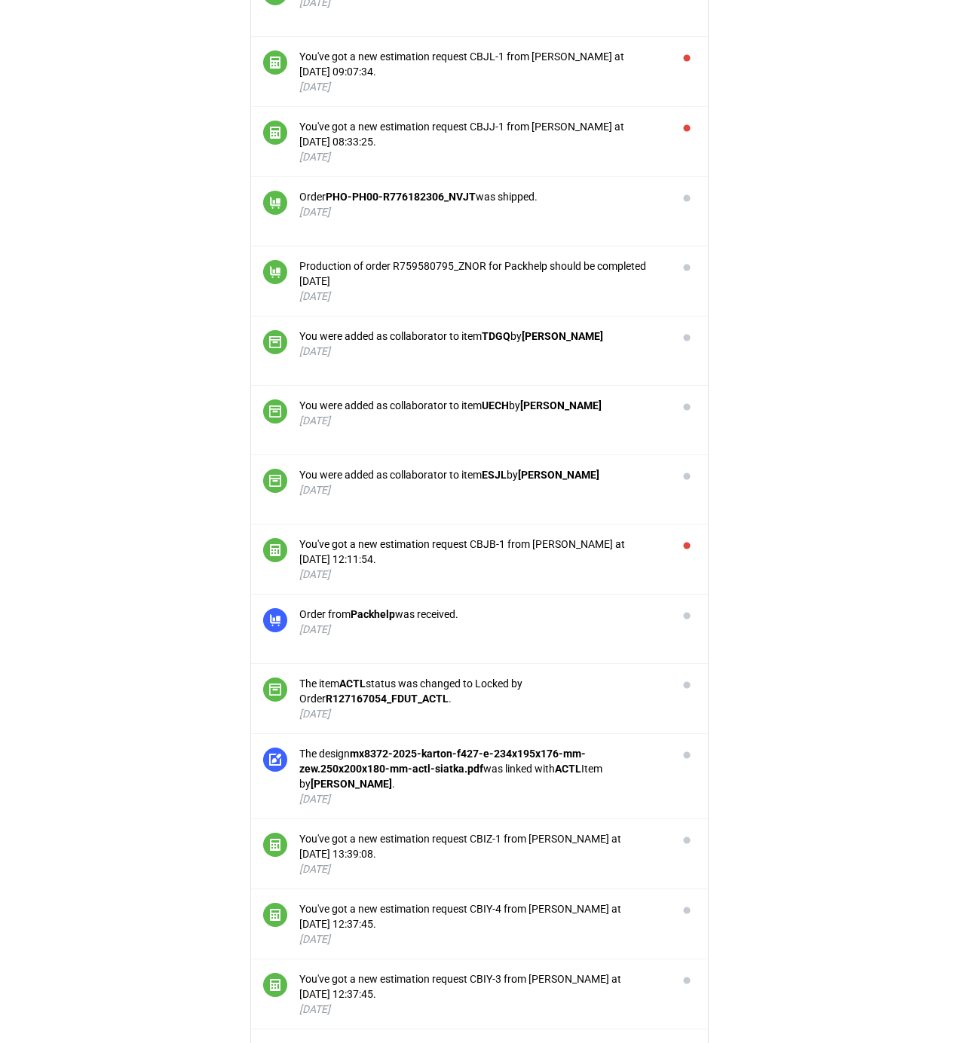
scroll to position [2126, 0]
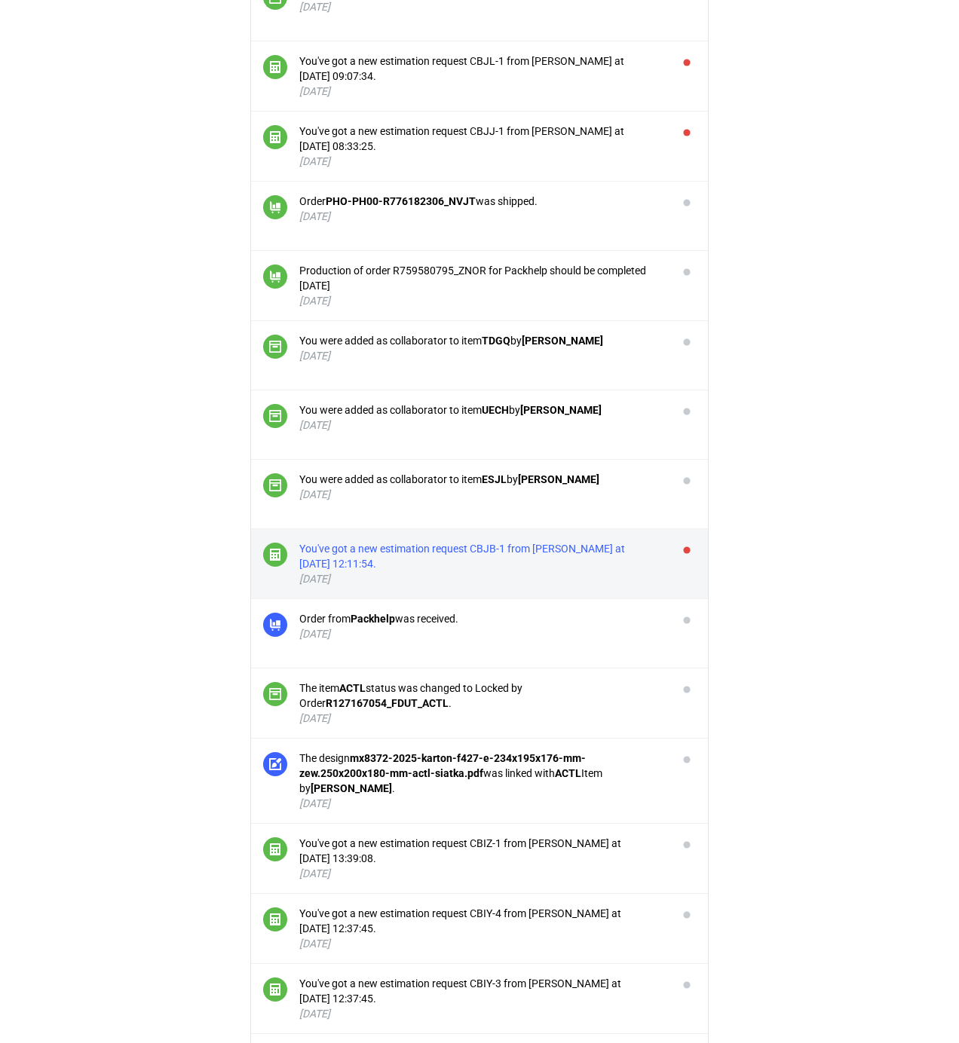
click at [532, 561] on div "You've got a new estimation request CBJB-1 from [PERSON_NAME] at [DATE] 12:11:5…" at bounding box center [482, 556] width 366 height 30
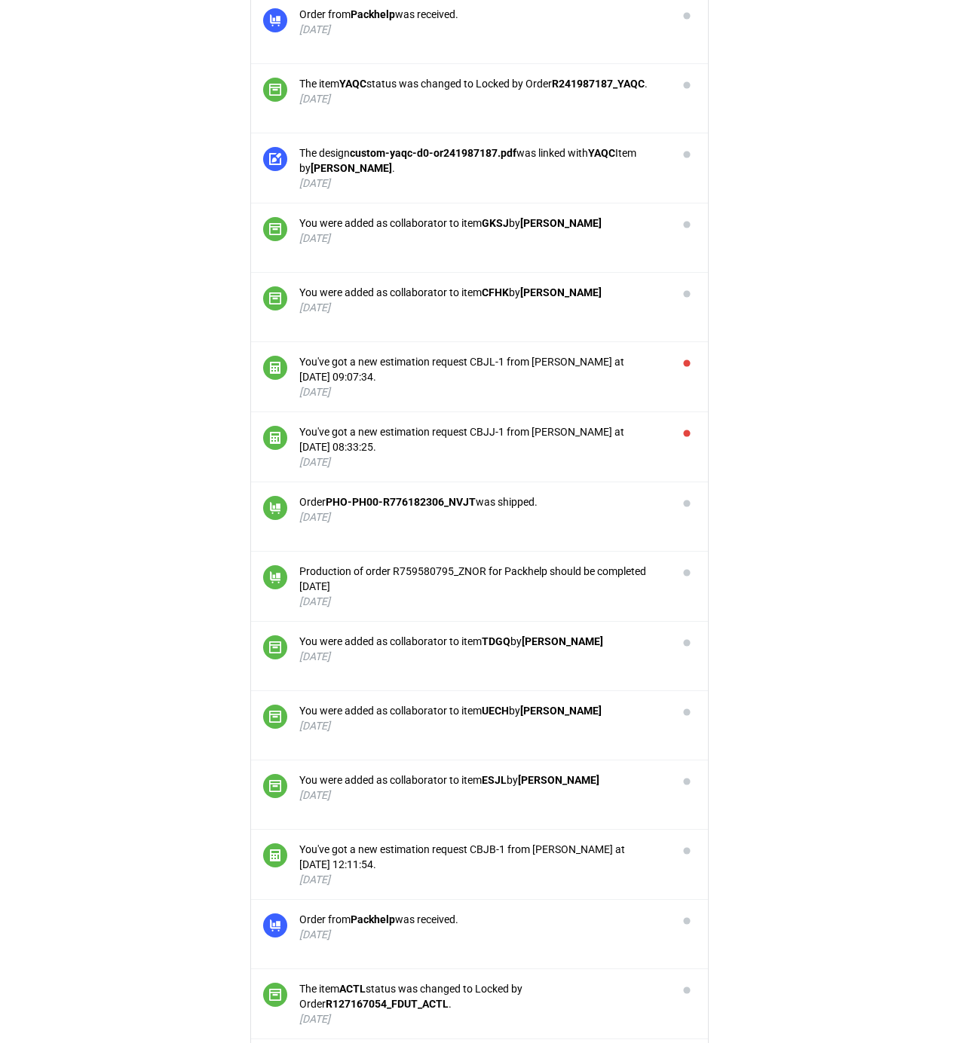
scroll to position [1824, 0]
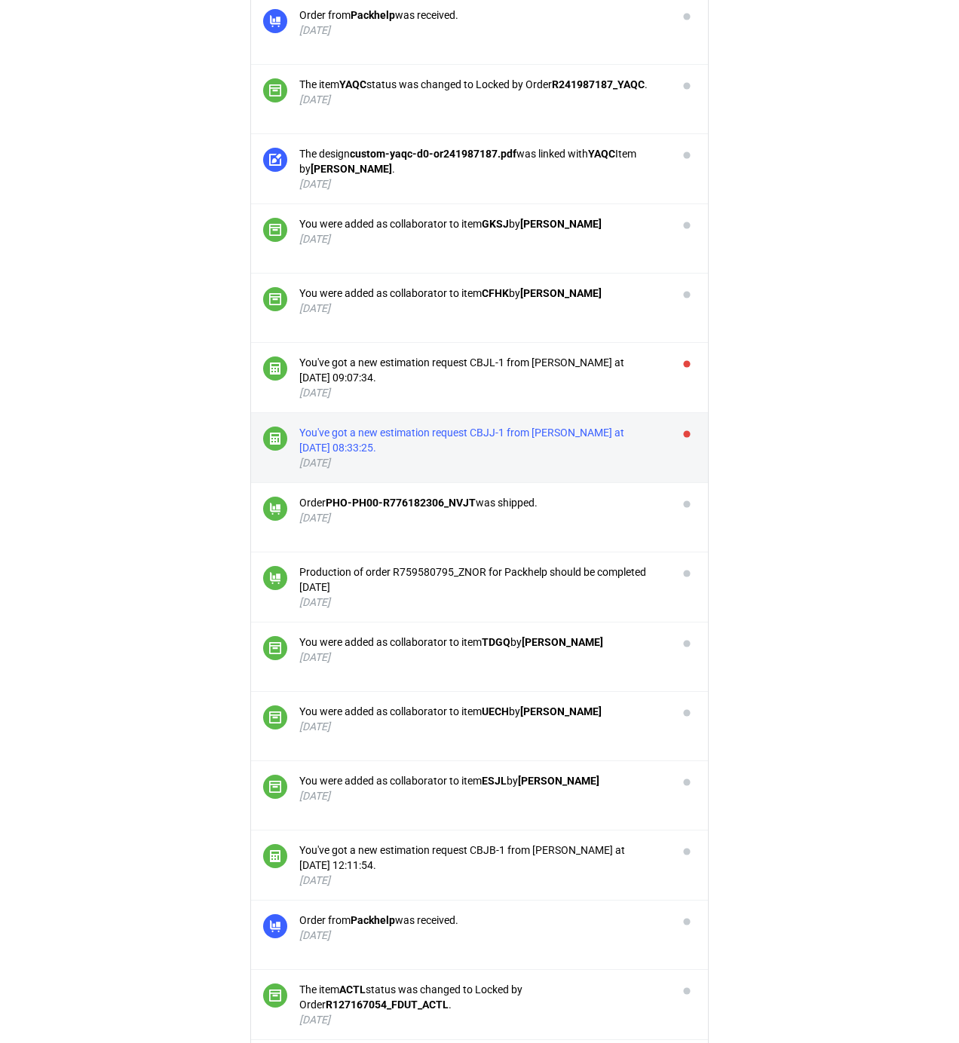
click at [580, 444] on div "You've got a new estimation request CBJJ-1 from [PERSON_NAME] at [DATE] 08:33:2…" at bounding box center [482, 440] width 366 height 30
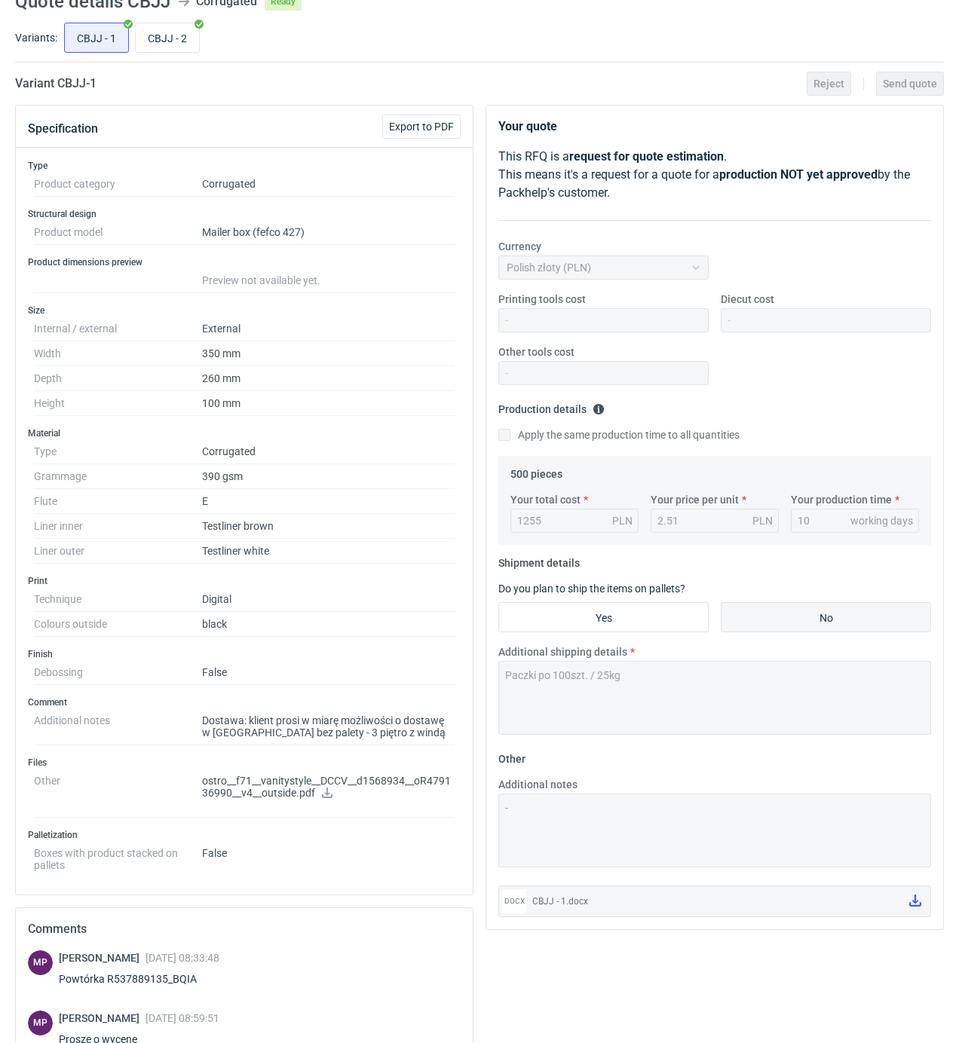
scroll to position [100, 0]
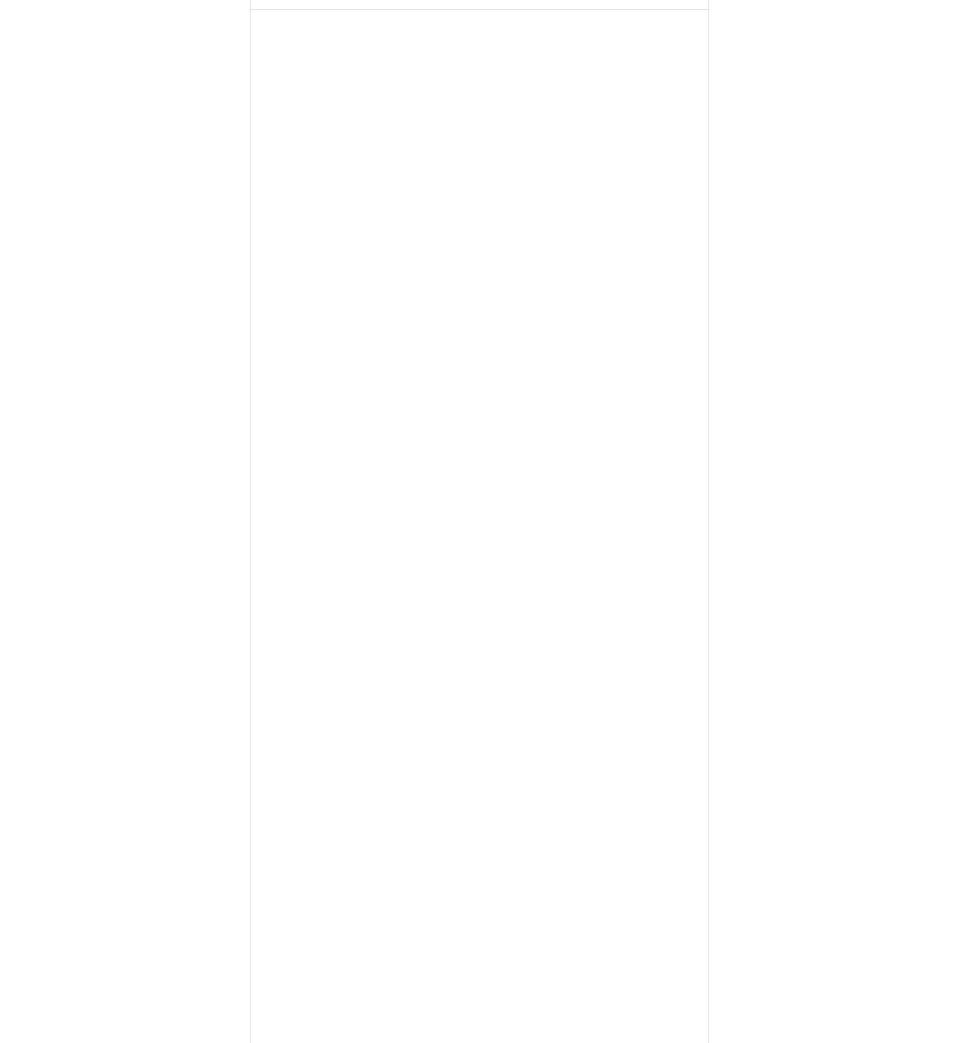
scroll to position [1824, 0]
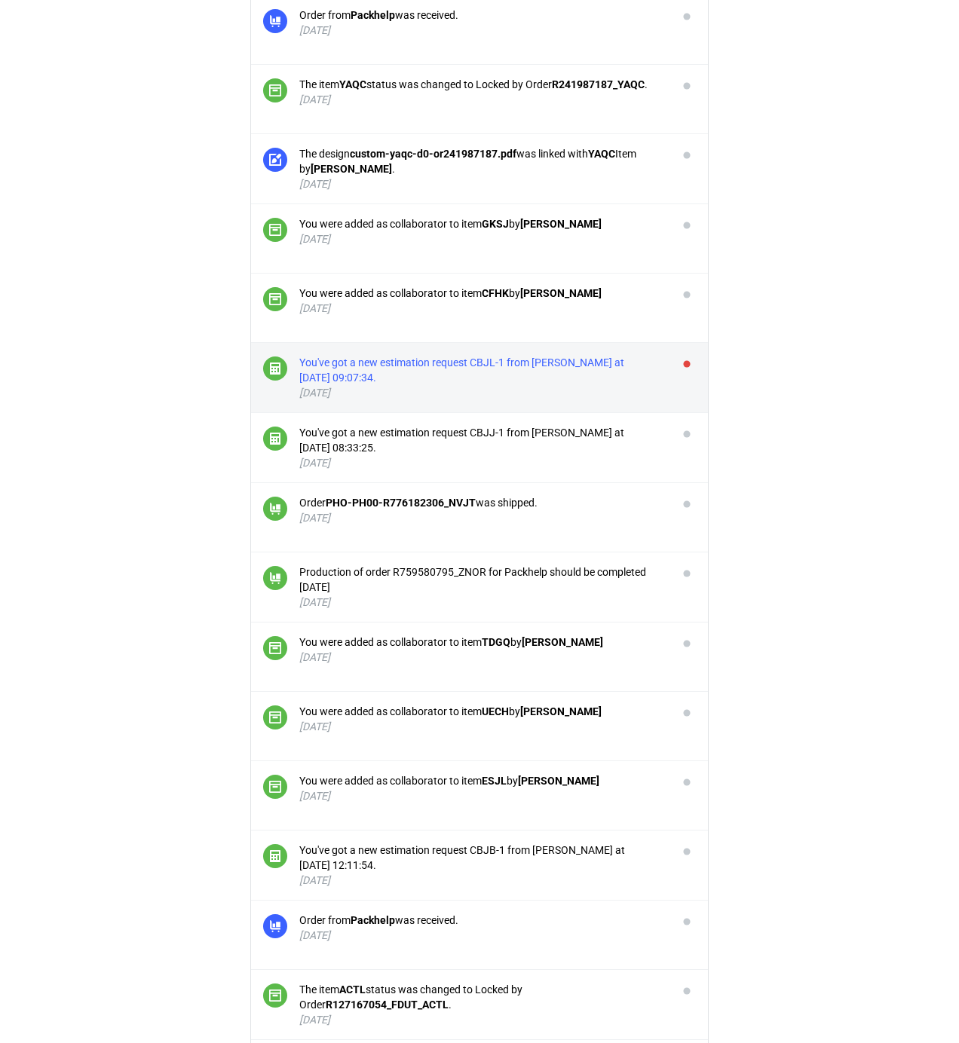
click at [646, 375] on div "You've got a new estimation request CBJL-1 from [PERSON_NAME] at [DATE] 09:07:3…" at bounding box center [482, 370] width 366 height 30
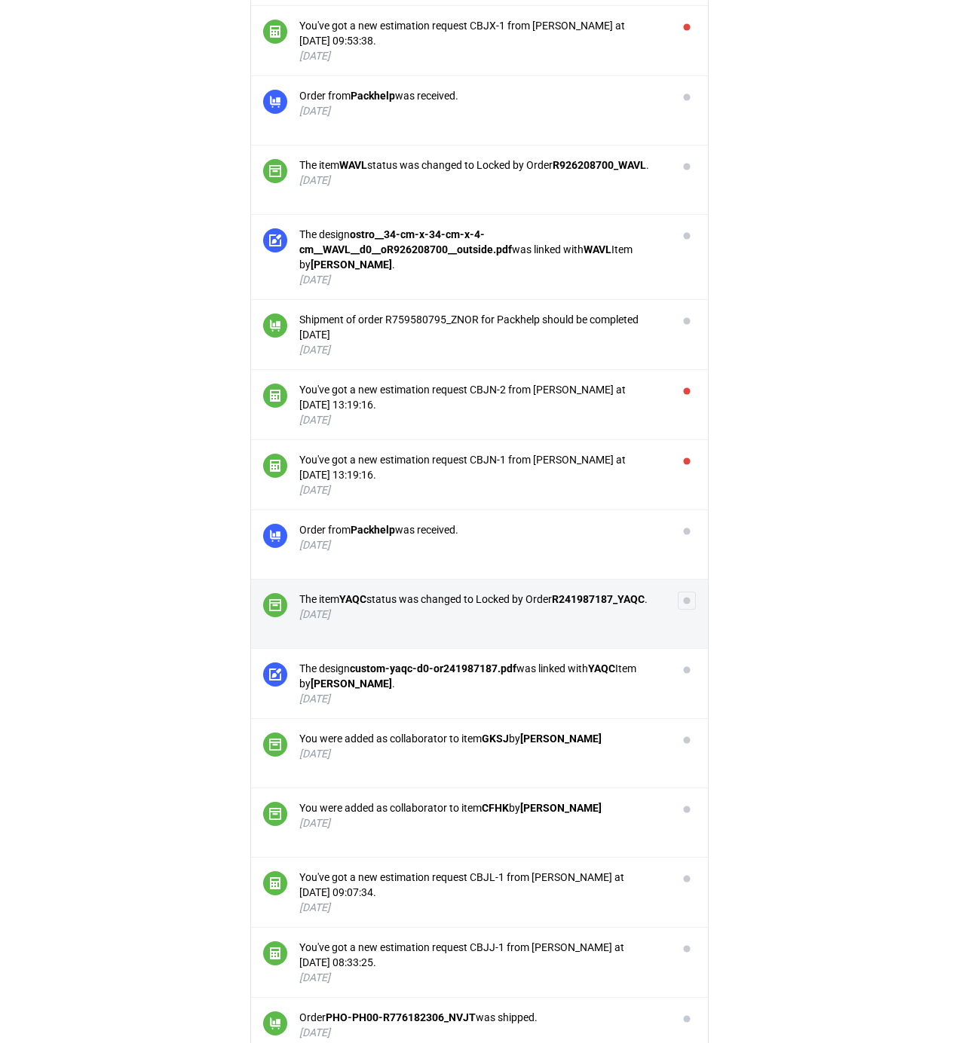
scroll to position [1321, 0]
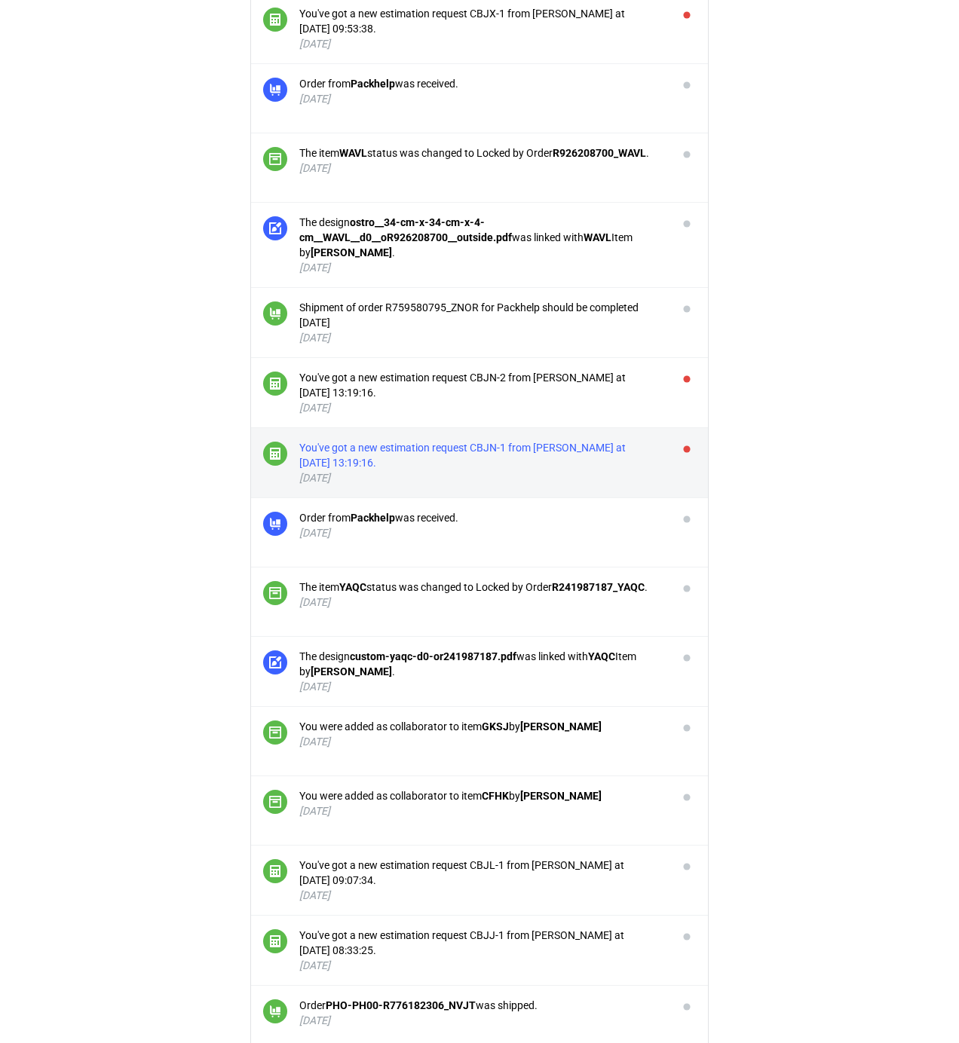
click at [606, 458] on div "You've got a new estimation request CBJN-1 from [PERSON_NAME] at [DATE] 13:19:1…" at bounding box center [482, 455] width 366 height 30
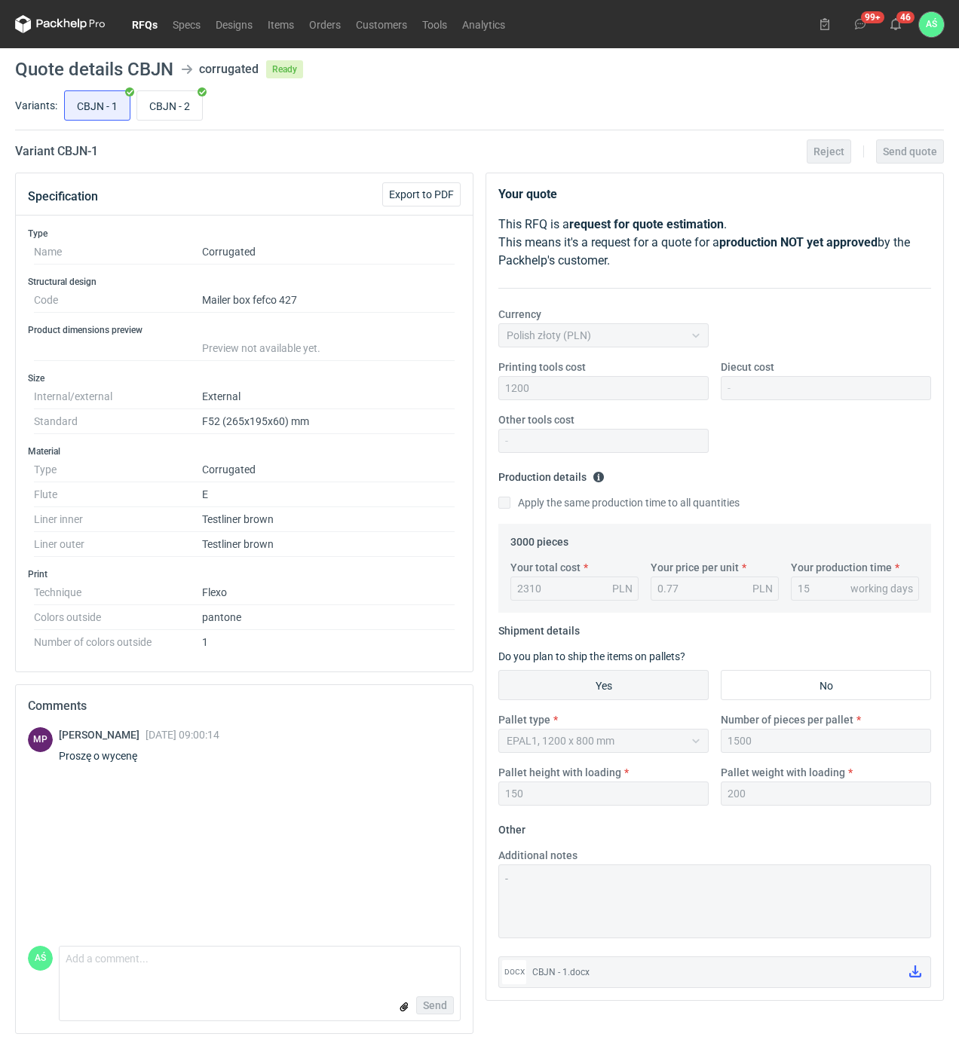
scroll to position [1321, 0]
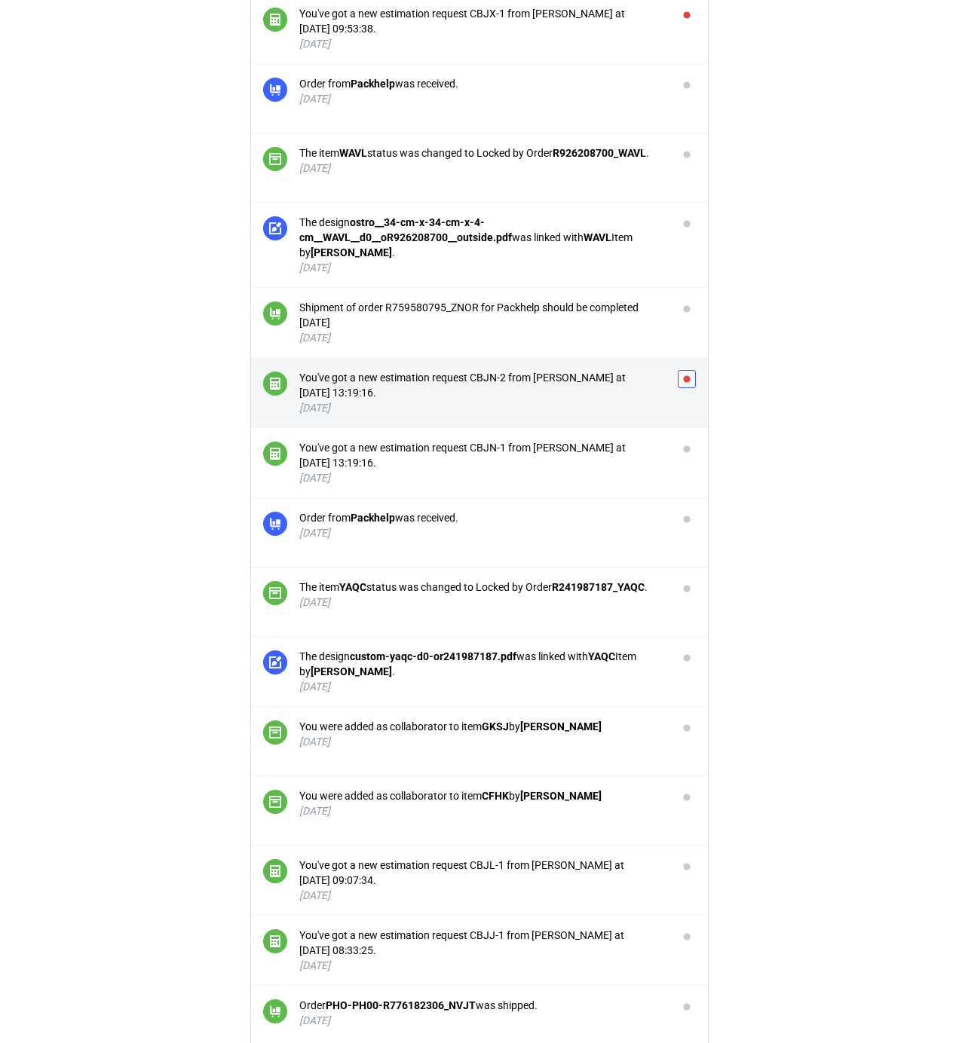
click at [681, 384] on button "button" at bounding box center [687, 379] width 18 height 18
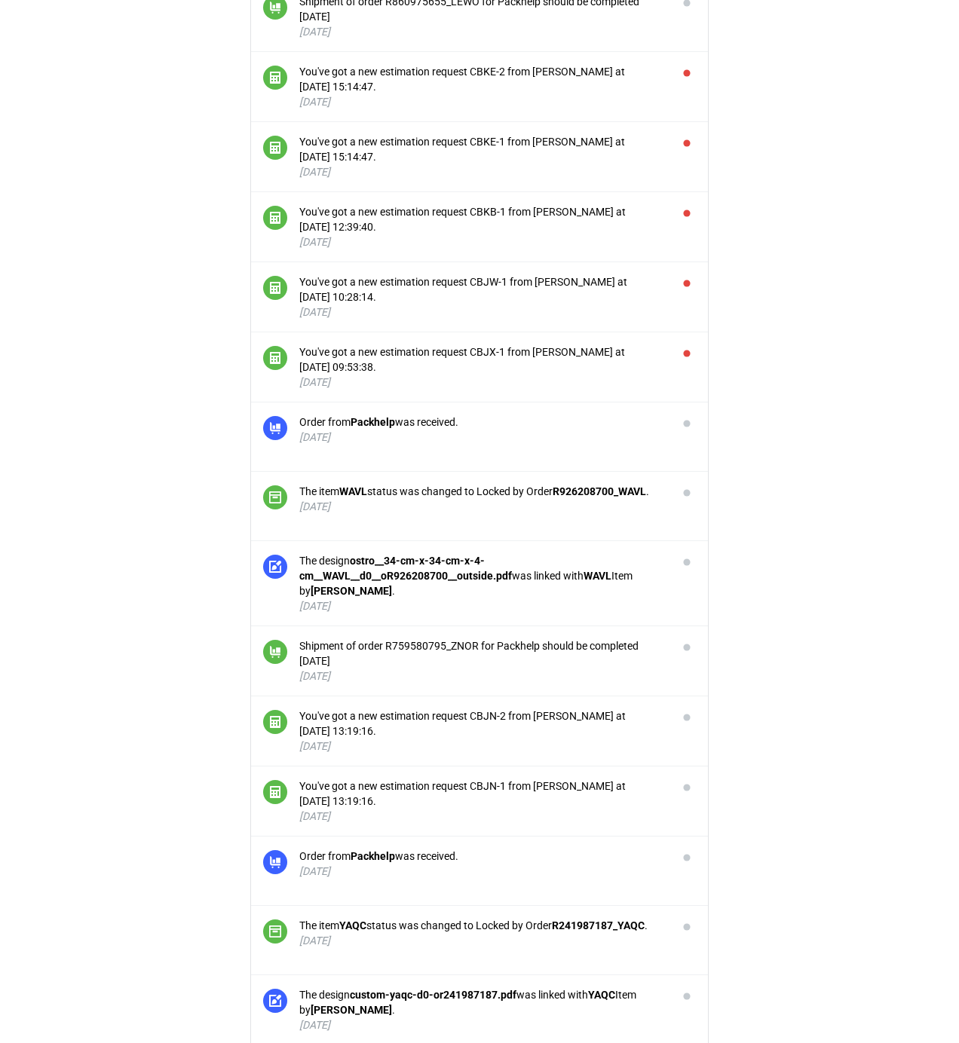
scroll to position [920, 0]
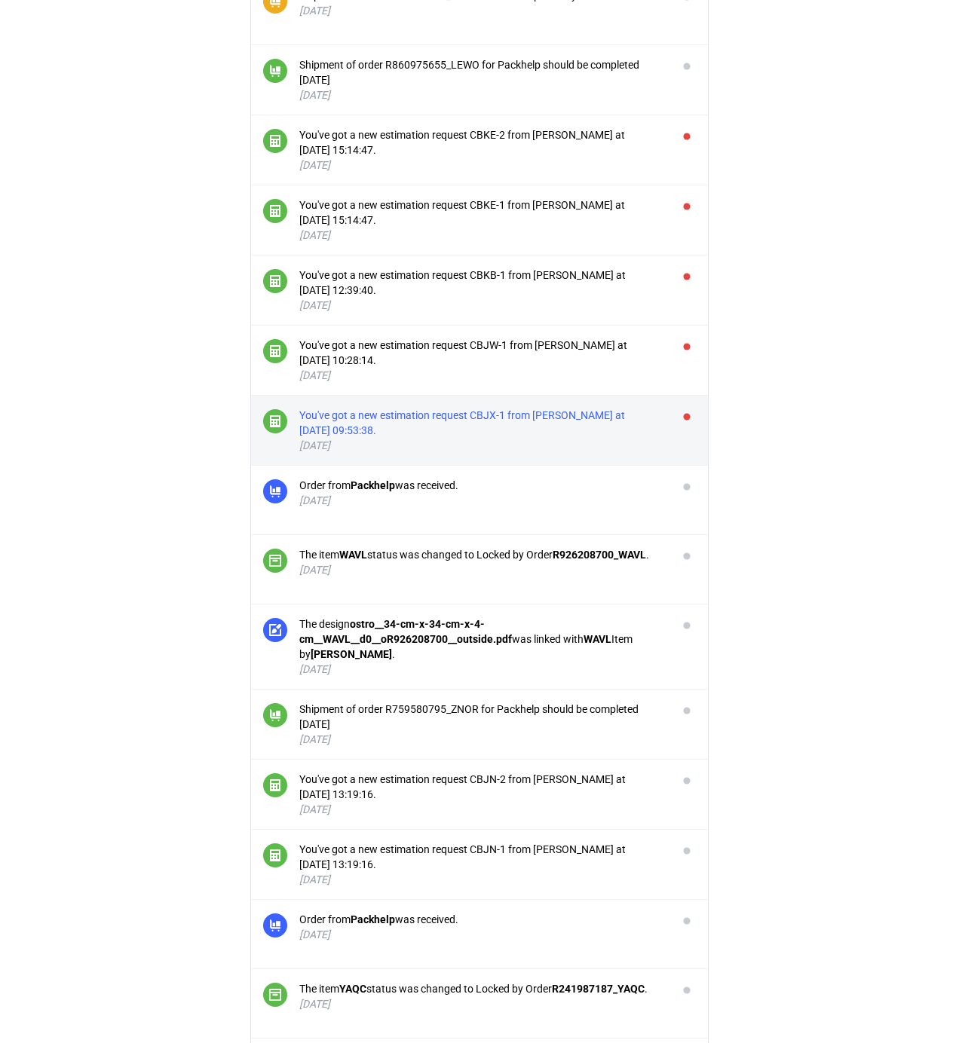
click at [555, 416] on div "You've got a new estimation request CBJX-1 from [PERSON_NAME] at [DATE] 09:53:3…" at bounding box center [482, 423] width 366 height 30
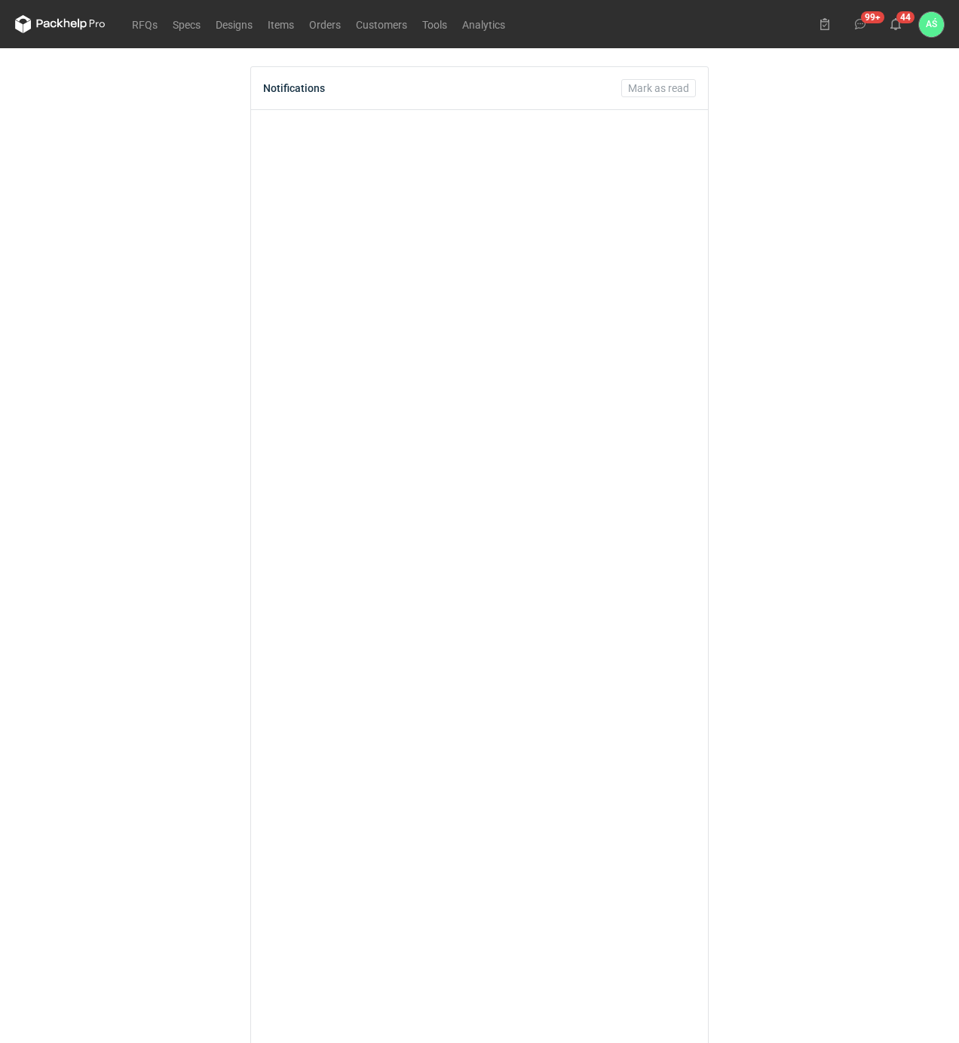
scroll to position [920, 0]
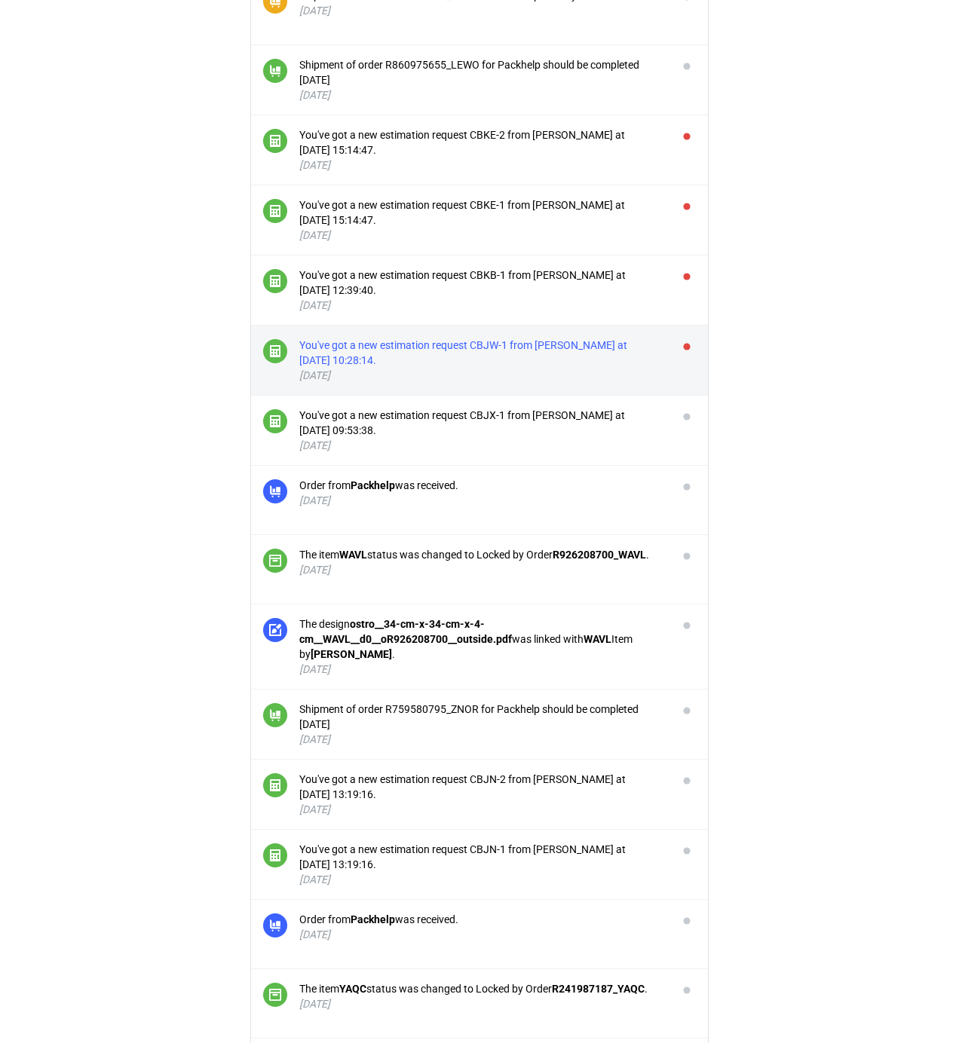
click at [644, 347] on div "You've got a new estimation request CBJW-1 from [PERSON_NAME] at [DATE] 10:28:1…" at bounding box center [482, 353] width 366 height 30
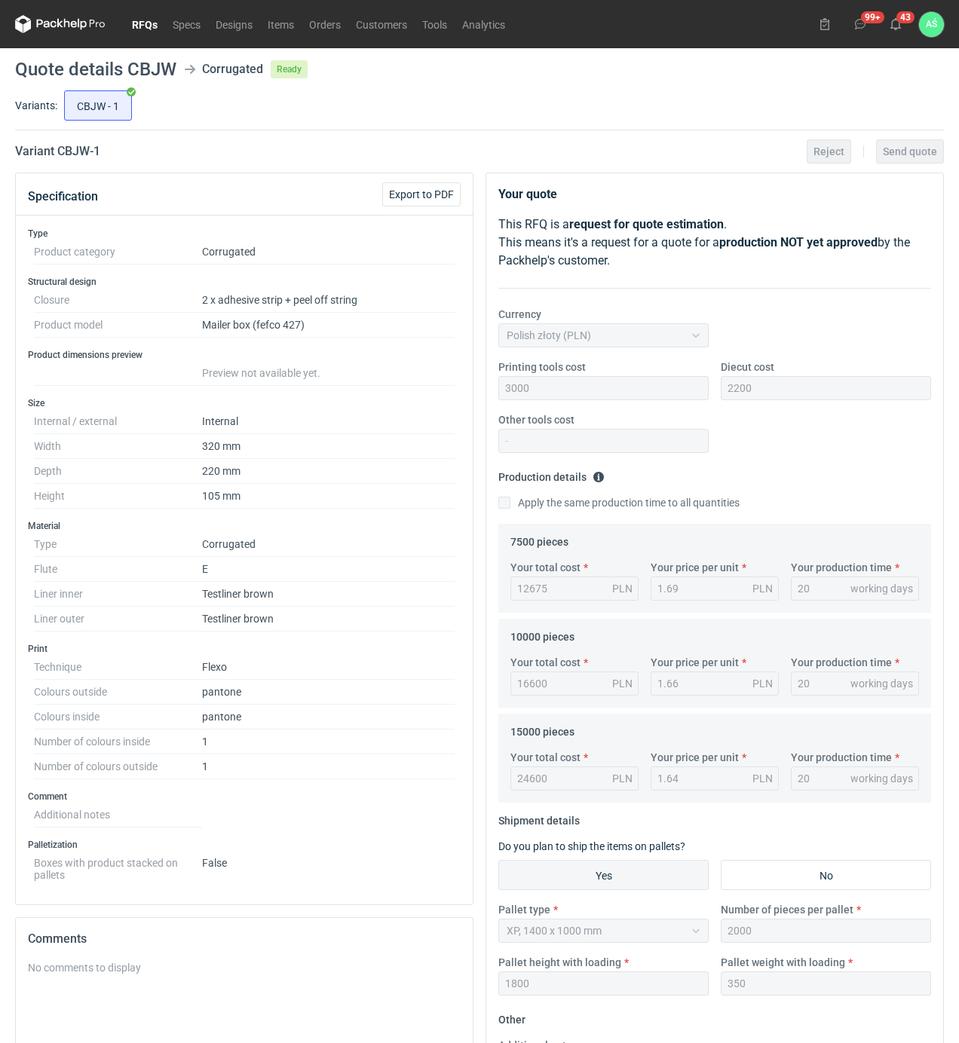
scroll to position [920, 0]
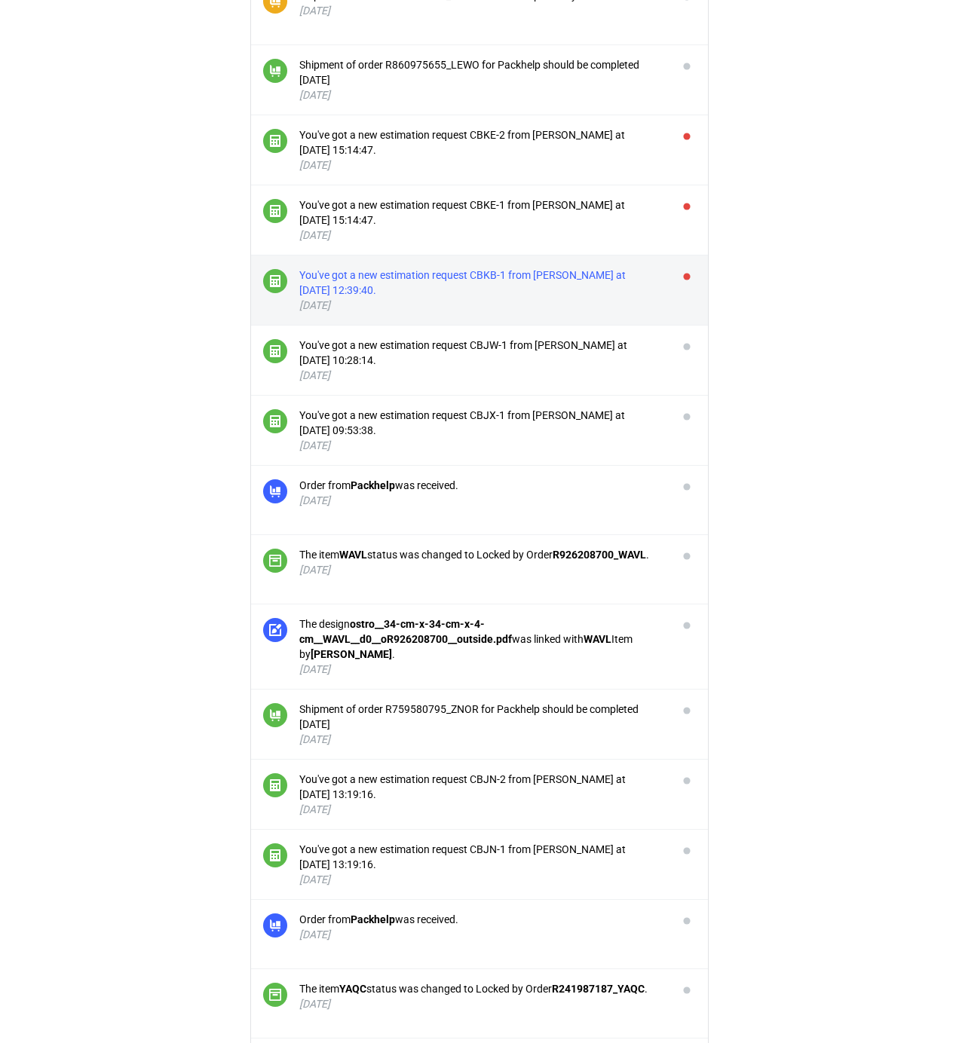
click at [645, 291] on div "You've got a new estimation request CBKB-1 from [PERSON_NAME] at [DATE] 12:39:4…" at bounding box center [482, 283] width 366 height 30
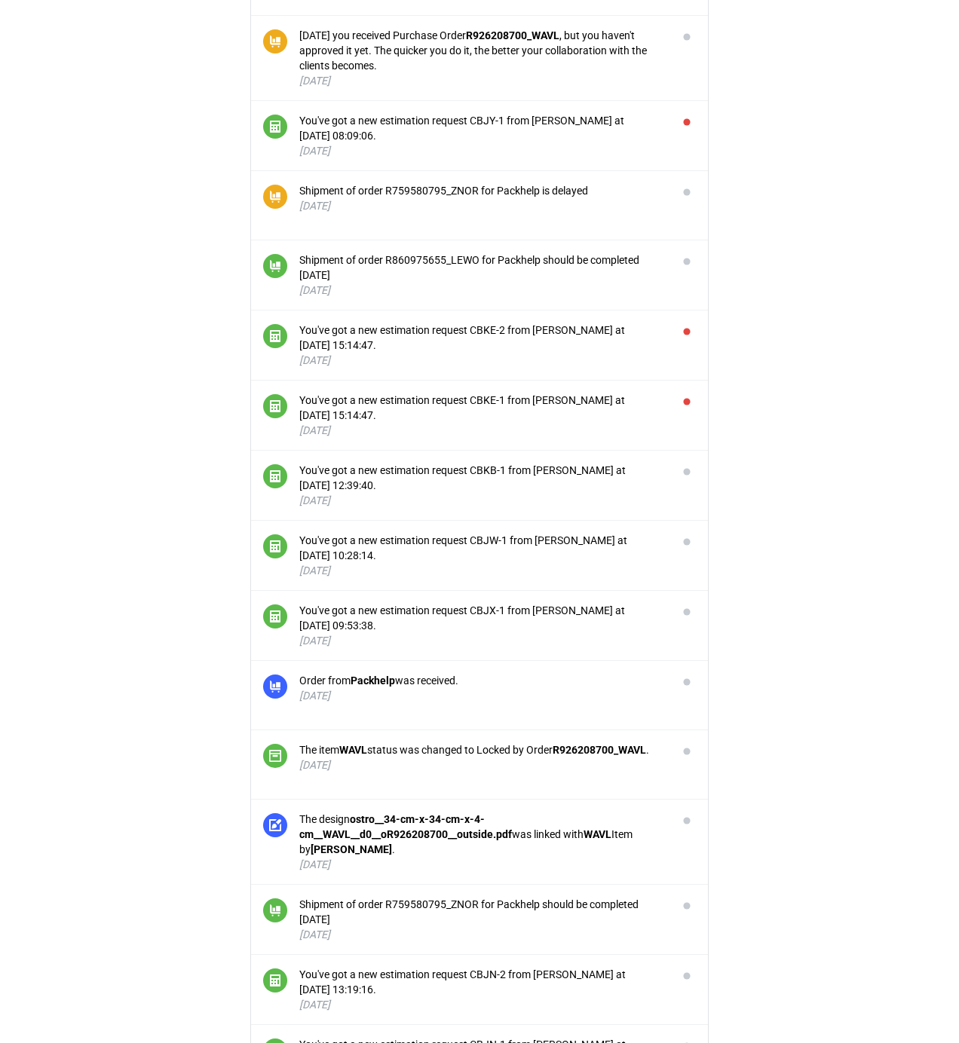
scroll to position [718, 0]
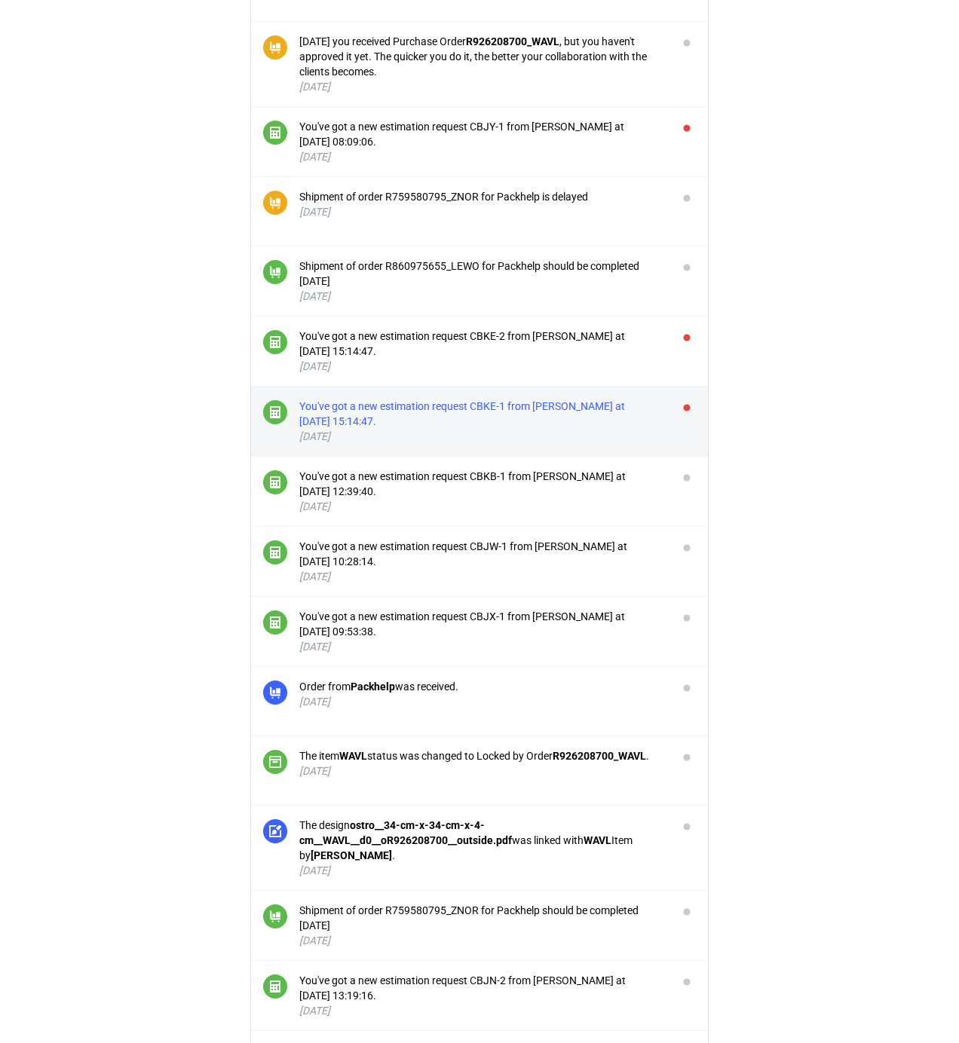
click at [619, 418] on div "You've got a new estimation request CBKE-1 from [PERSON_NAME] at [DATE] 15:14:4…" at bounding box center [482, 414] width 366 height 30
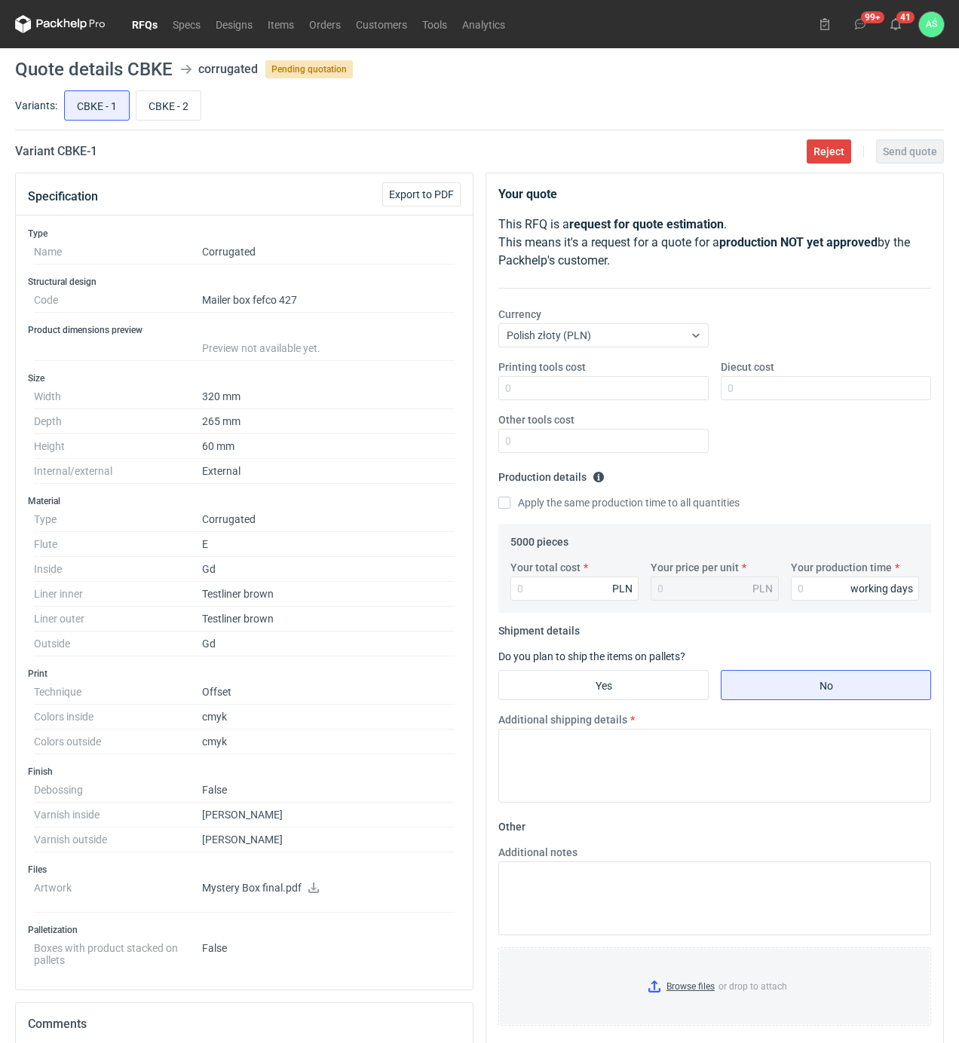
scroll to position [718, 0]
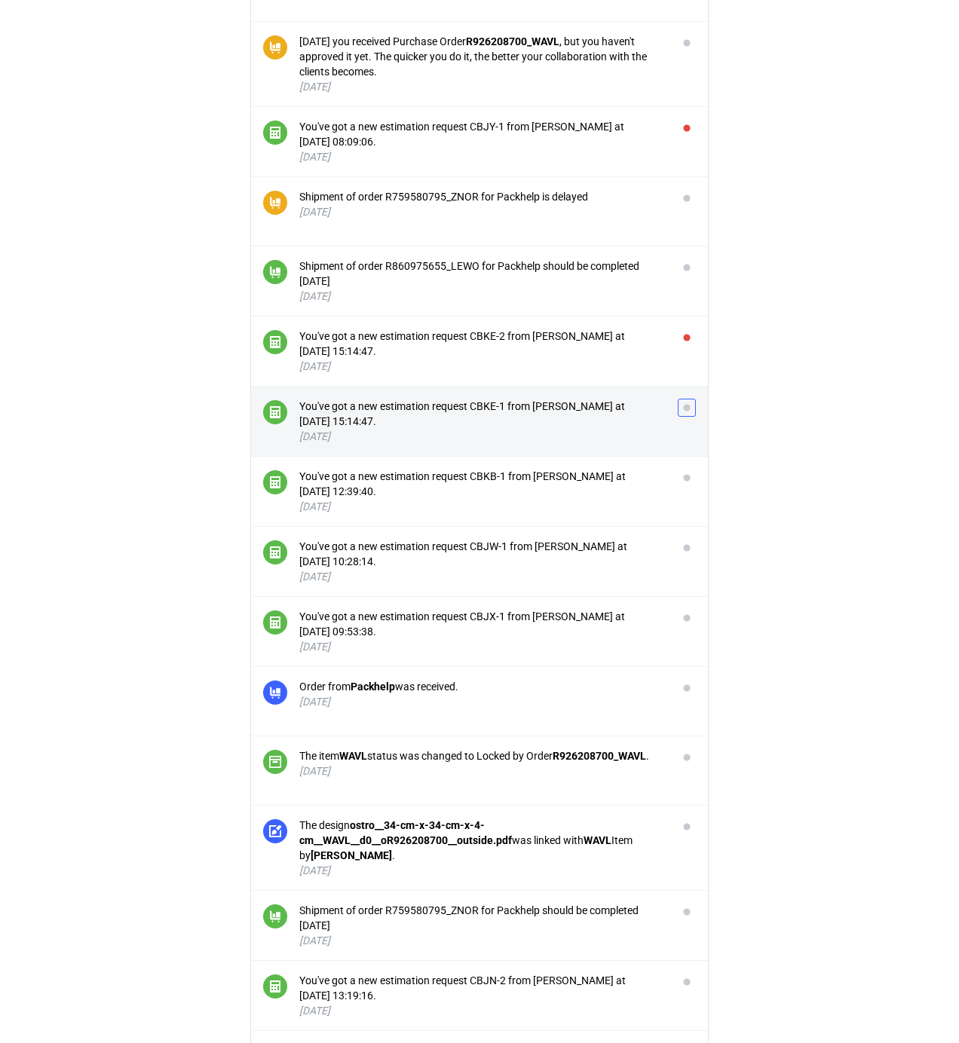
click at [690, 415] on button "button" at bounding box center [687, 408] width 18 height 18
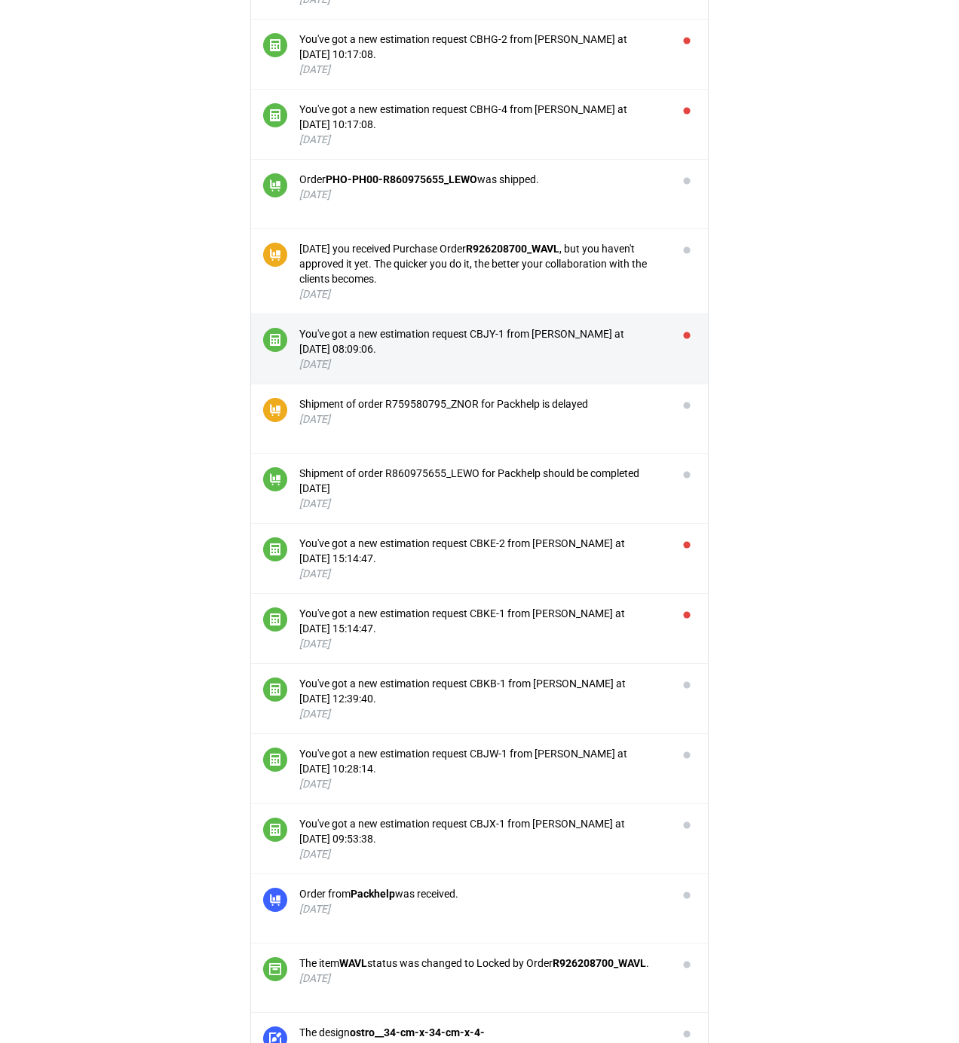
scroll to position [417, 0]
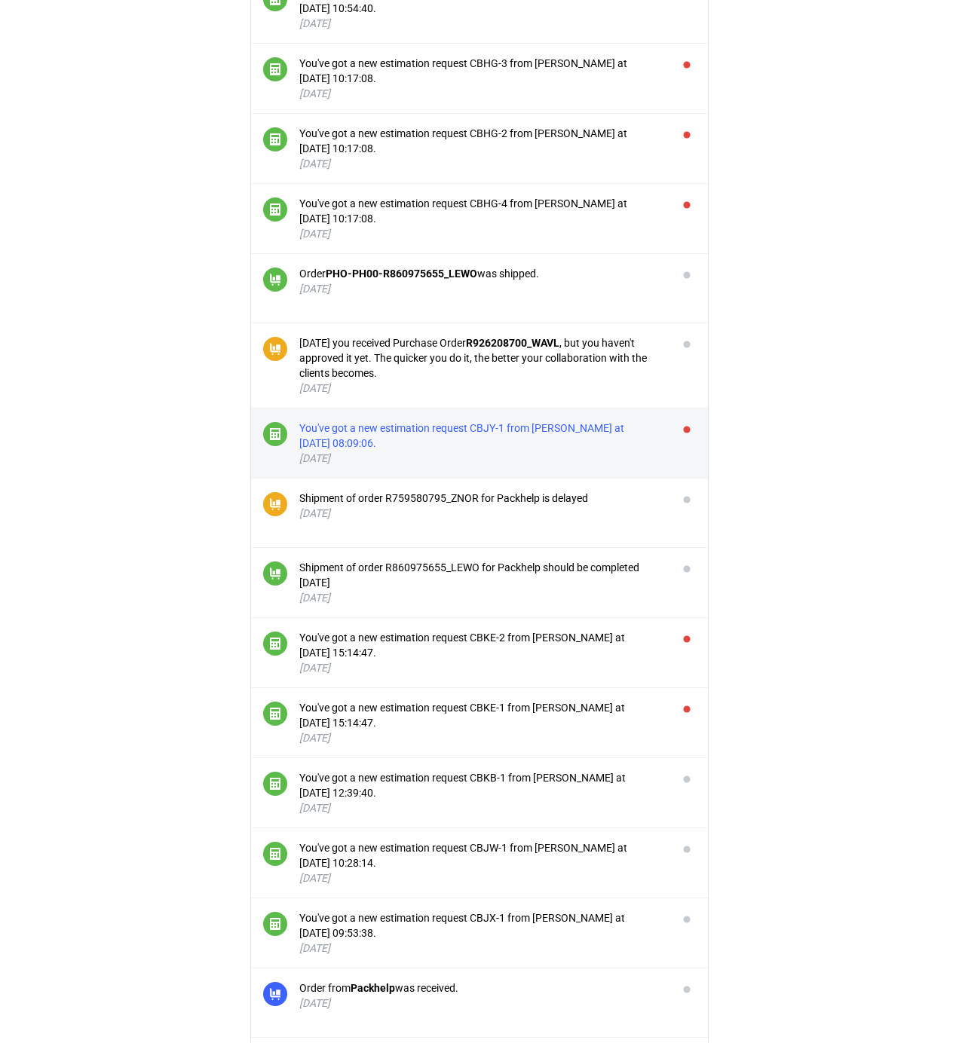
click at [586, 432] on div "You've got a new estimation request CBJY-1 from [PERSON_NAME] at [DATE] 08:09:0…" at bounding box center [482, 436] width 366 height 30
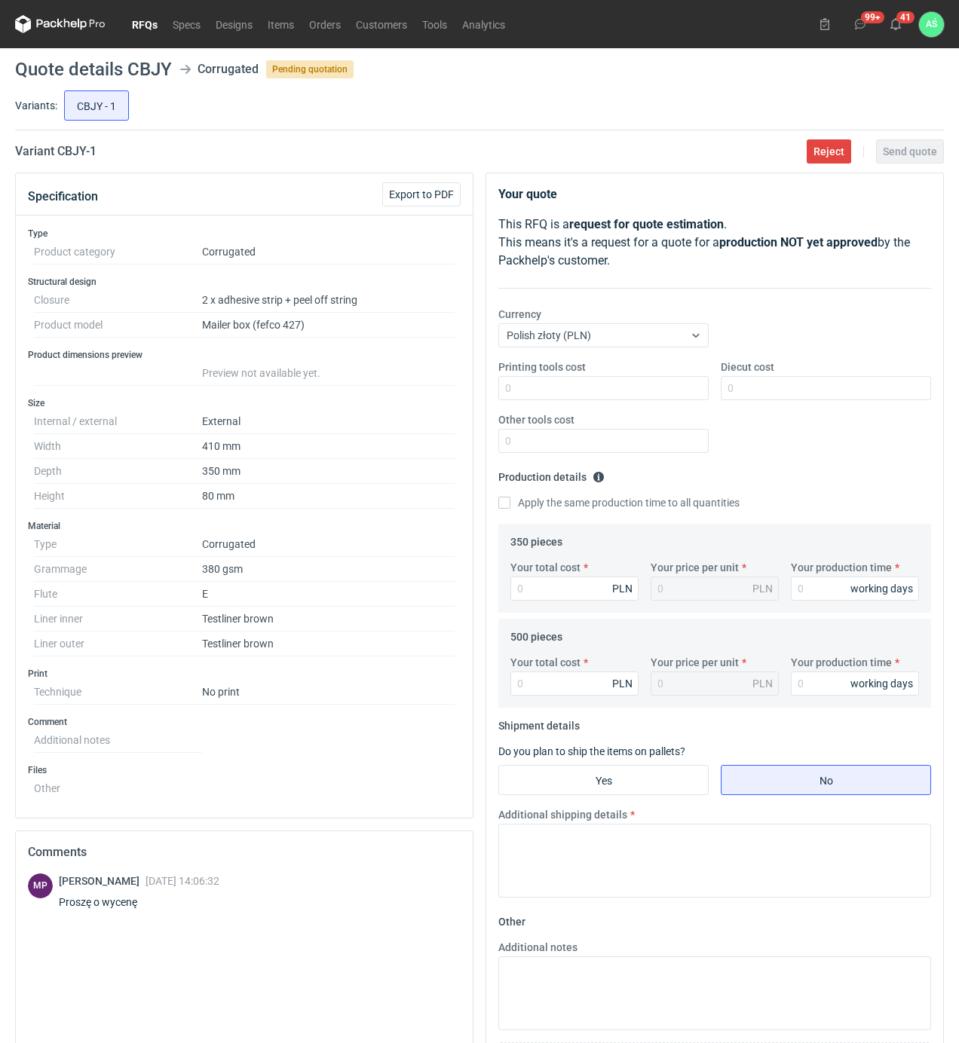
scroll to position [417, 0]
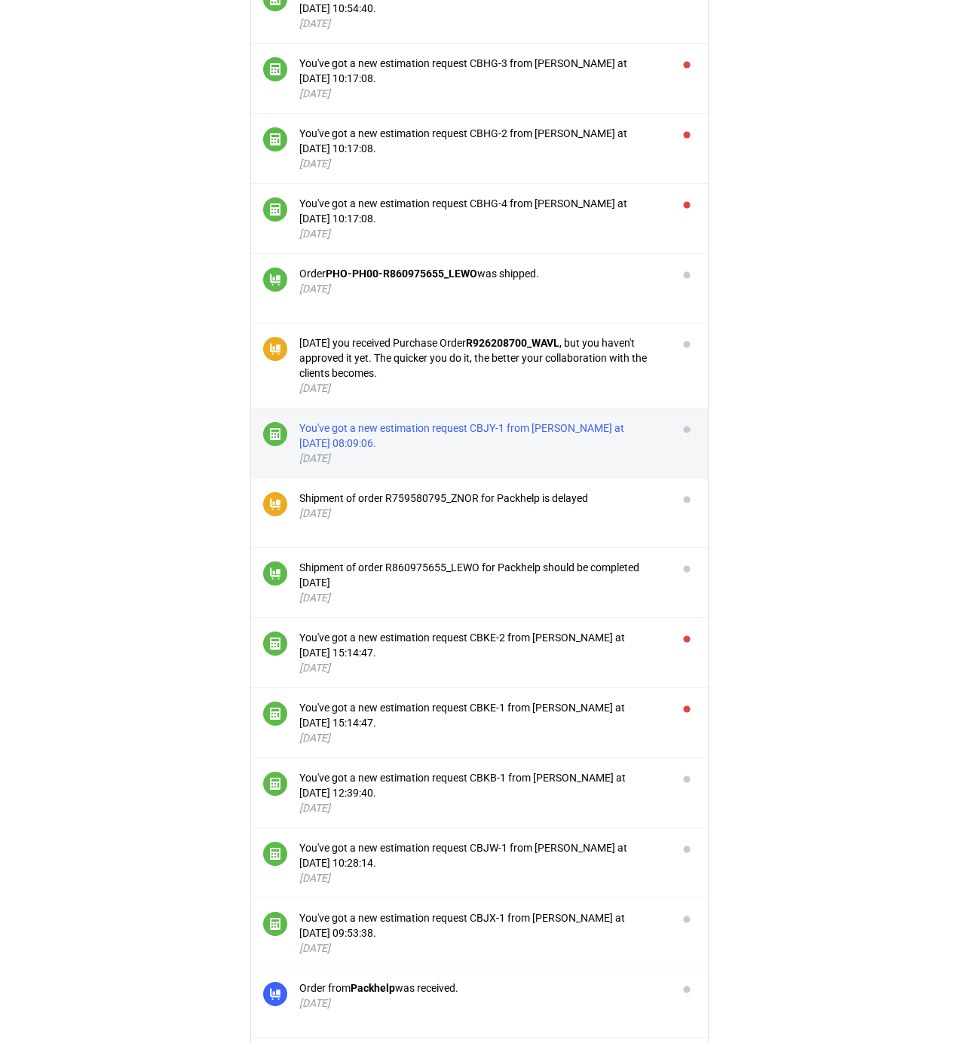
click at [576, 441] on div "You've got a new estimation request CBJY-1 from [PERSON_NAME] at [DATE] 08:09:0…" at bounding box center [482, 436] width 366 height 30
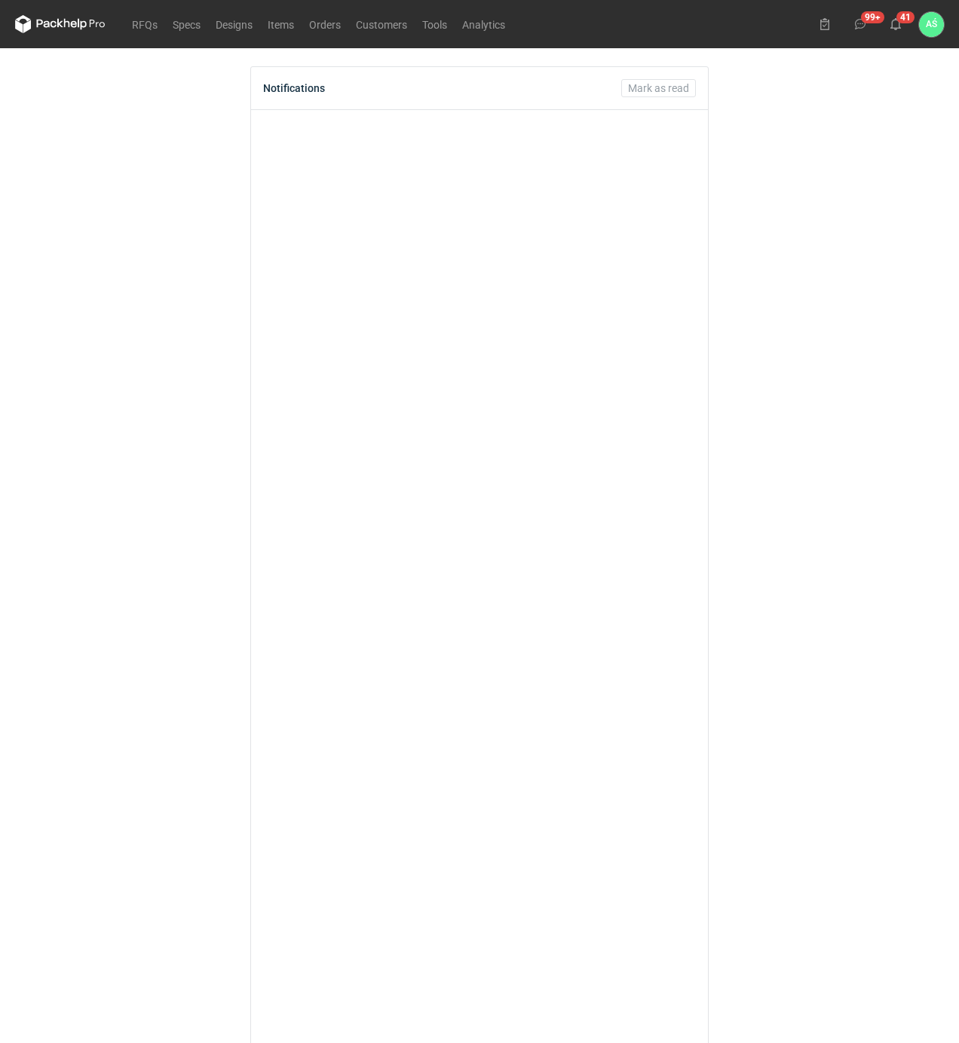
scroll to position [417, 0]
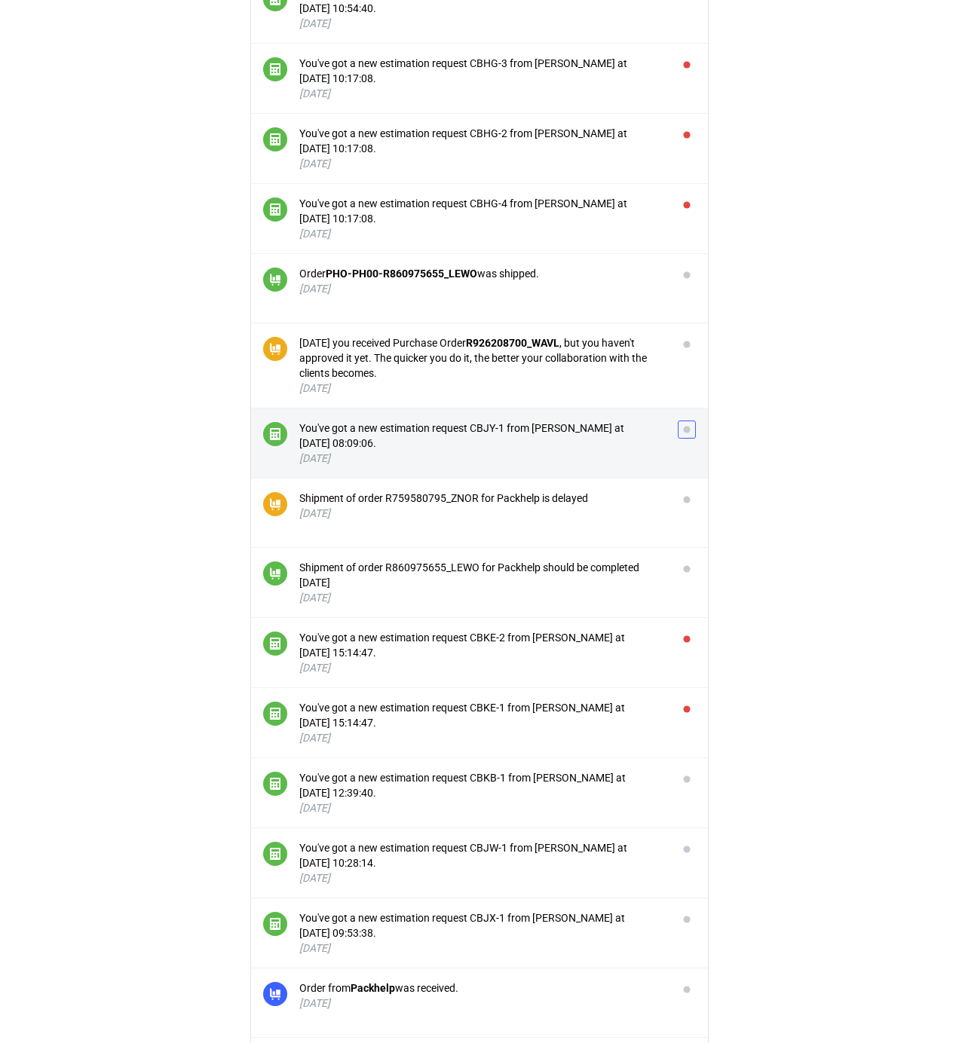
click at [687, 434] on button "button" at bounding box center [687, 430] width 18 height 18
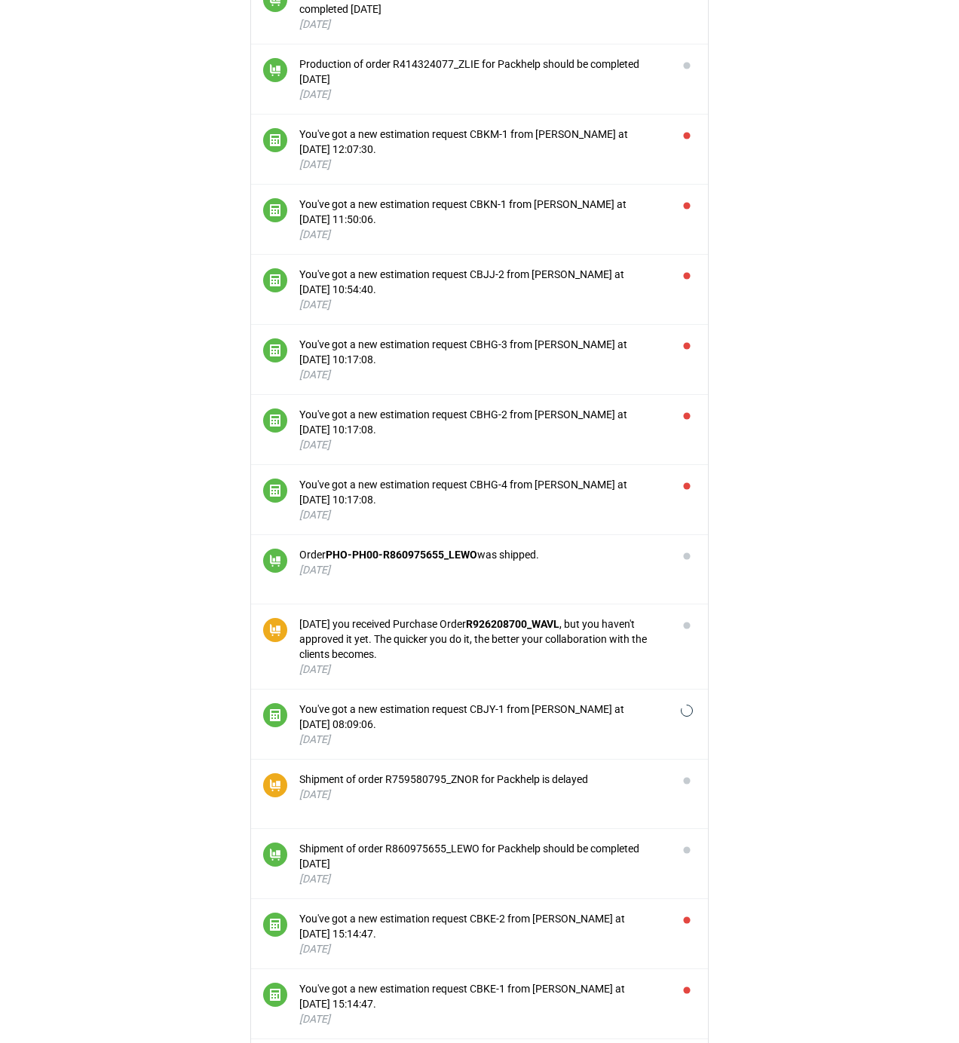
scroll to position [115, 0]
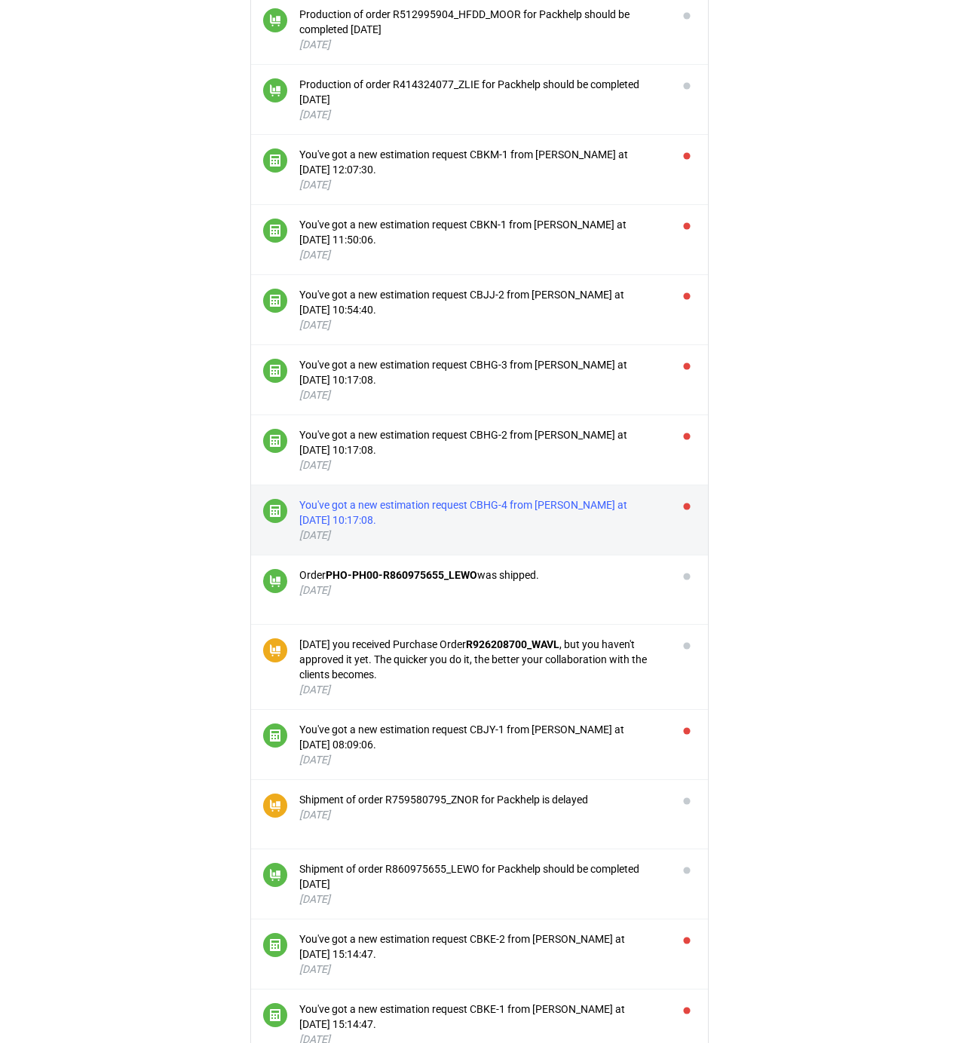
click at [559, 513] on div "You've got a new estimation request CBHG-4 from [PERSON_NAME] at [DATE] 10:17:0…" at bounding box center [482, 513] width 366 height 30
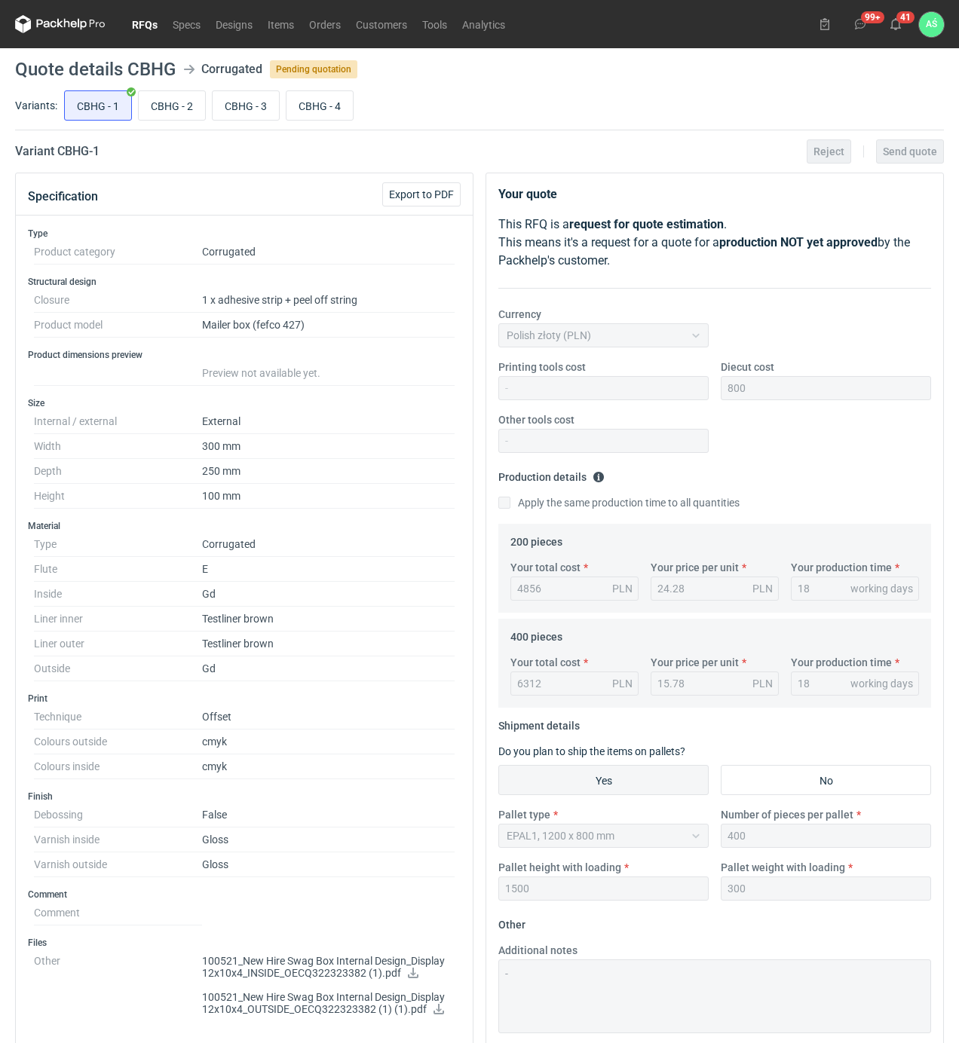
scroll to position [115, 0]
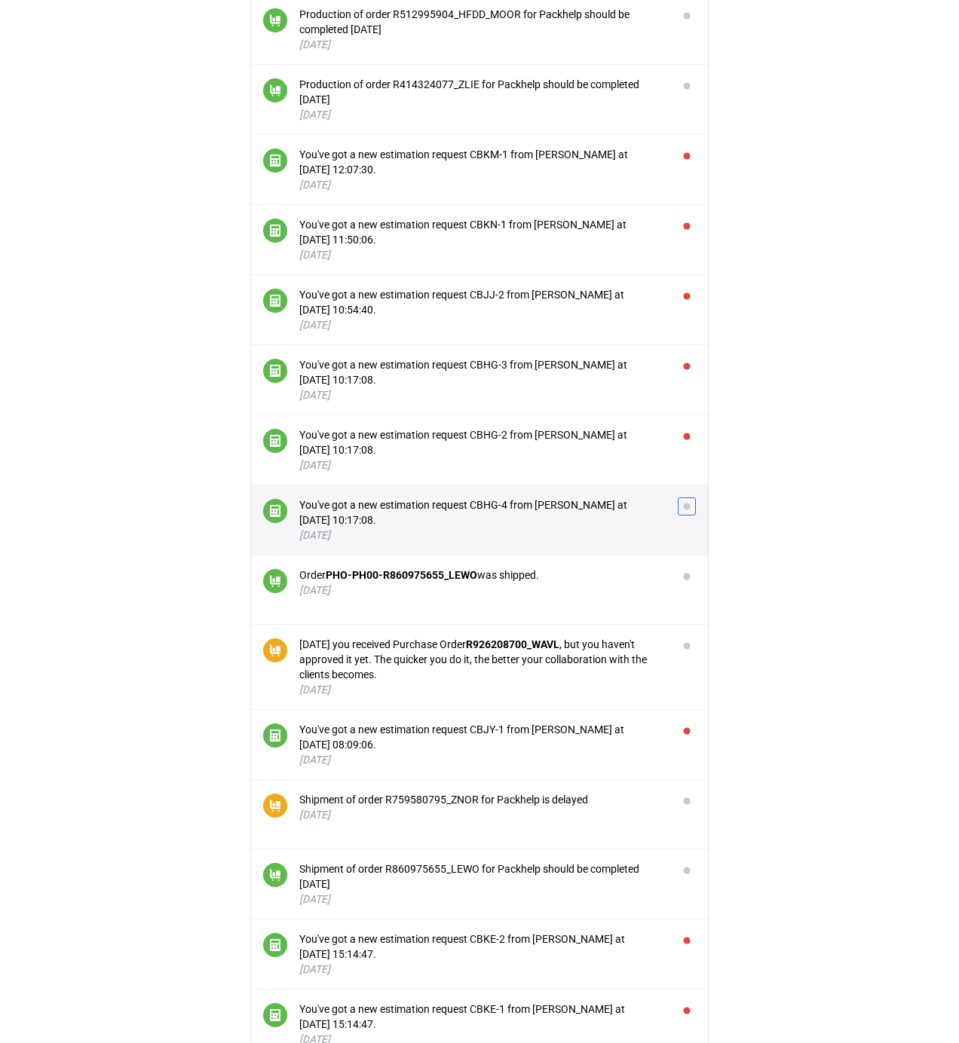
click at [687, 508] on button "button" at bounding box center [687, 507] width 18 height 18
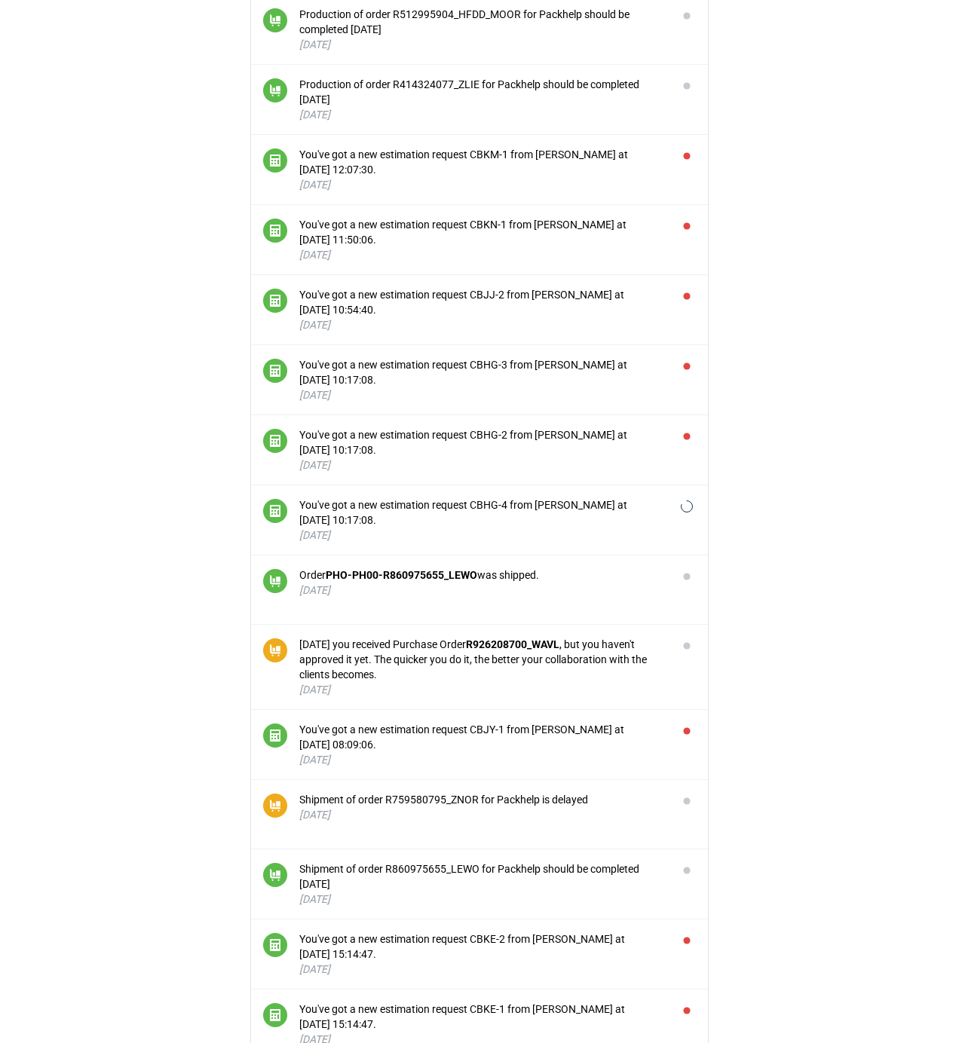
scroll to position [15, 0]
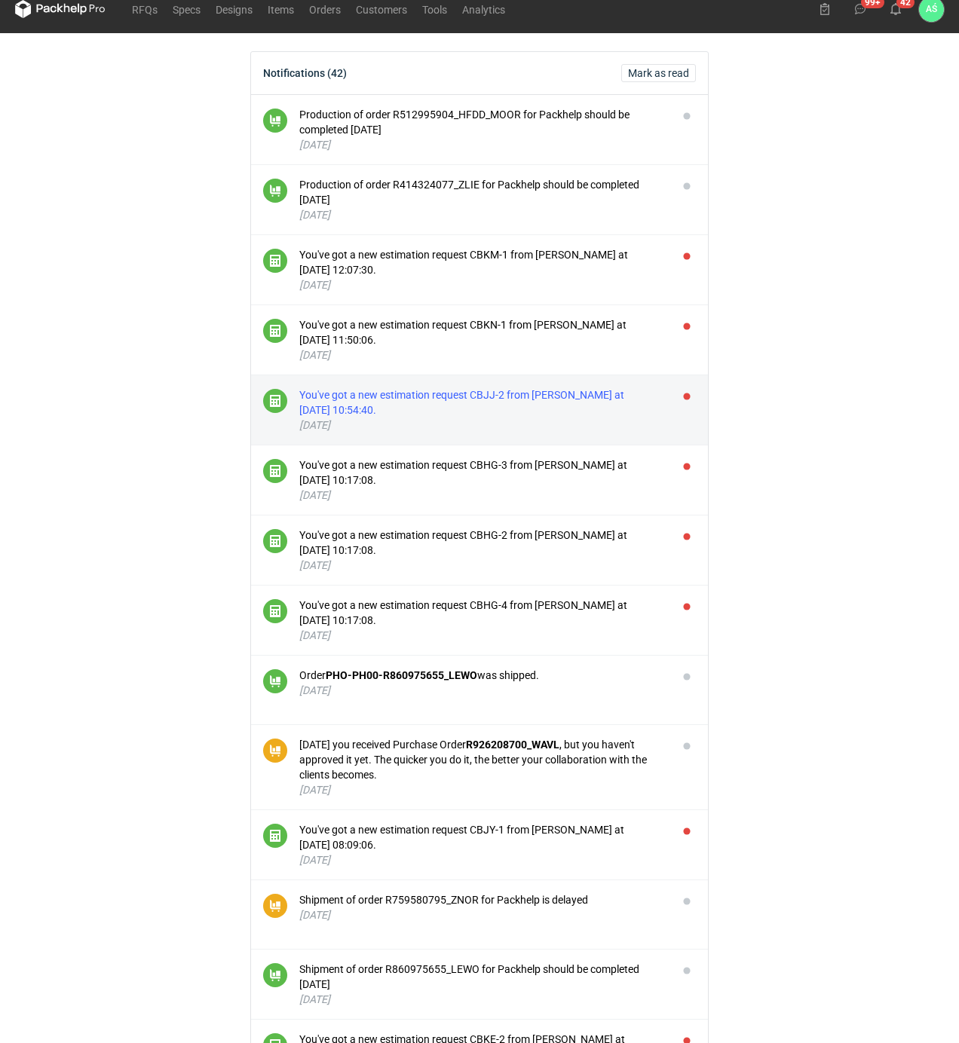
click at [591, 402] on div "You've got a new estimation request CBJJ-2 from [PERSON_NAME] at [DATE] 10:54:4…" at bounding box center [482, 402] width 366 height 30
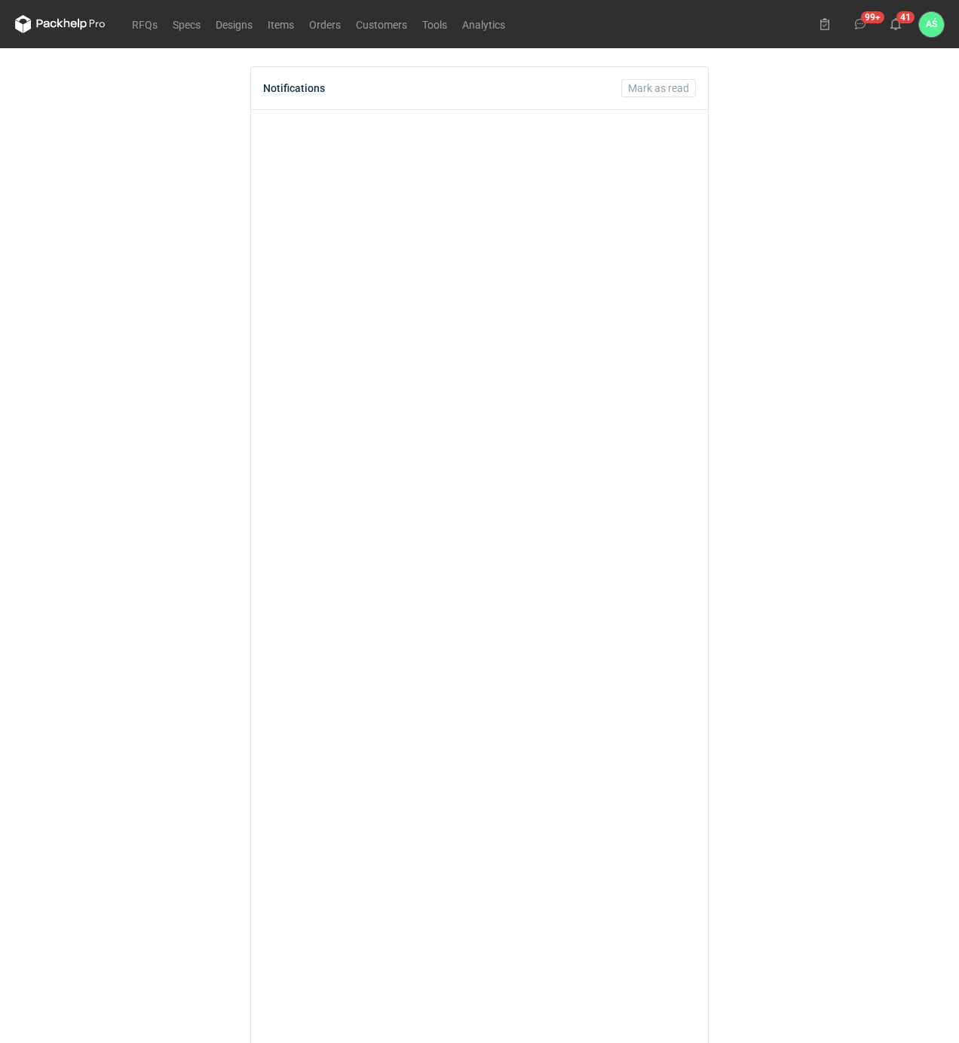
scroll to position [15, 0]
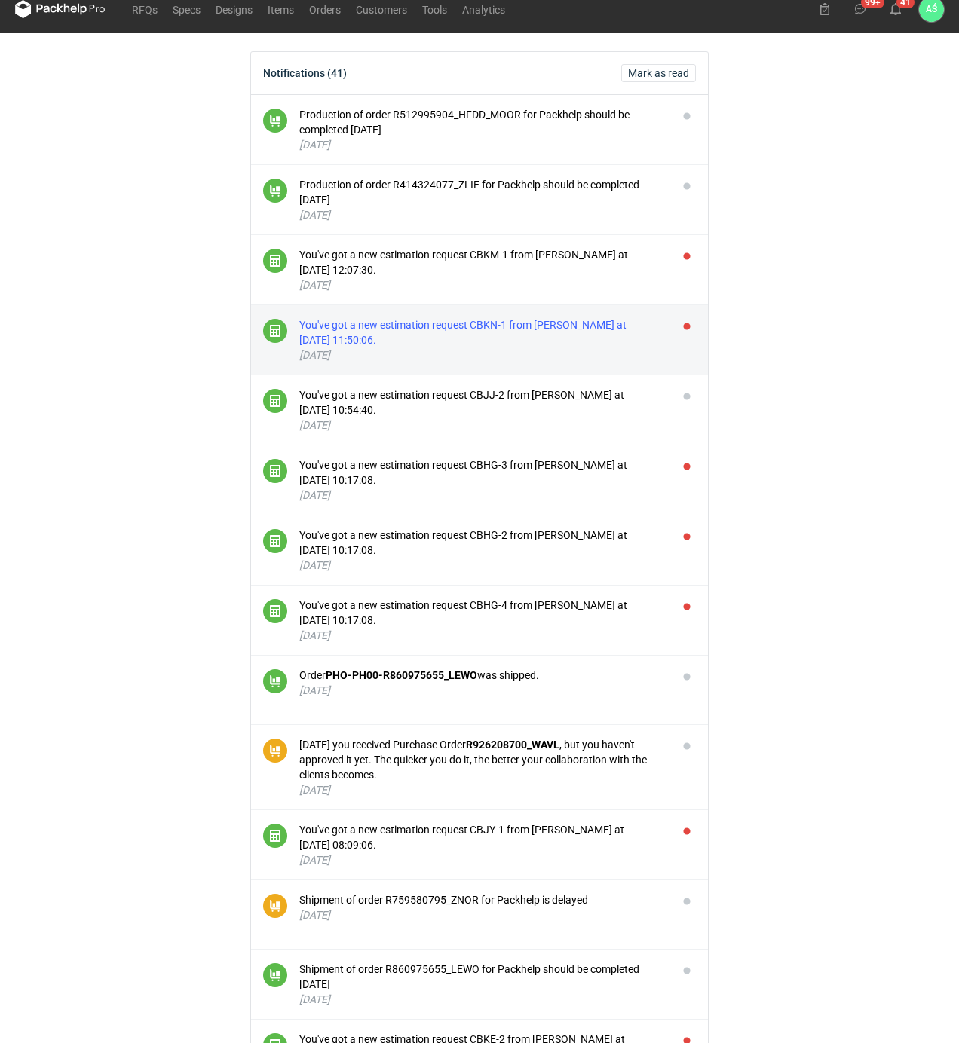
click at [612, 333] on div "You've got a new estimation request CBKN-1 from [PERSON_NAME] at [DATE] 11:50:0…" at bounding box center [482, 332] width 366 height 30
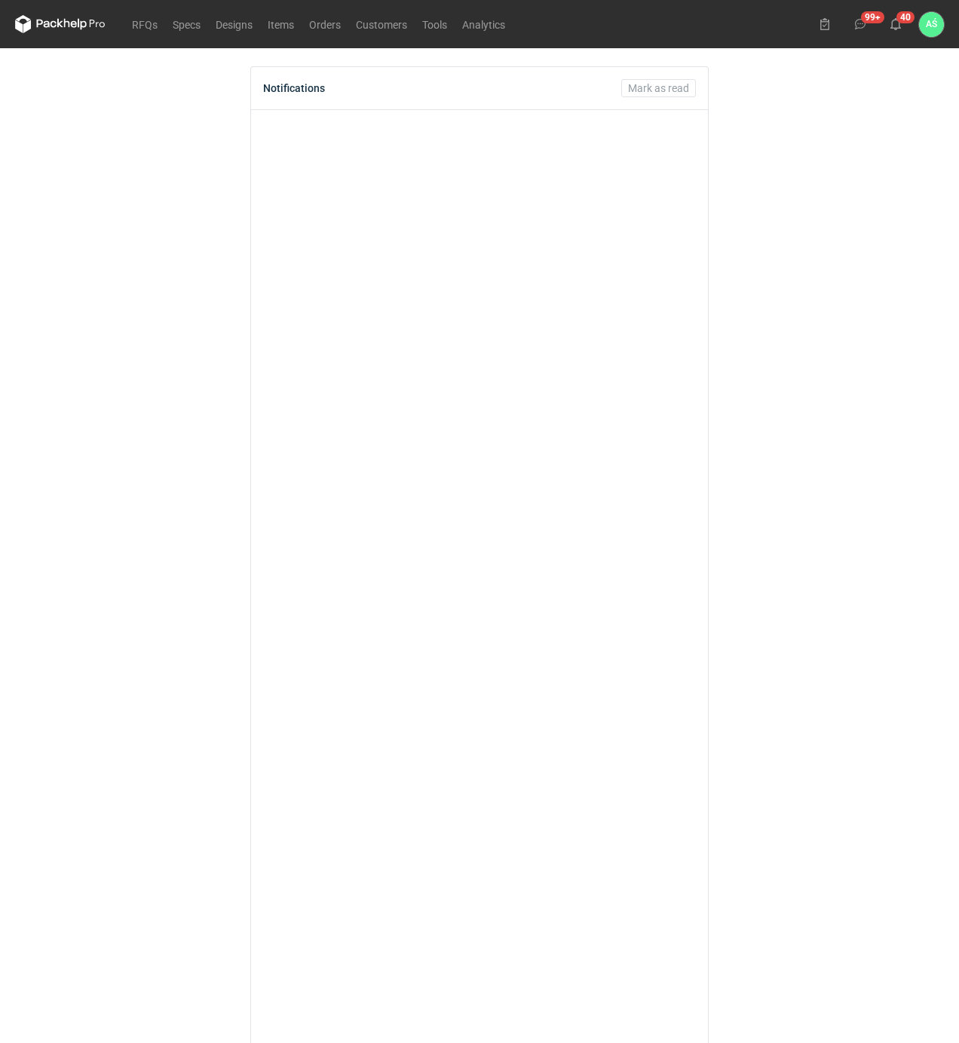
scroll to position [15, 0]
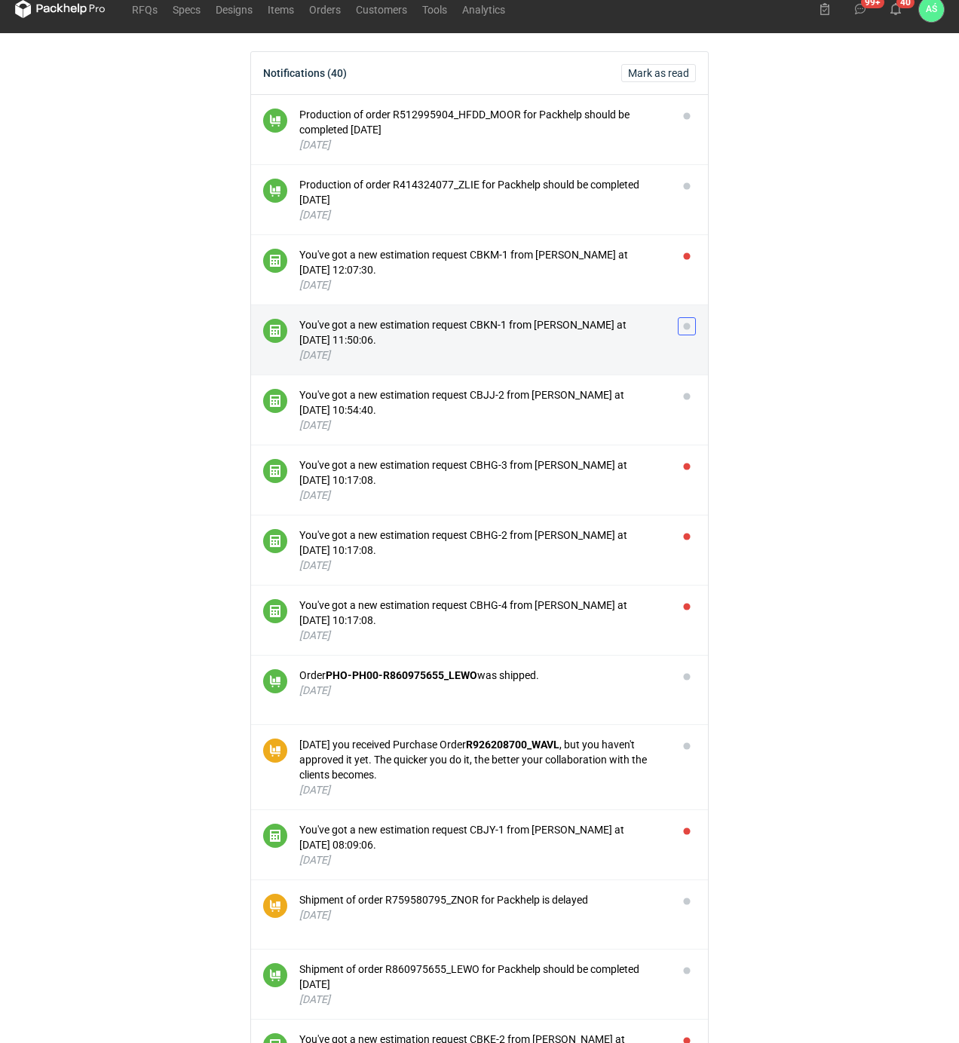
click at [691, 327] on button "button" at bounding box center [687, 326] width 18 height 18
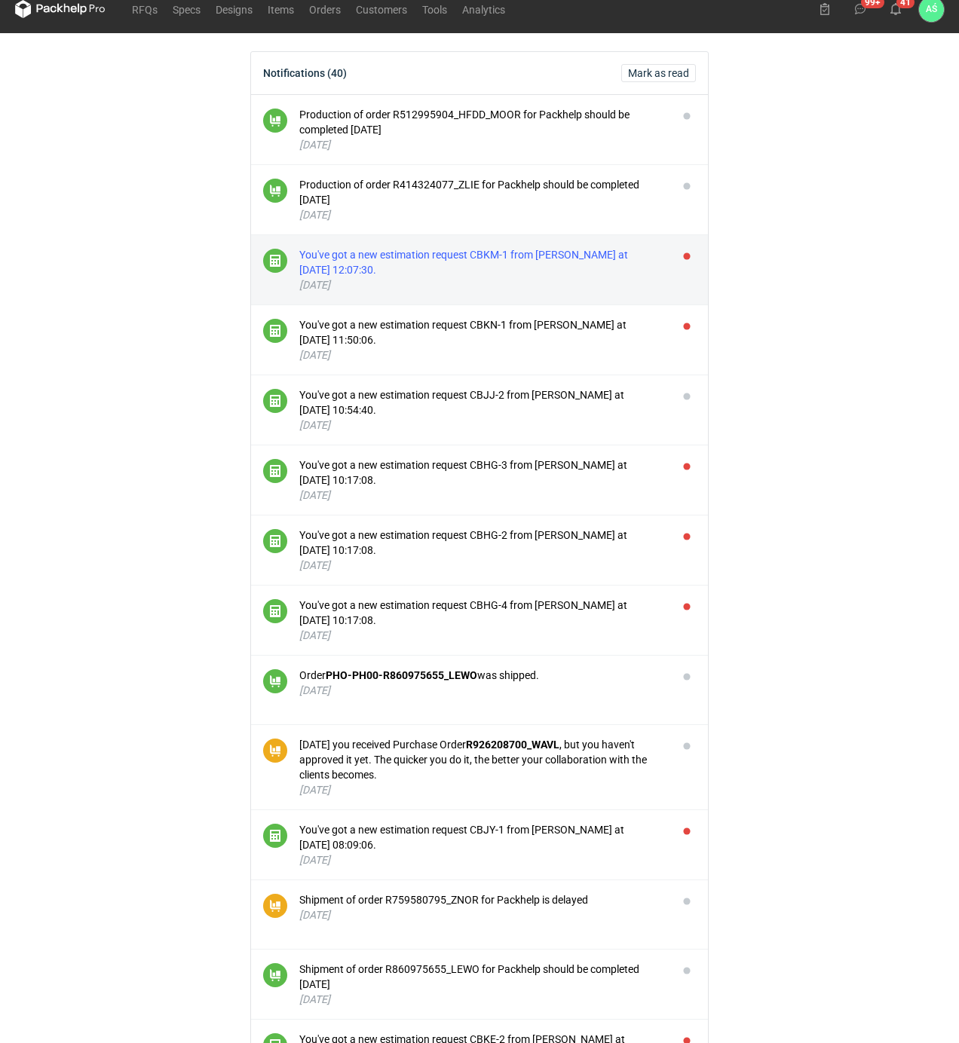
click at [594, 262] on div "You've got a new estimation request CBKM-1 from [PERSON_NAME] at [DATE] 12:07:3…" at bounding box center [482, 262] width 366 height 30
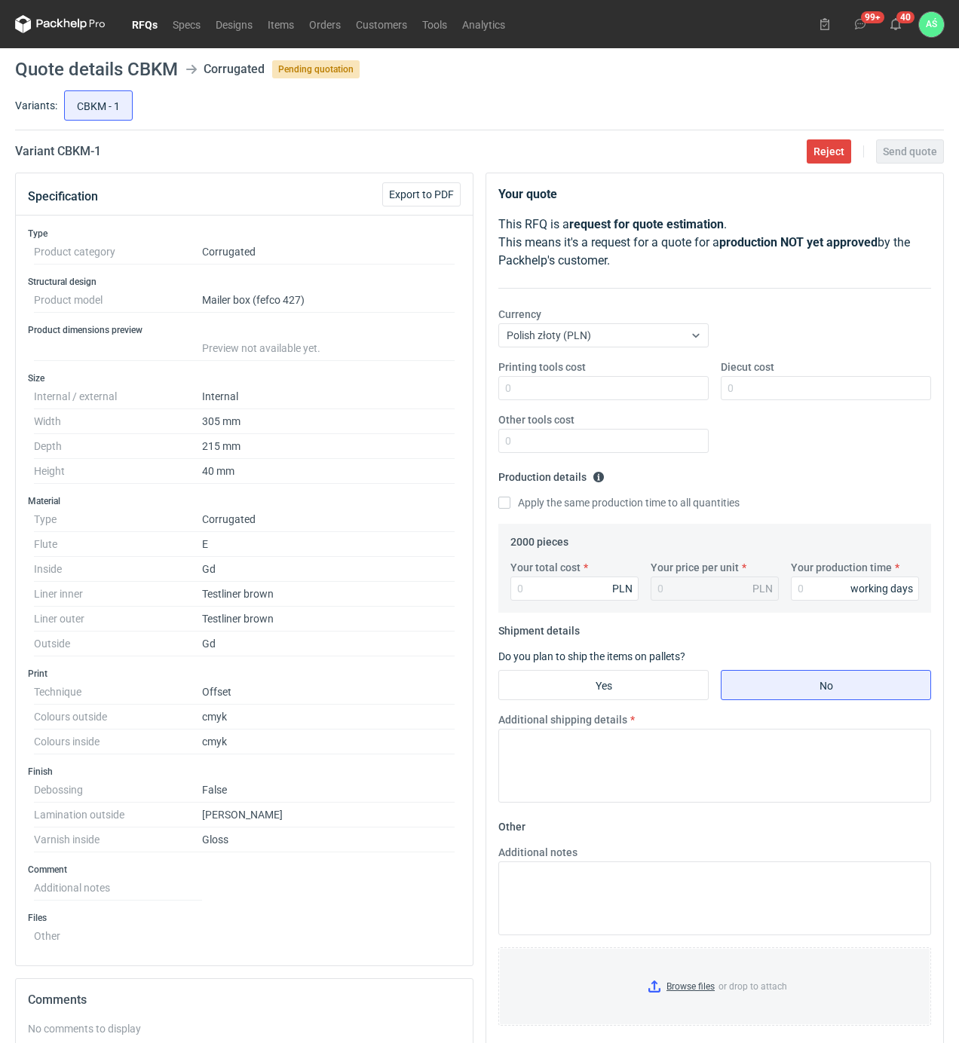
scroll to position [15, 0]
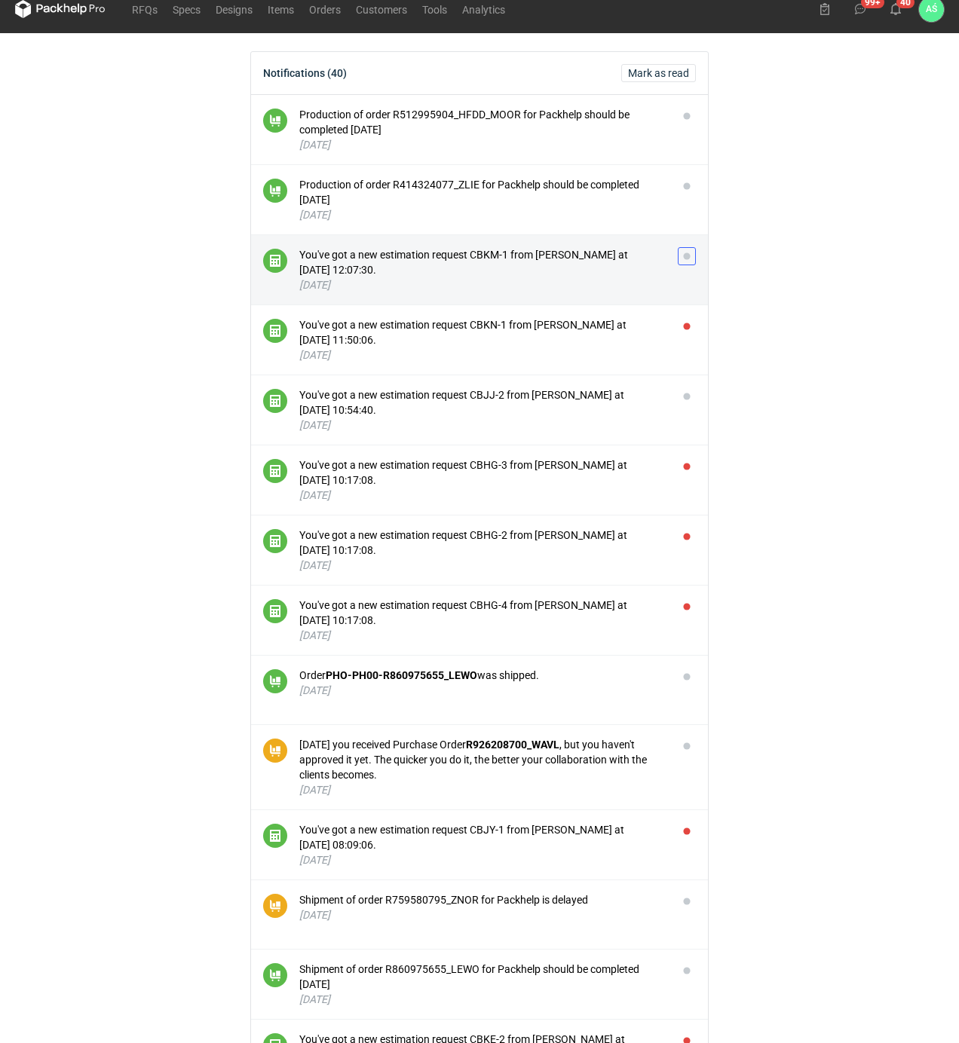
click at [689, 260] on button "button" at bounding box center [687, 256] width 18 height 18
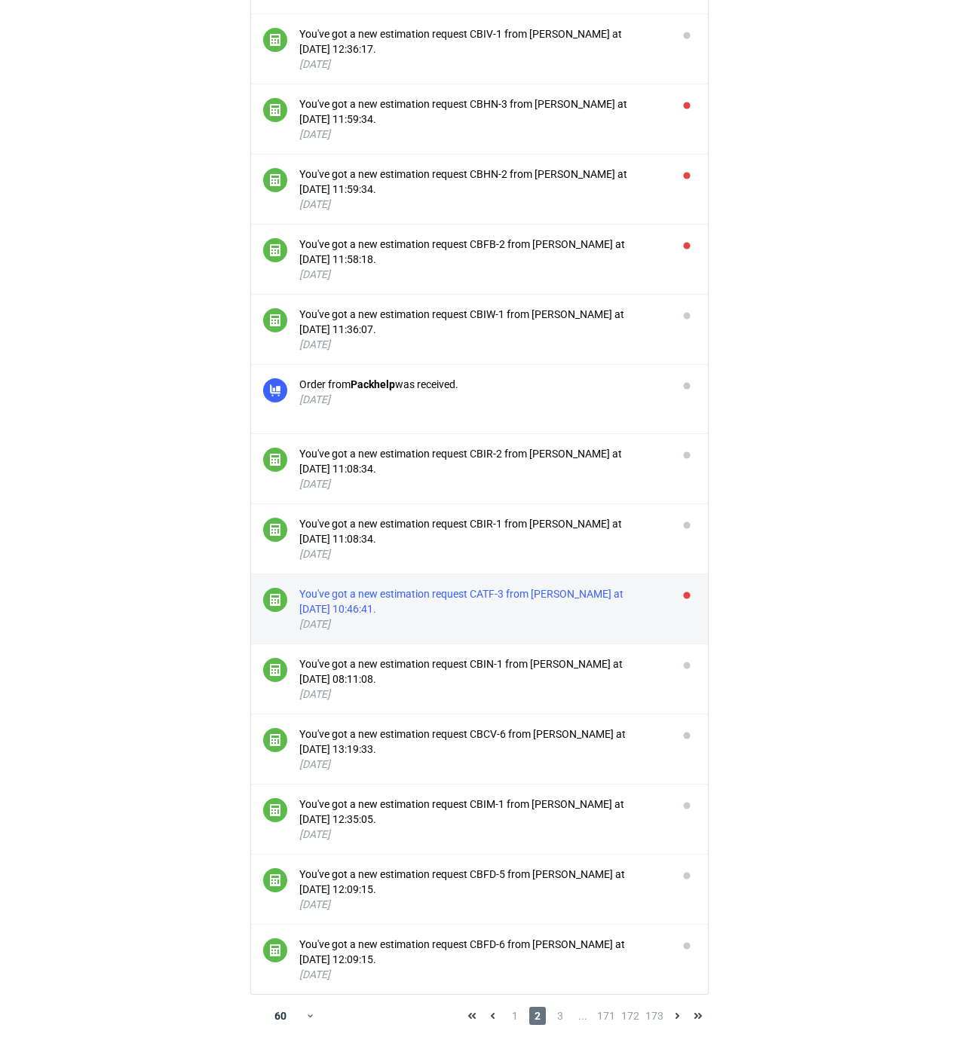
scroll to position [3370, 0]
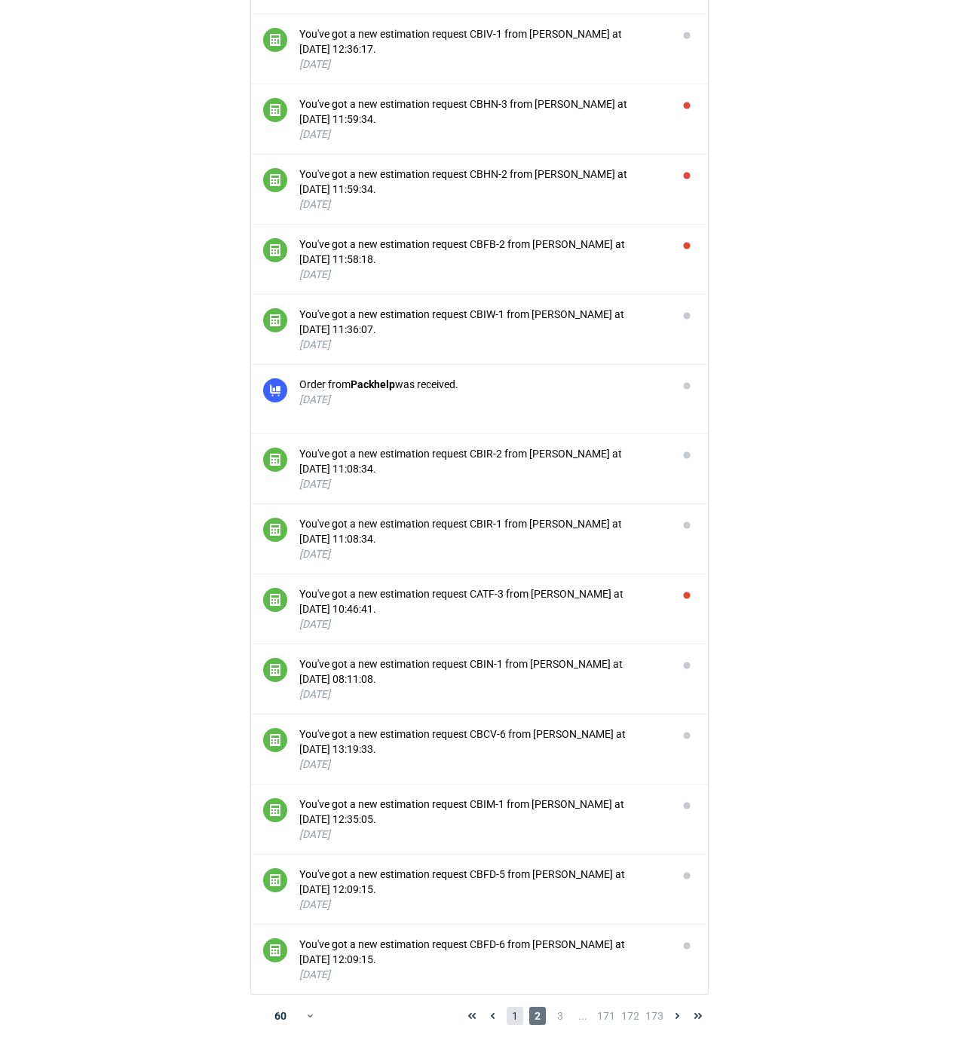
click at [522, 1012] on span "1" at bounding box center [515, 1016] width 17 height 18
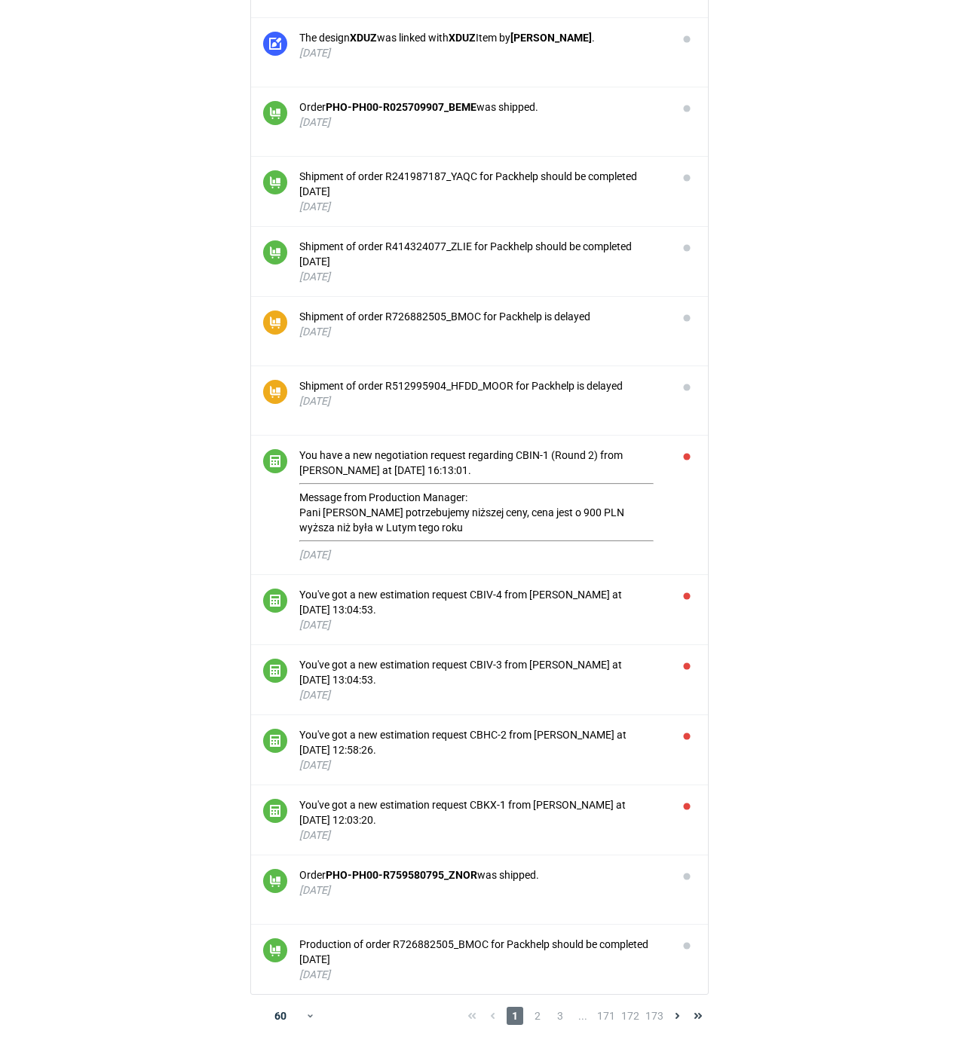
scroll to position [3386, 0]
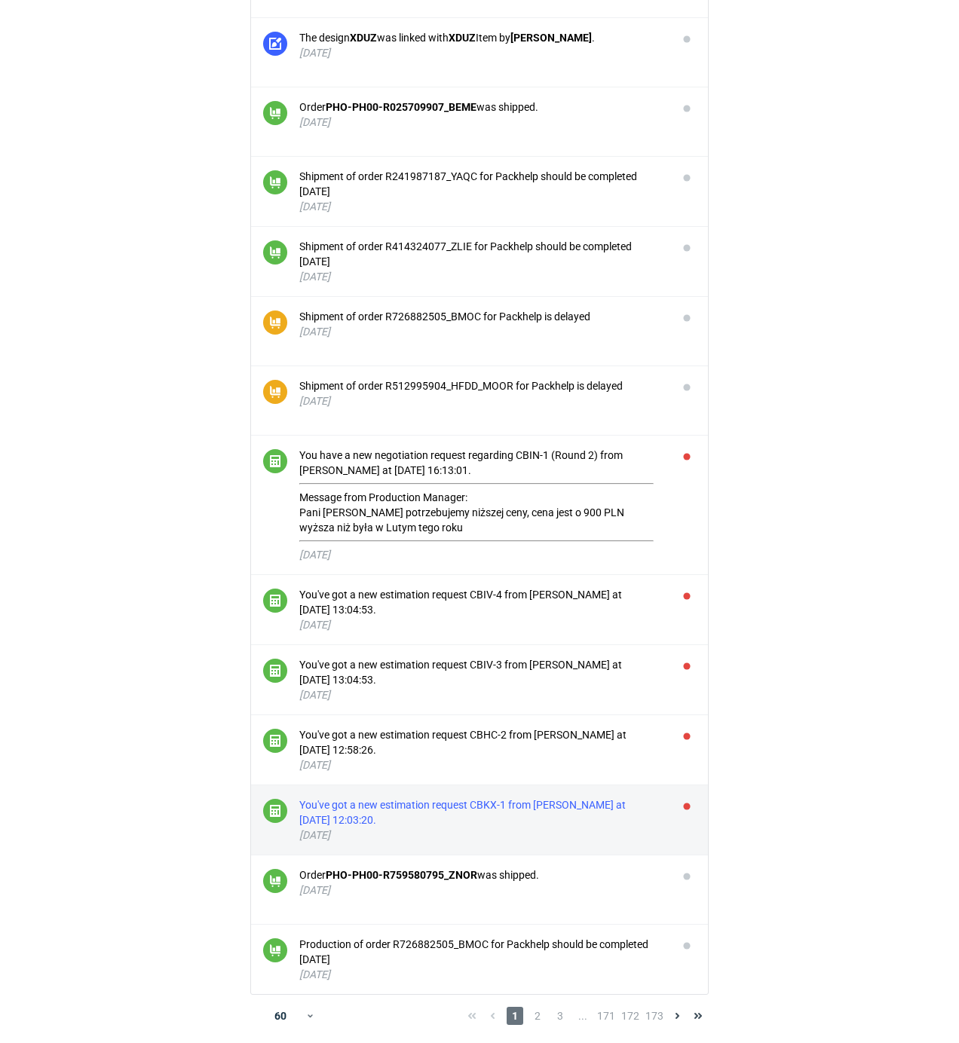
click at [589, 805] on div "You've got a new estimation request CBKX-1 from [PERSON_NAME] at [DATE] 12:03:2…" at bounding box center [482, 813] width 366 height 30
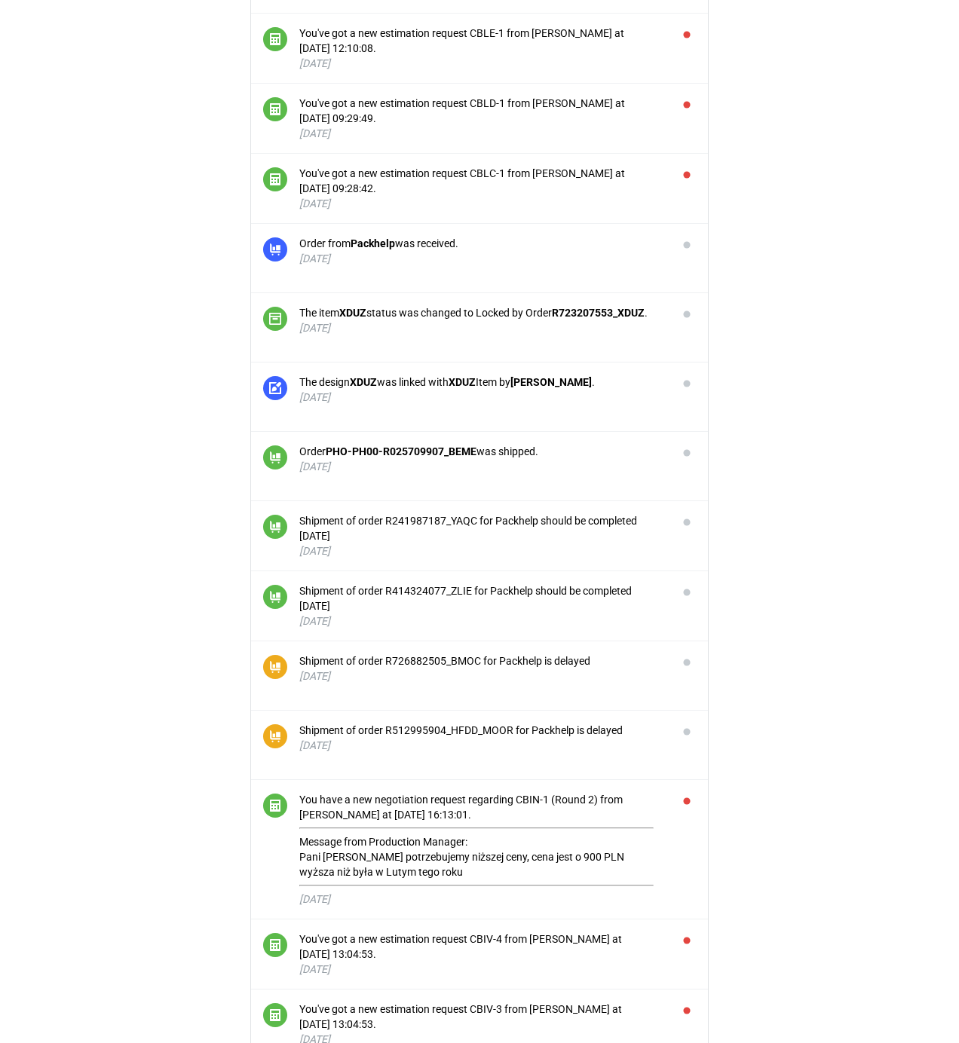
scroll to position [3386, 0]
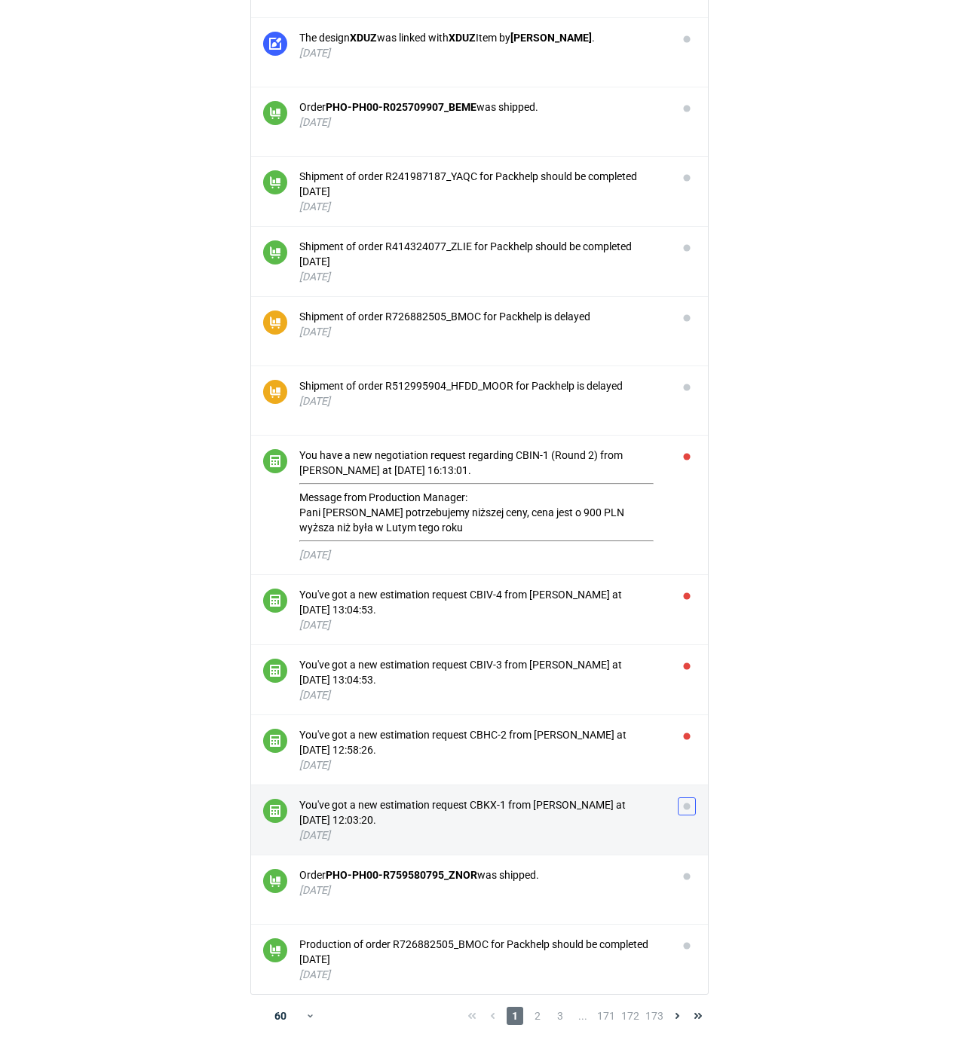
click at [683, 807] on button "button" at bounding box center [687, 807] width 18 height 18
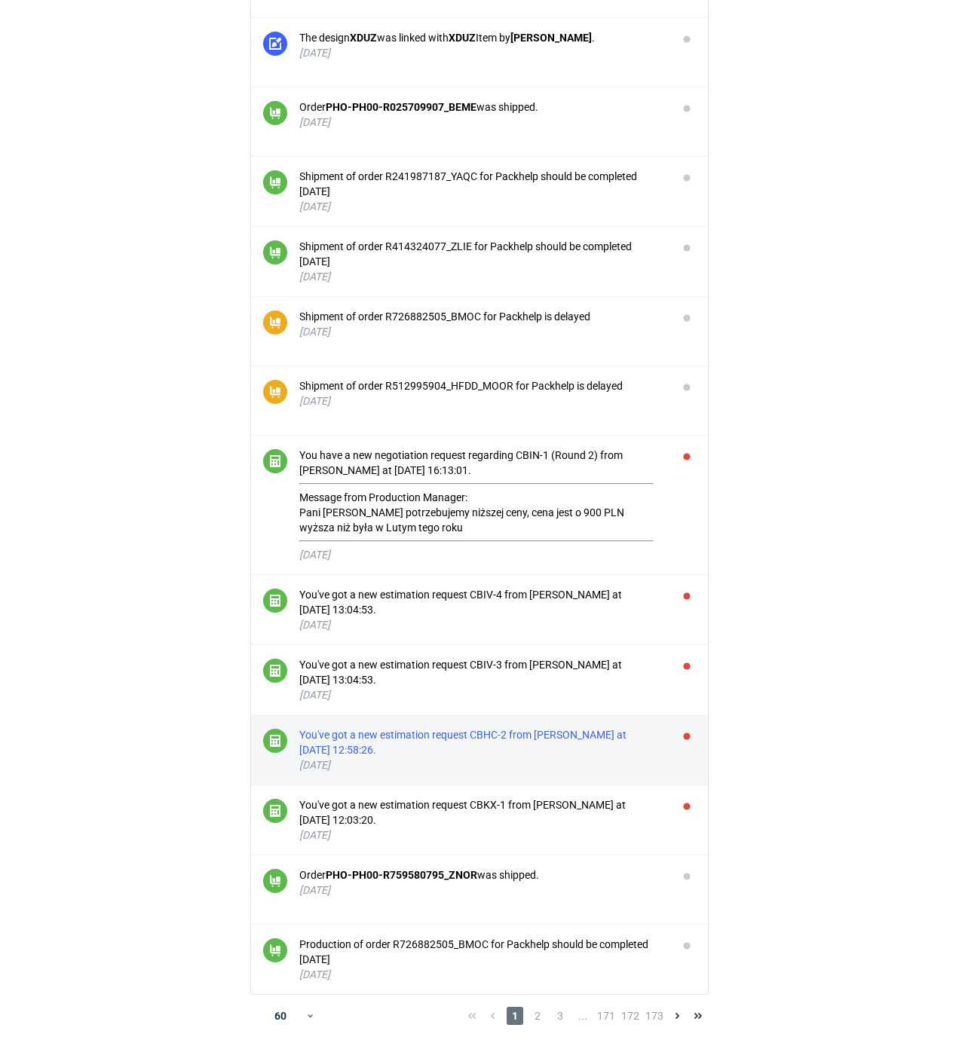
click at [553, 746] on div "You've got a new estimation request CBHC-2 from [PERSON_NAME] at [DATE] 12:58:2…" at bounding box center [482, 742] width 366 height 30
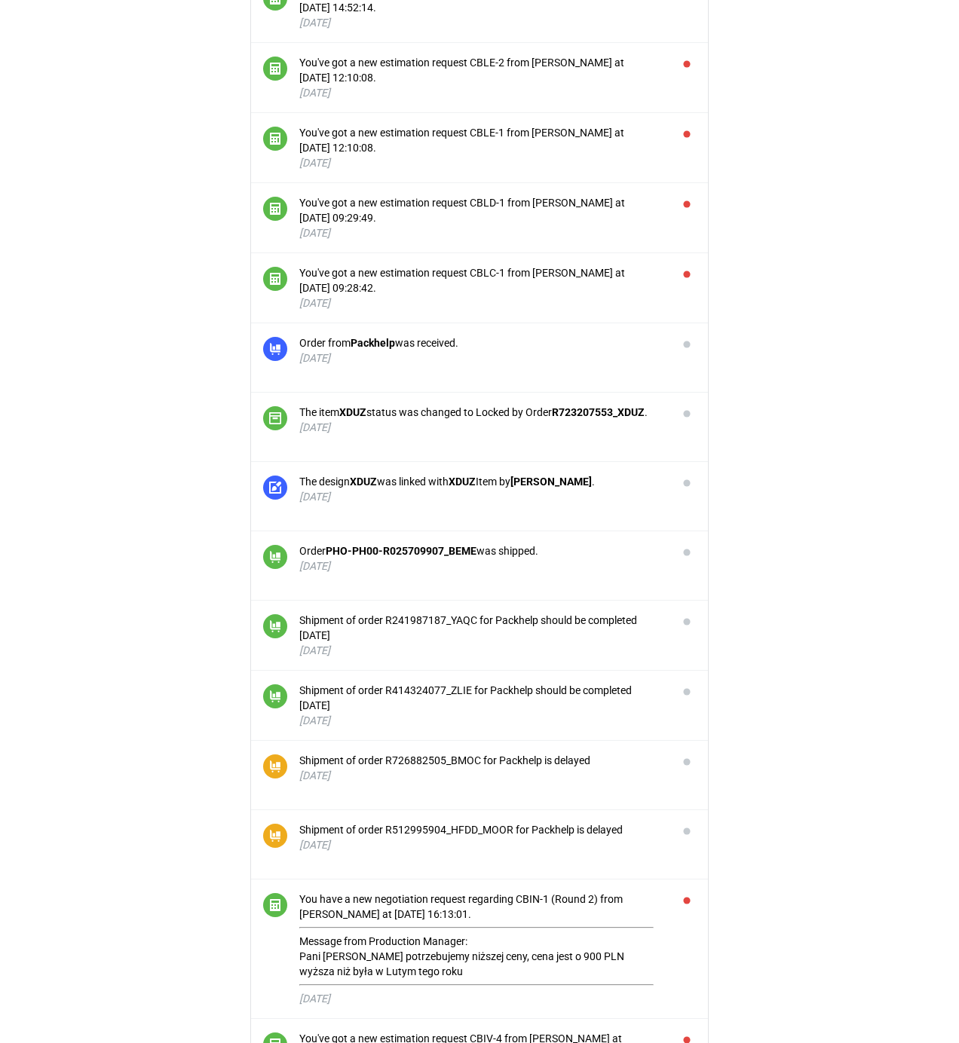
scroll to position [3386, 0]
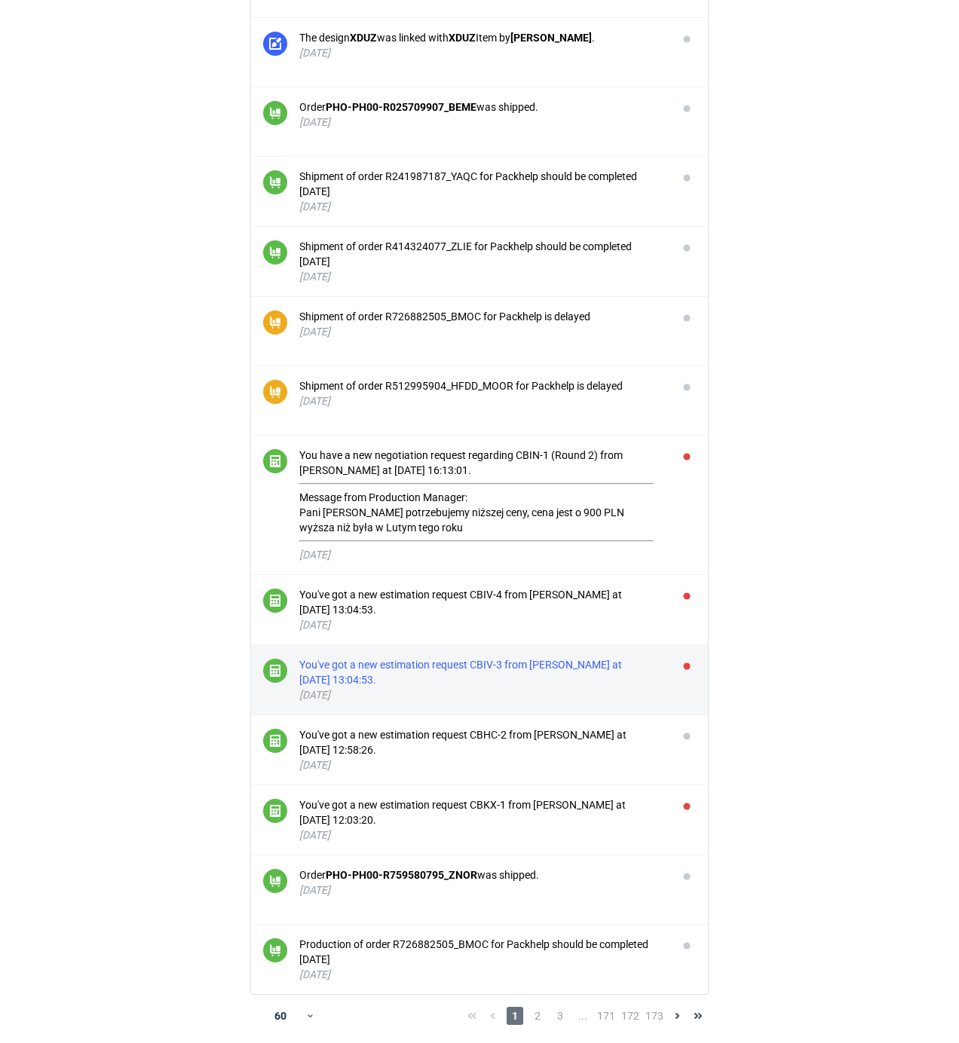
click at [583, 662] on div "You've got a new estimation request CBIV-3 from [PERSON_NAME] at [DATE] 13:04:5…" at bounding box center [482, 672] width 366 height 30
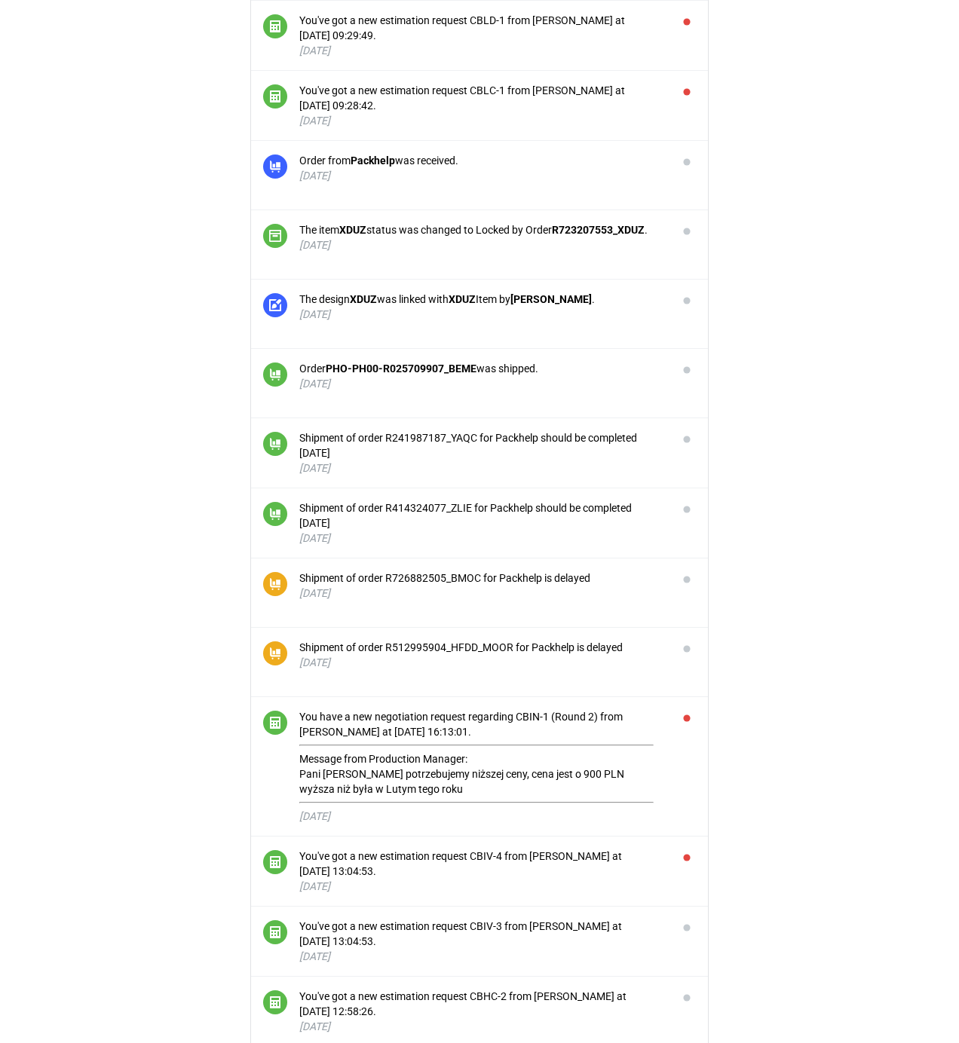
scroll to position [3332, 0]
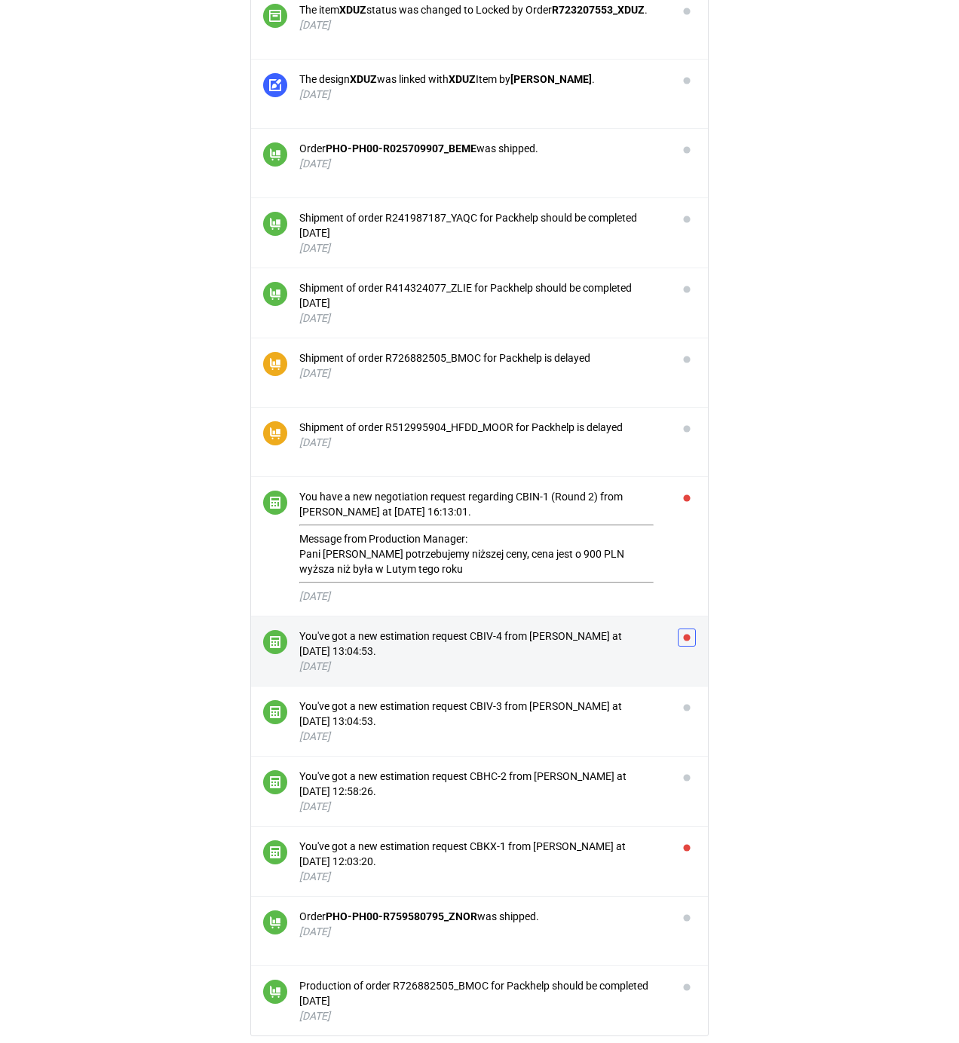
click at [689, 647] on button "button" at bounding box center [687, 638] width 18 height 18
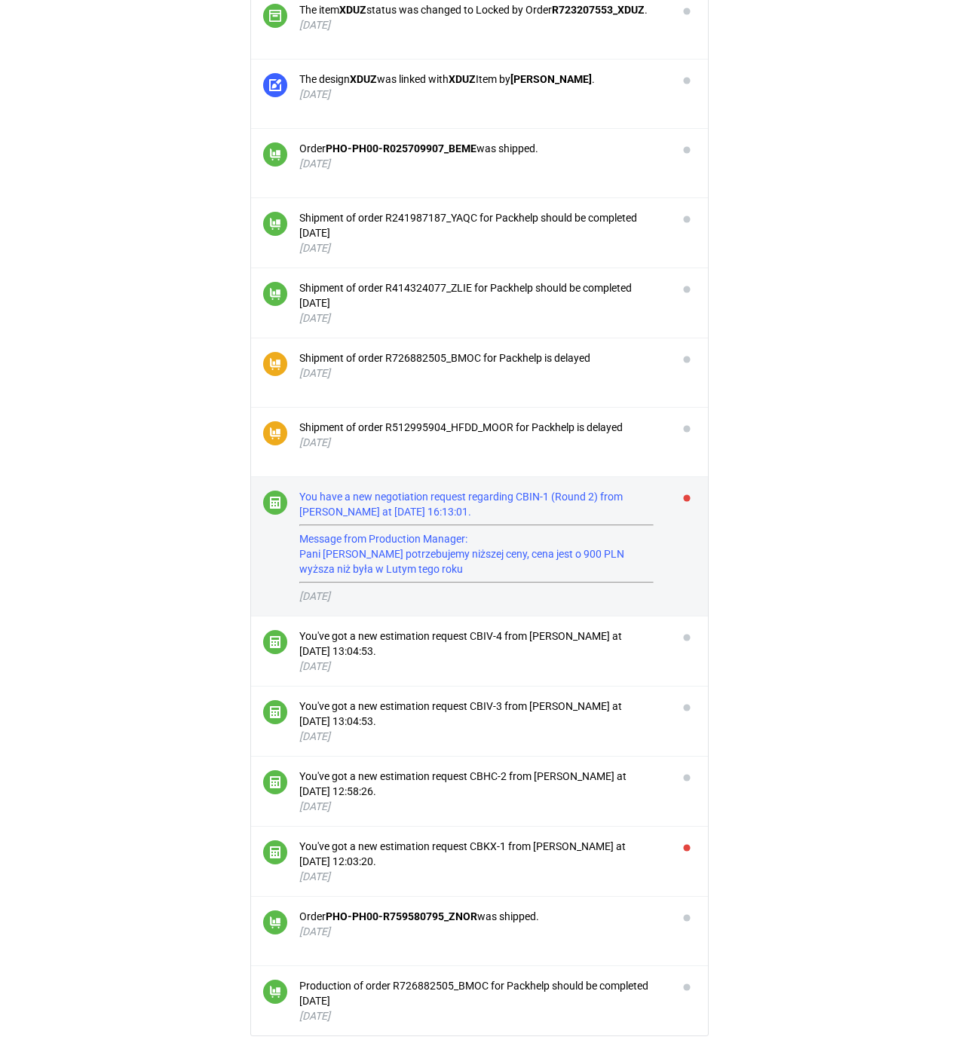
click at [609, 523] on div "You have a new negotiation request regarding CBIN-1 (Round 2) from [PERSON_NAME…" at bounding box center [482, 536] width 366 height 94
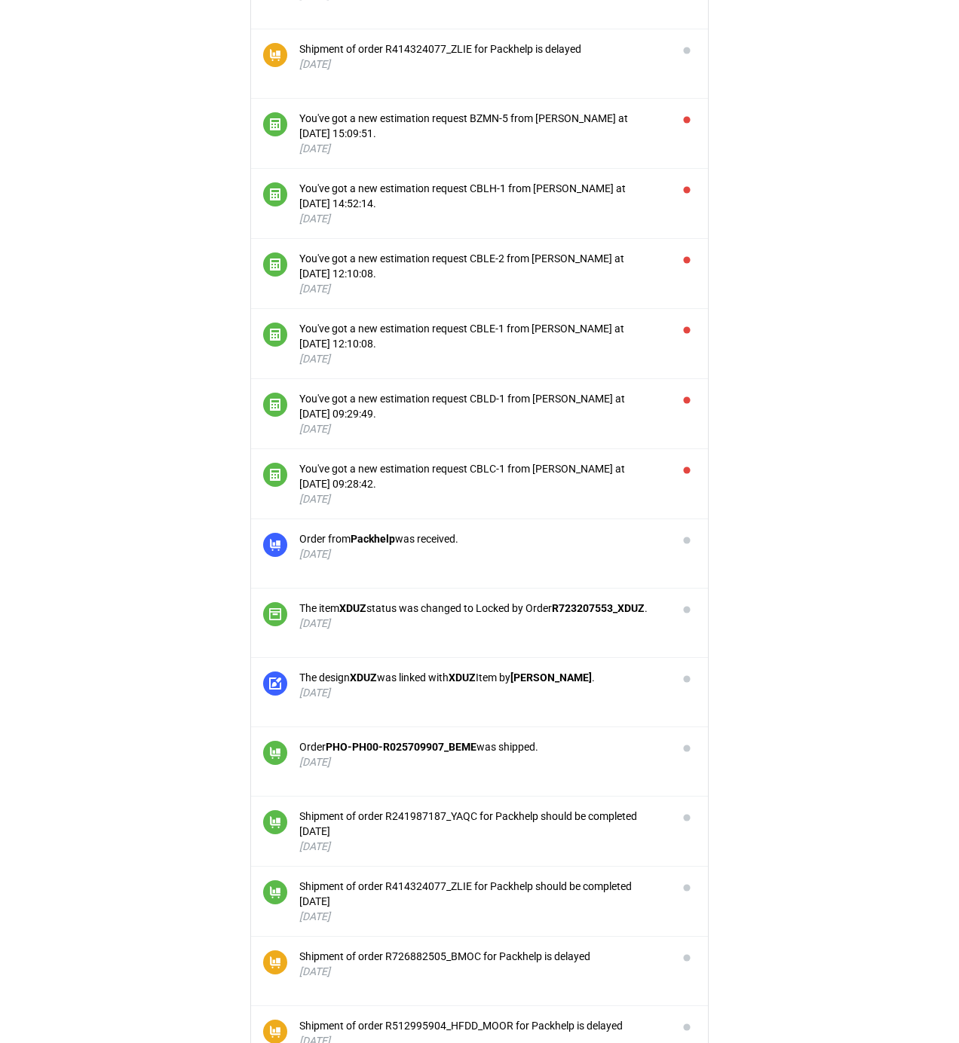
scroll to position [2729, 0]
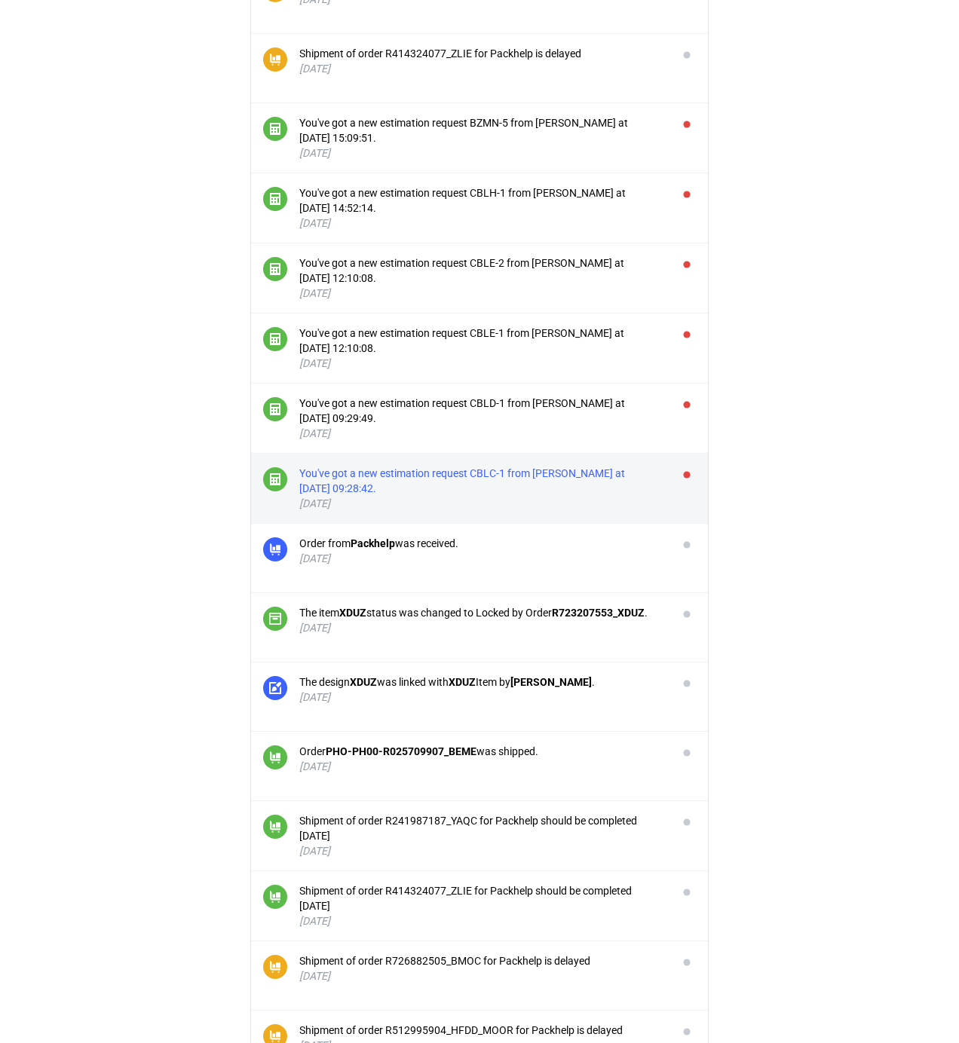
click at [504, 488] on div "You've got a new estimation request CBLC-1 from [PERSON_NAME] at [DATE] 09:28:4…" at bounding box center [482, 481] width 366 height 30
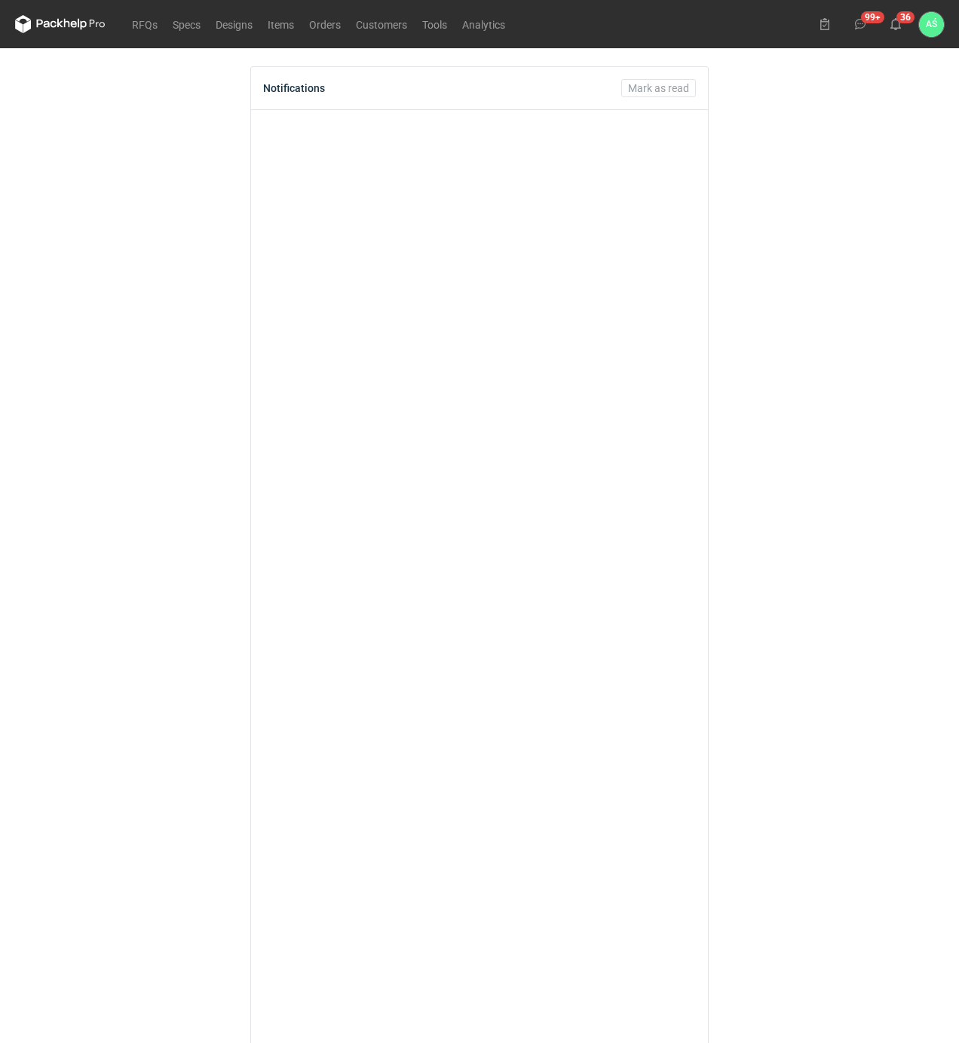
scroll to position [2427, 0]
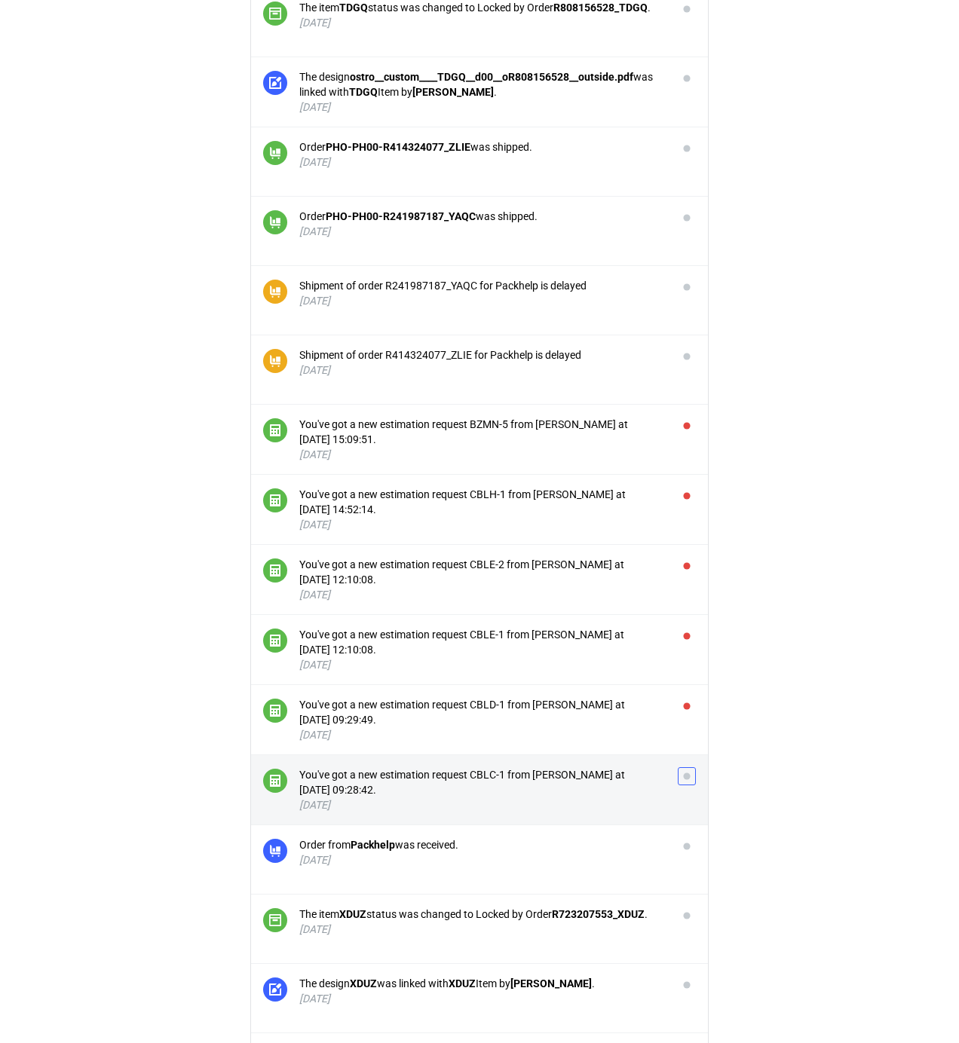
click at [691, 781] on button "button" at bounding box center [687, 776] width 18 height 18
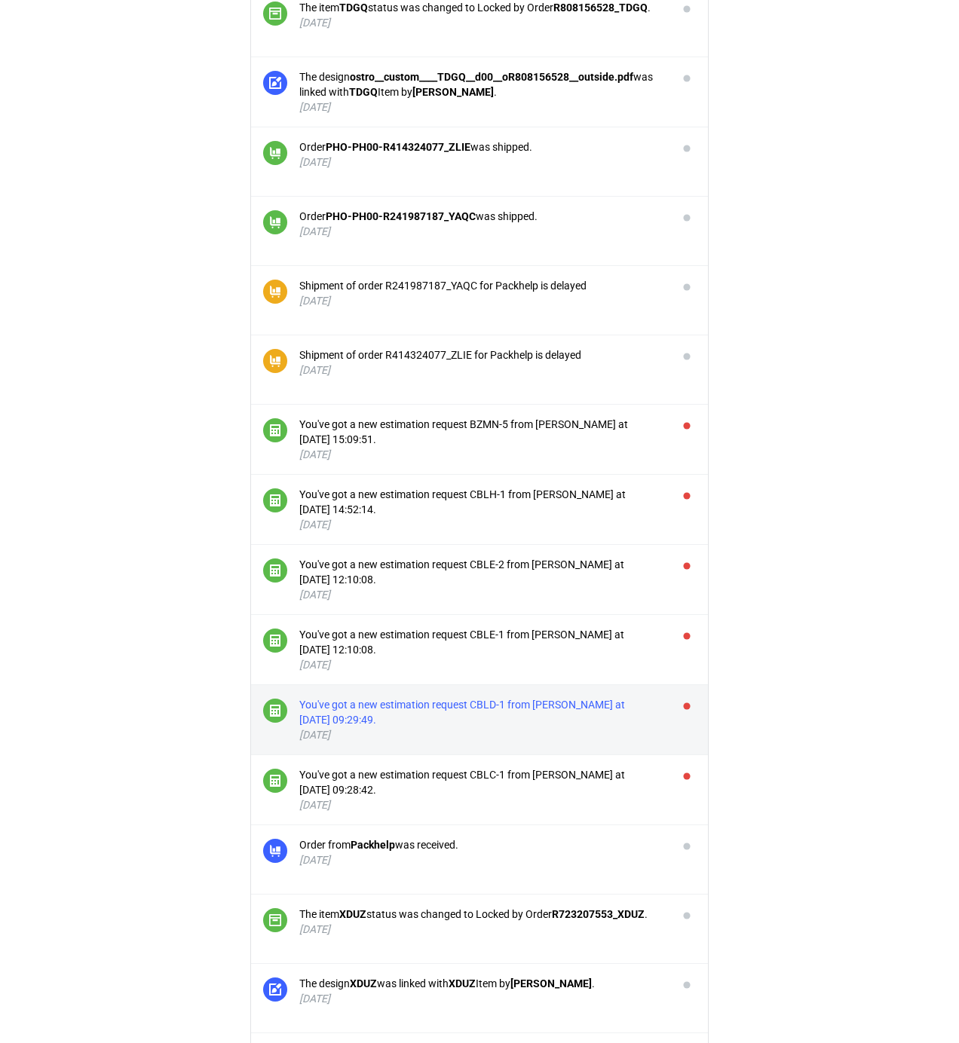
click at [610, 707] on div "You've got a new estimation request CBLD-1 from [PERSON_NAME] at [DATE] 09:29:4…" at bounding box center [482, 712] width 366 height 30
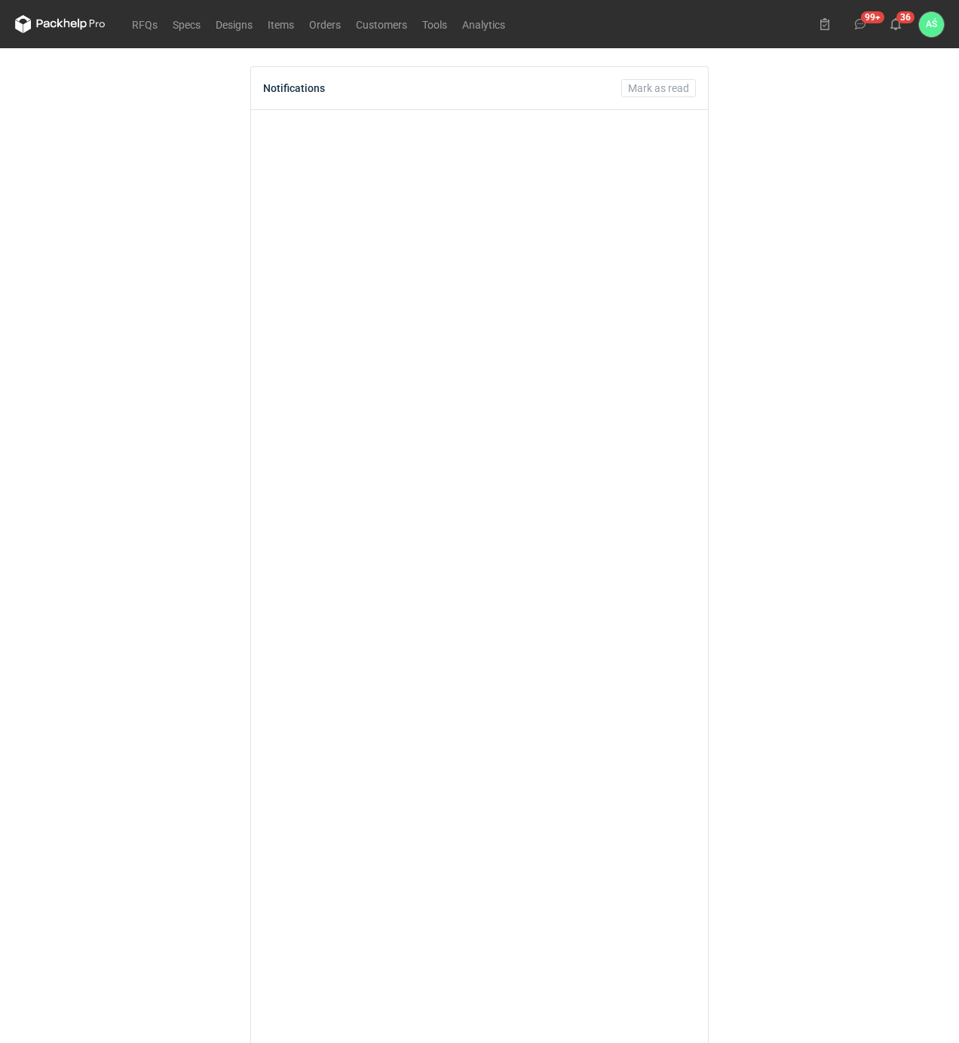
scroll to position [2427, 0]
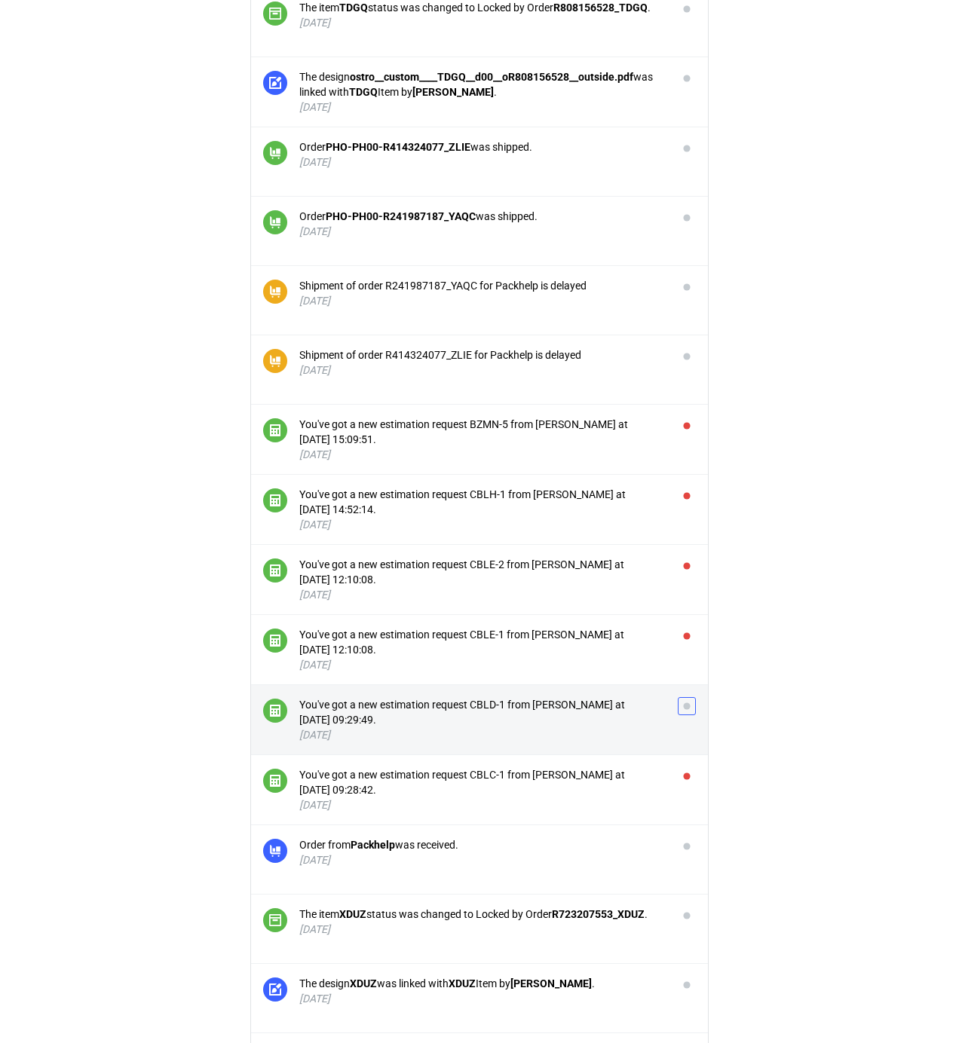
click at [690, 715] on button "button" at bounding box center [687, 706] width 18 height 18
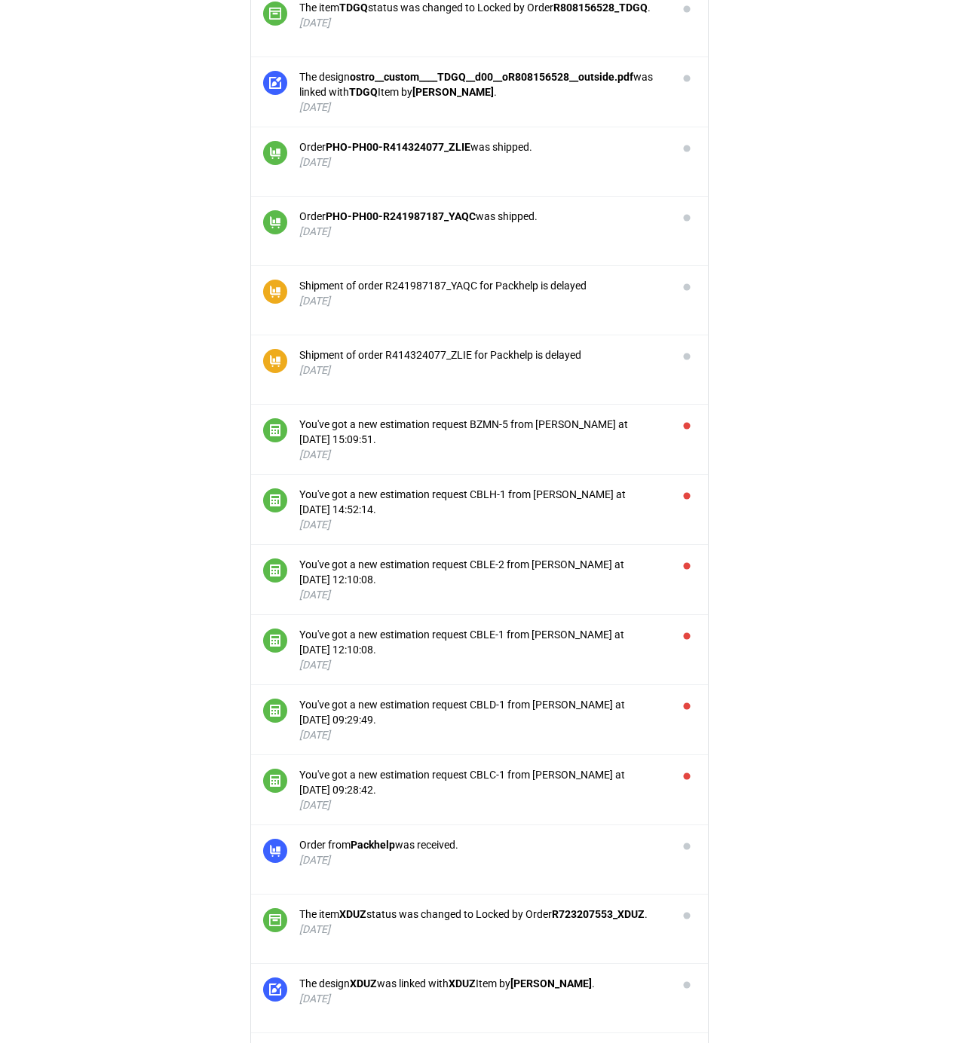
scroll to position [2326, 0]
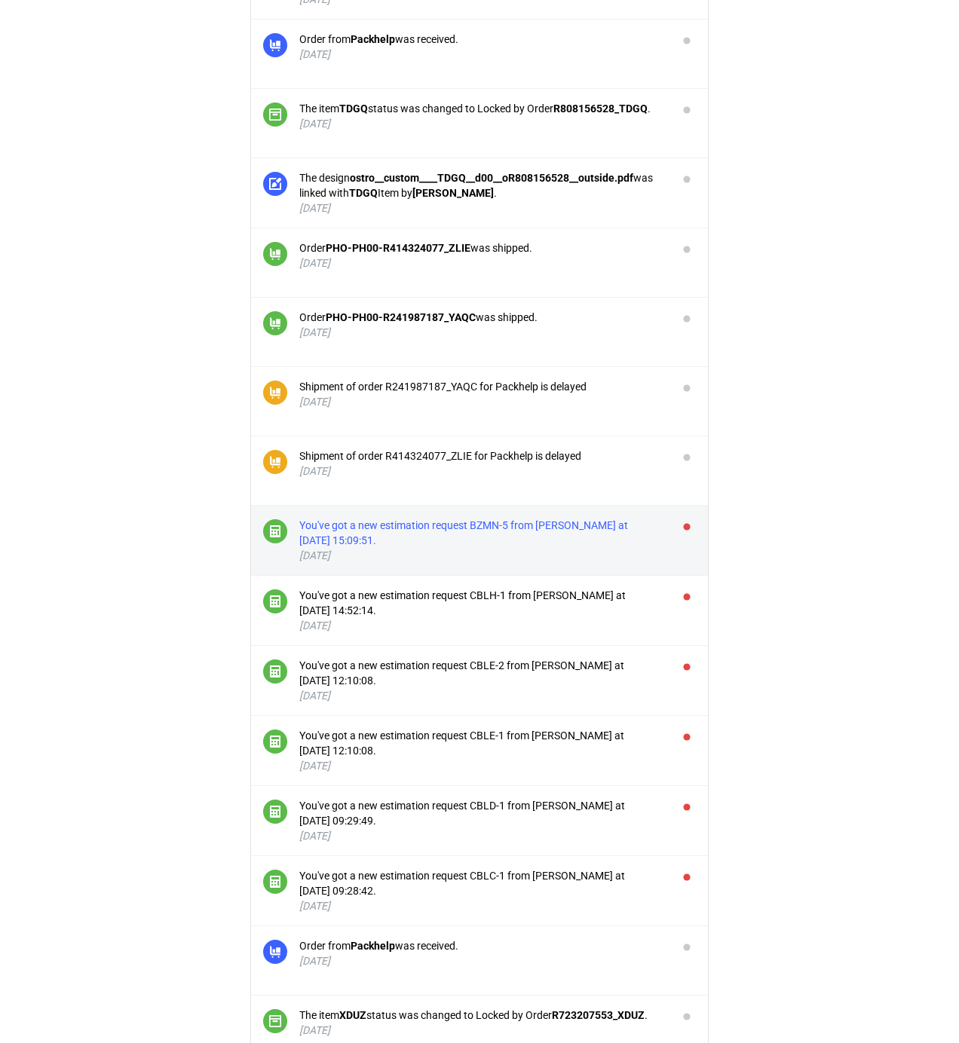
click at [586, 544] on div "You've got a new estimation request BZMN-5 from [PERSON_NAME] at [DATE] 15:09:5…" at bounding box center [482, 533] width 366 height 30
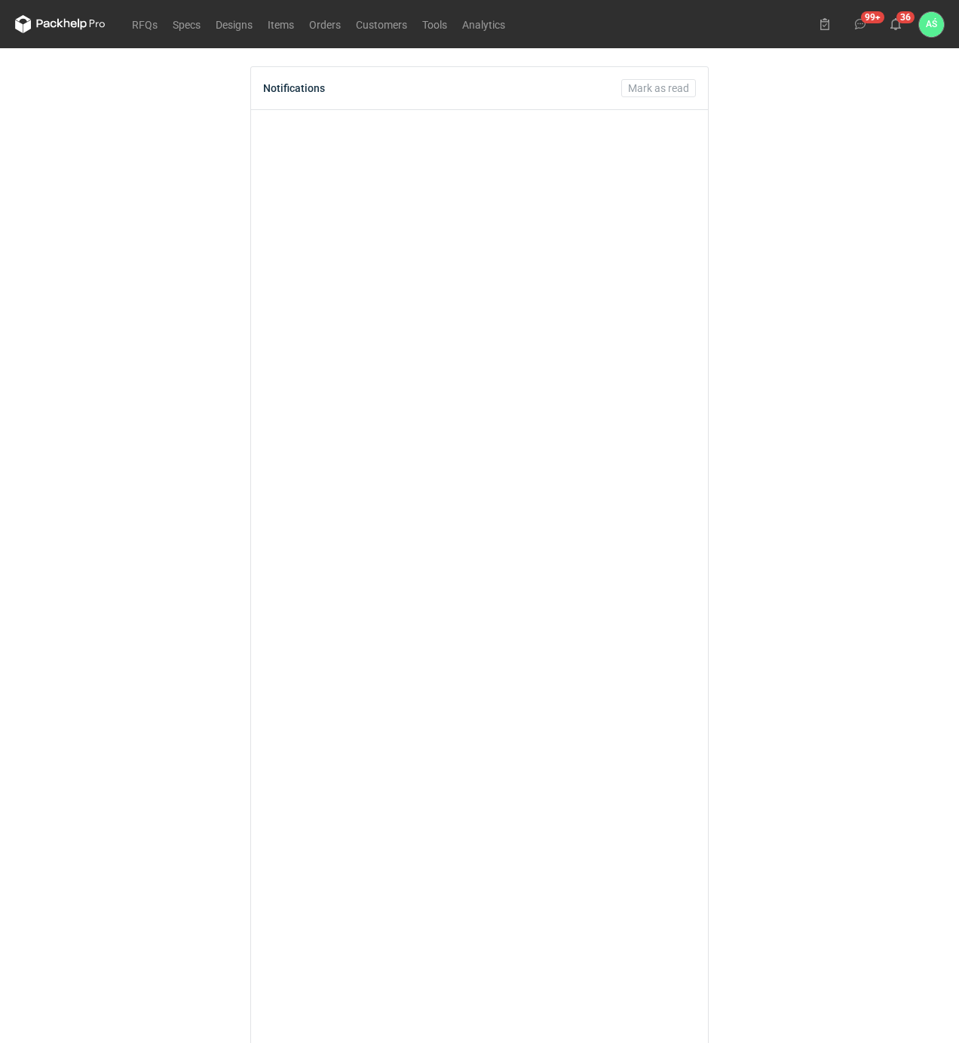
scroll to position [2326, 0]
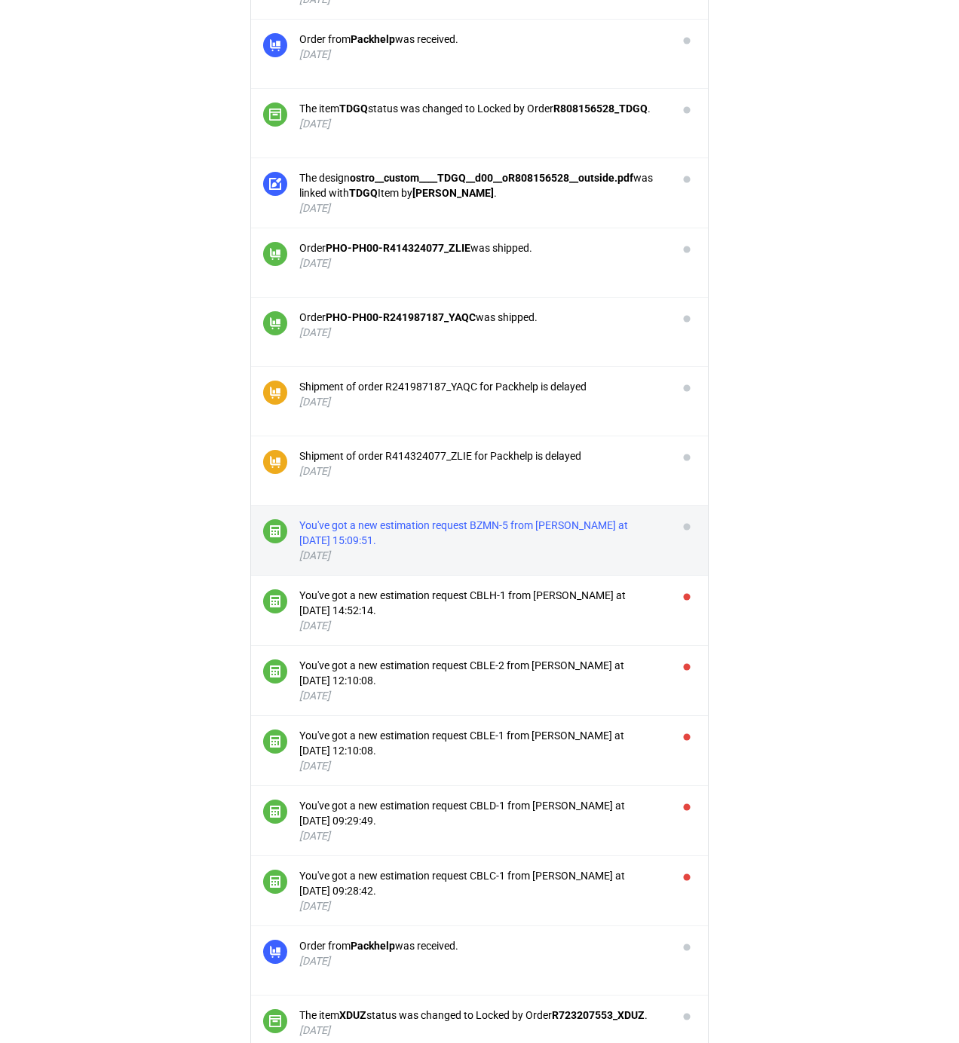
click at [639, 543] on div "You've got a new estimation request BZMN-5 from [PERSON_NAME] at [DATE] 15:09:5…" at bounding box center [482, 533] width 366 height 30
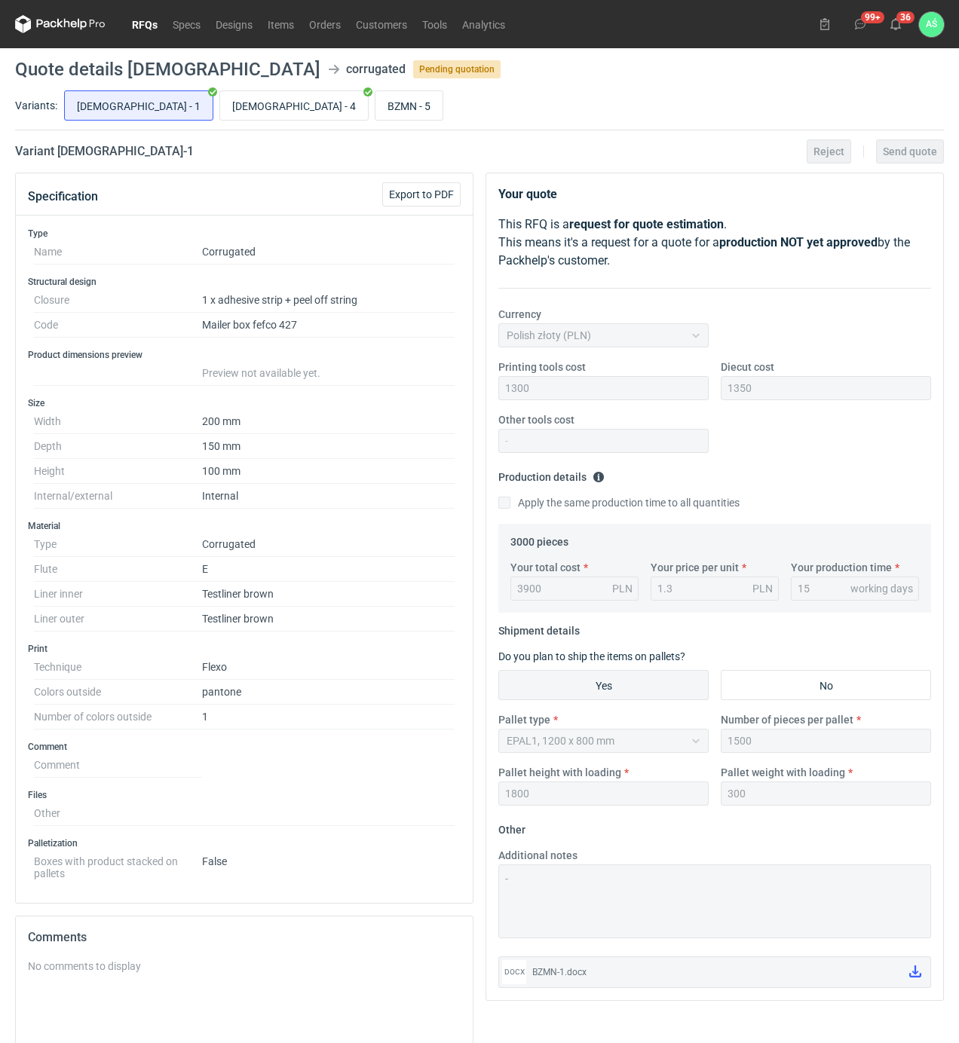
scroll to position [2326, 0]
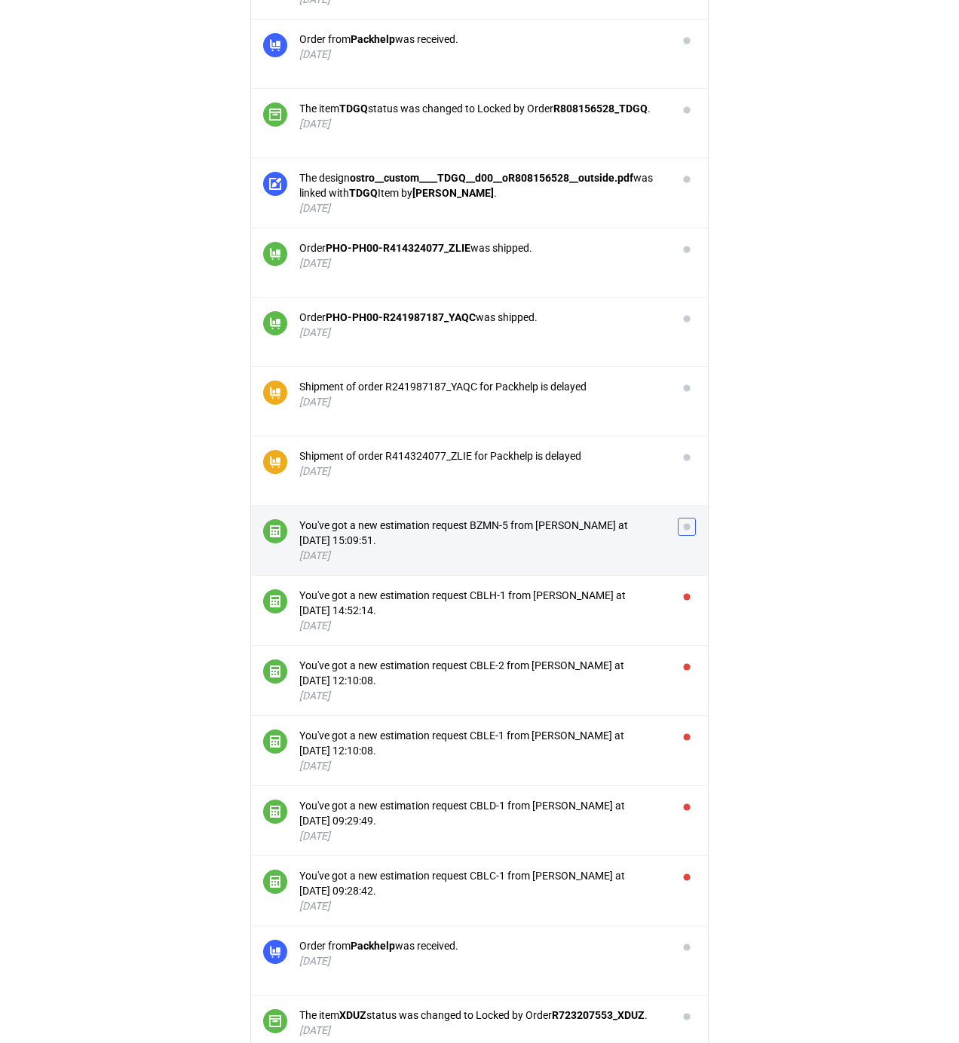
click at [684, 534] on button "button" at bounding box center [687, 527] width 18 height 18
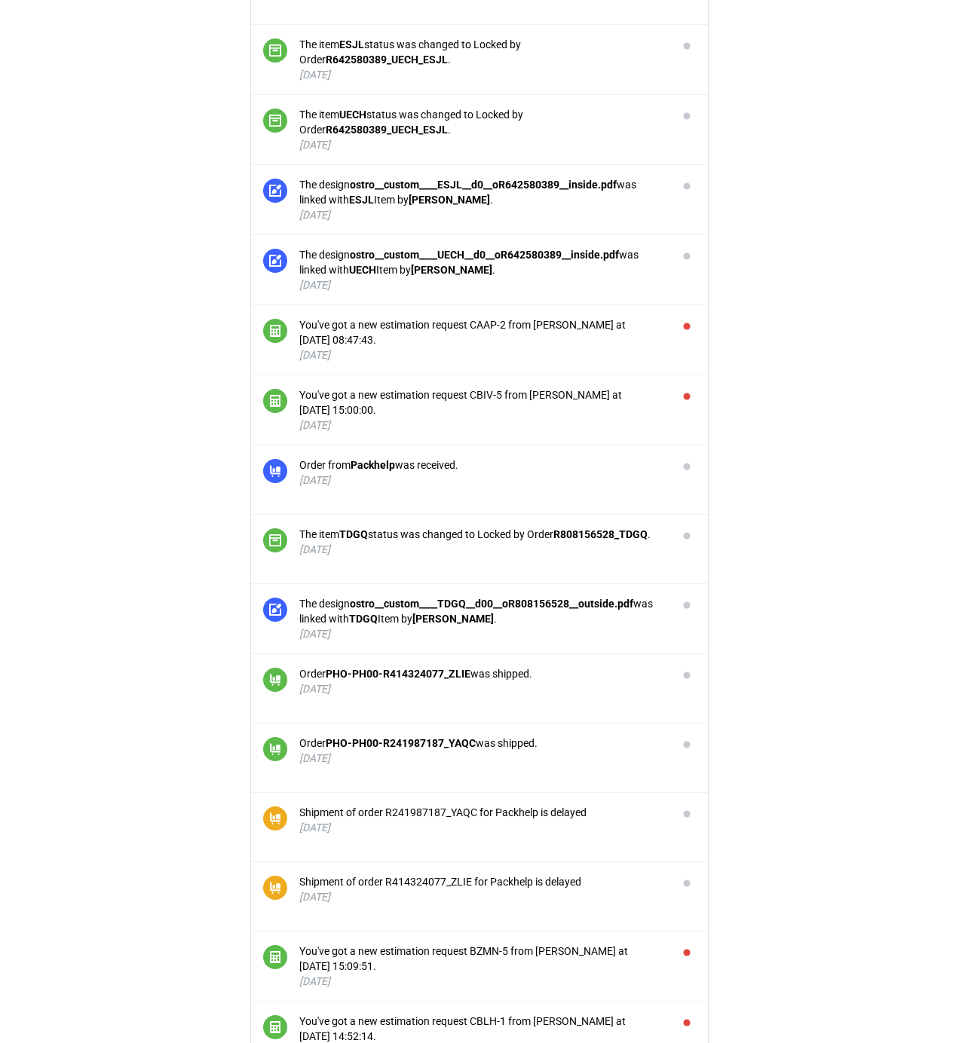
scroll to position [1824, 0]
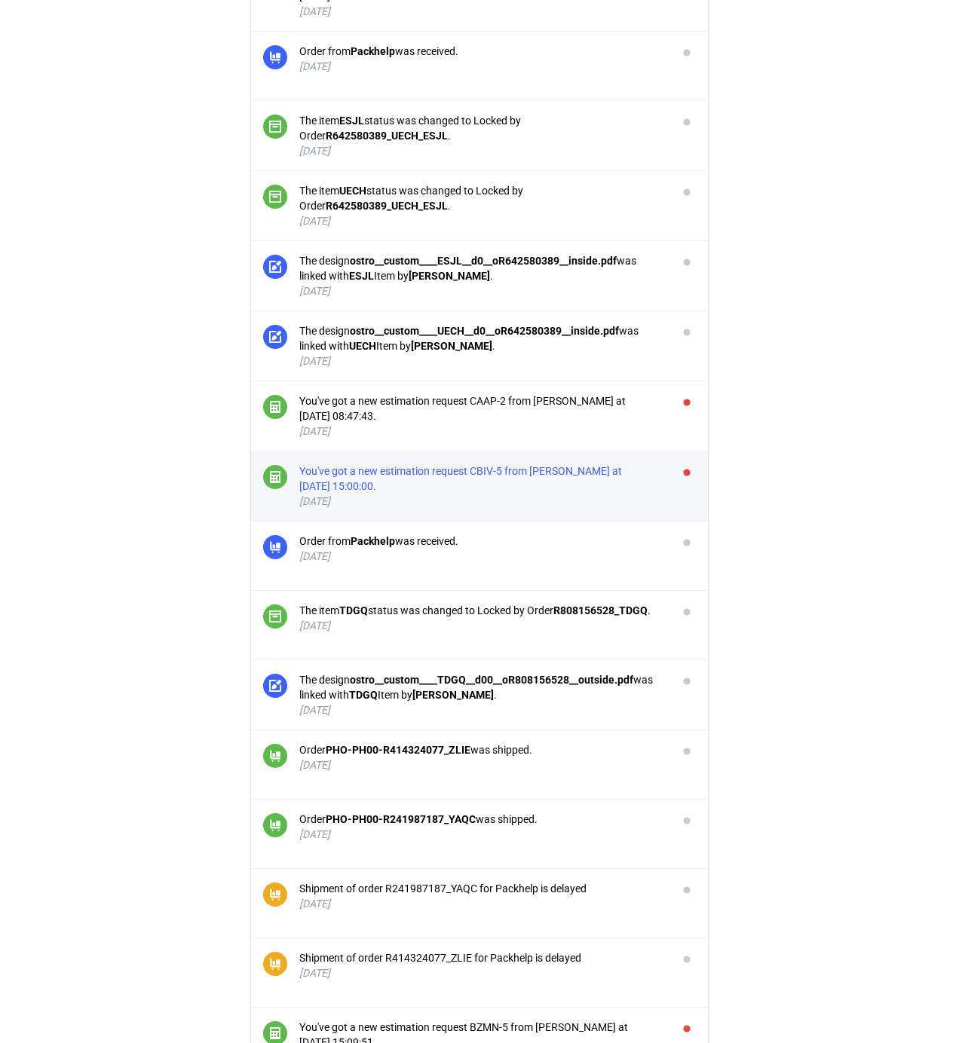
click at [540, 479] on div "You've got a new estimation request CBIV-5 from [PERSON_NAME] at [DATE] 15:00:0…" at bounding box center [482, 479] width 366 height 30
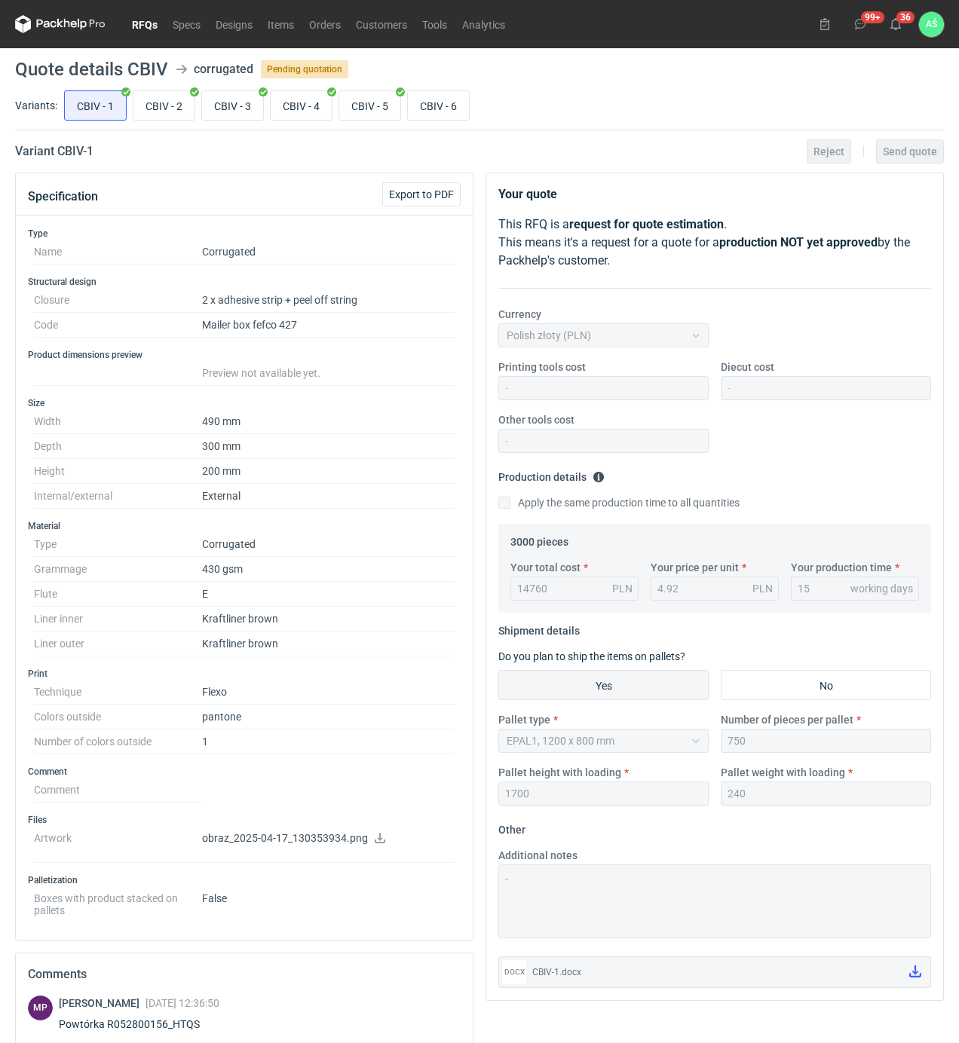
scroll to position [1824, 0]
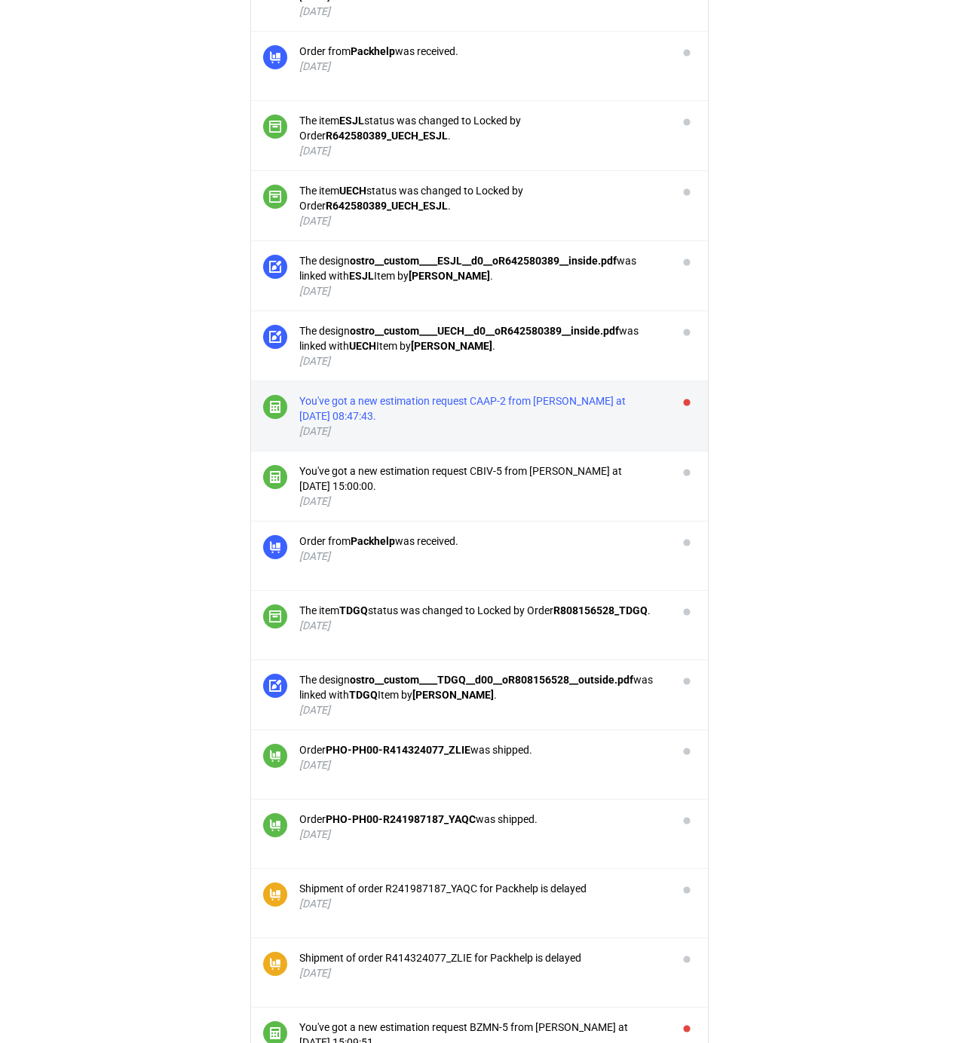
click at [595, 414] on div "You've got a new estimation request CAAP-2 from [PERSON_NAME] at [DATE] 08:47:4…" at bounding box center [482, 408] width 366 height 30
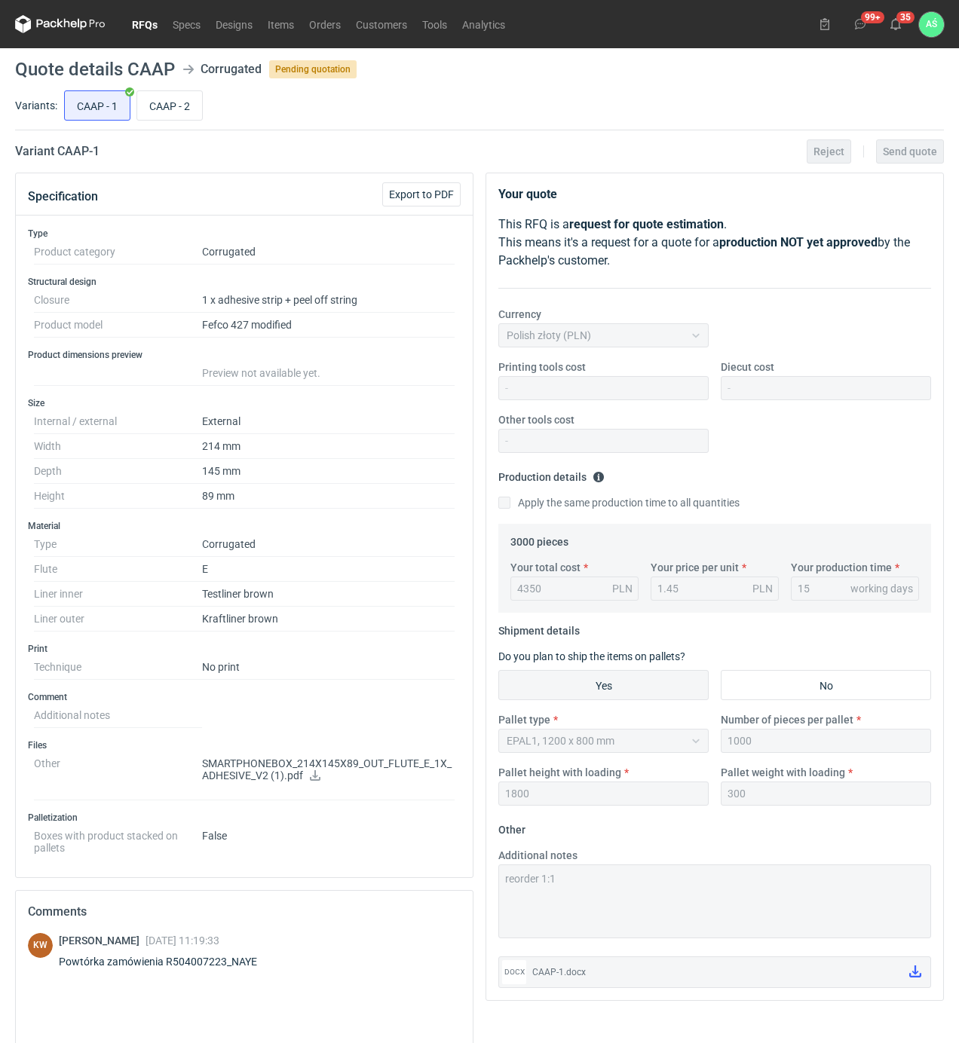
scroll to position [1824, 0]
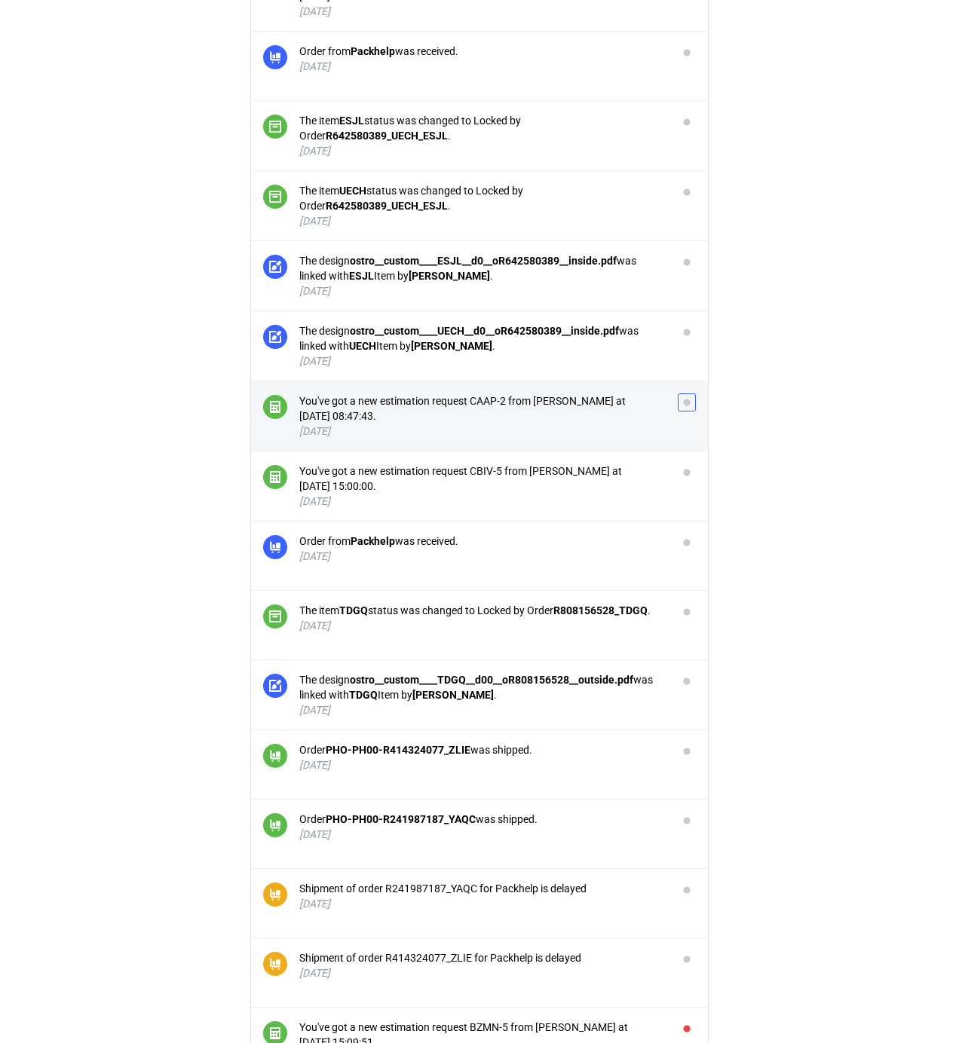
click at [684, 403] on button "button" at bounding box center [687, 402] width 18 height 18
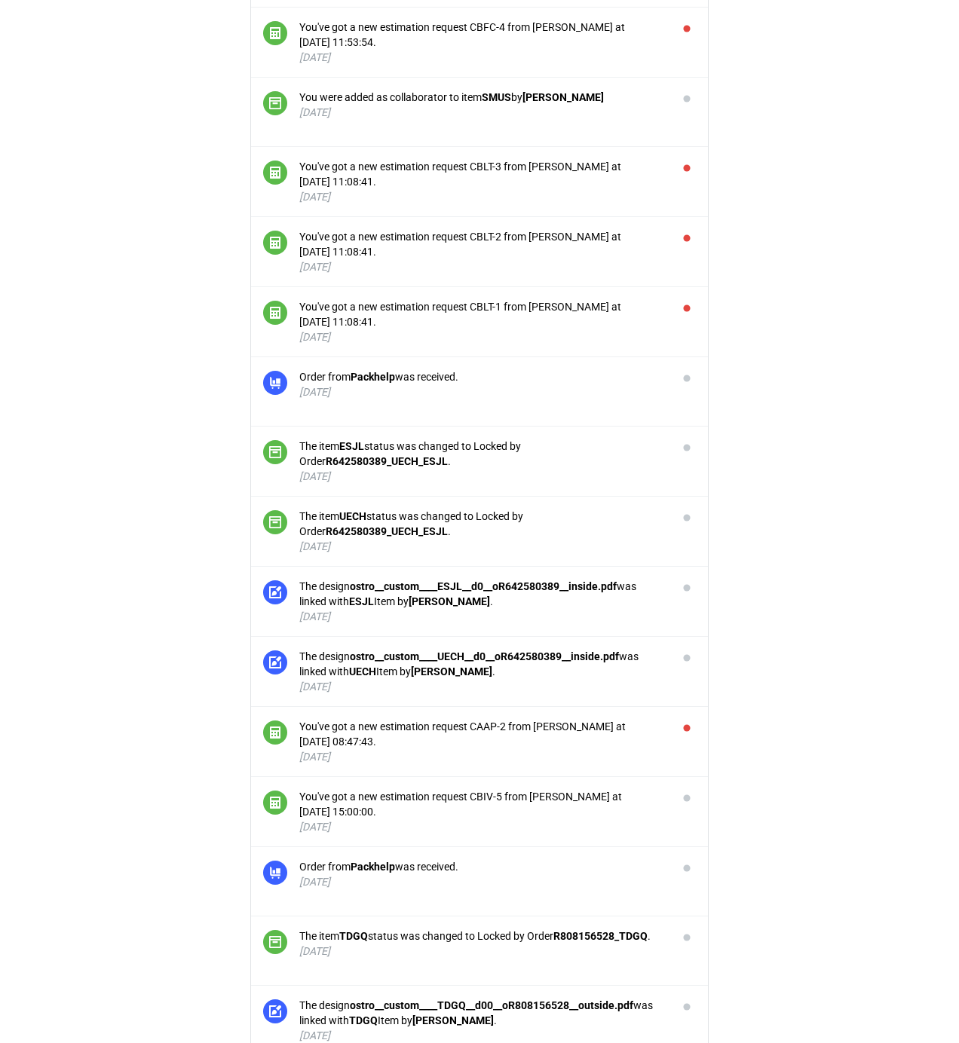
scroll to position [1422, 0]
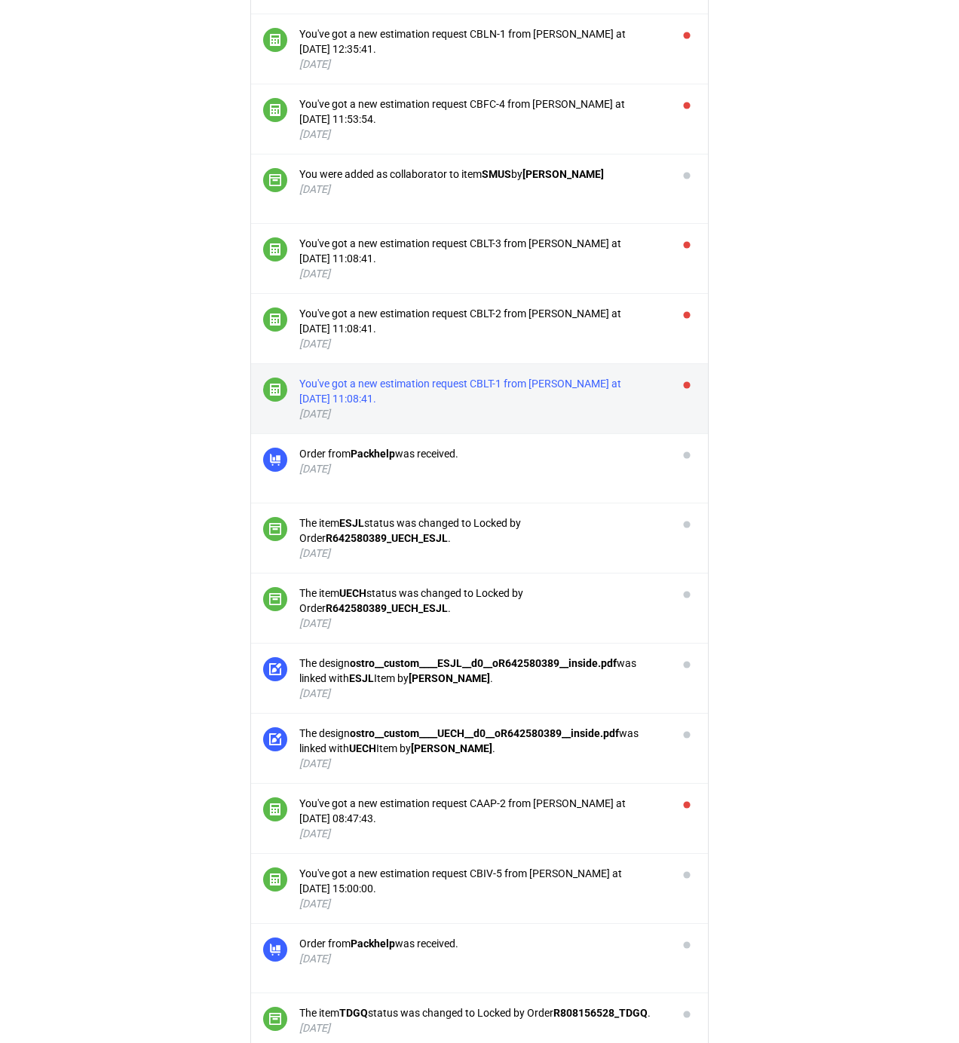
click at [573, 393] on div "You've got a new estimation request CBLT-1 from [PERSON_NAME] at [DATE] 11:08:4…" at bounding box center [482, 391] width 366 height 30
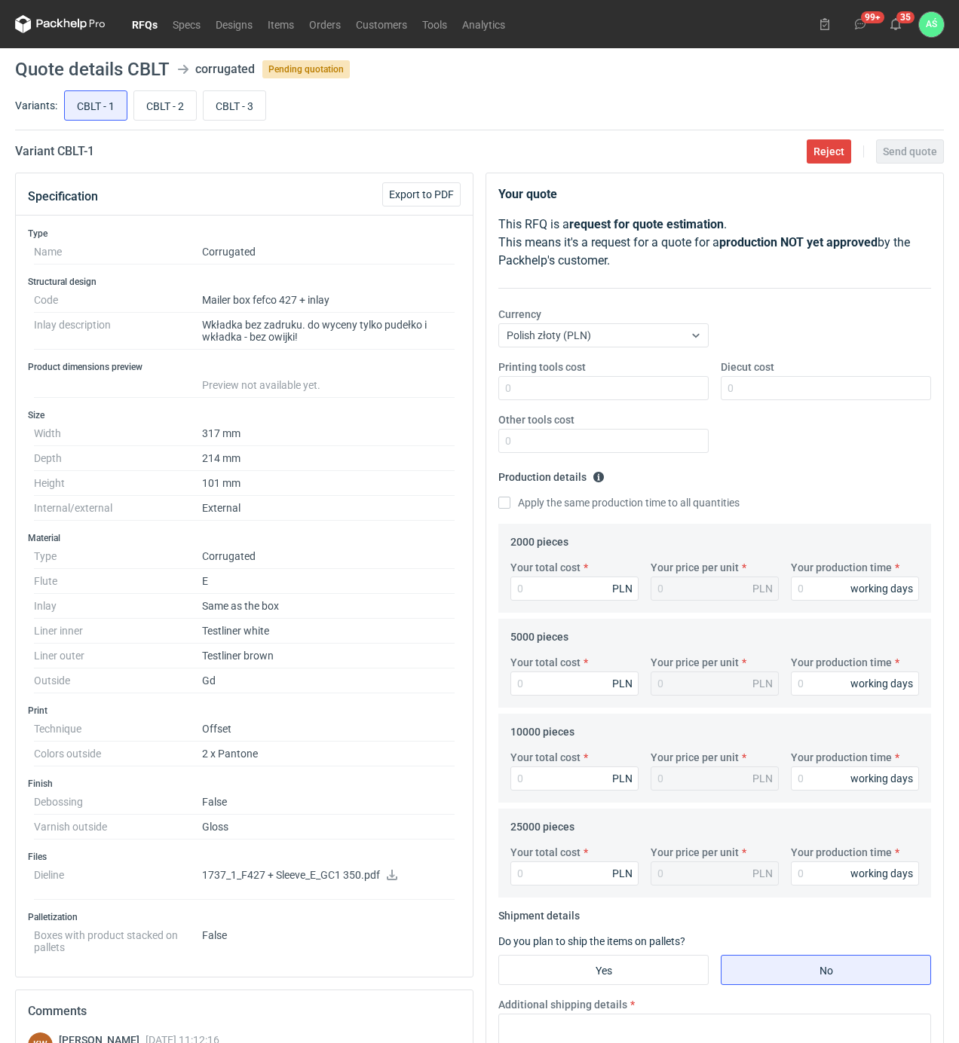
scroll to position [1422, 0]
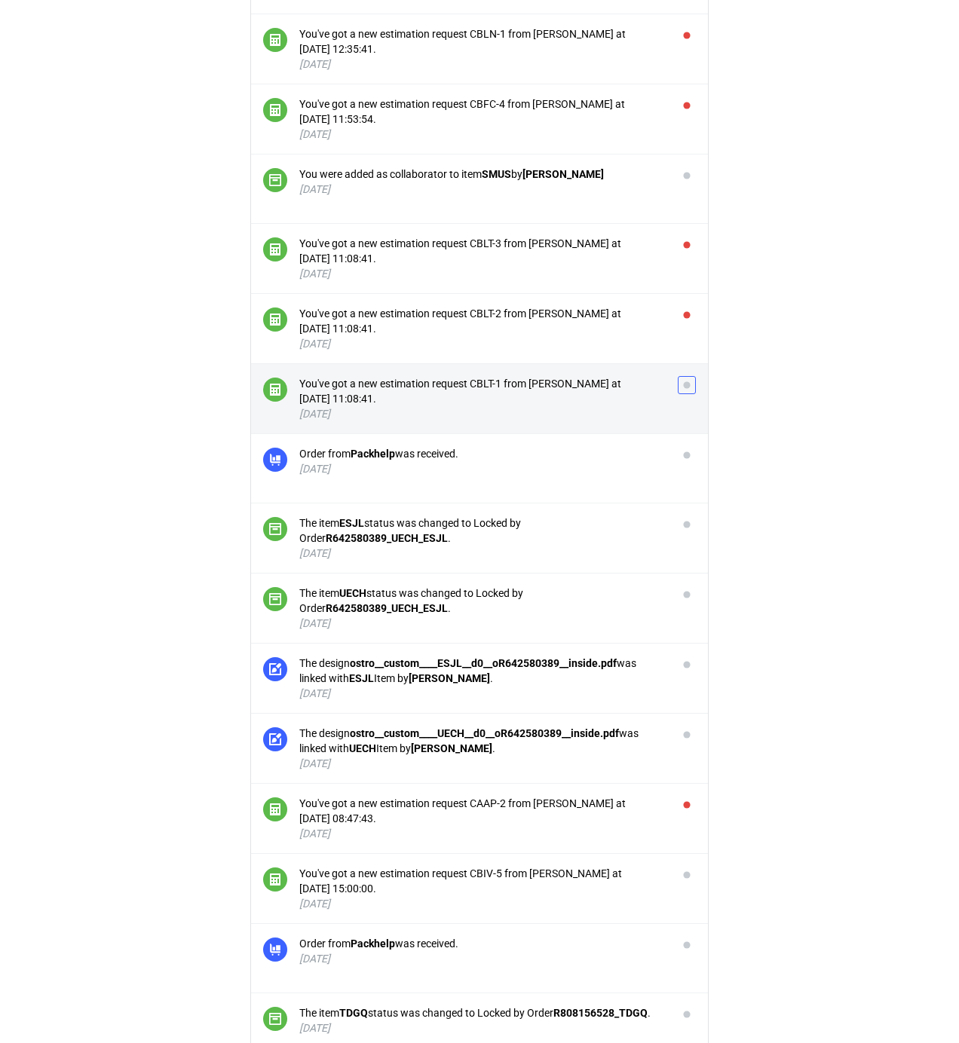
click at [691, 383] on button "button" at bounding box center [687, 385] width 18 height 18
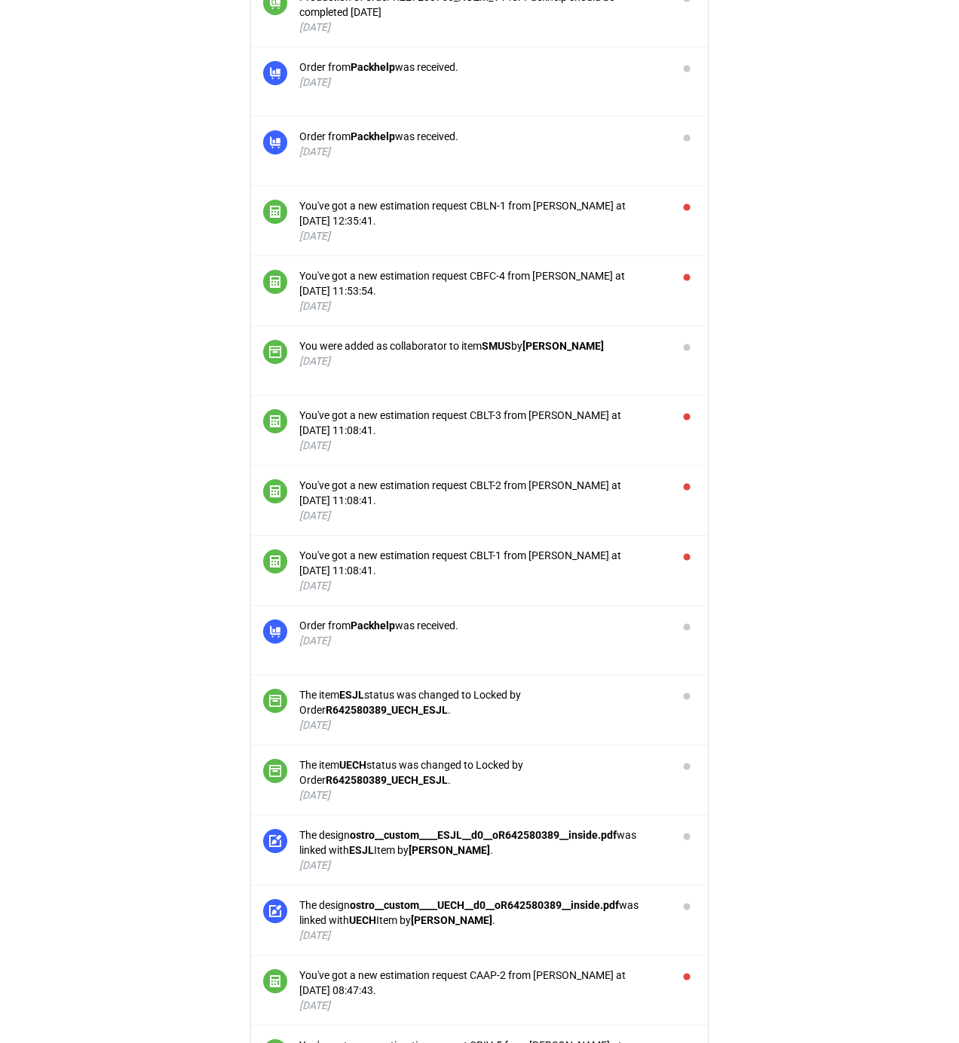
scroll to position [1120, 0]
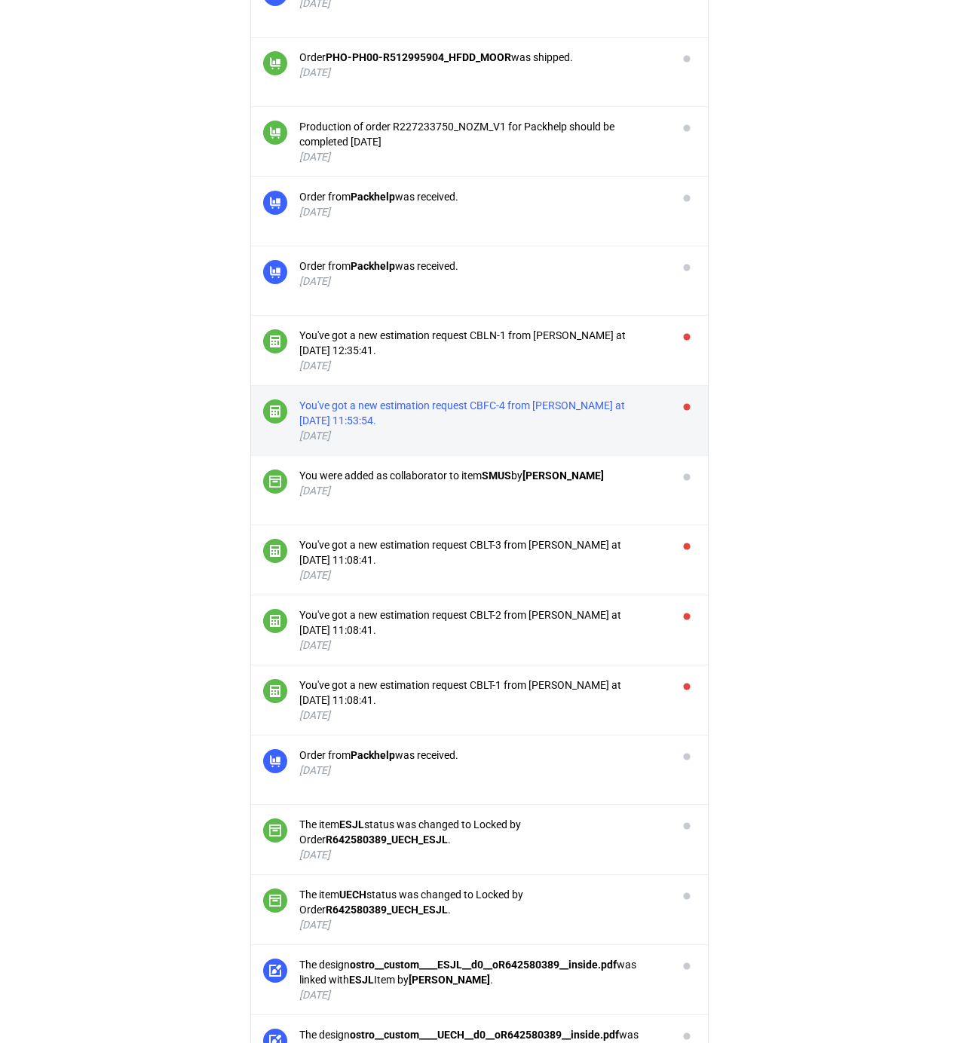
click at [559, 418] on div "You've got a new estimation request CBFC-4 from [PERSON_NAME] at [DATE] 11:53:5…" at bounding box center [482, 413] width 366 height 30
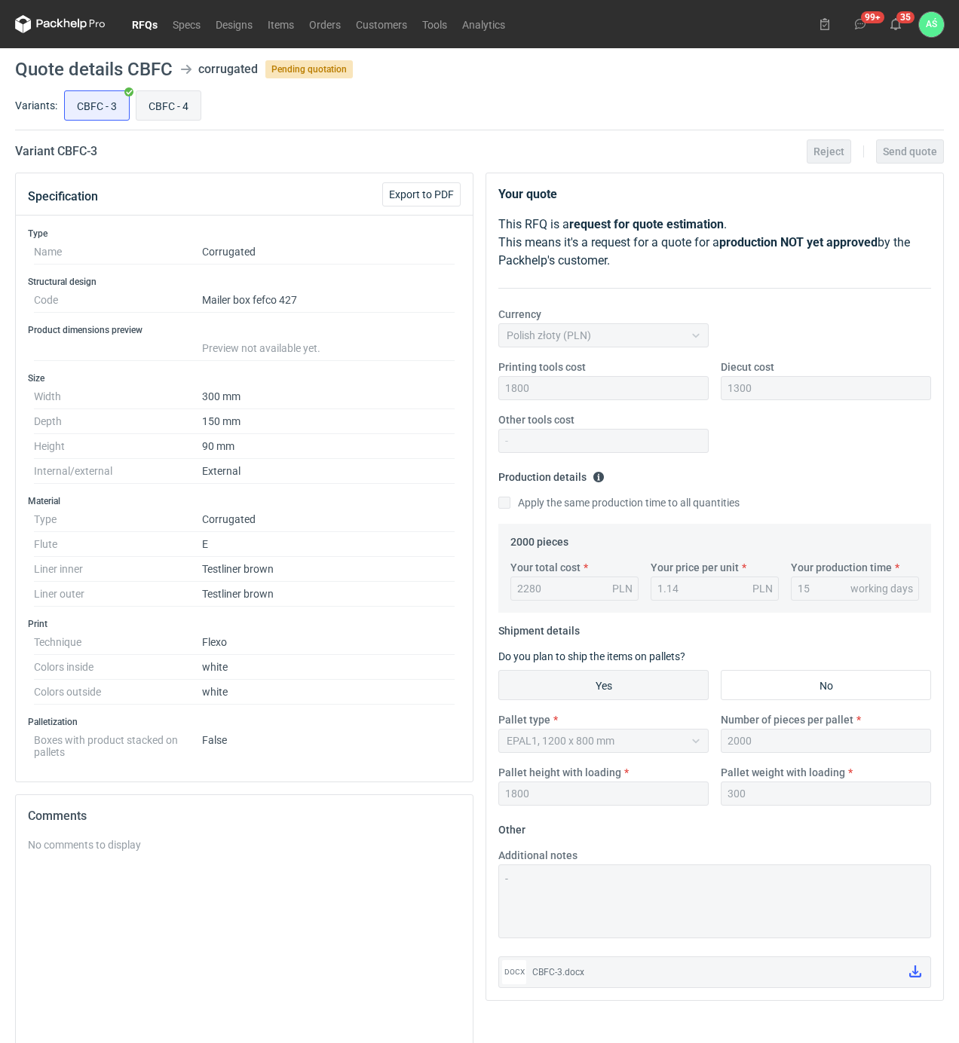
click at [176, 115] on input "CBFC - 4" at bounding box center [168, 105] width 64 height 29
radio input "true"
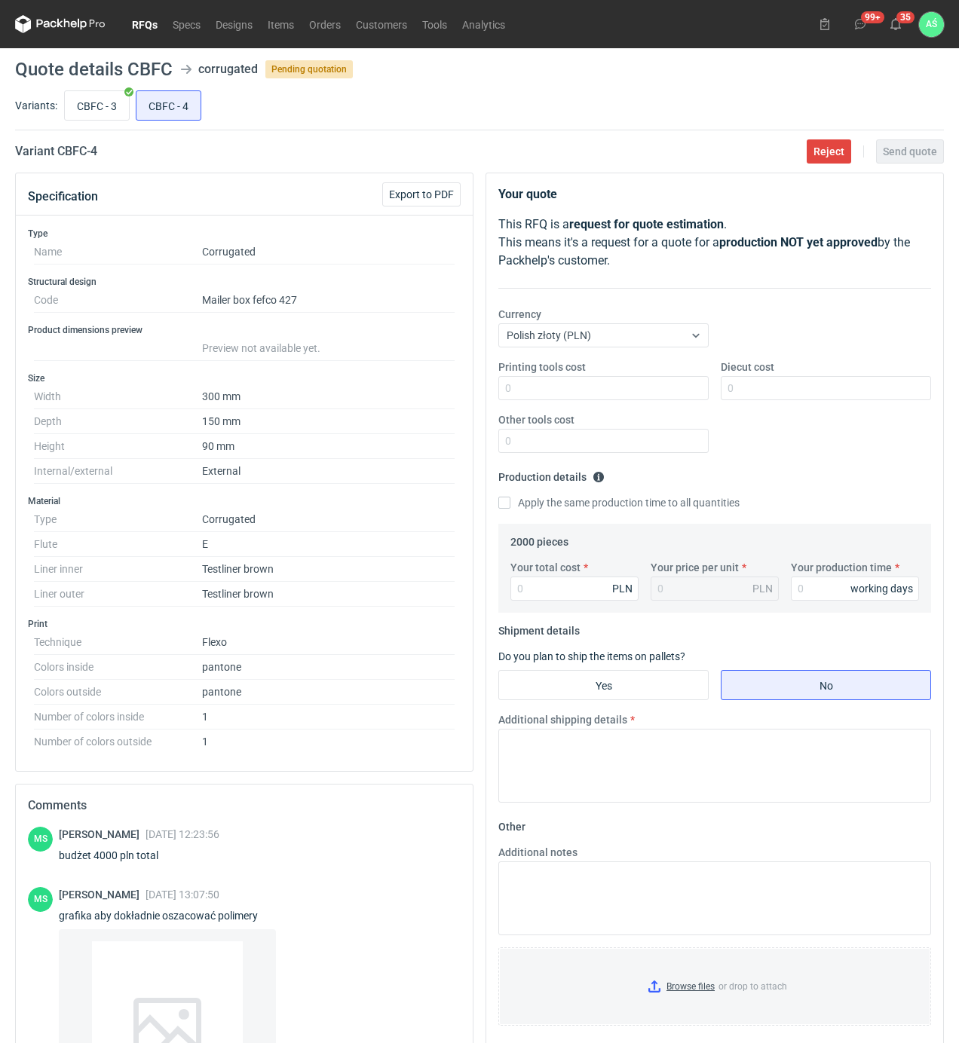
click at [65, 91] on input "CBFC - 3" at bounding box center [97, 105] width 64 height 29
radio input "true"
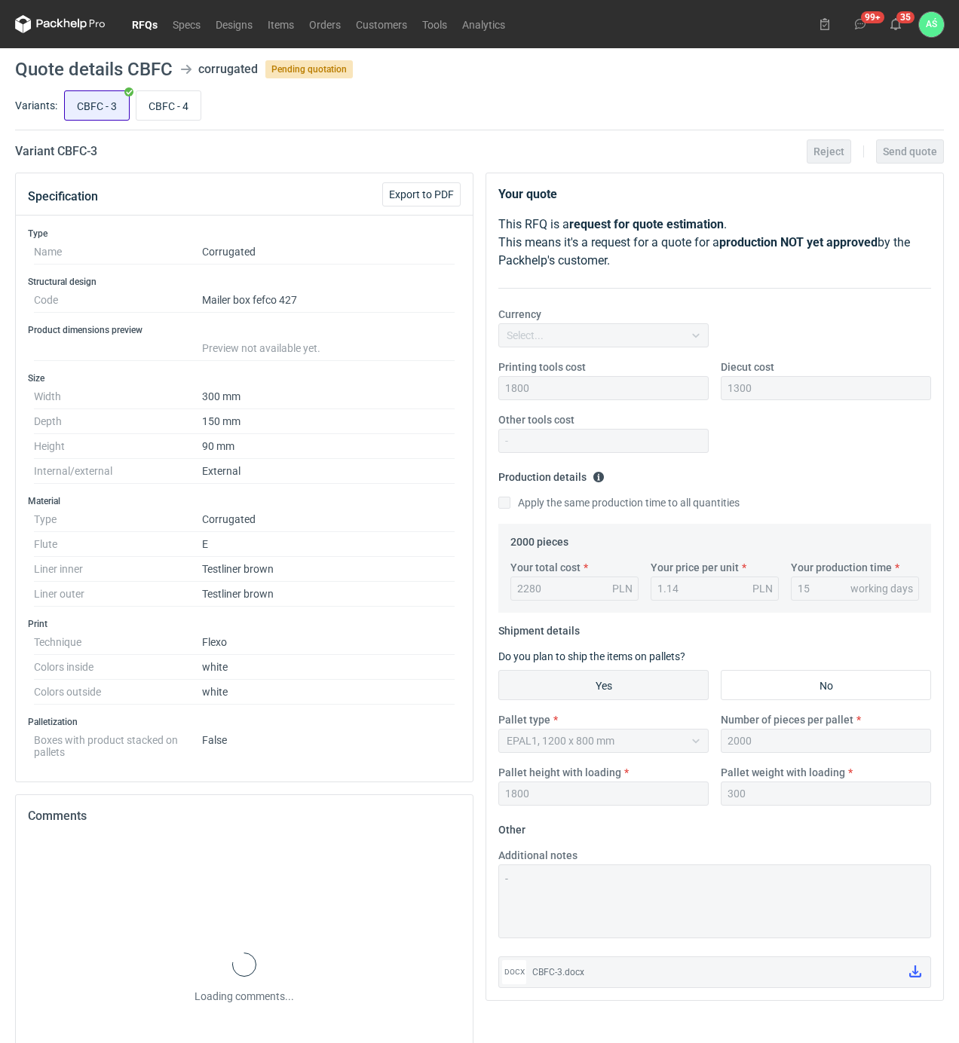
click at [136, 91] on input "CBFC - 4" at bounding box center [168, 105] width 64 height 29
radio input "true"
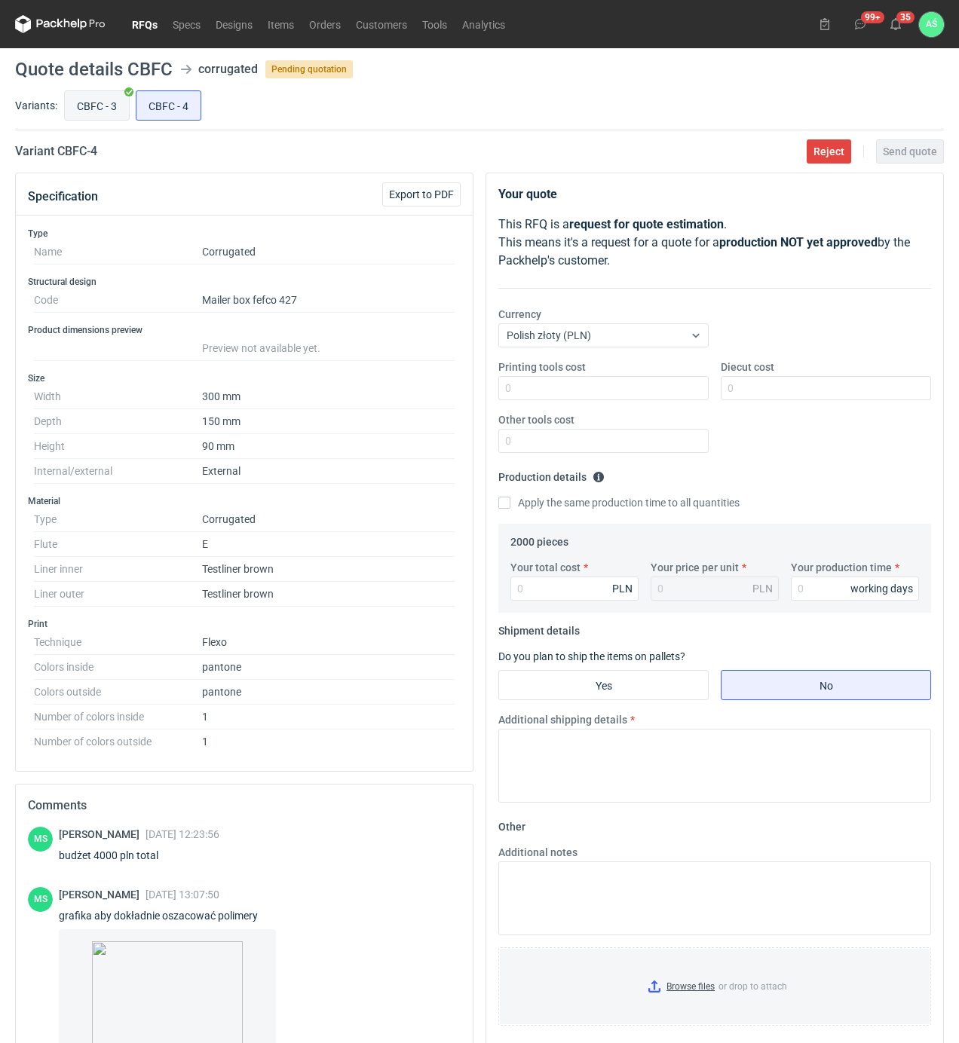
click at [65, 91] on input "CBFC - 3" at bounding box center [97, 105] width 64 height 29
radio input "true"
click at [136, 91] on input "CBFC - 4" at bounding box center [168, 105] width 64 height 29
radio input "true"
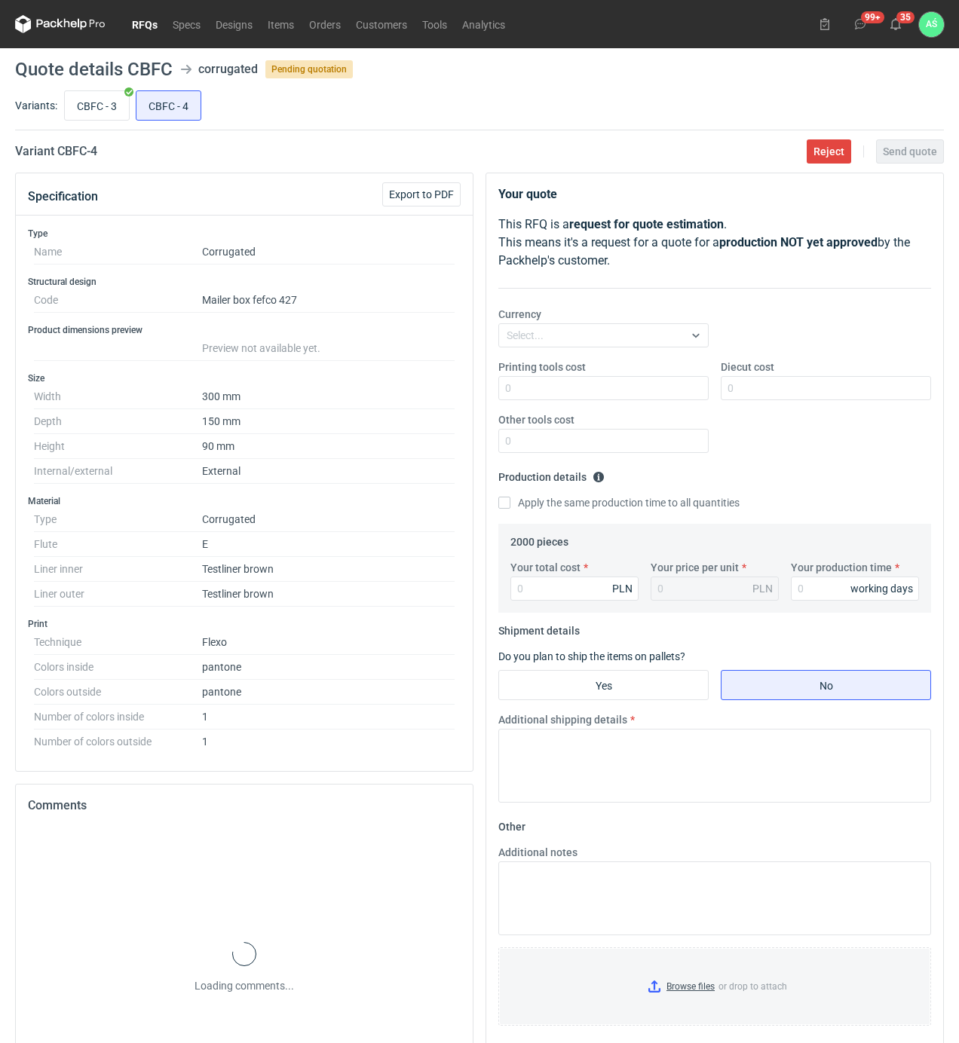
click at [65, 91] on input "CBFC - 3" at bounding box center [97, 105] width 64 height 29
radio input "true"
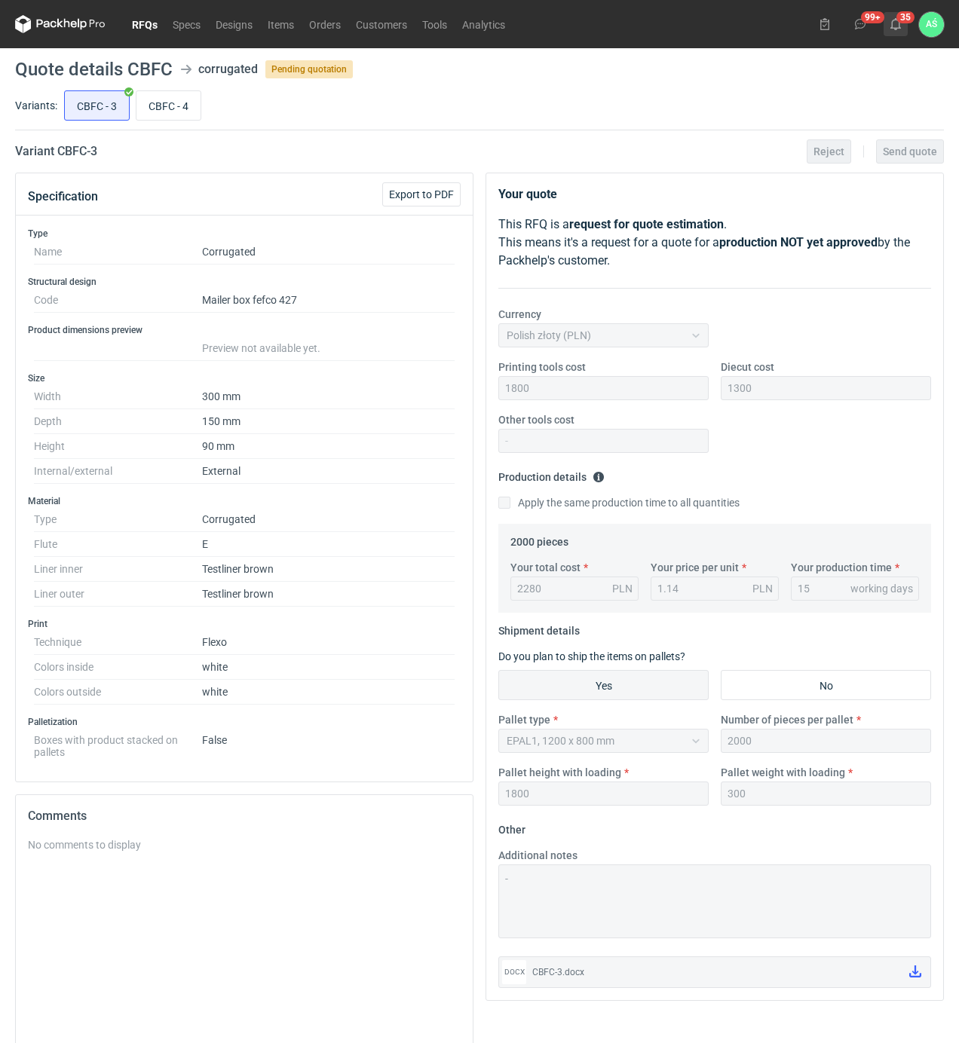
click at [894, 21] on icon at bounding box center [896, 24] width 12 height 12
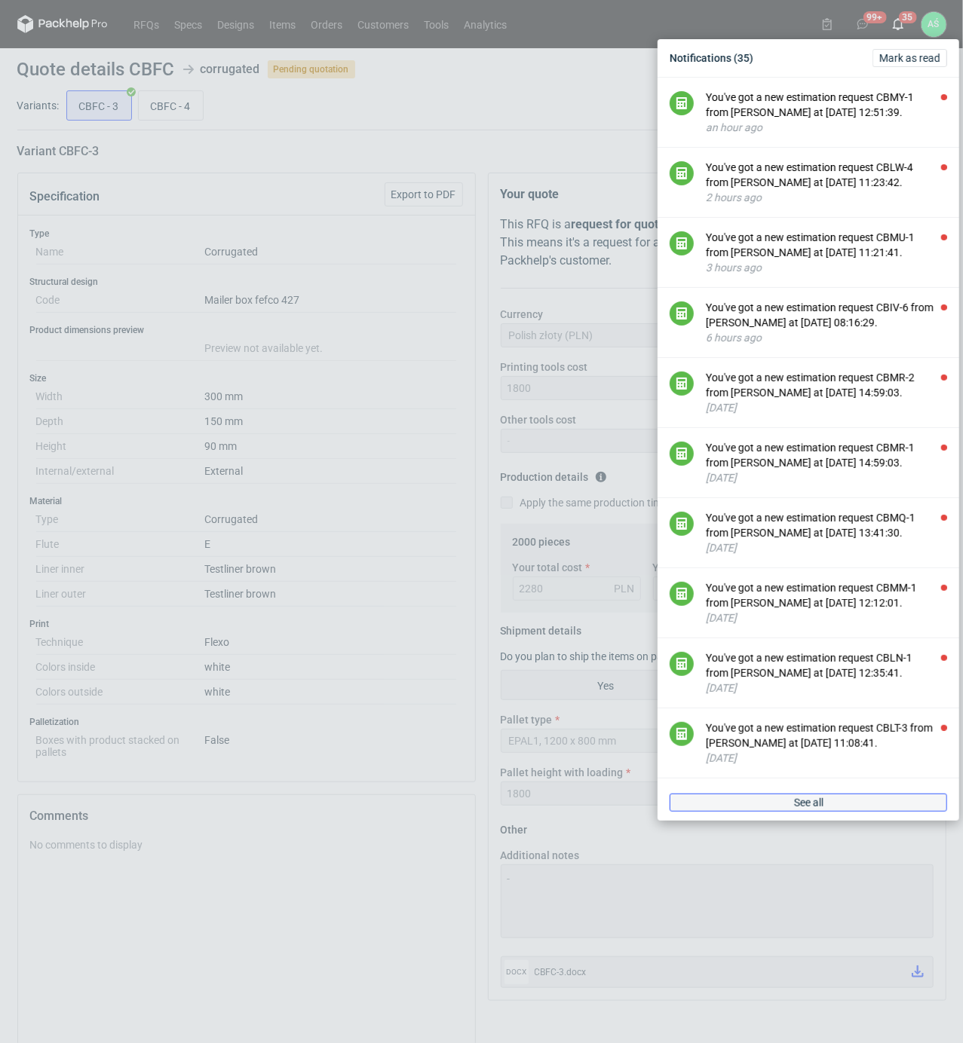
click at [769, 812] on link "See all" at bounding box center [807, 803] width 277 height 18
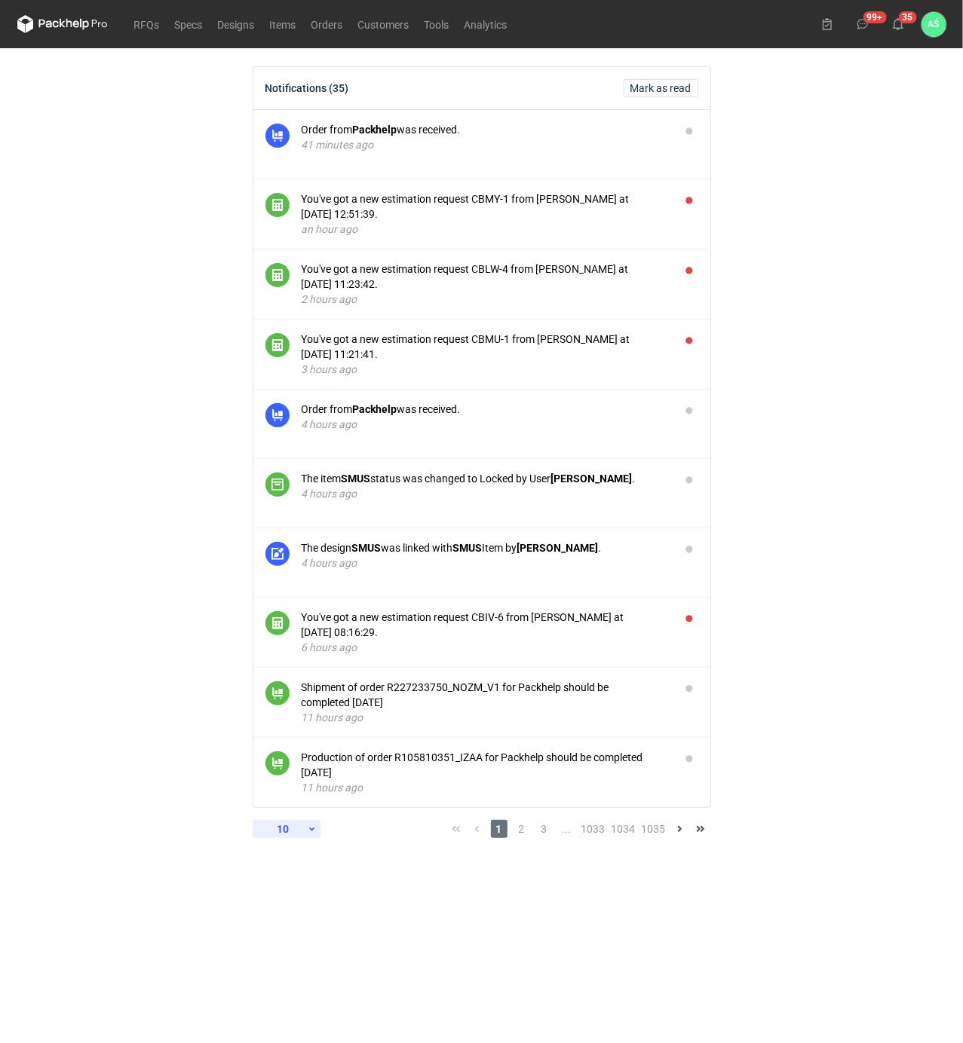
click at [308, 835] on icon at bounding box center [312, 829] width 10 height 12
click at [291, 923] on div "30" at bounding box center [287, 926] width 50 height 21
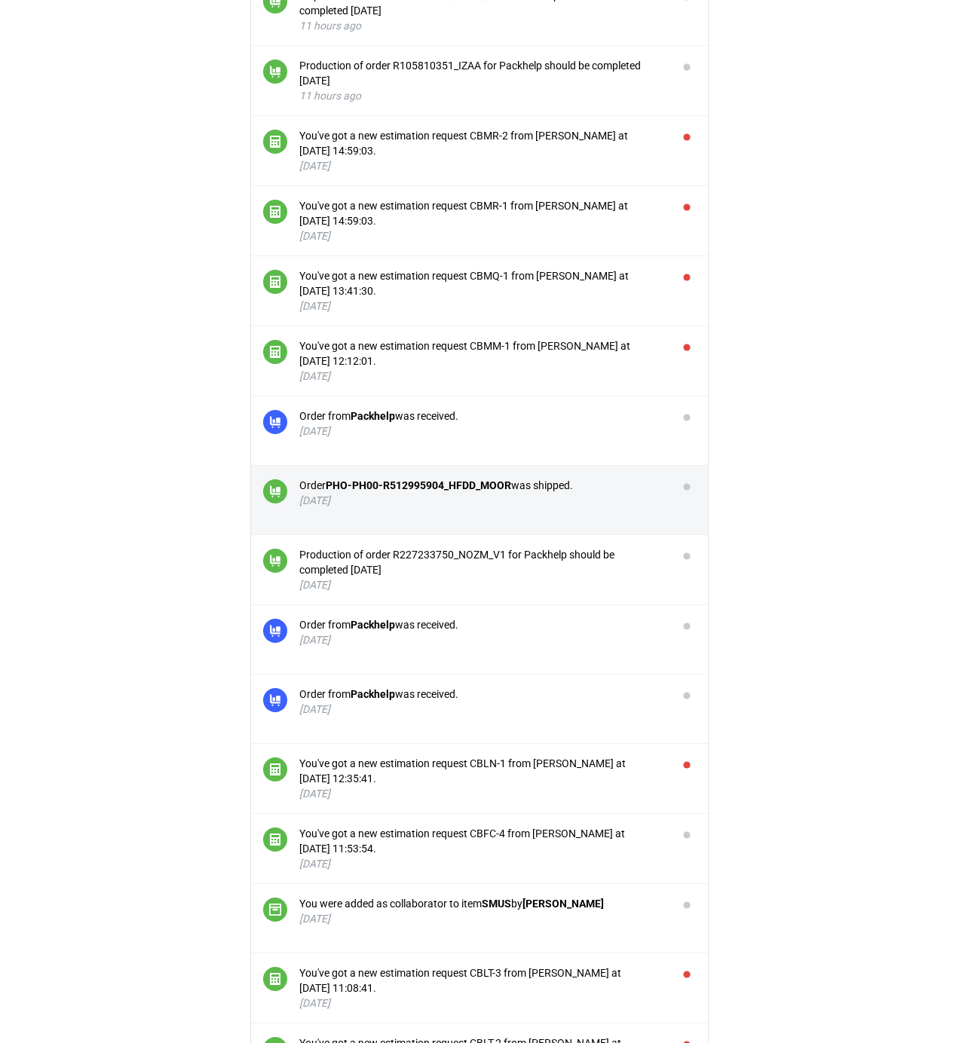
scroll to position [703, 0]
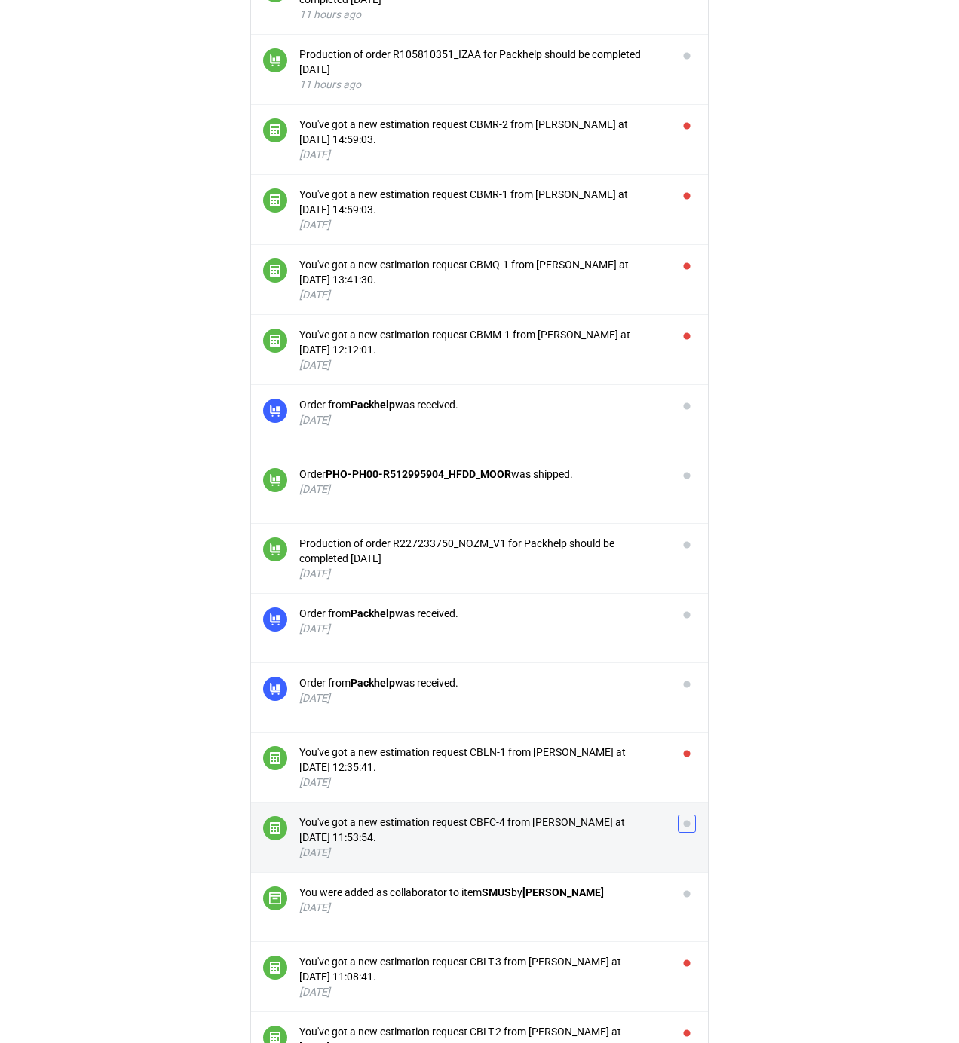
click at [687, 826] on button "button" at bounding box center [687, 824] width 18 height 18
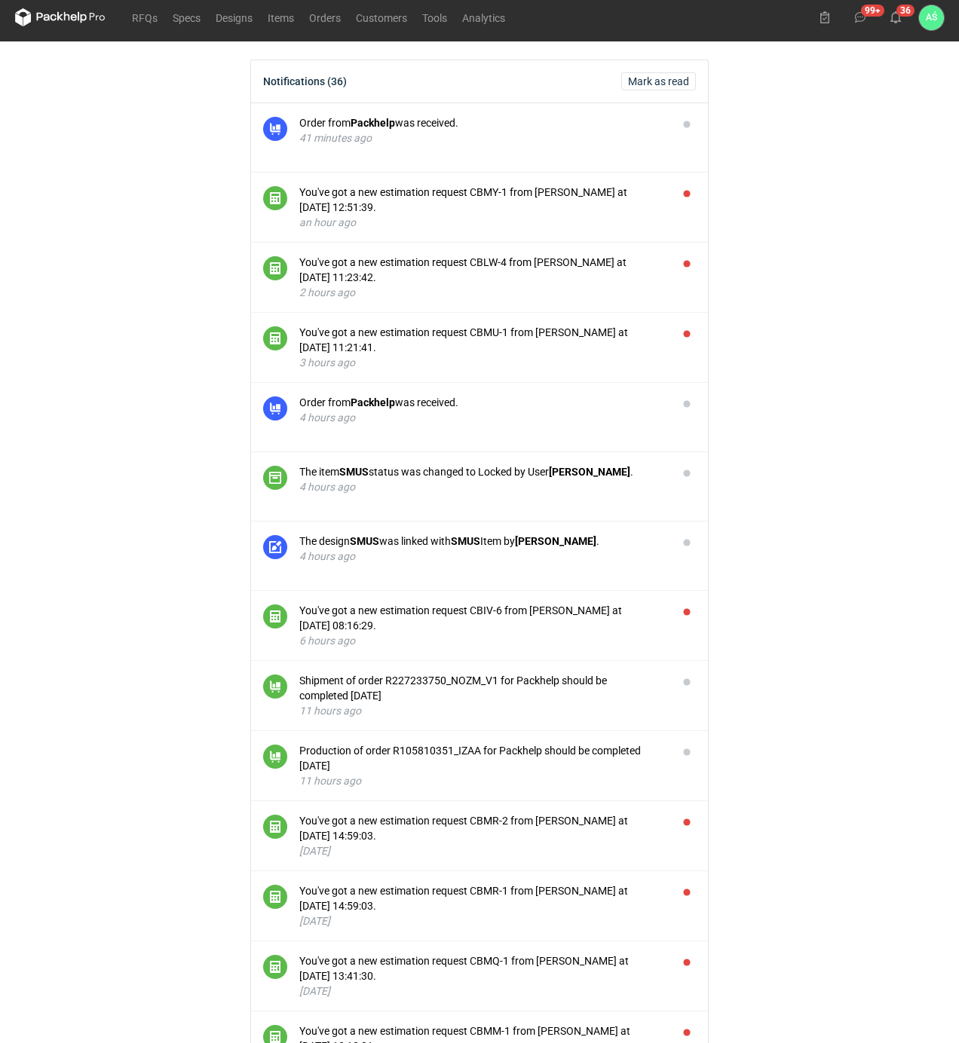
scroll to position [0, 0]
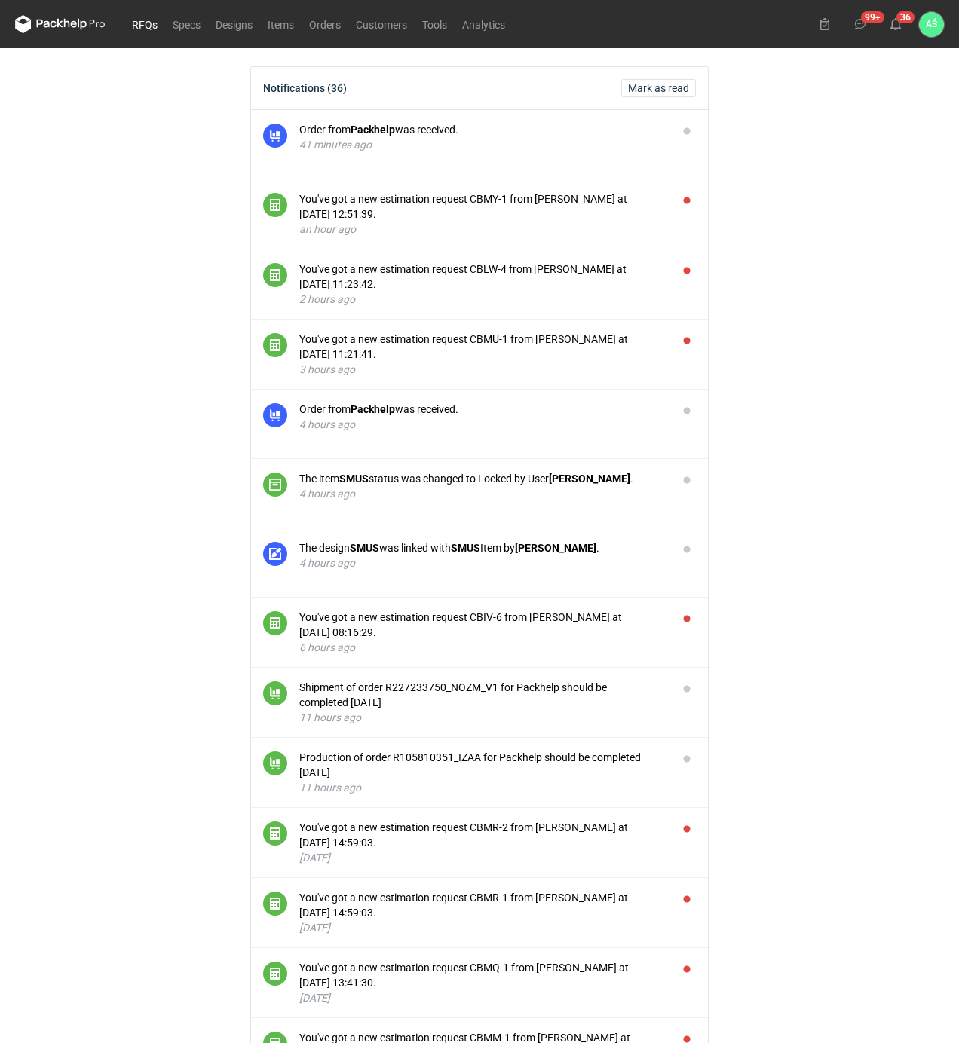
click at [139, 24] on link "RFQs" at bounding box center [144, 24] width 41 height 18
